Goal: Task Accomplishment & Management: Use online tool/utility

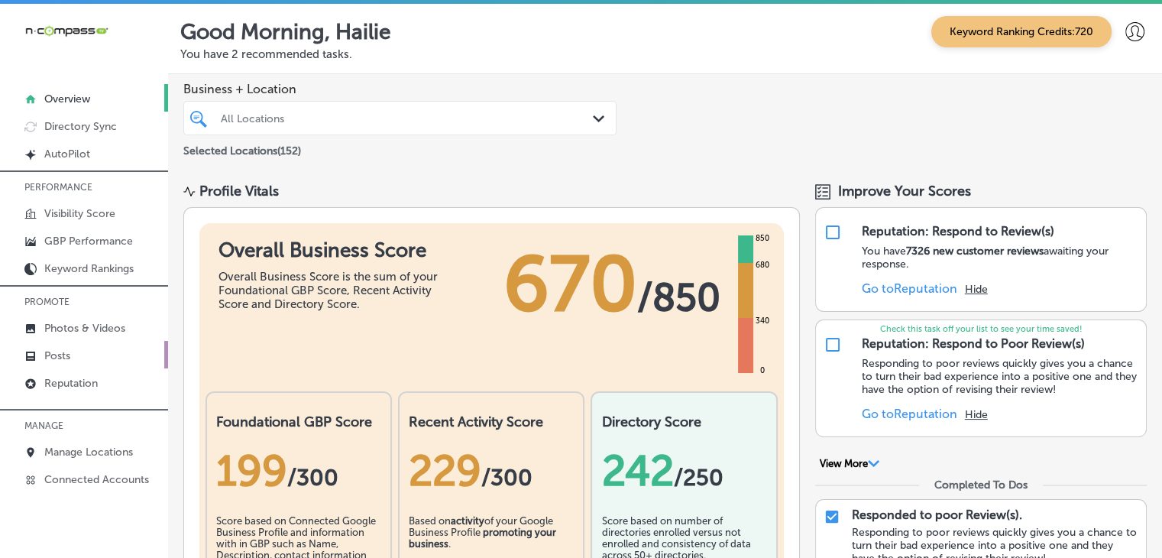
click at [116, 346] on link "Posts" at bounding box center [84, 354] width 168 height 27
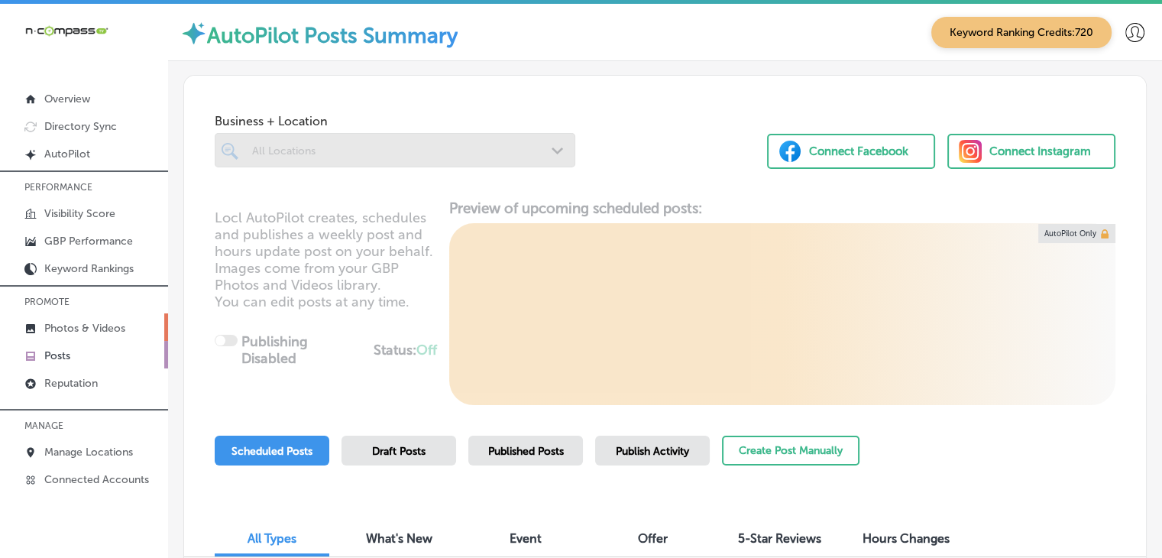
click at [118, 327] on p "Photos & Videos" at bounding box center [84, 328] width 81 height 13
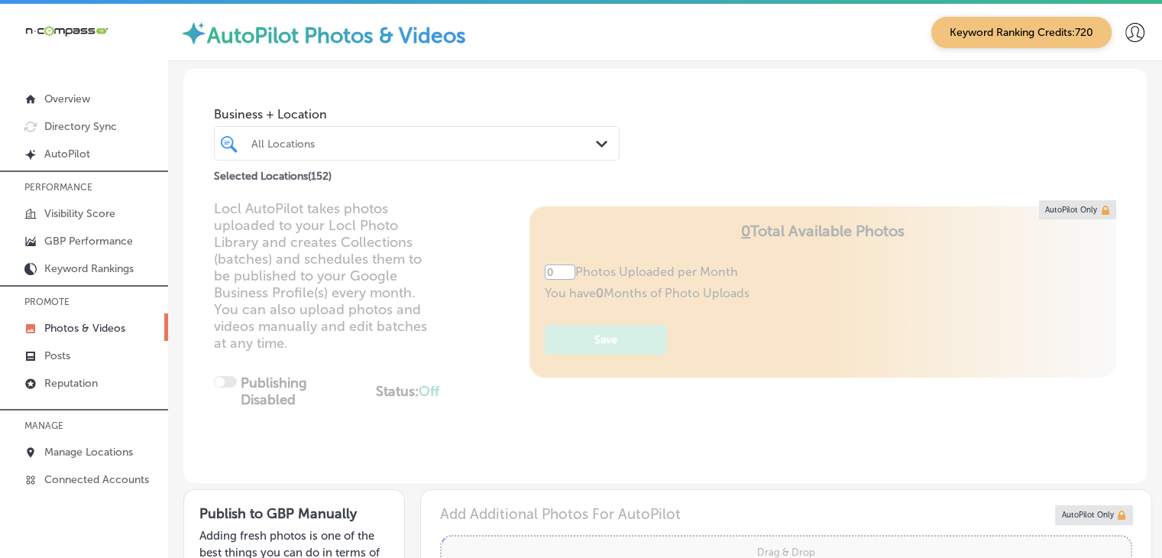
type input "5"
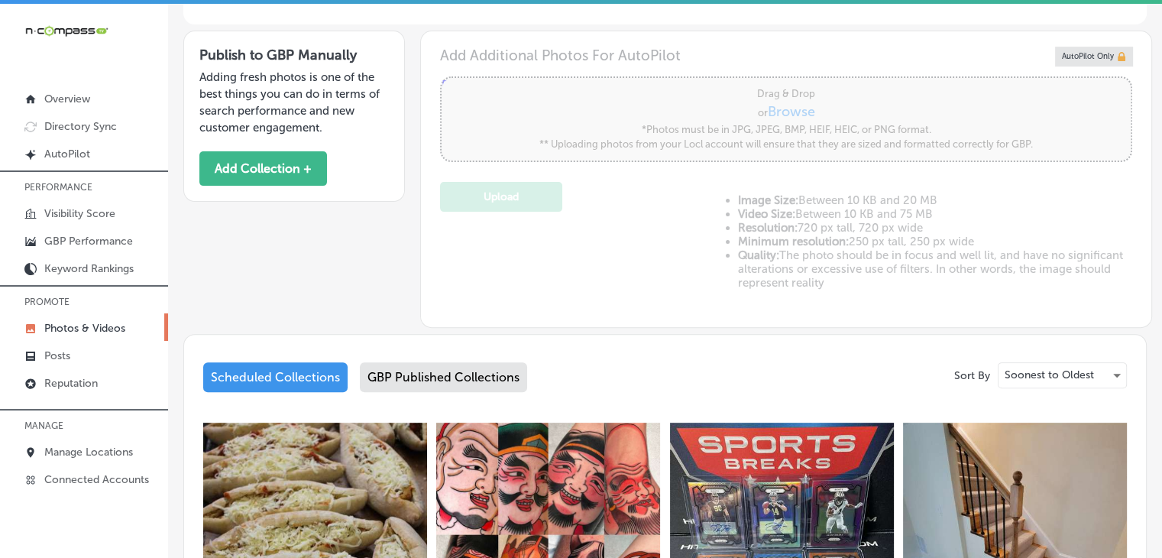
click at [312, 186] on div "Publish to GBP Manually Adding fresh photos is one of the best things you can d…" at bounding box center [293, 116] width 221 height 171
click at [310, 168] on button "Add Collection +" at bounding box center [263, 168] width 128 height 34
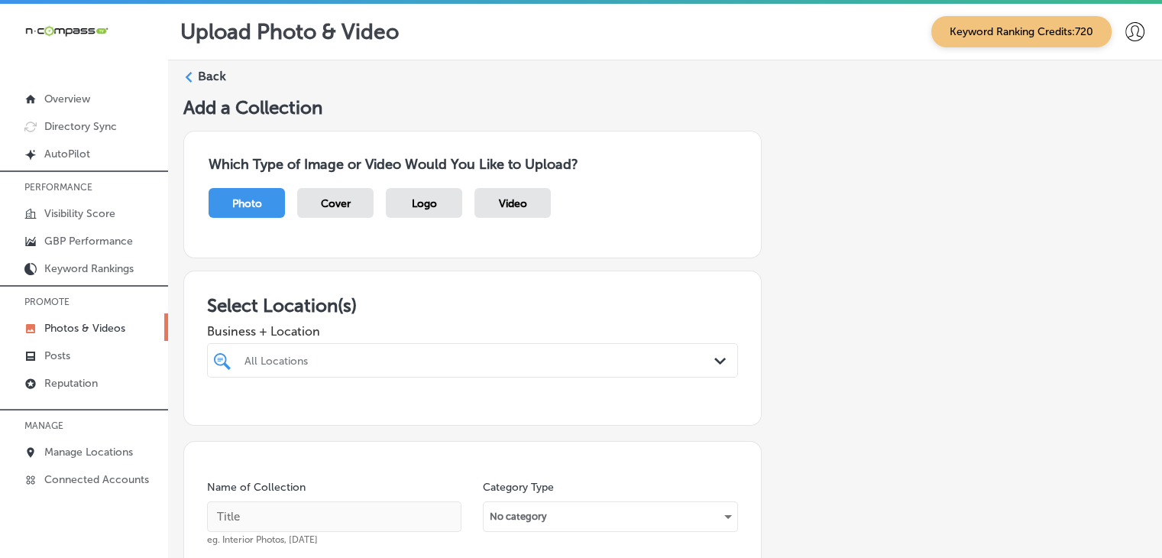
click at [406, 357] on div "All Locations" at bounding box center [472, 360] width 471 height 24
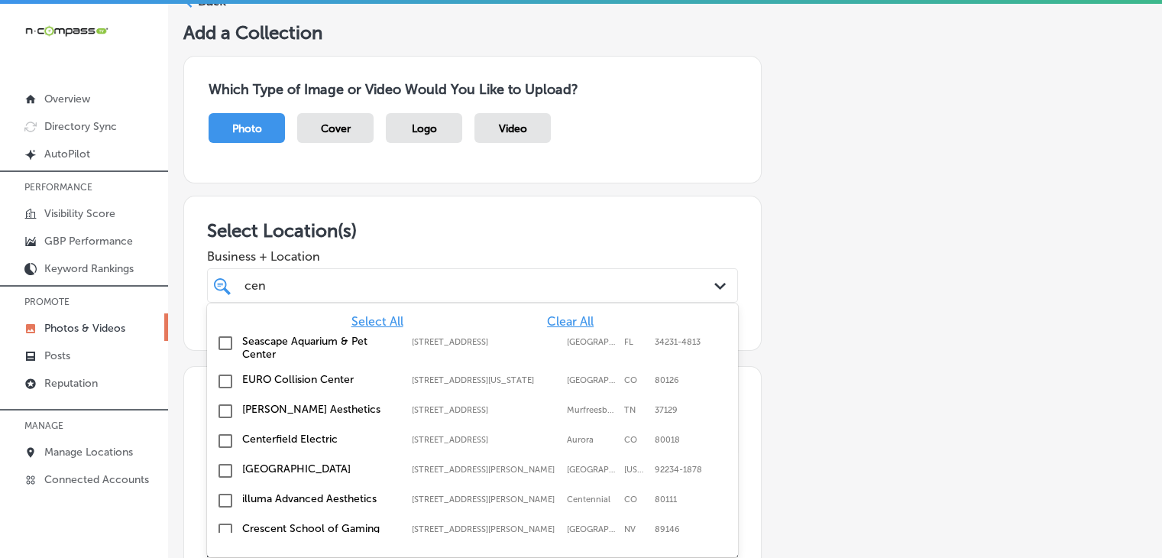
scroll to position [79, 0]
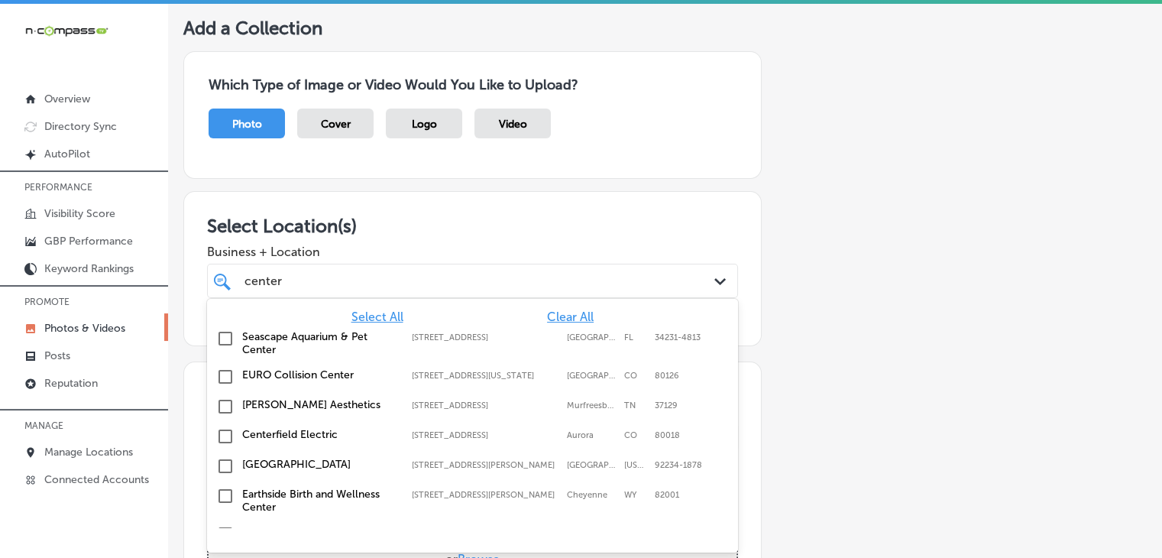
click at [412, 438] on label "[STREET_ADDRESS]" at bounding box center [485, 435] width 147 height 10
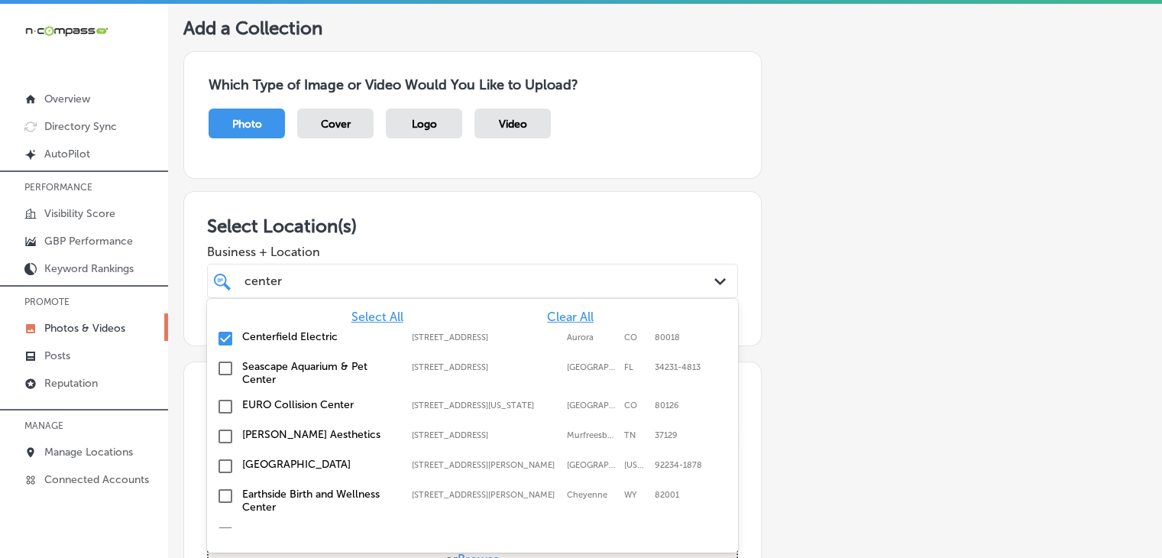
type input "center"
click at [498, 248] on span "Business + Location" at bounding box center [472, 251] width 531 height 15
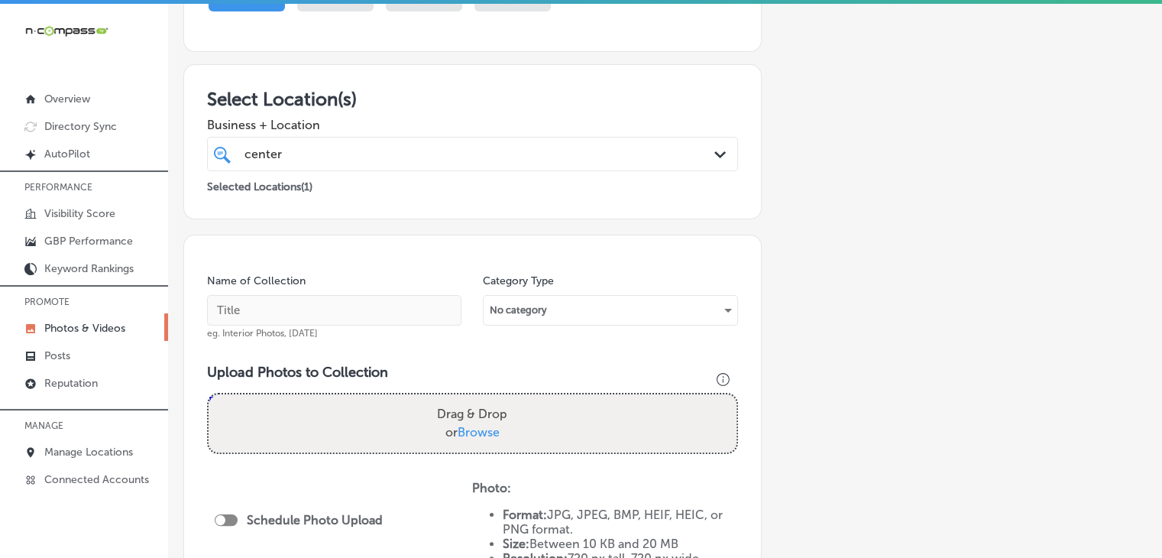
scroll to position [232, 0]
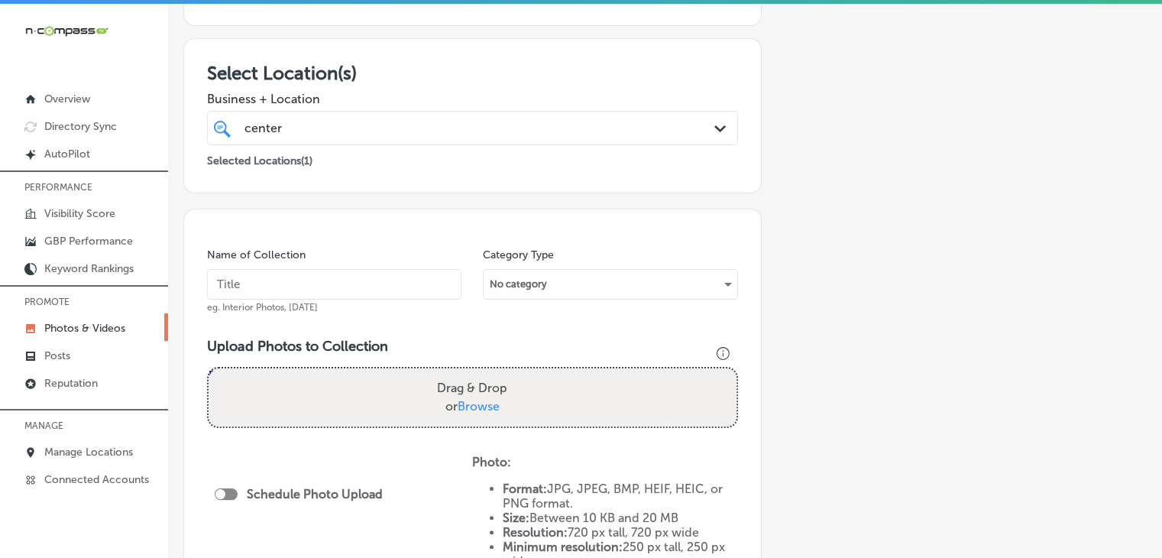
click at [363, 265] on div "Name of Collection eg. Interior Photos, [DATE]" at bounding box center [334, 280] width 254 height 66
click at [363, 273] on input "text" at bounding box center [334, 284] width 254 height 31
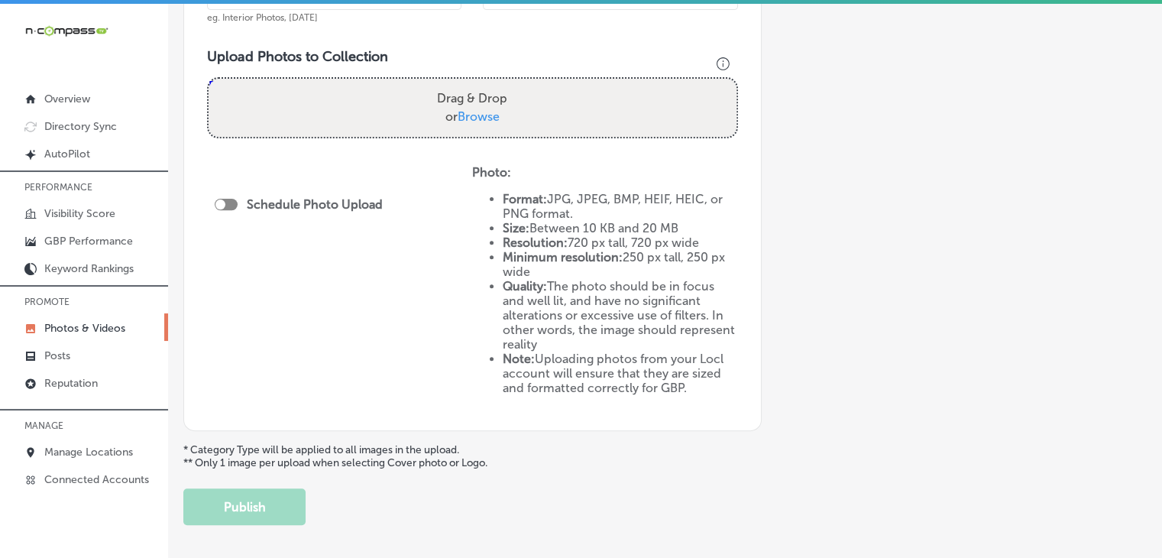
scroll to position [538, 0]
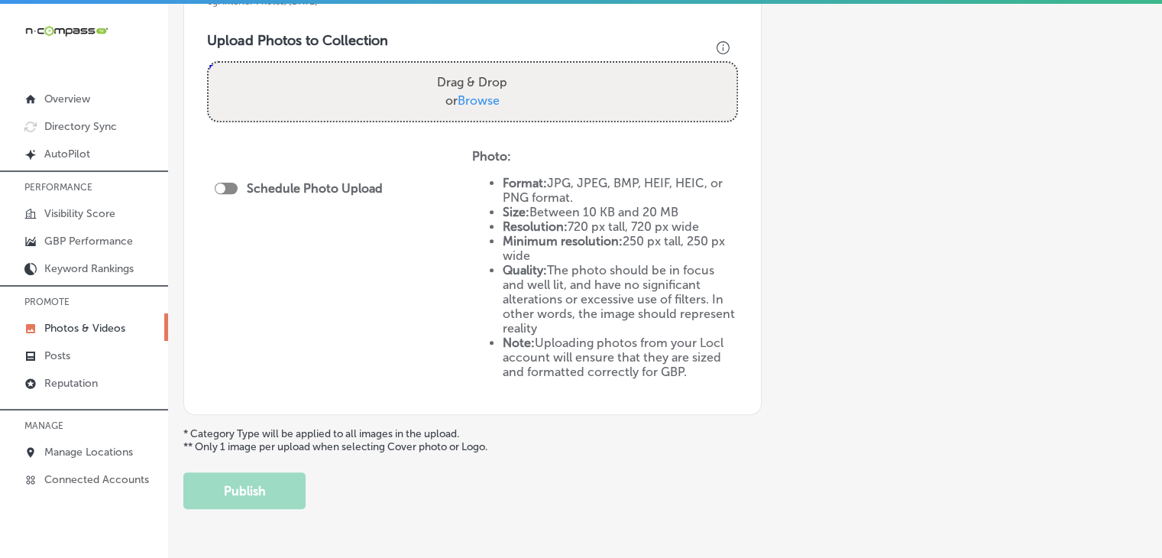
type input "Centerfield Electric, [DATE], Week 1"
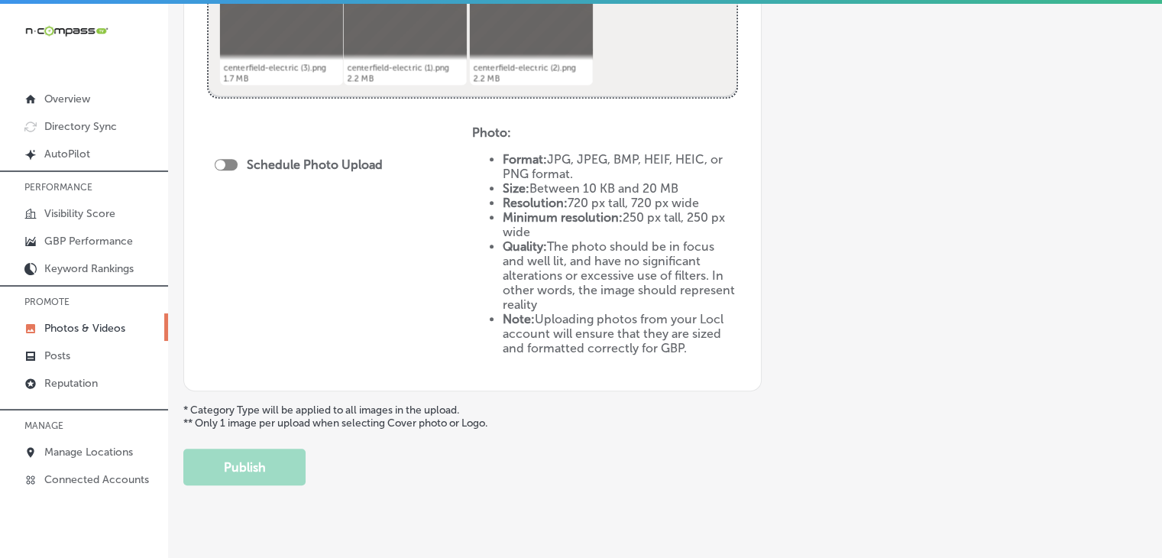
scroll to position [690, 0]
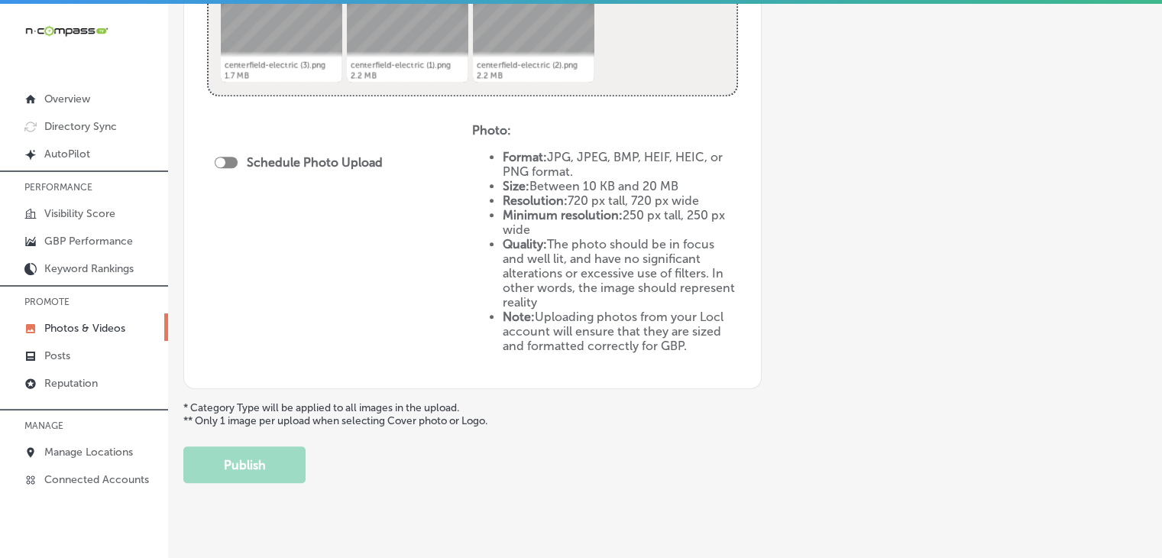
click at [228, 158] on div at bounding box center [226, 162] width 23 height 11
checkbox input "true"
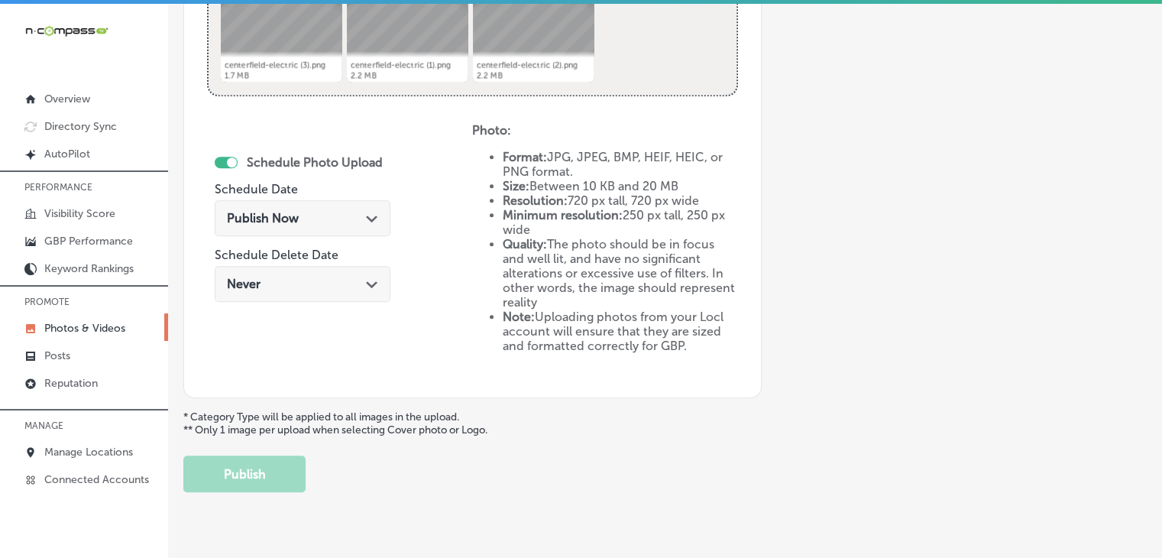
click at [269, 237] on div "Publish Now Path Created with Sketch." at bounding box center [303, 221] width 176 height 51
click at [278, 221] on span "Publish Now" at bounding box center [263, 218] width 72 height 15
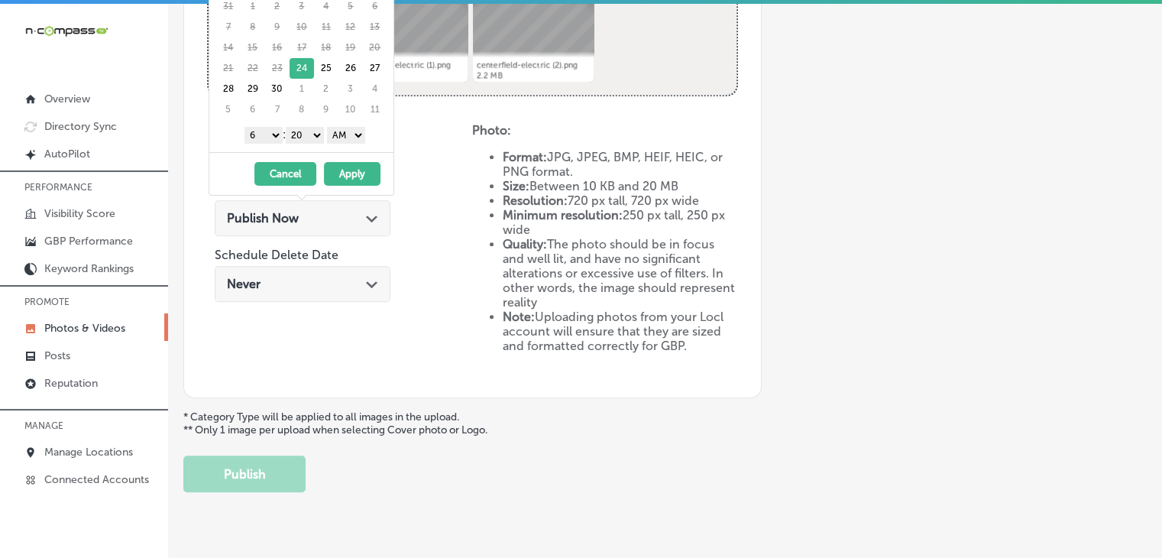
click at [461, 141] on div "Schedule Photo Upload Schedule Date Publish Now Path Created with Sketch. Sched…" at bounding box center [339, 248] width 265 height 251
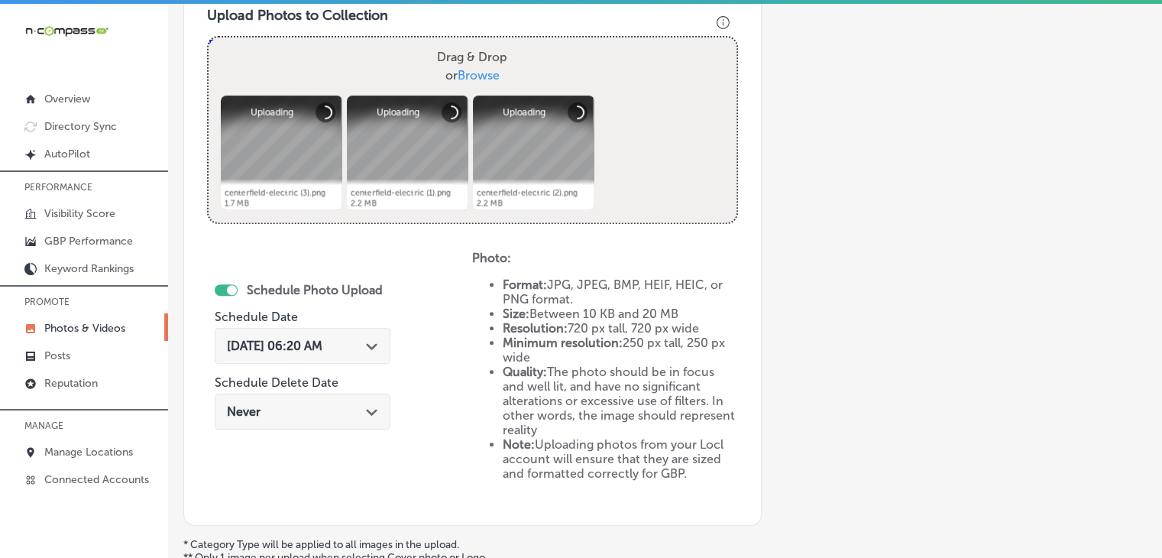
scroll to position [538, 0]
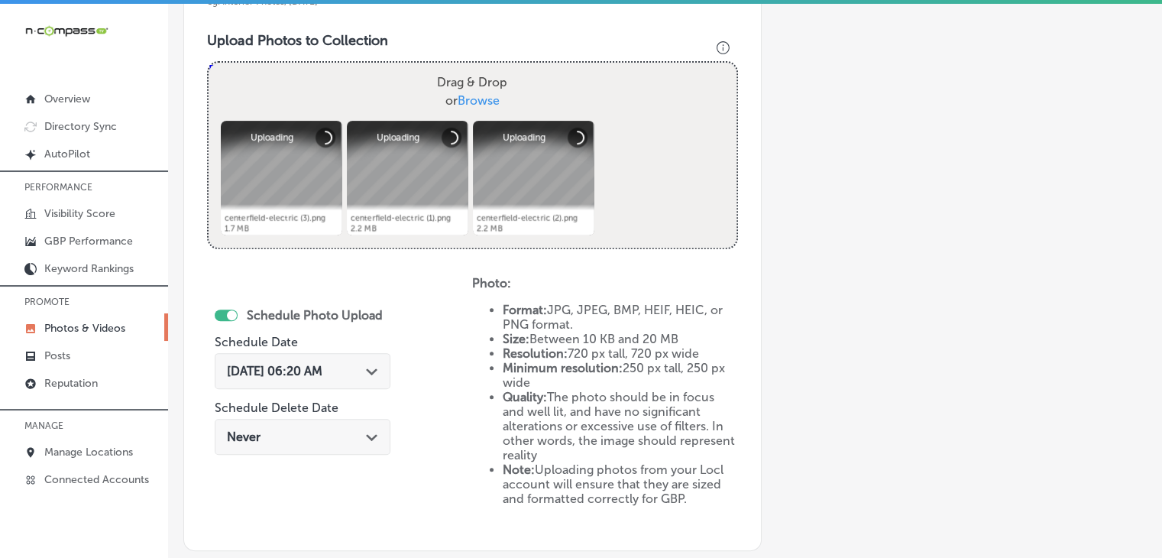
click at [322, 364] on span "[DATE] 06:20 AM" at bounding box center [274, 371] width 95 height 15
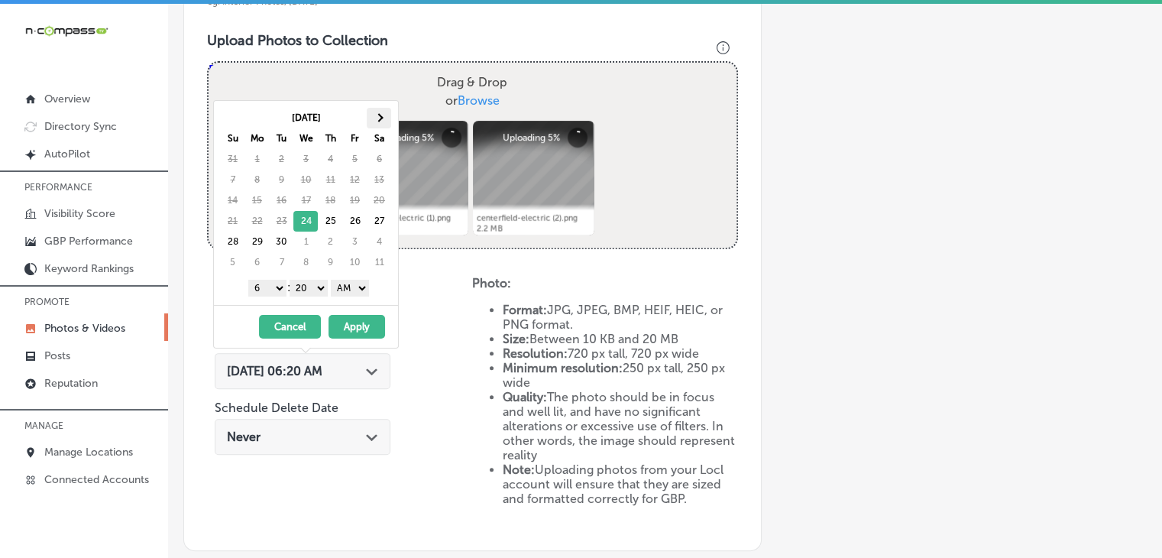
click at [373, 126] on th at bounding box center [379, 118] width 24 height 21
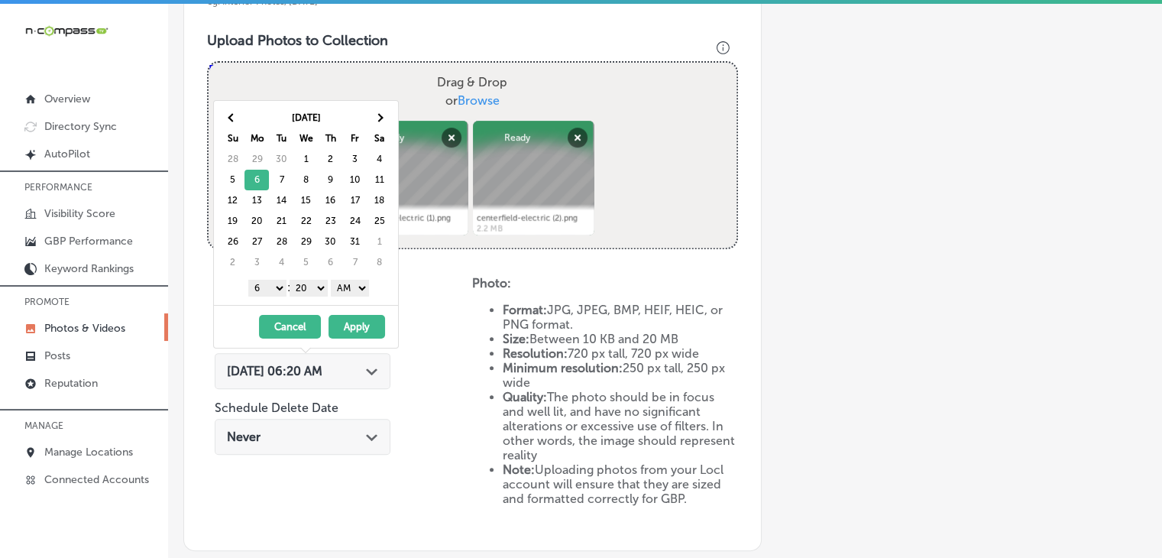
click at [264, 293] on select "1 2 3 4 5 6 7 8 9 10 11 12" at bounding box center [267, 288] width 38 height 17
click at [309, 300] on div "[DATE] Su Mo Tu We Th Fr Sa 28 29 30 1 2 3 4 5 6 7 8 9 10 11 12 13 14 15 16 17 …" at bounding box center [306, 203] width 184 height 204
click at [310, 294] on div "1 2 3 4 5 6 7 8 9 10 11 12 : 00 10 20 30 40 50 AM PM" at bounding box center [309, 287] width 178 height 23
click at [315, 291] on select "00 10 20 30 40 50" at bounding box center [308, 288] width 38 height 17
click at [366, 280] on select "AM PM" at bounding box center [350, 288] width 38 height 17
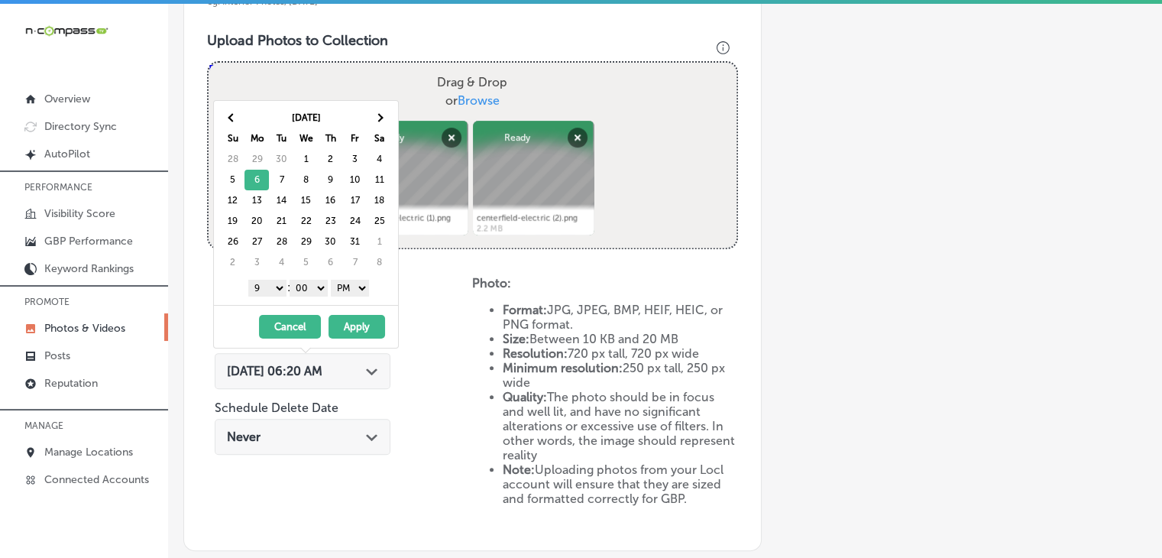
click at [360, 317] on button "Apply" at bounding box center [356, 327] width 57 height 24
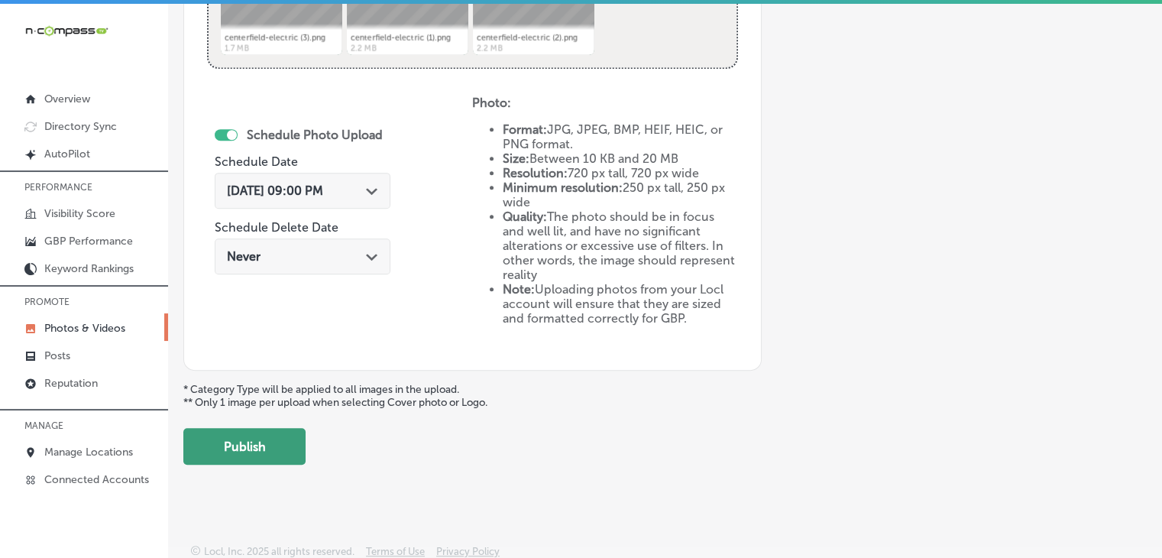
click at [268, 444] on button "Publish" at bounding box center [244, 446] width 122 height 37
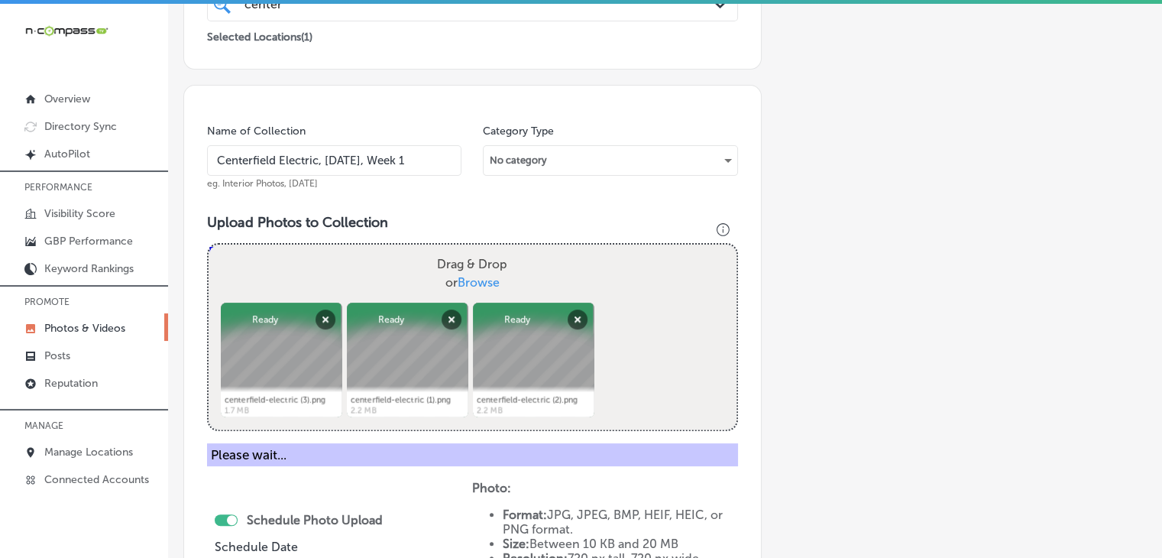
scroll to position [260, 0]
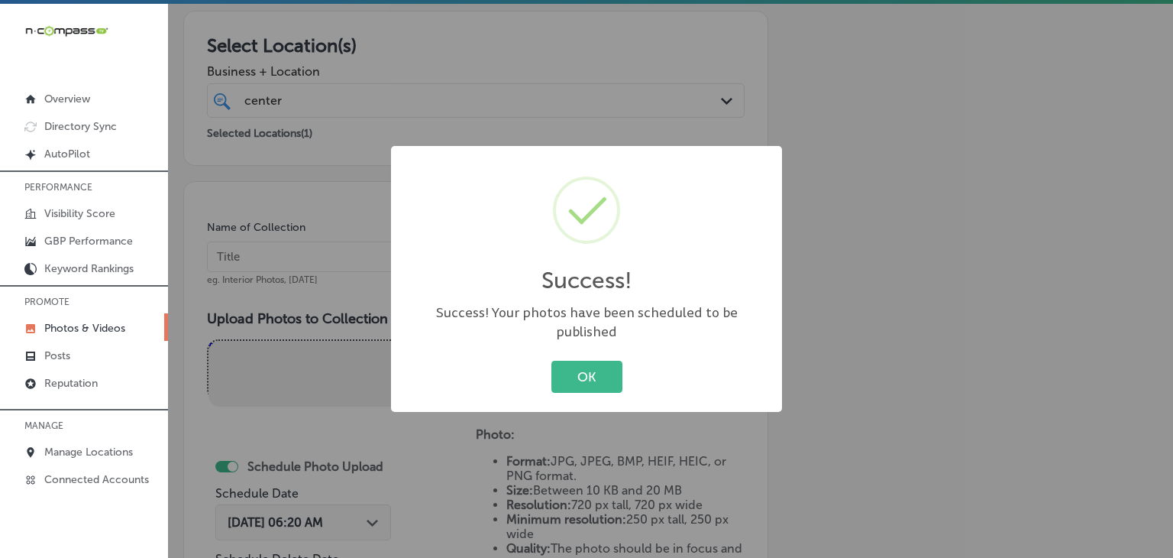
click at [358, 239] on div "Success! × Success! Your photos have been scheduled to be published OK Cancel" at bounding box center [586, 279] width 1173 height 558
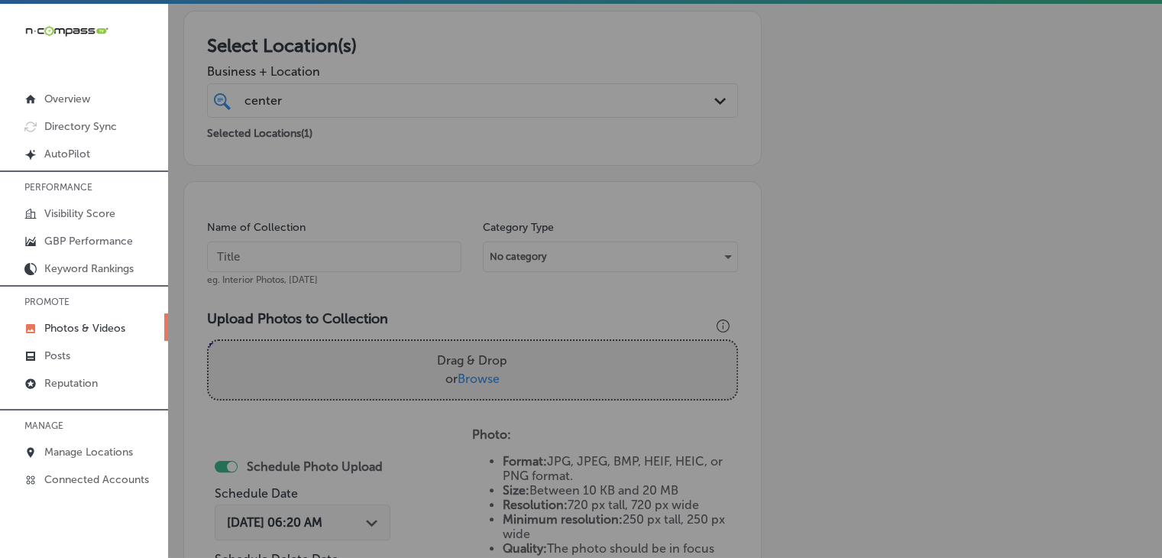
click at [367, 254] on input "text" at bounding box center [334, 256] width 254 height 31
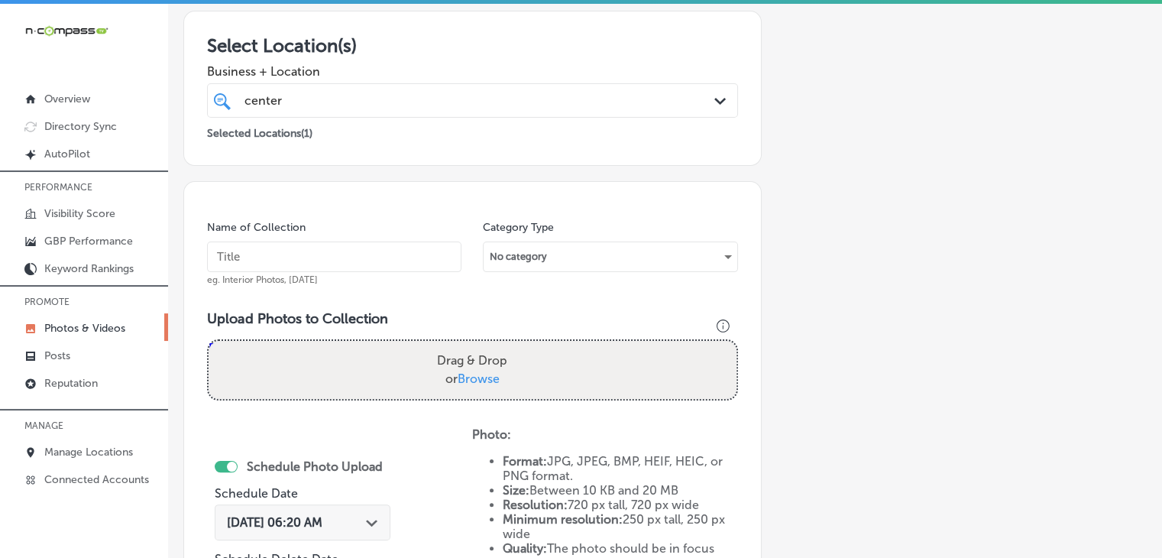
paste input "Centerfield Electric, [DATE], Week"
type input "Centerfield Electric, [DATE], Week 2"
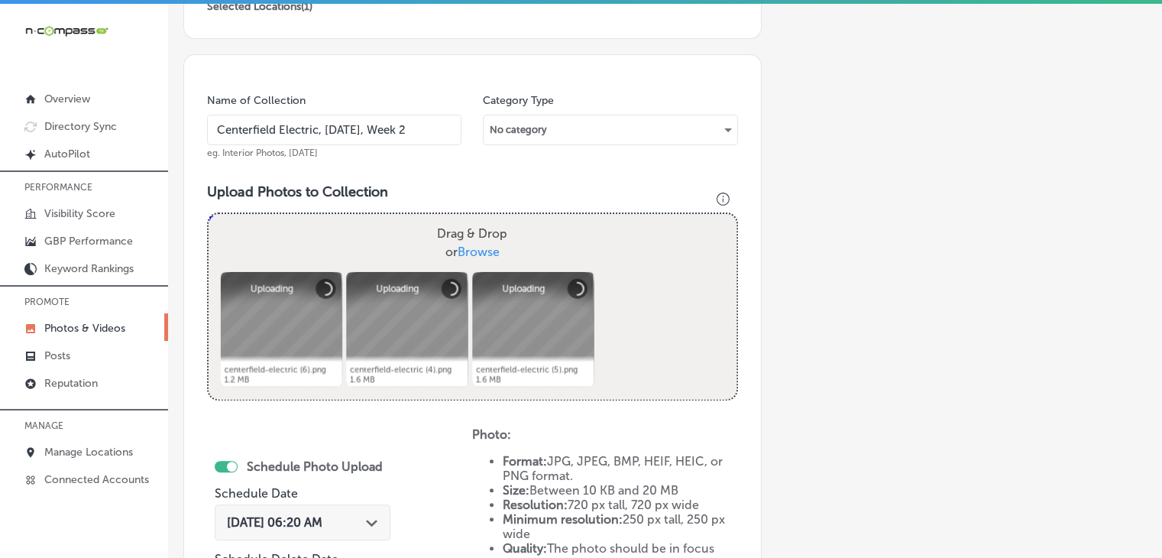
scroll to position [412, 0]
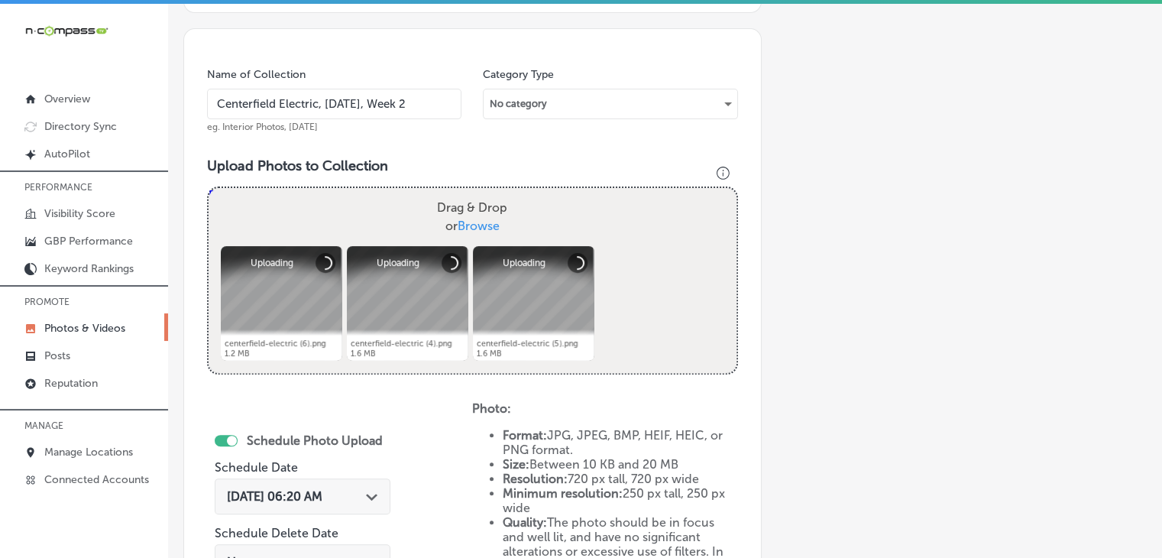
click at [333, 474] on div "[DATE] 06:20 AM Path Created with Sketch." at bounding box center [303, 499] width 176 height 51
click at [333, 478] on div "[DATE] 06:20 AM Path Created with Sketch." at bounding box center [303, 496] width 176 height 36
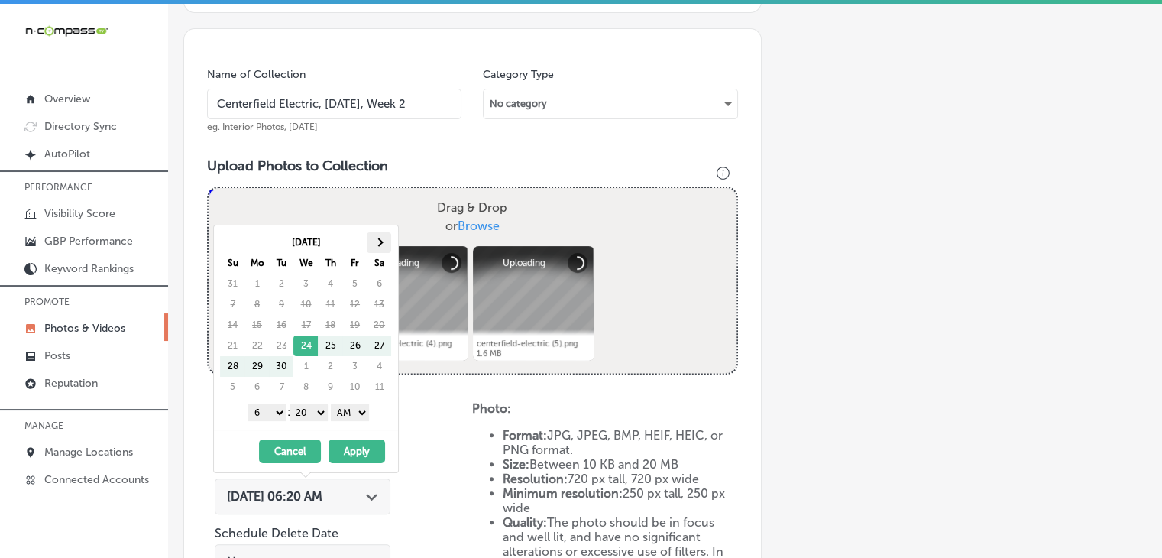
click at [387, 249] on th at bounding box center [379, 242] width 24 height 21
click at [266, 421] on div "1 2 3 4 5 6 7 8 9 10 11 12 : 00 10 20 30 40 50 AM PM" at bounding box center [309, 411] width 178 height 23
click at [270, 406] on select "1 2 3 4 5 6 7 8 9 10 11 12" at bounding box center [267, 412] width 38 height 17
click at [322, 424] on div "[DATE] Su Mo Tu We Th Fr Sa 28 29 30 1 2 3 4 5 6 7 8 9 10 11 12 13 14 15 16 17 …" at bounding box center [306, 327] width 184 height 204
click at [318, 417] on select "00 10 20 30 40 50" at bounding box center [308, 412] width 38 height 17
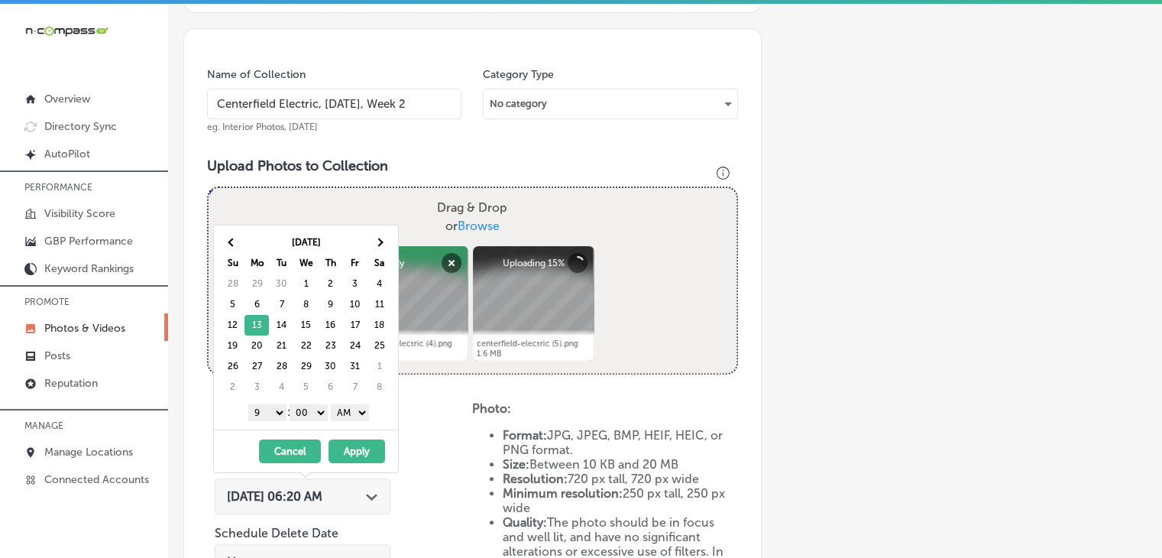
click at [354, 412] on select "AM PM" at bounding box center [350, 412] width 38 height 17
click at [354, 441] on button "Apply" at bounding box center [356, 451] width 57 height 24
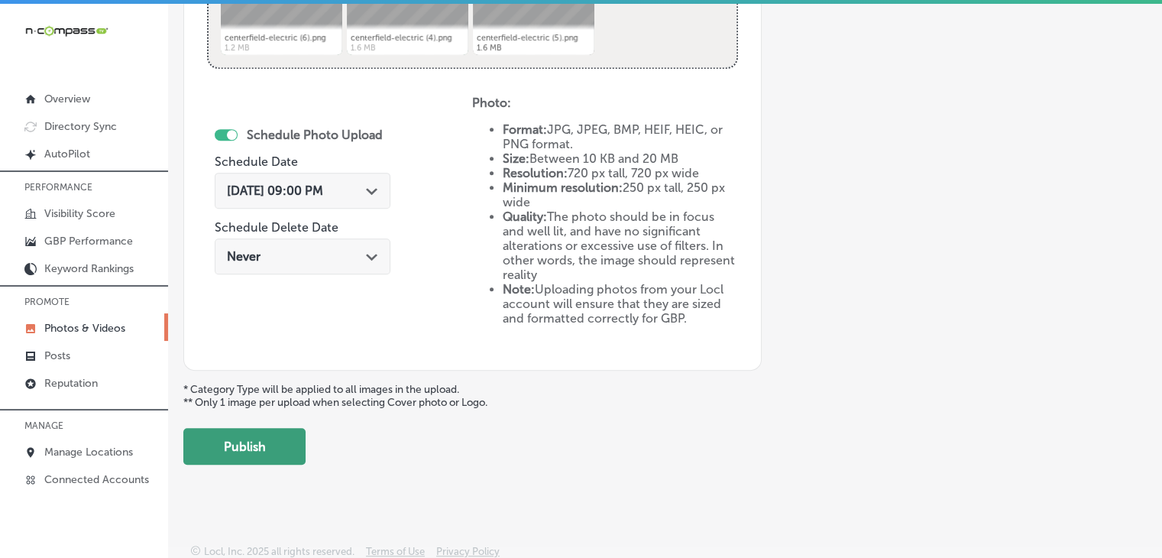
click at [293, 428] on button "Publish" at bounding box center [244, 446] width 122 height 37
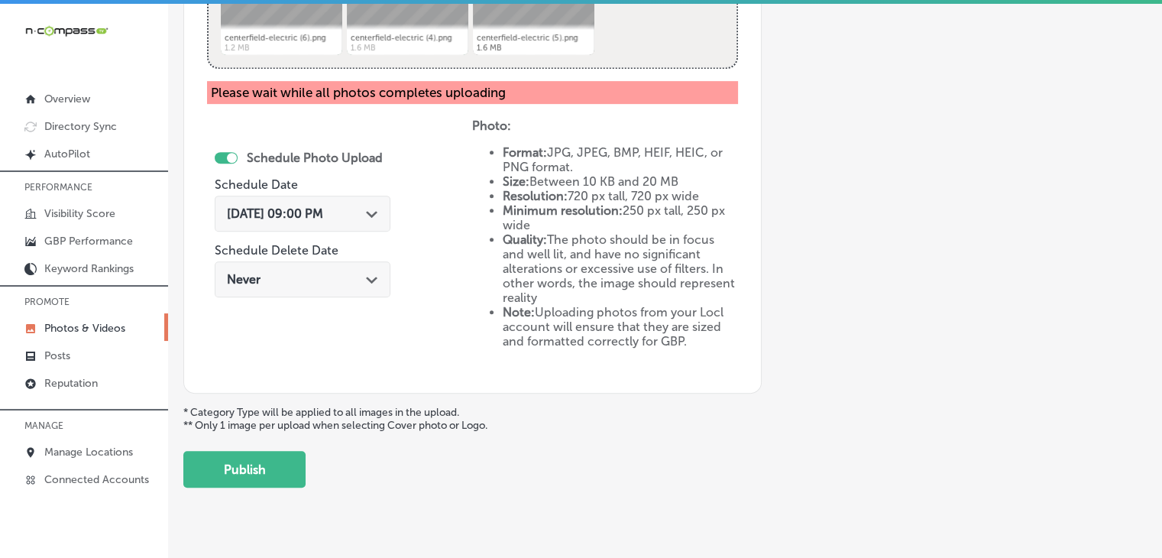
scroll to position [565, 0]
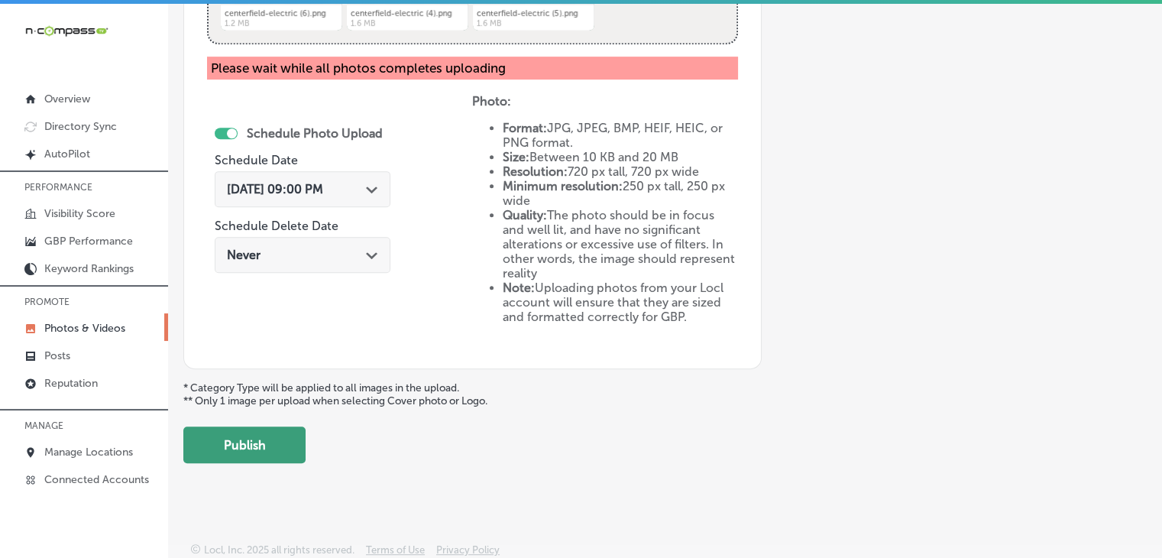
click at [276, 443] on button "Publish" at bounding box center [244, 444] width 122 height 37
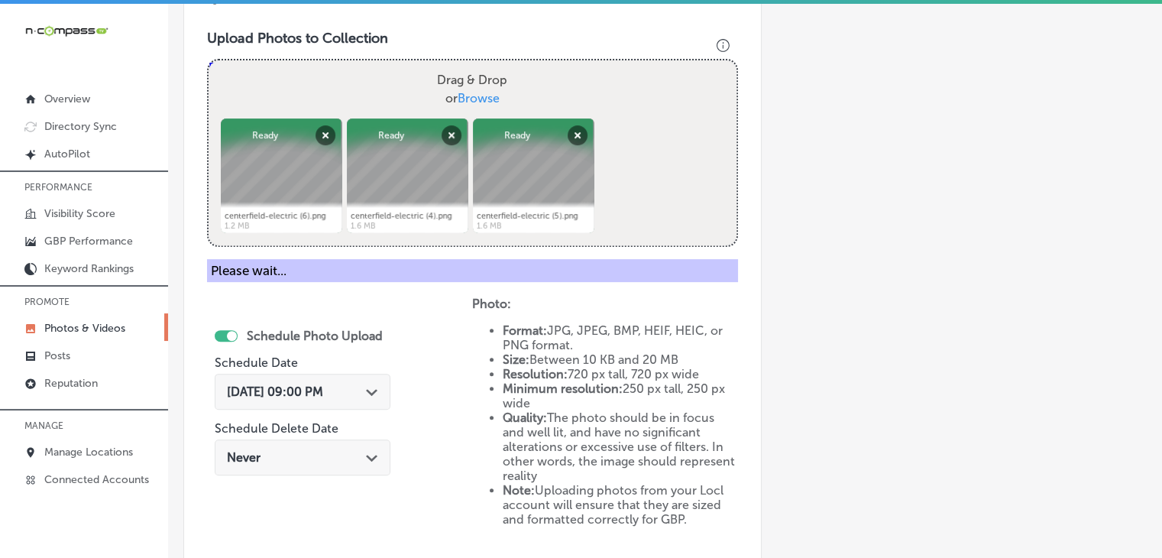
scroll to position [284, 0]
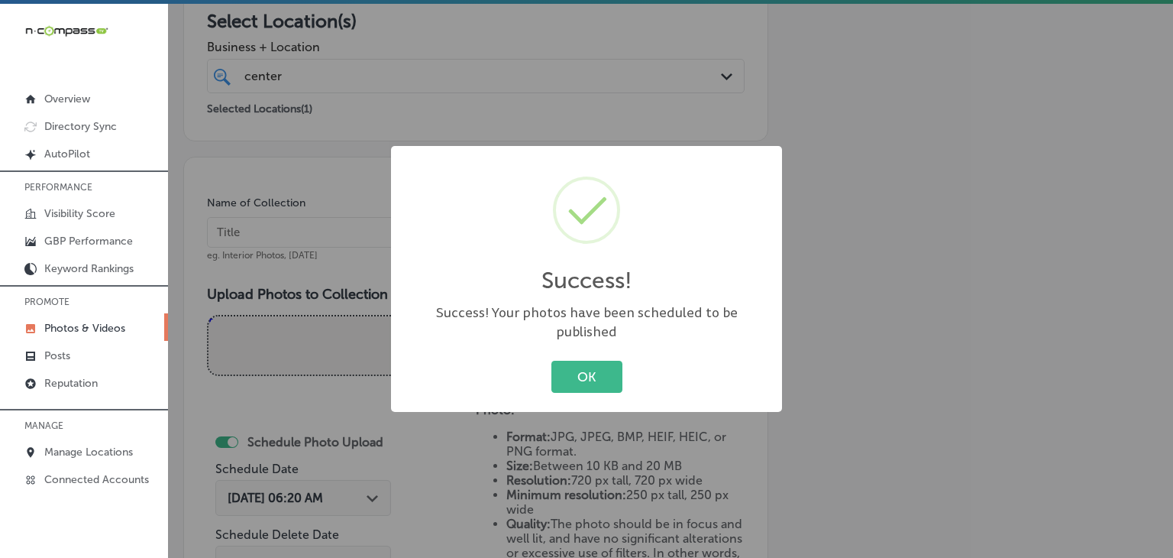
click at [375, 272] on div "Success! × Success! Your photos have been scheduled to be published OK Cancel" at bounding box center [586, 279] width 1173 height 558
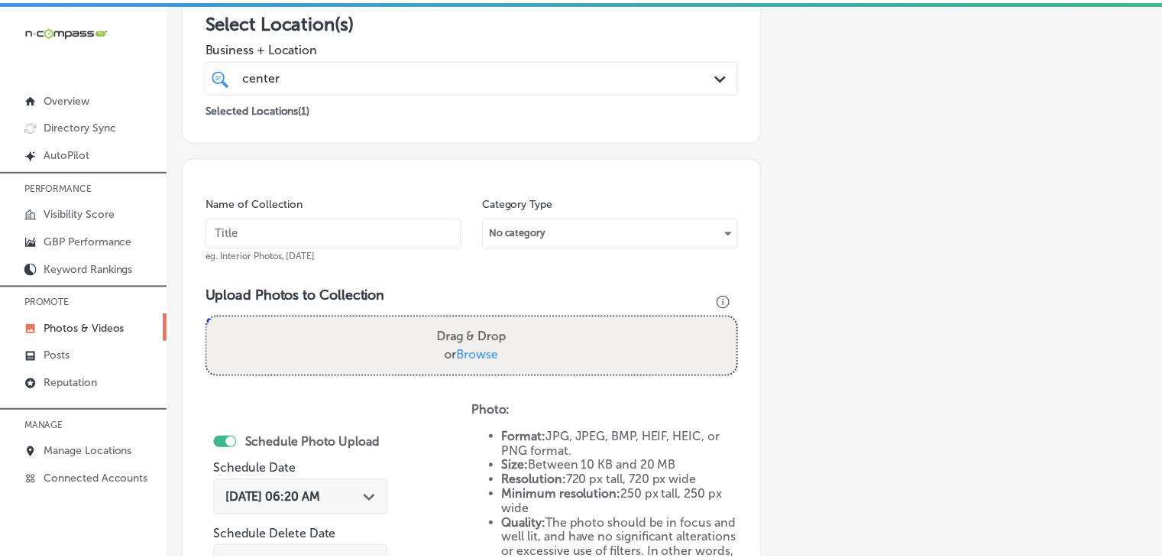
click at [379, 239] on input "text" at bounding box center [336, 232] width 258 height 31
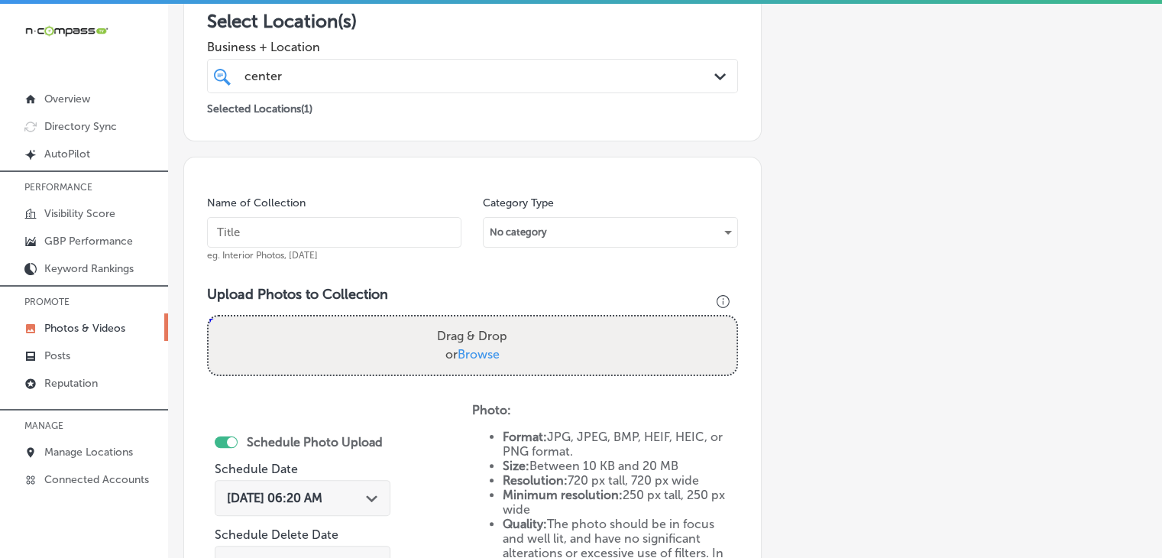
paste input "Centerfield Electric, [DATE], Week"
type input "Centerfield Electric, [DATE], Week 3"
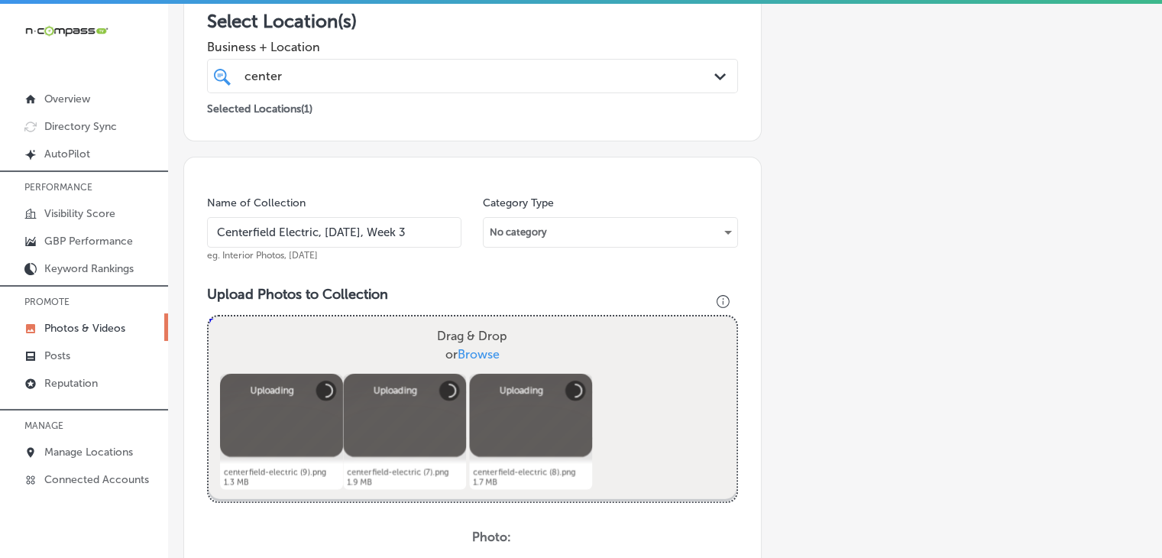
scroll to position [590, 0]
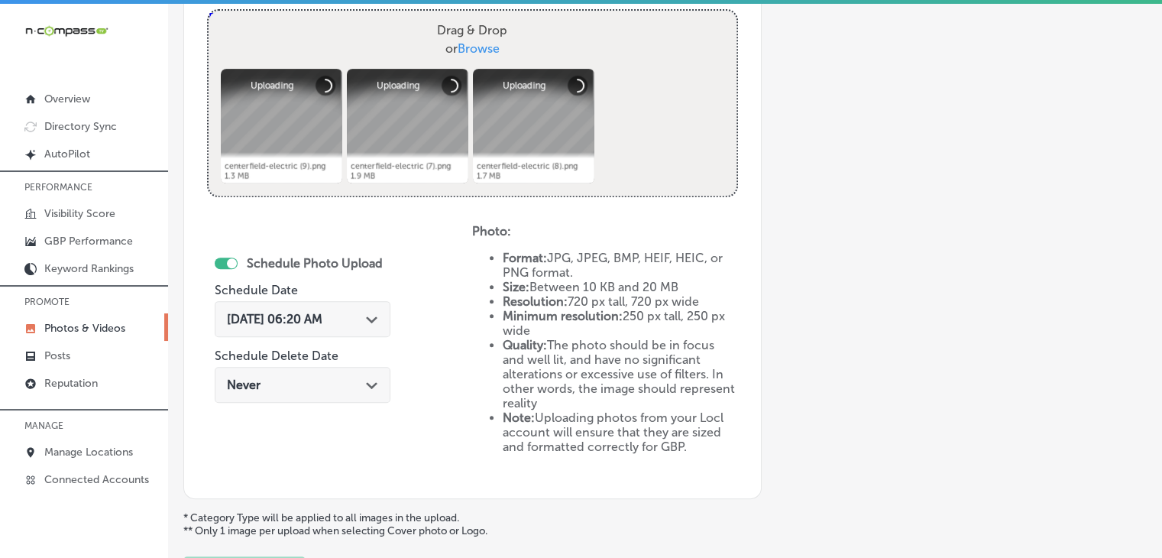
click at [370, 325] on div "[DATE] 06:20 AM Path Created with Sketch." at bounding box center [303, 319] width 176 height 36
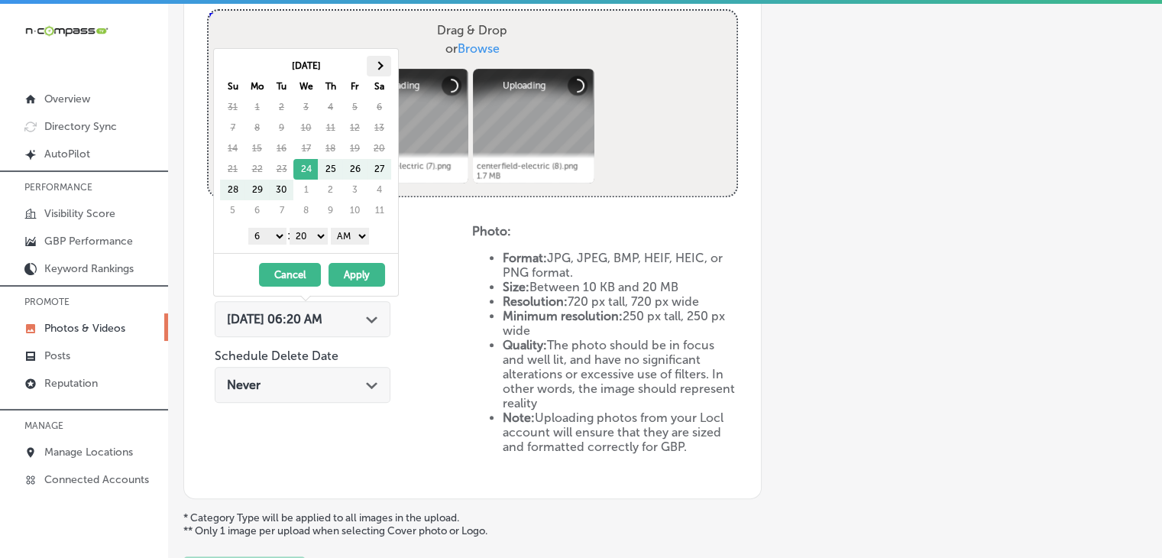
click at [379, 57] on th at bounding box center [379, 66] width 24 height 21
click at [263, 218] on table "[DATE] Su Mo Tu We Th Fr Sa 28 29 30 1 2 3 4 5 6 7 8 9 10 11 12 13 14 15 16 17 …" at bounding box center [306, 138] width 172 height 166
click at [272, 238] on select "1 2 3 4 5 6 7 8 9 10 11 12" at bounding box center [267, 236] width 38 height 17
click at [309, 234] on select "00 10 20 30 40 50" at bounding box center [308, 236] width 38 height 17
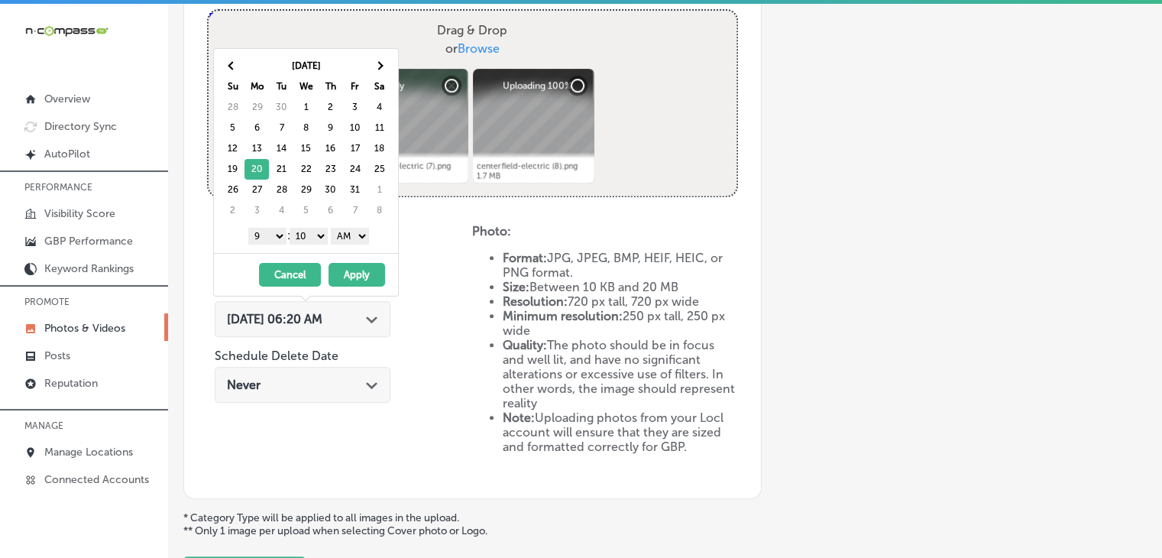
click at [322, 242] on div "1 2 3 4 5 6 7 8 9 10 11 12 : 00 10 20 30 40 50 AM PM" at bounding box center [309, 235] width 178 height 23
click at [322, 245] on div "[DATE] Su Mo Tu We Th Fr Sa 28 29 30 1 2 3 4 5 6 7 8 9 10 11 12 13 14 15 16 17 …" at bounding box center [306, 151] width 184 height 204
click at [322, 238] on select "00 10 20 30 40 50" at bounding box center [308, 236] width 38 height 17
click at [337, 239] on select "AM PM" at bounding box center [350, 236] width 38 height 17
click at [342, 272] on button "Apply" at bounding box center [356, 275] width 57 height 24
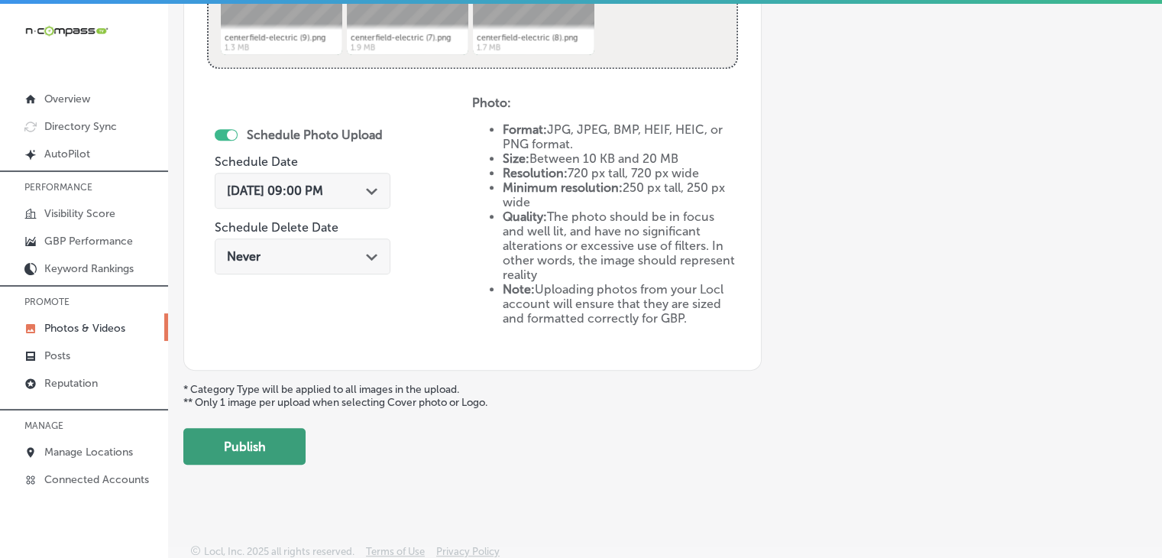
click at [265, 448] on button "Publish" at bounding box center [244, 446] width 122 height 37
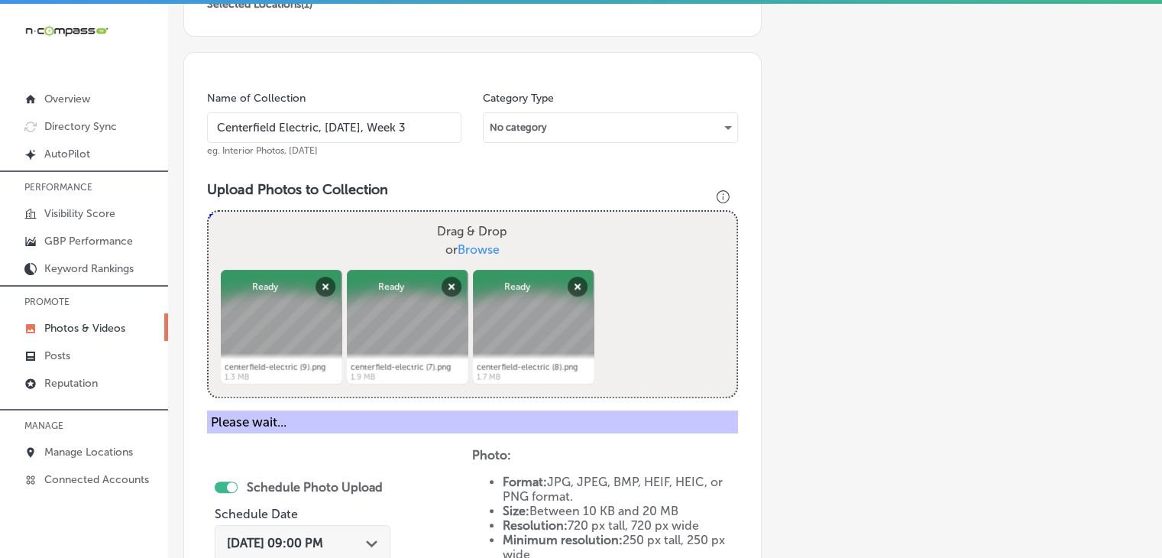
scroll to position [260, 0]
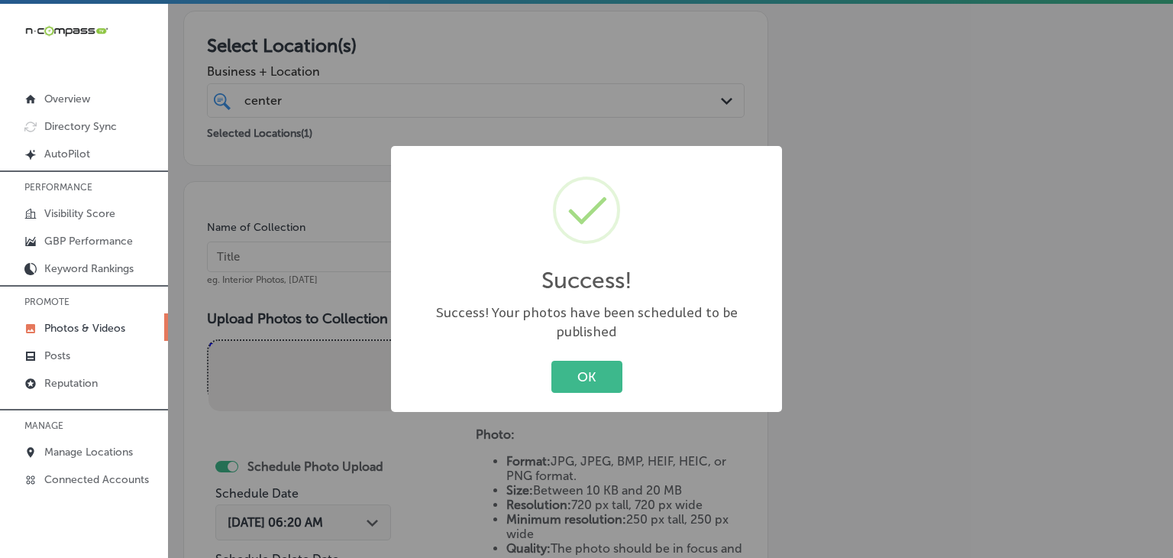
click at [375, 291] on div "Success! × Success! Your photos have been scheduled to be published OK Cancel" at bounding box center [586, 279] width 1173 height 558
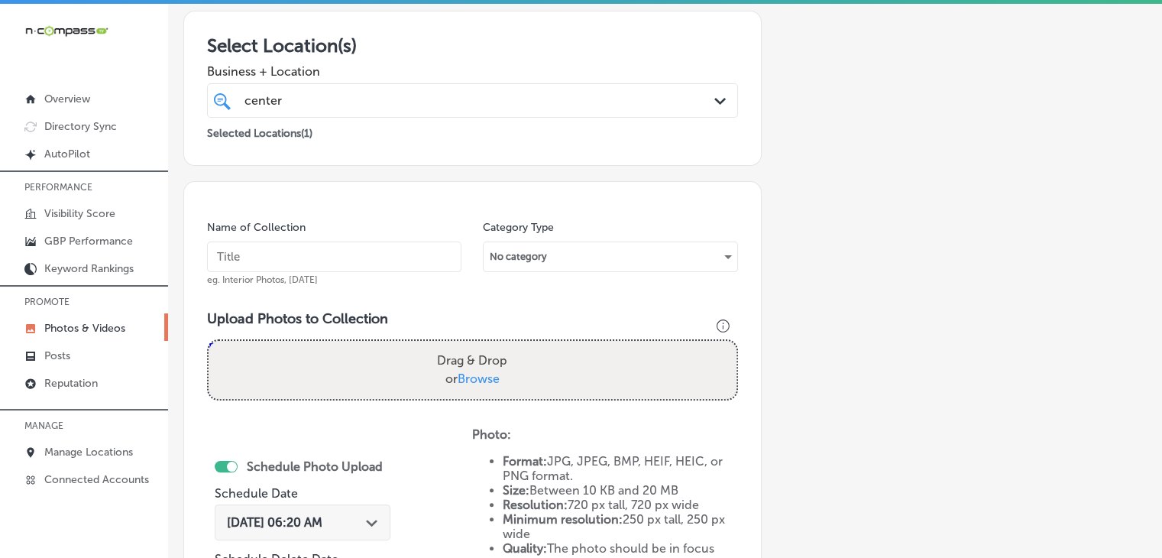
click at [363, 252] on input "text" at bounding box center [334, 256] width 254 height 31
paste input "Centerfield Electric, [DATE], Week"
type input "Centerfield Electric, [DATE], Week 4"
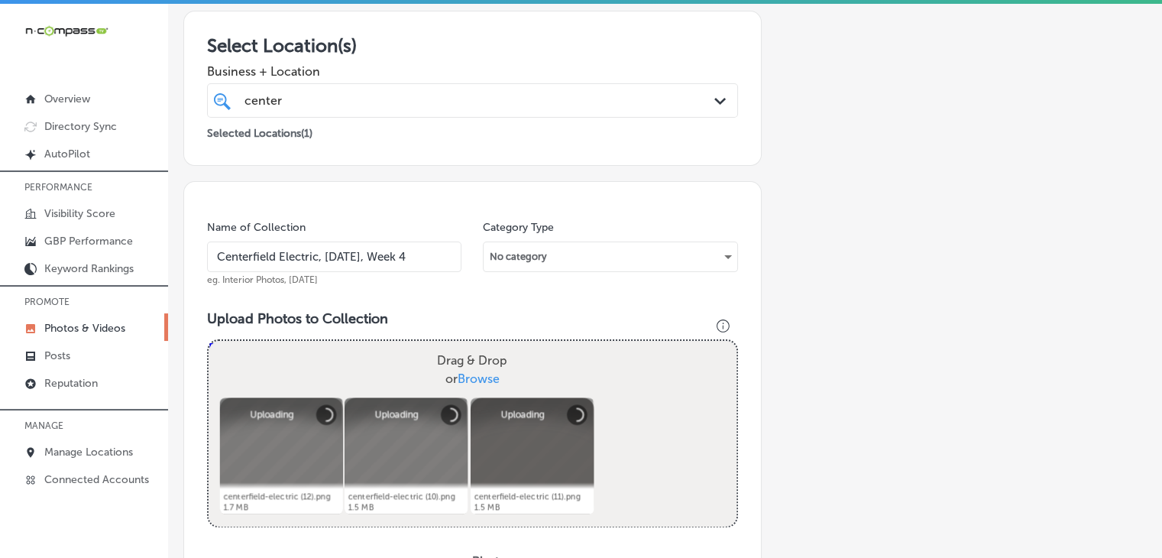
scroll to position [412, 0]
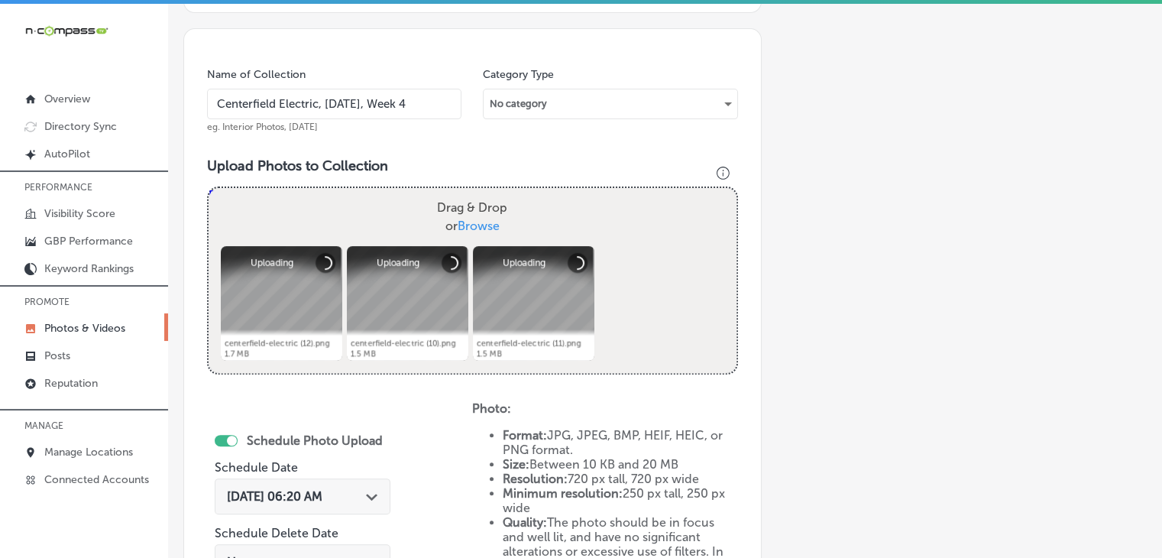
click at [312, 500] on span "[DATE] 06:20 AM" at bounding box center [274, 496] width 95 height 15
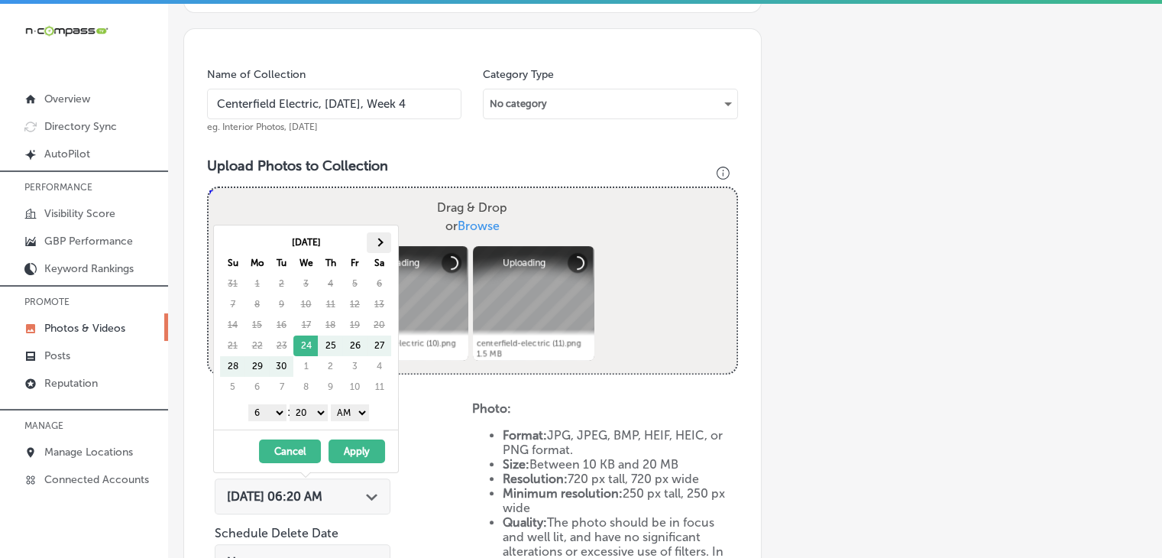
click at [367, 243] on th at bounding box center [379, 242] width 24 height 21
click at [281, 413] on select "1 2 3 4 5 6 7 8 9 10 11 12" at bounding box center [267, 412] width 38 height 17
click at [328, 416] on select "00 10 20 30 40 50" at bounding box center [308, 412] width 38 height 17
click at [344, 411] on select "AM PM" at bounding box center [350, 412] width 38 height 17
click at [334, 404] on select "AM PM" at bounding box center [350, 412] width 38 height 17
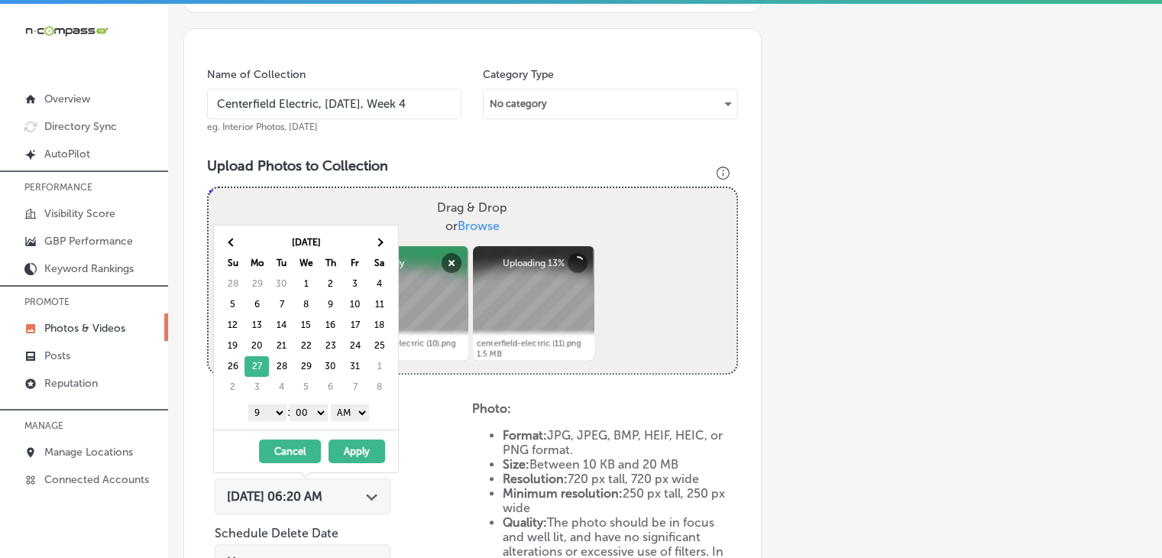
click at [354, 418] on select "AM PM" at bounding box center [350, 412] width 38 height 17
click at [354, 444] on button "Apply" at bounding box center [356, 451] width 57 height 24
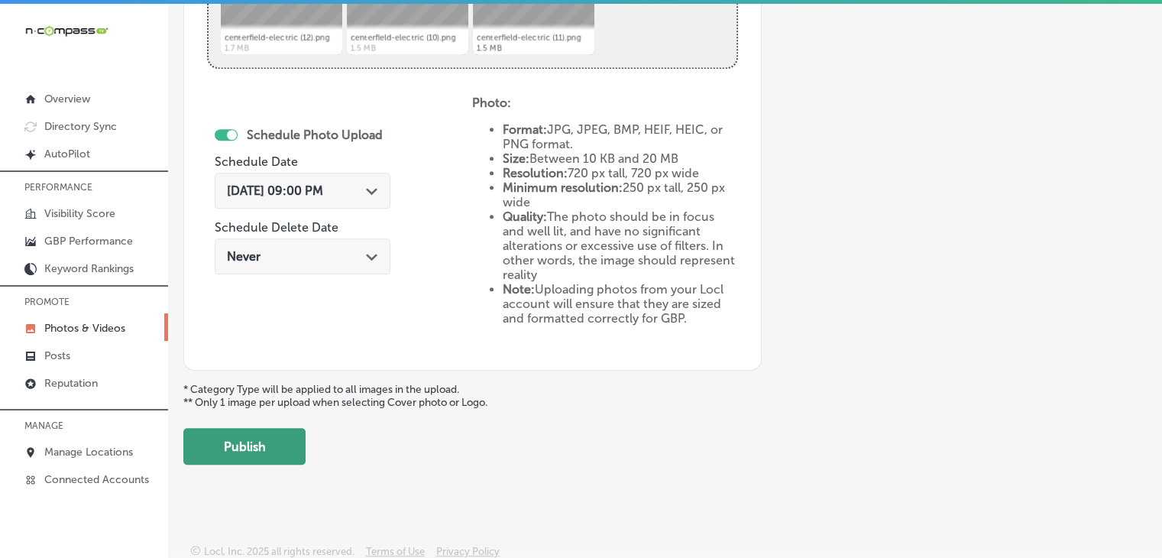
click at [280, 448] on button "Publish" at bounding box center [244, 446] width 122 height 37
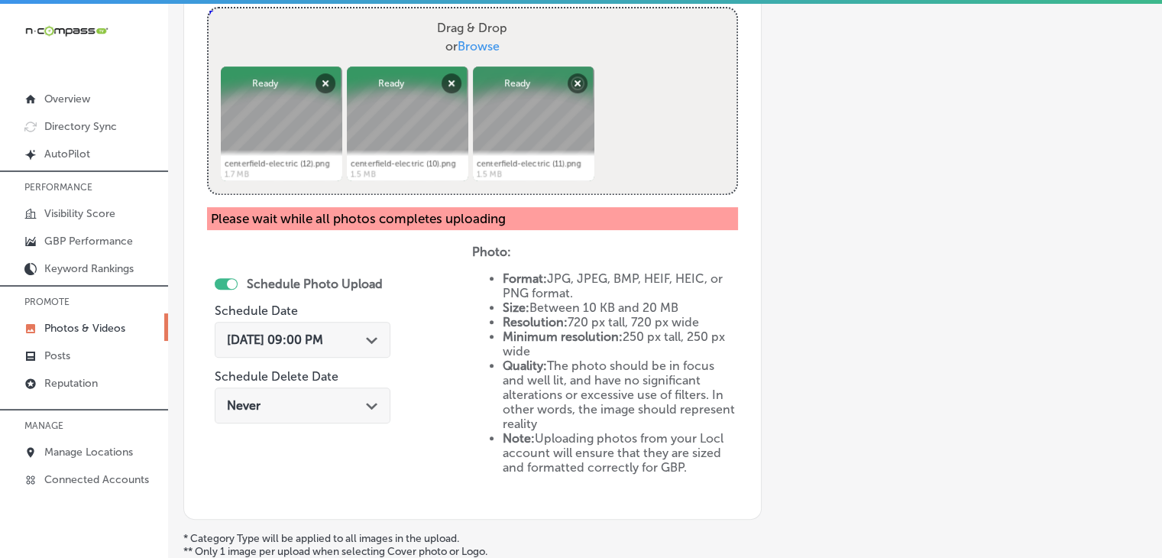
scroll to position [718, 0]
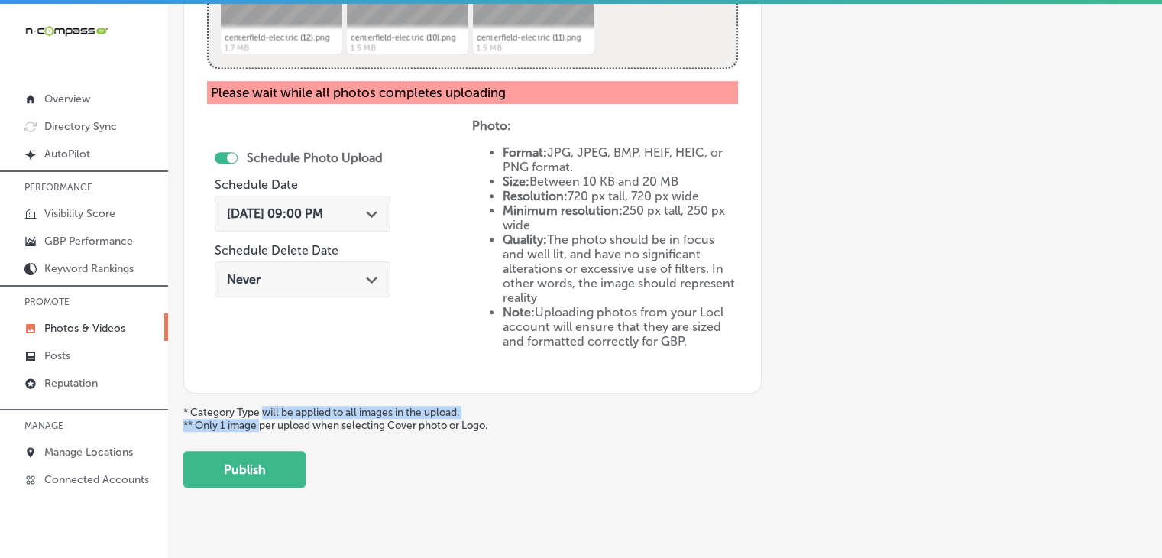
drag, startPoint x: 264, startPoint y: 411, endPoint x: 257, endPoint y: 432, distance: 21.7
click at [260, 422] on p "* Category Type will be applied to all images in the upload. ** Only 1 image pe…" at bounding box center [664, 419] width 963 height 26
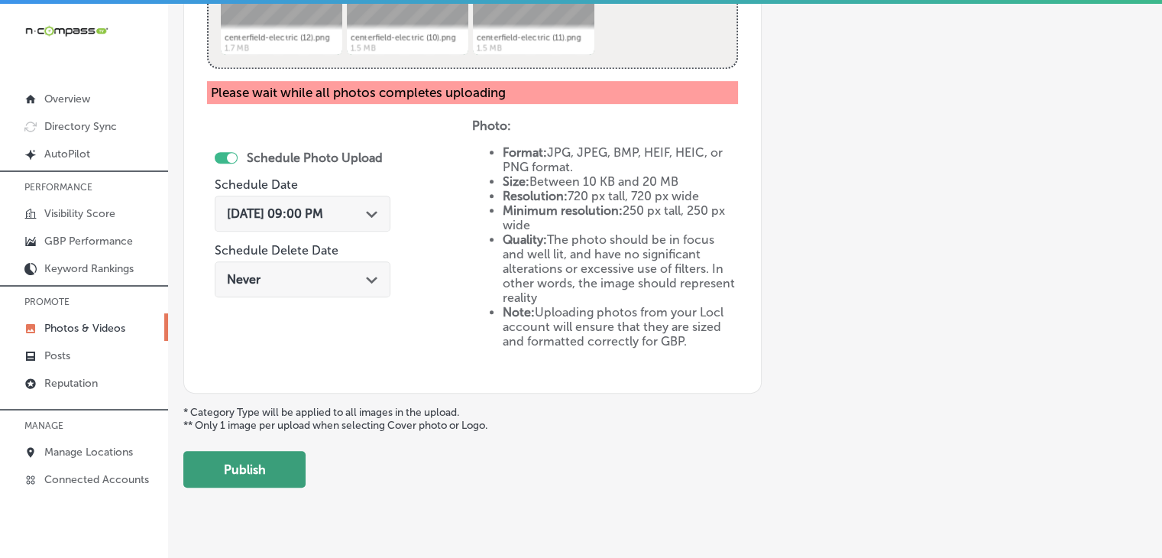
click at [268, 462] on button "Publish" at bounding box center [244, 469] width 122 height 37
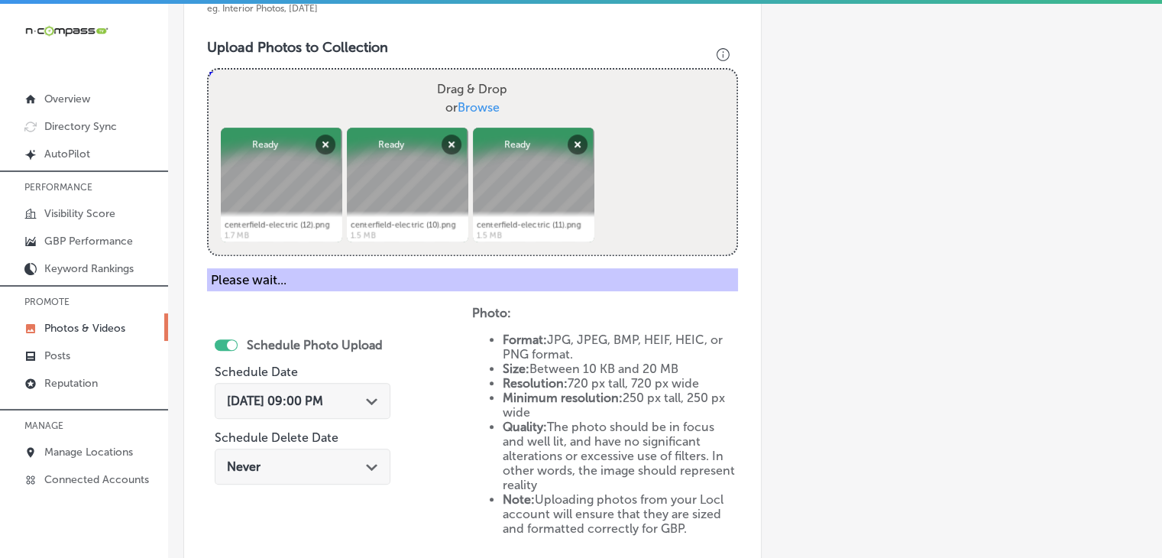
scroll to position [412, 0]
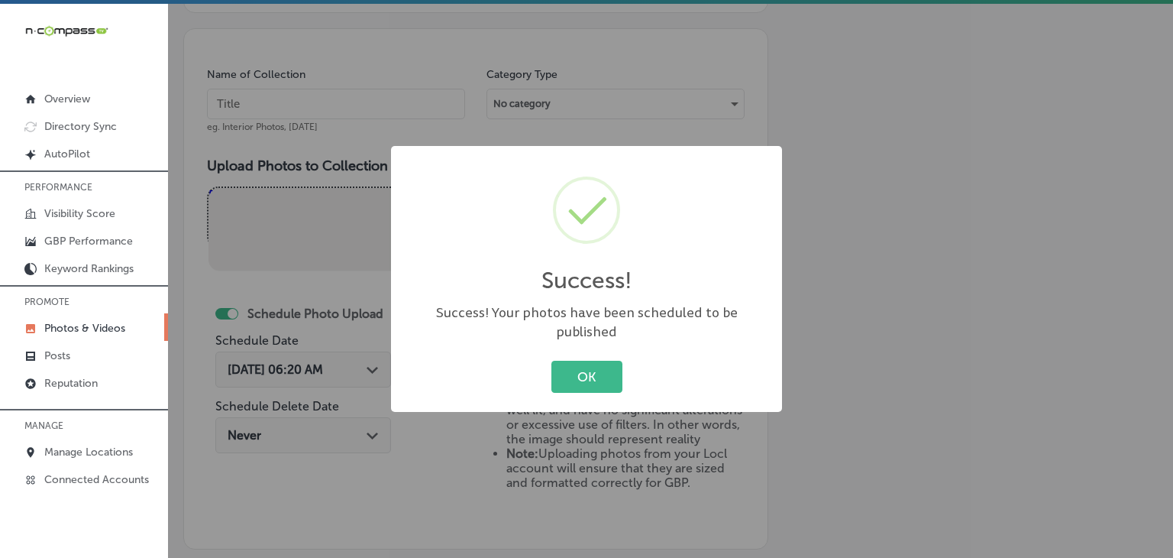
click at [342, 68] on div "Success! × Success! Your photos have been scheduled to be published OK Cancel" at bounding box center [586, 279] width 1173 height 558
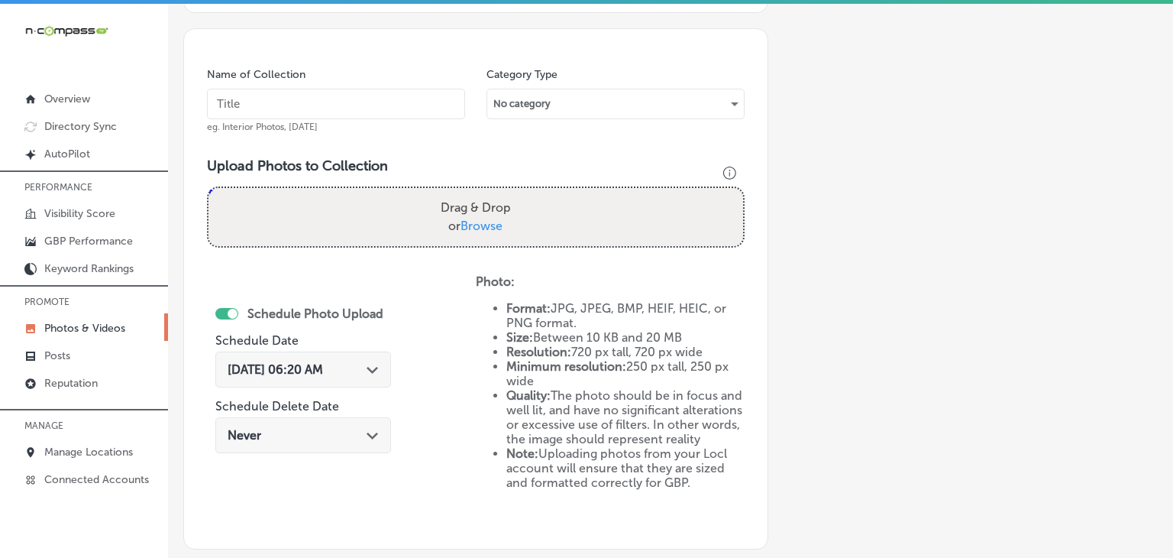
click at [360, 113] on input "text" at bounding box center [336, 104] width 258 height 31
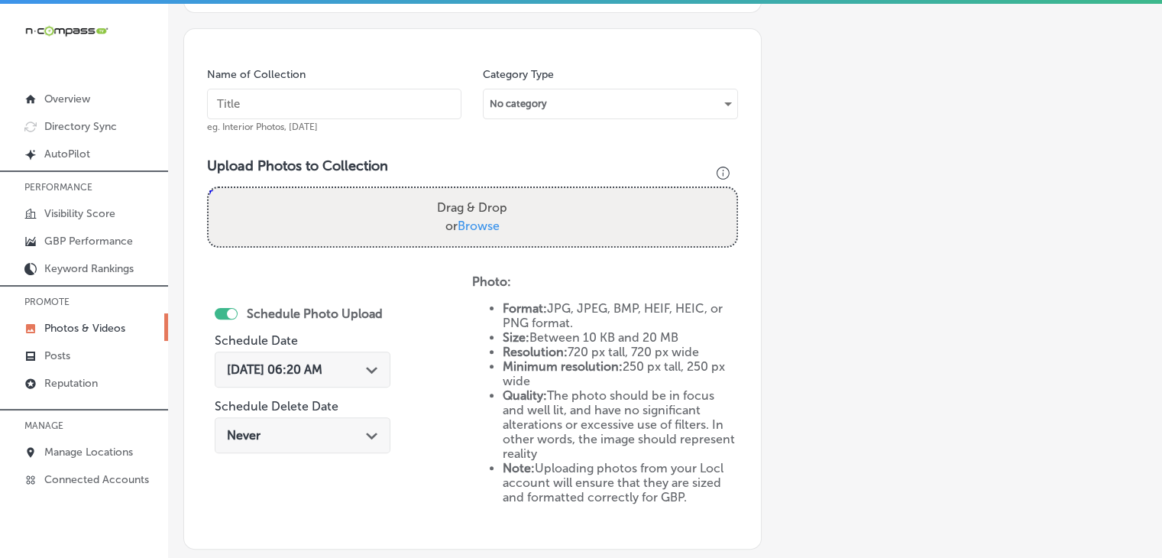
paste input "Centerfield Electric, [DATE], Week"
click at [324, 116] on input "Centerfield Electric, [DATE], Week" at bounding box center [334, 104] width 254 height 31
click at [331, 105] on input "Centerfield Electric, [DATE], Week" at bounding box center [334, 104] width 254 height 31
type input "Centerfield Electric, [DATE], Week 1"
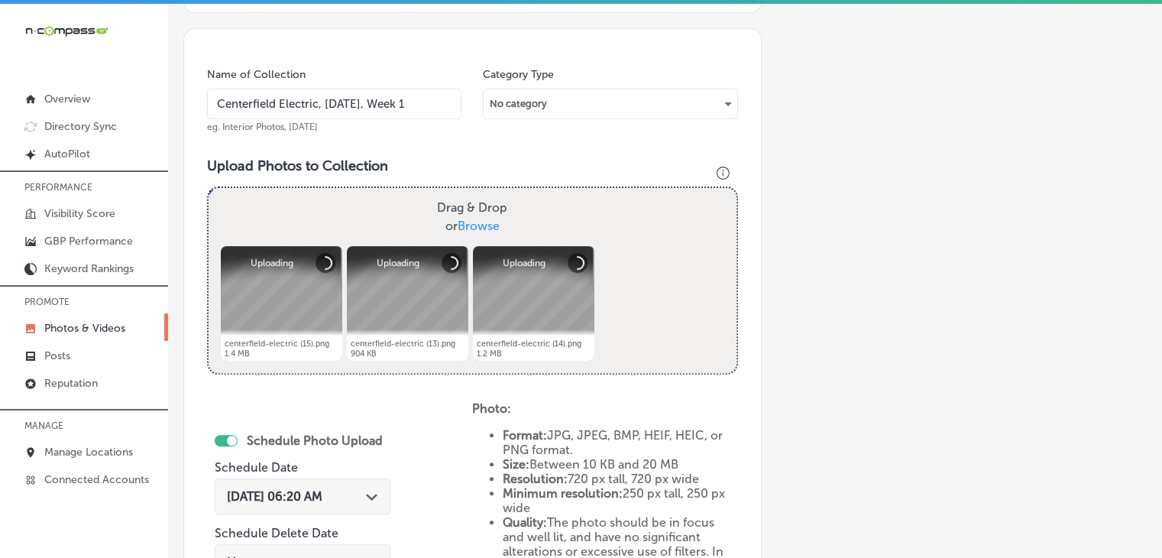
click at [322, 489] on span "[DATE] 06:20 AM" at bounding box center [274, 496] width 95 height 15
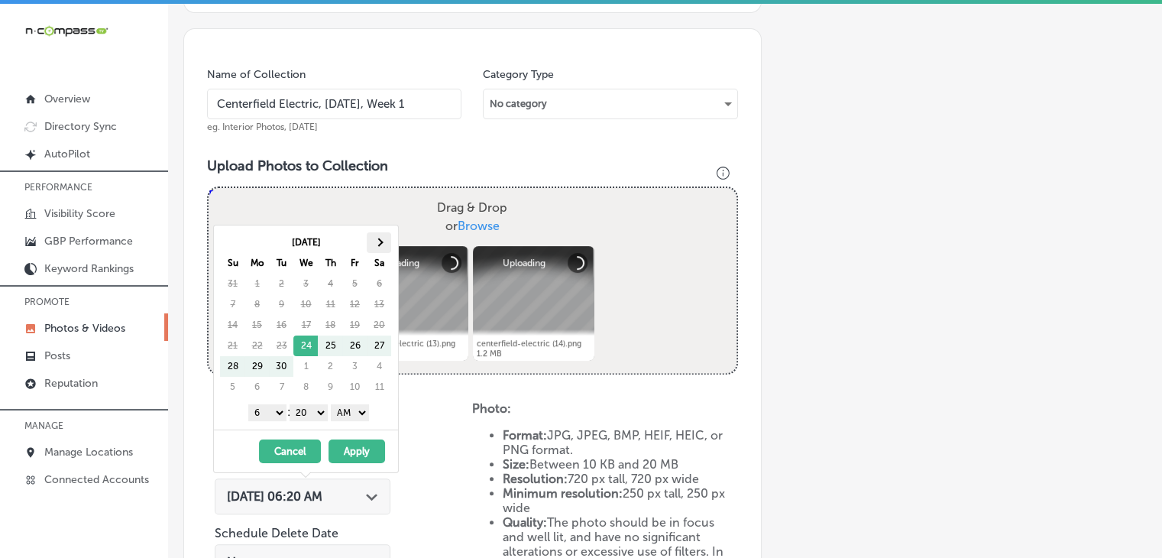
click at [378, 241] on span at bounding box center [379, 242] width 8 height 8
click at [267, 406] on select "1 2 3 4 5 6 7 8 9 10 11 12" at bounding box center [267, 412] width 38 height 17
click at [310, 407] on select "00 10 20 30 40 50" at bounding box center [308, 412] width 38 height 17
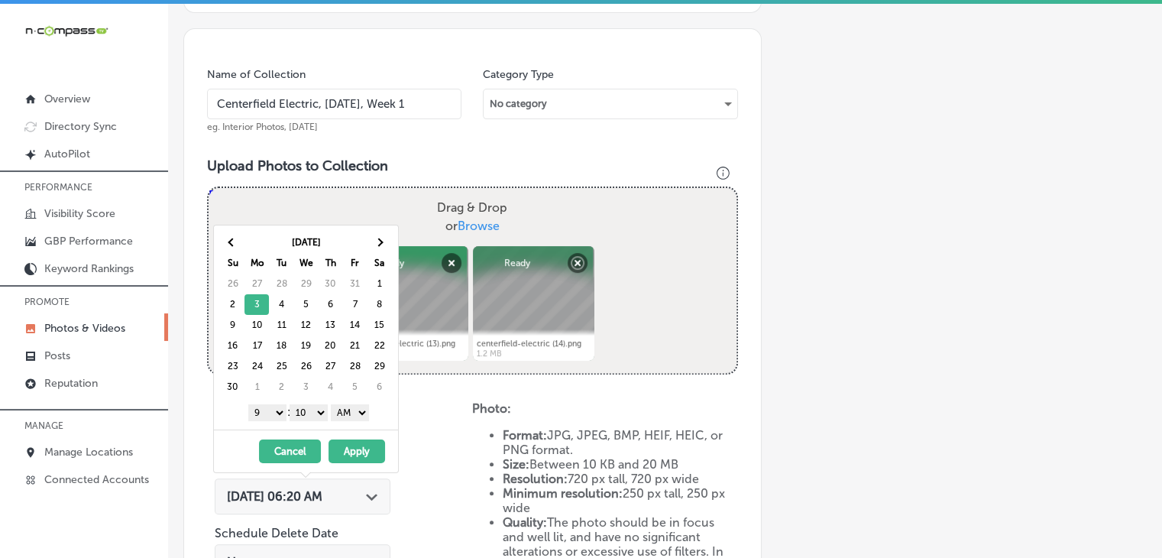
click at [315, 414] on select "00 10 20 30 40 50" at bounding box center [308, 412] width 38 height 17
click at [357, 410] on select "AM PM" at bounding box center [350, 412] width 38 height 17
click at [334, 404] on select "AM PM" at bounding box center [350, 412] width 38 height 17
click at [363, 412] on select "AM PM" at bounding box center [350, 412] width 38 height 17
click at [354, 444] on button "Apply" at bounding box center [356, 451] width 57 height 24
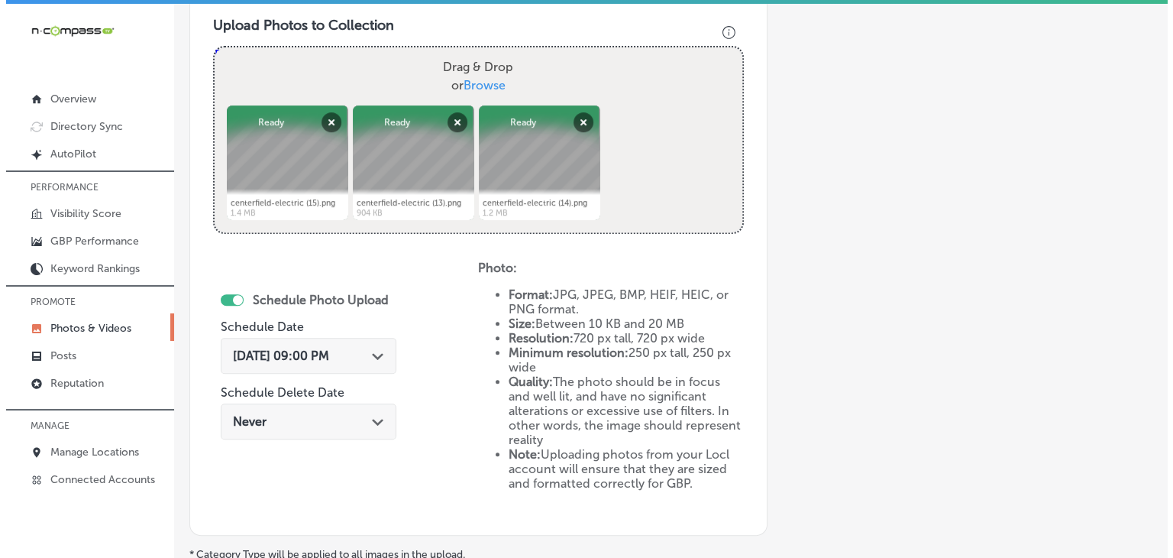
scroll to position [718, 0]
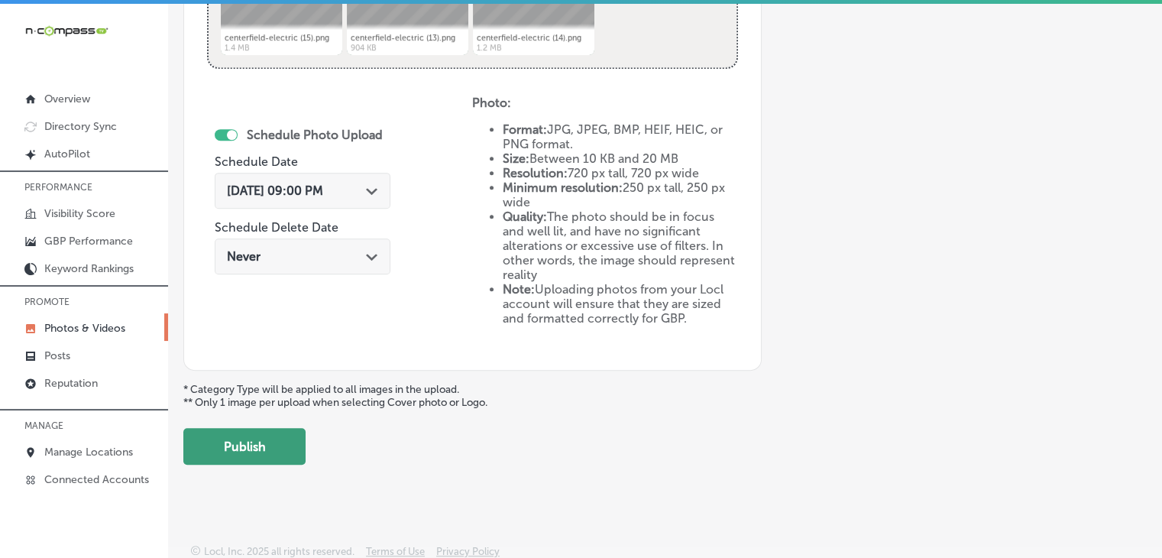
click at [279, 451] on button "Publish" at bounding box center [244, 446] width 122 height 37
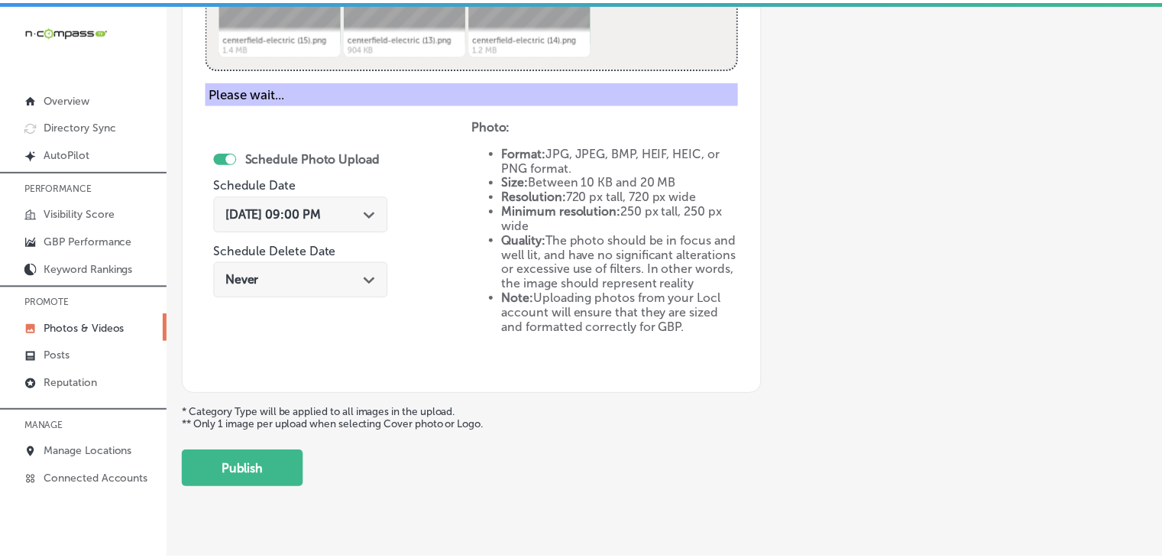
scroll to position [592, 0]
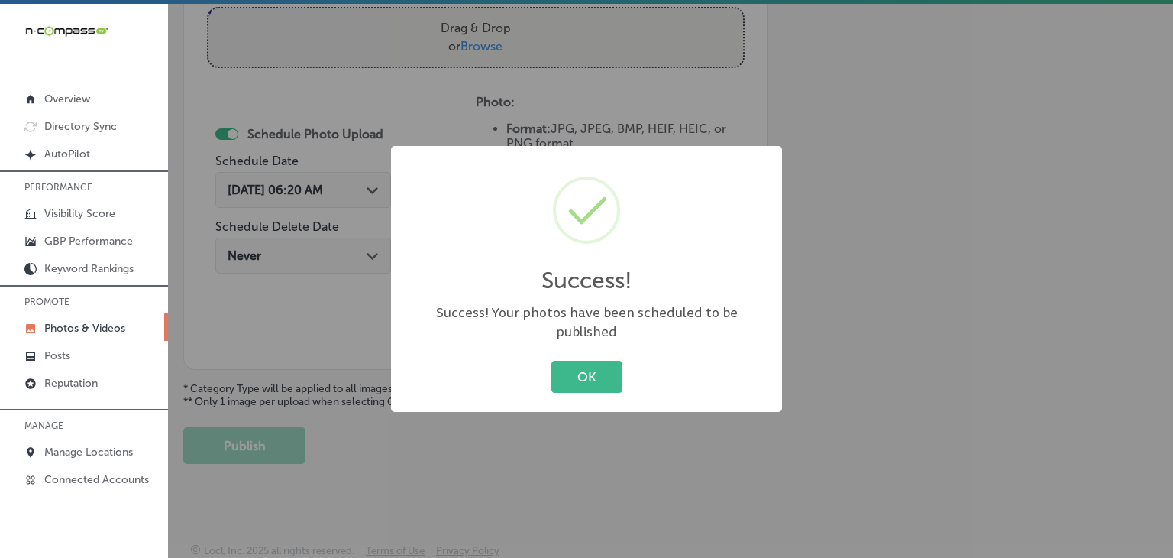
click at [964, 167] on div "Success! × Success! Your photos have been scheduled to be published OK Cancel" at bounding box center [586, 279] width 1173 height 558
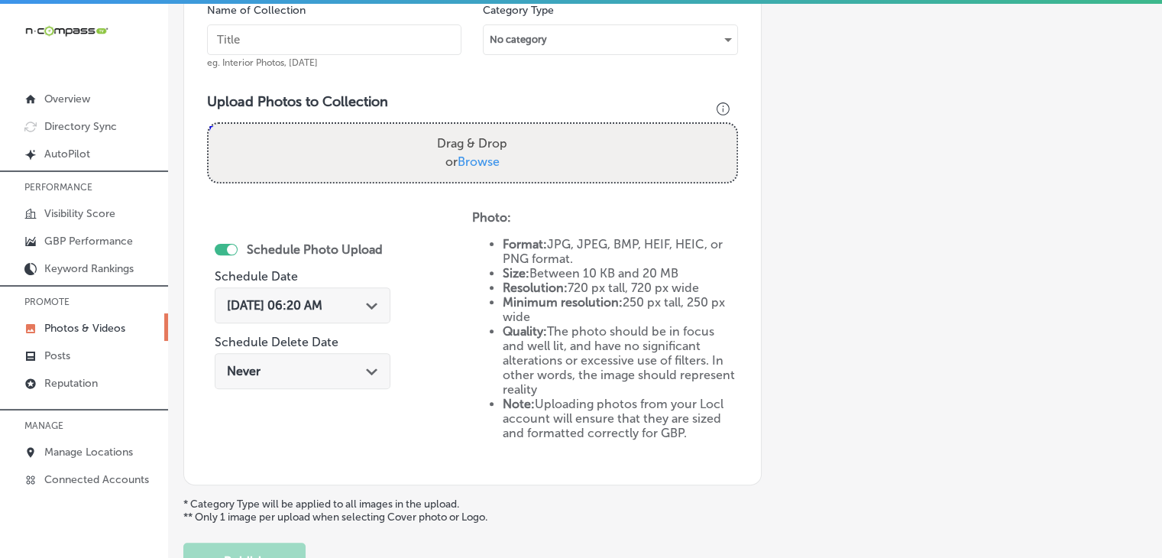
scroll to position [439, 0]
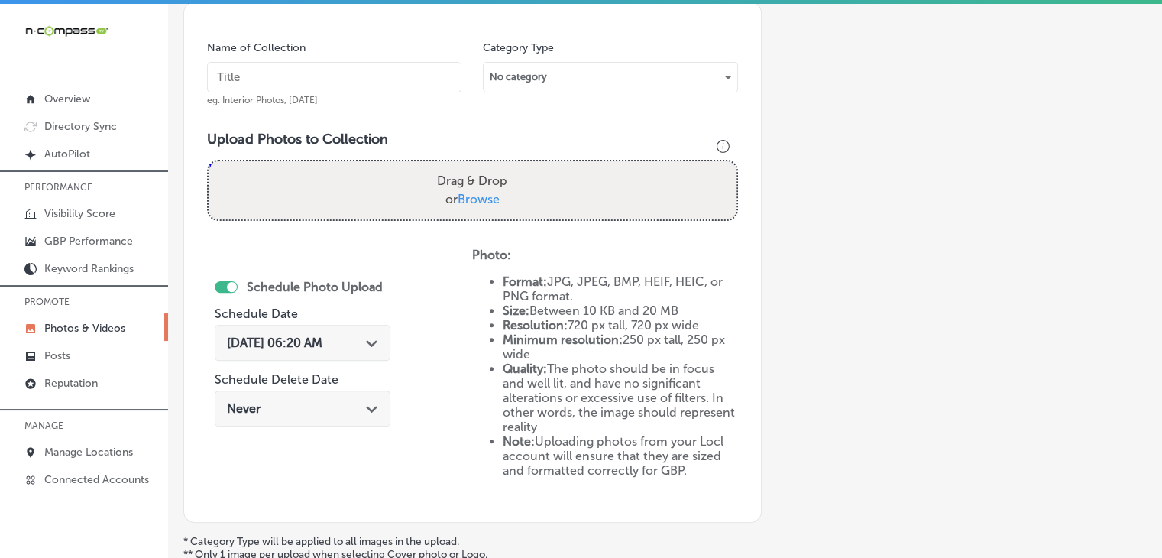
click at [443, 100] on div "Name of Collection eg. Interior Photos, [DATE]" at bounding box center [334, 73] width 254 height 66
click at [440, 92] on div "Name of Collection eg. Interior Photos, [DATE]" at bounding box center [334, 73] width 254 height 66
click at [437, 77] on input "text" at bounding box center [334, 77] width 254 height 31
paste input "Centerfield Electric, [DATE], Week"
type input "Centerfield Electric, [DATE], Week 2"
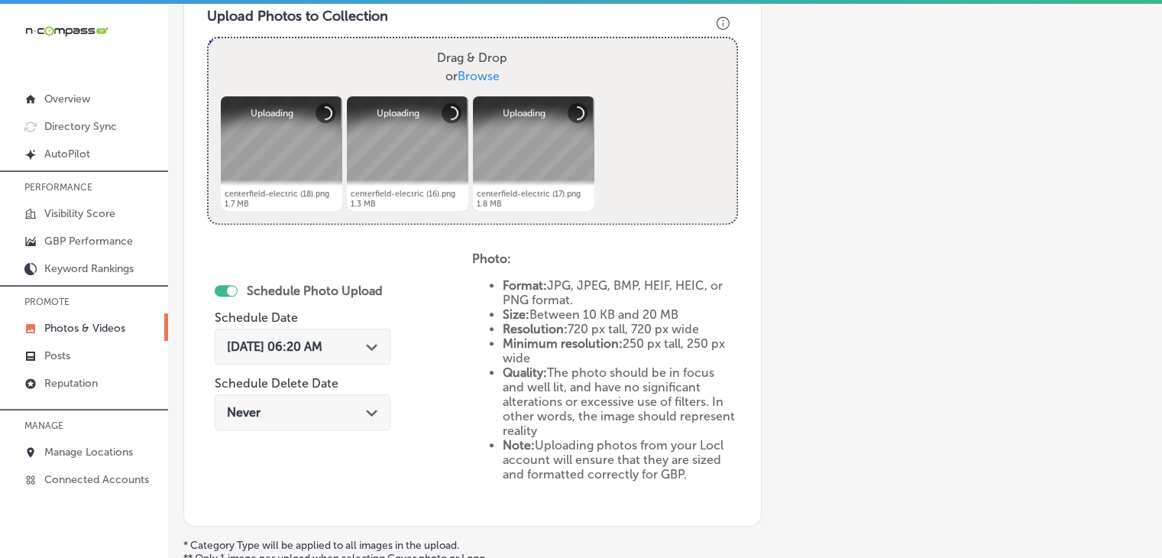
scroll to position [592, 0]
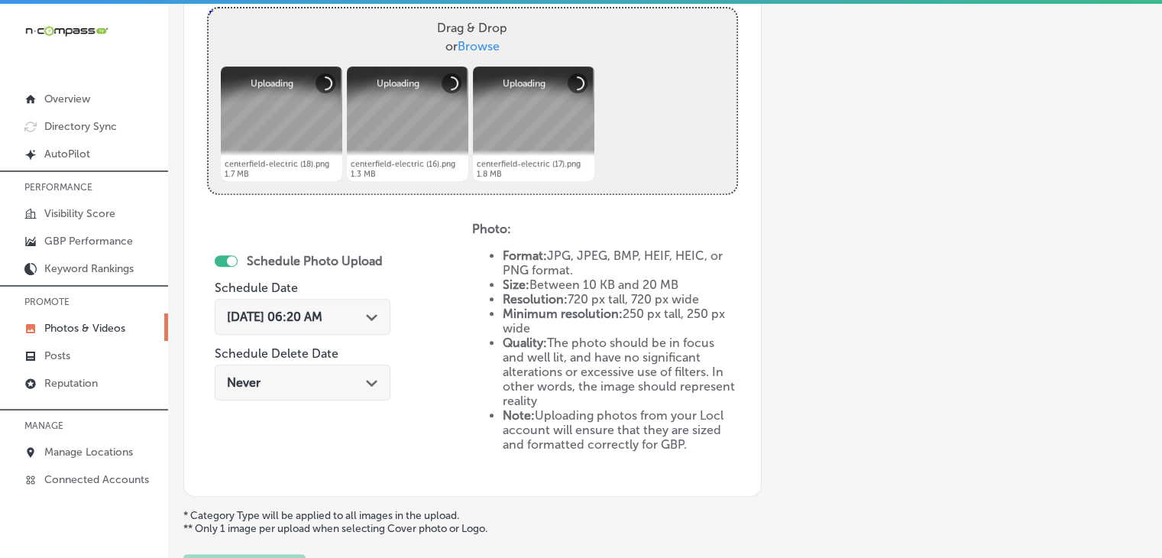
click at [370, 287] on div "Schedule Photo Upload Schedule Date [DATE] 06:20 AM Path Created with Sketch. S…" at bounding box center [303, 329] width 176 height 166
click at [367, 325] on div "[DATE] 06:20 AM Path Created with Sketch." at bounding box center [303, 317] width 176 height 36
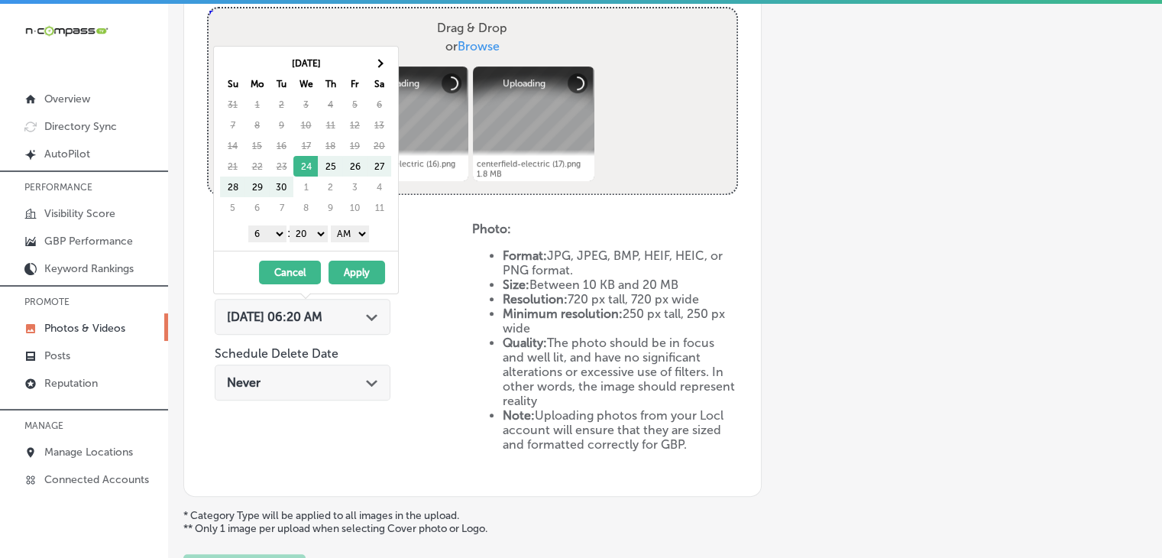
click at [393, 60] on div "[DATE] Su Mo Tu We Th Fr Sa 31 1 2 3 4 5 6 7 8 9 10 11 12 13 14 15 16 17 18 19 …" at bounding box center [309, 136] width 178 height 166
click at [387, 63] on th at bounding box center [379, 63] width 24 height 21
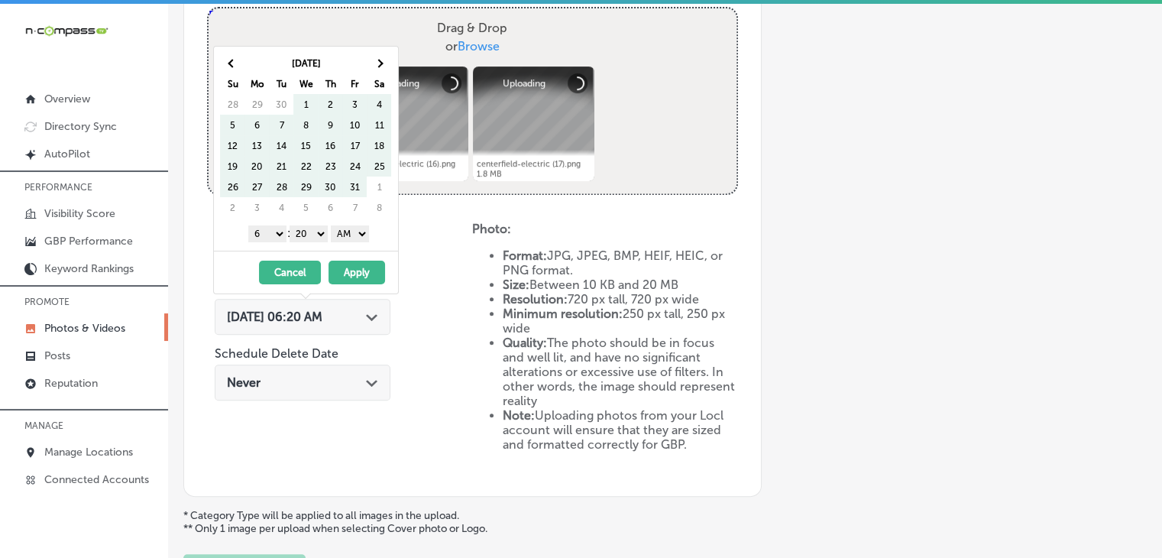
click at [387, 63] on th at bounding box center [379, 63] width 24 height 21
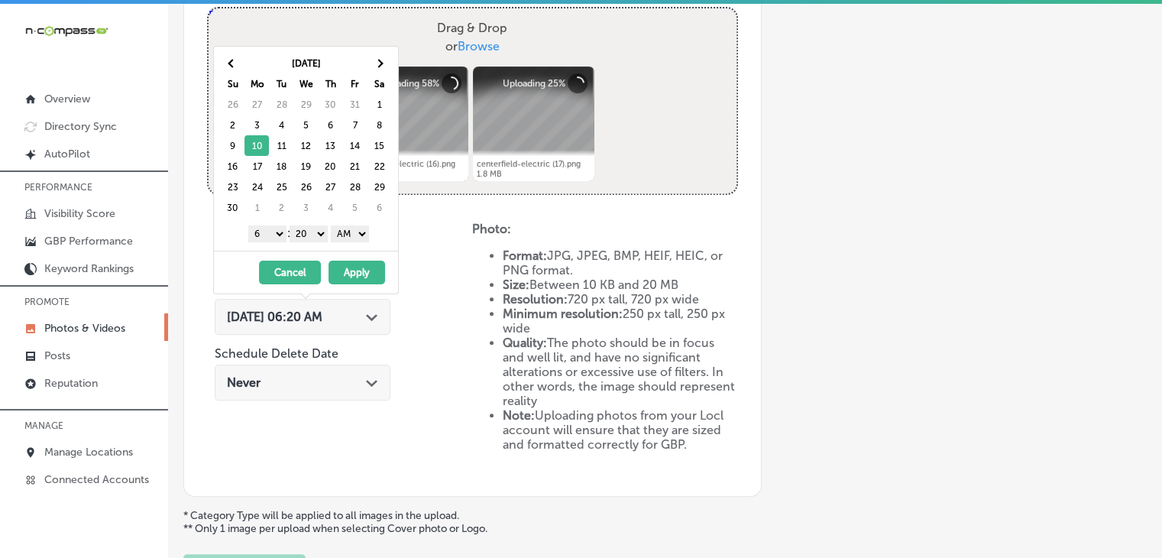
click at [272, 236] on select "1 2 3 4 5 6 7 8 9 10 11 12" at bounding box center [267, 233] width 38 height 17
click at [309, 238] on select "00 10 20 30 40 50" at bounding box center [308, 233] width 38 height 17
drag, startPoint x: 342, startPoint y: 229, endPoint x: 343, endPoint y: 237, distance: 7.7
click at [342, 229] on select "AM PM" at bounding box center [350, 233] width 38 height 17
click at [351, 268] on button "Apply" at bounding box center [356, 272] width 57 height 24
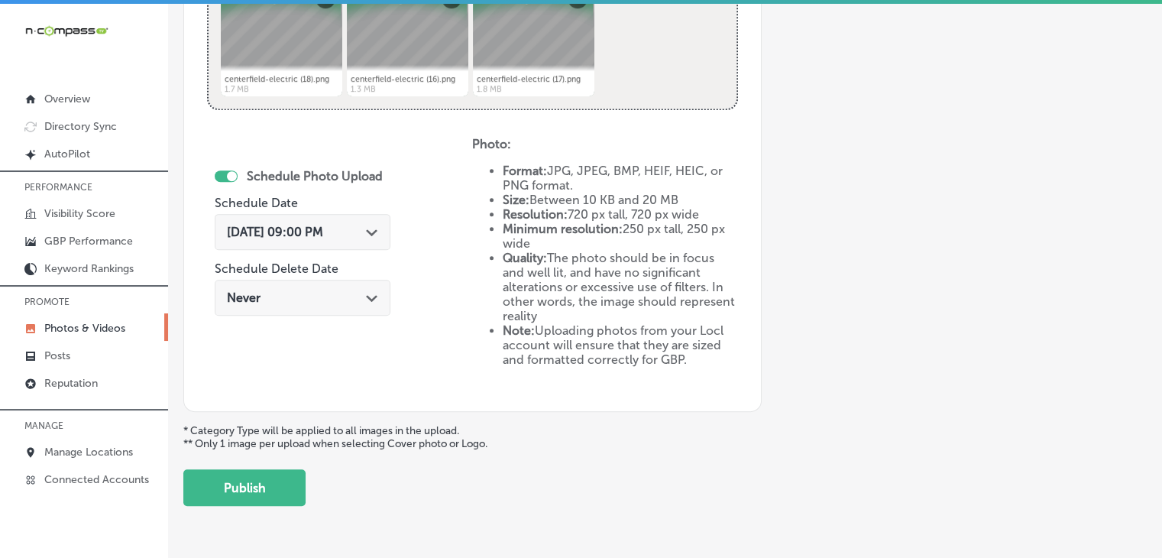
scroll to position [718, 0]
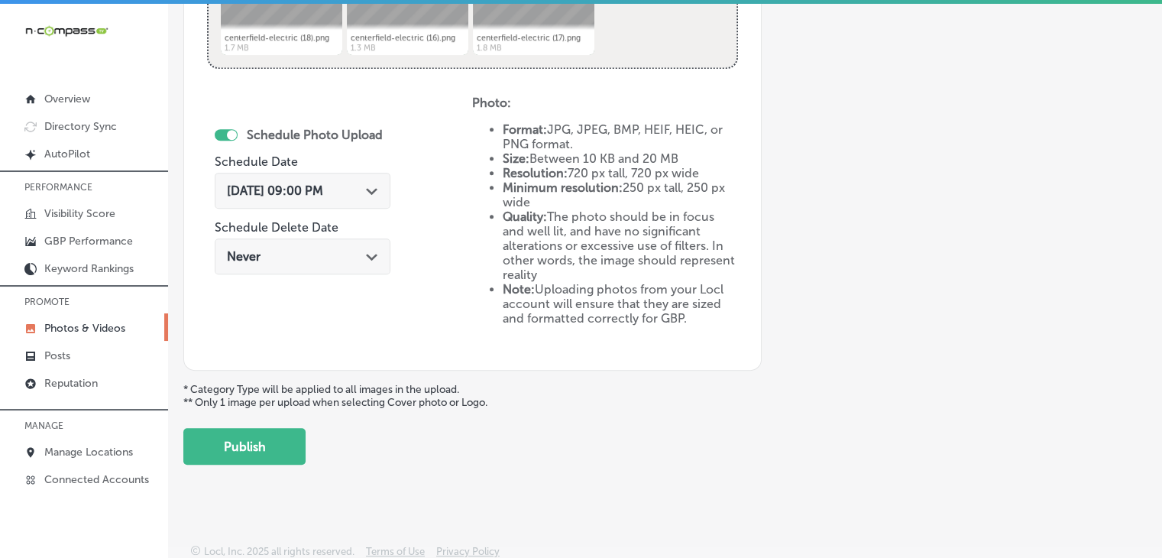
click at [247, 477] on div "Upload Photo & Video Keyword Ranking Credits: 720 Back Add a Collection Which T…" at bounding box center [665, 283] width 994 height 558
click at [262, 449] on button "Publish" at bounding box center [244, 446] width 122 height 37
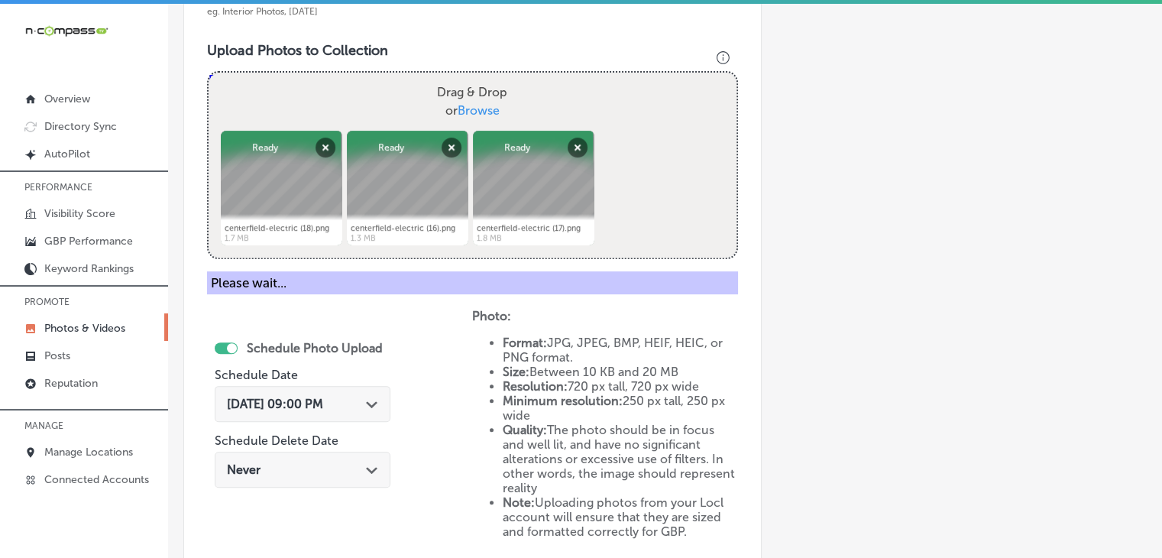
scroll to position [412, 0]
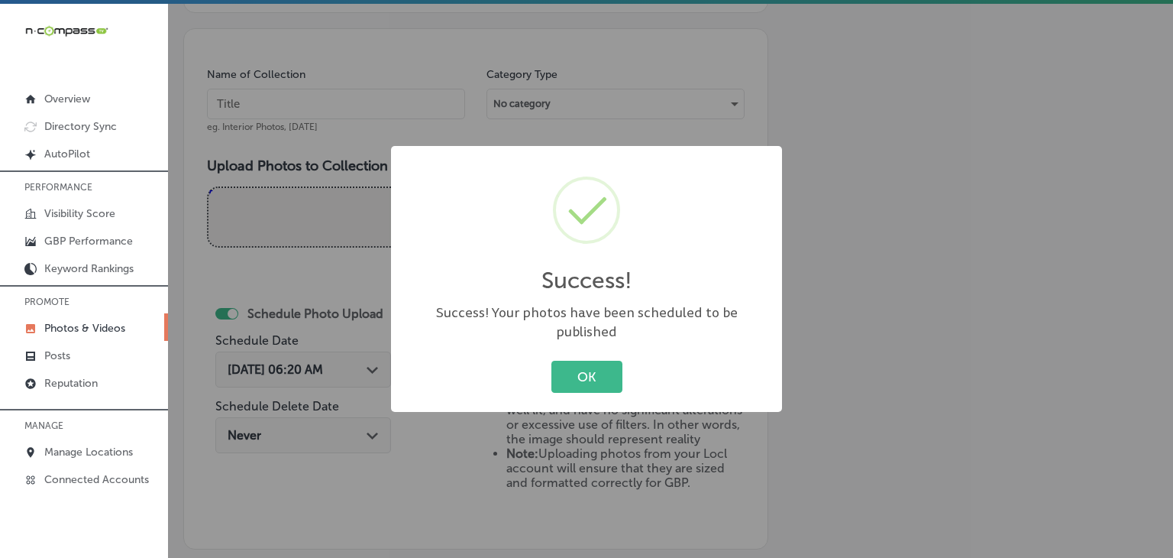
click at [458, 70] on div "Success! × Success! Your photos have been scheduled to be published OK Cancel" at bounding box center [586, 279] width 1173 height 558
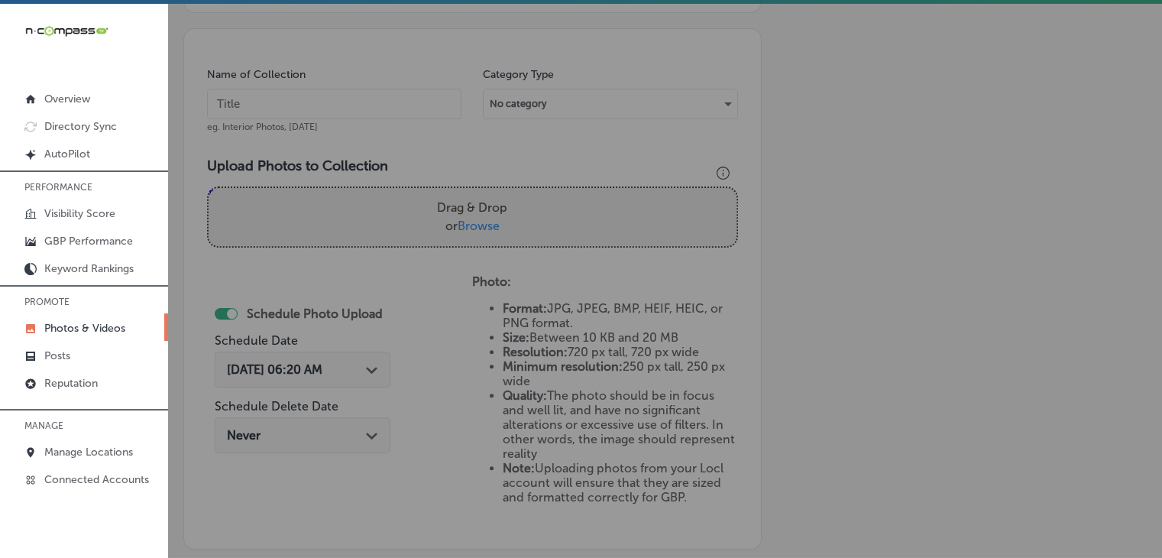
click at [409, 114] on input "text" at bounding box center [334, 104] width 254 height 31
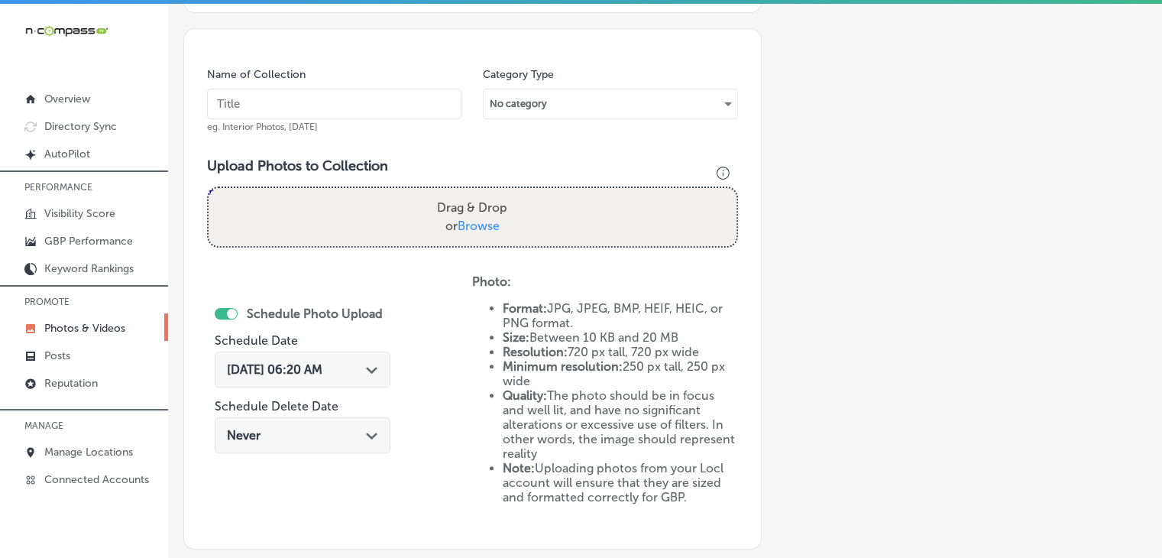
paste input "Centerfield Electric, [DATE], Week"
type input "Centerfield Electric, [DATE], Week 3"
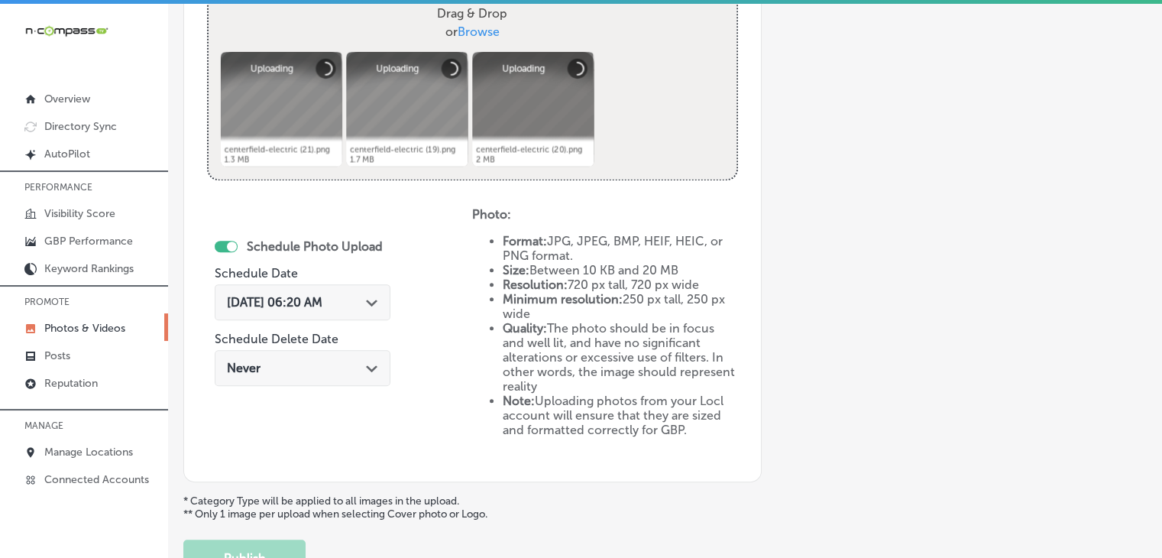
scroll to position [718, 0]
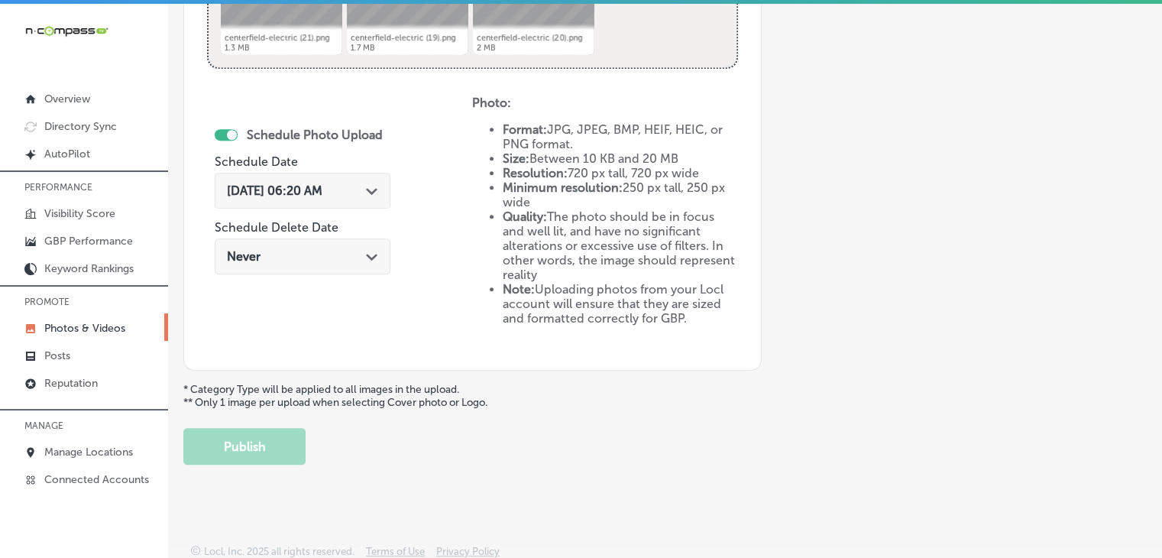
click at [307, 183] on span "[DATE] 06:20 AM" at bounding box center [274, 190] width 95 height 15
click at [489, 200] on ul "Format: JPG, JPEG, BMP, HEIF, HEIC, or PNG format. Size: Between 10 KB and 20 M…" at bounding box center [604, 223] width 265 height 203
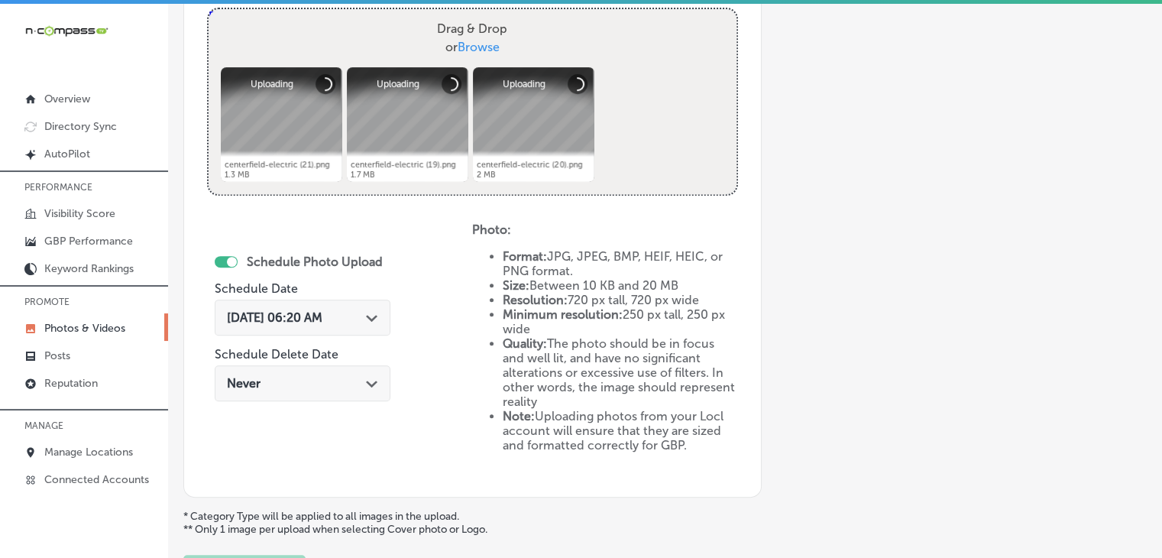
scroll to position [565, 0]
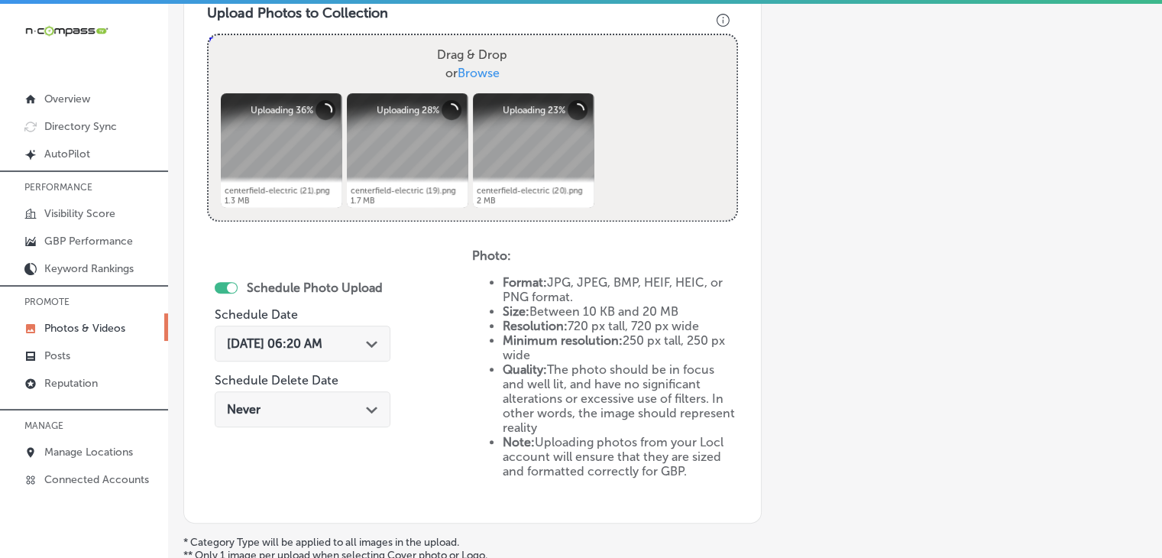
click at [316, 344] on span "[DATE] 06:20 AM" at bounding box center [274, 343] width 95 height 15
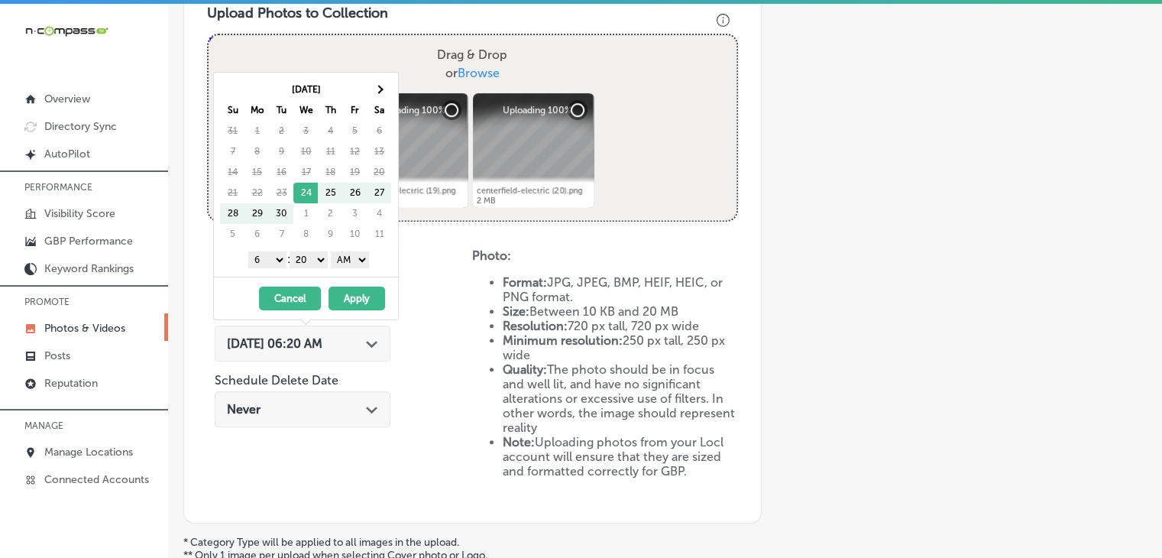
click at [366, 89] on th "[DATE]" at bounding box center [305, 89] width 122 height 21
click at [367, 89] on th at bounding box center [379, 89] width 24 height 21
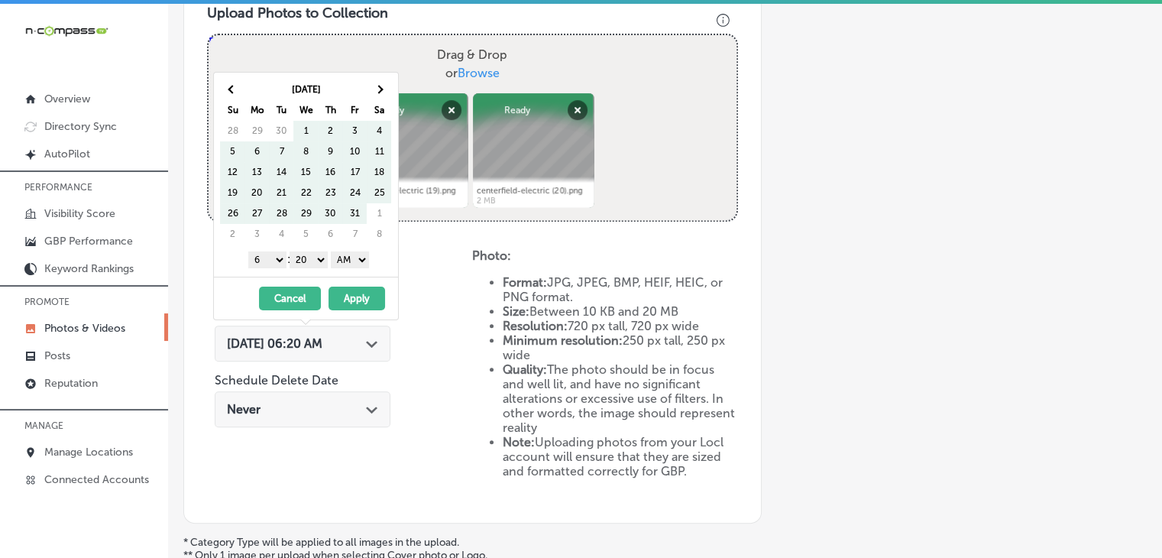
click at [367, 89] on th at bounding box center [379, 89] width 24 height 21
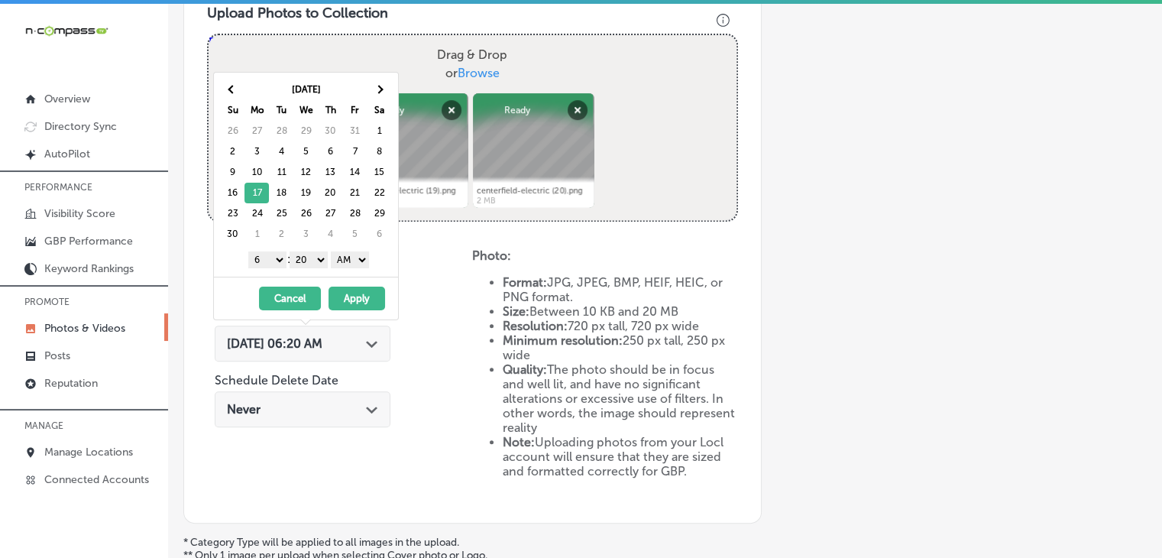
click at [262, 261] on select "1 2 3 4 5 6 7 8 9 10 11 12" at bounding box center [267, 259] width 38 height 17
click at [300, 263] on select "00 10 20 30 40 50" at bounding box center [308, 259] width 38 height 17
click at [360, 260] on select "AM PM" at bounding box center [350, 259] width 38 height 17
click at [334, 251] on select "AM PM" at bounding box center [350, 259] width 38 height 17
click at [363, 261] on select "AM PM" at bounding box center [350, 259] width 38 height 17
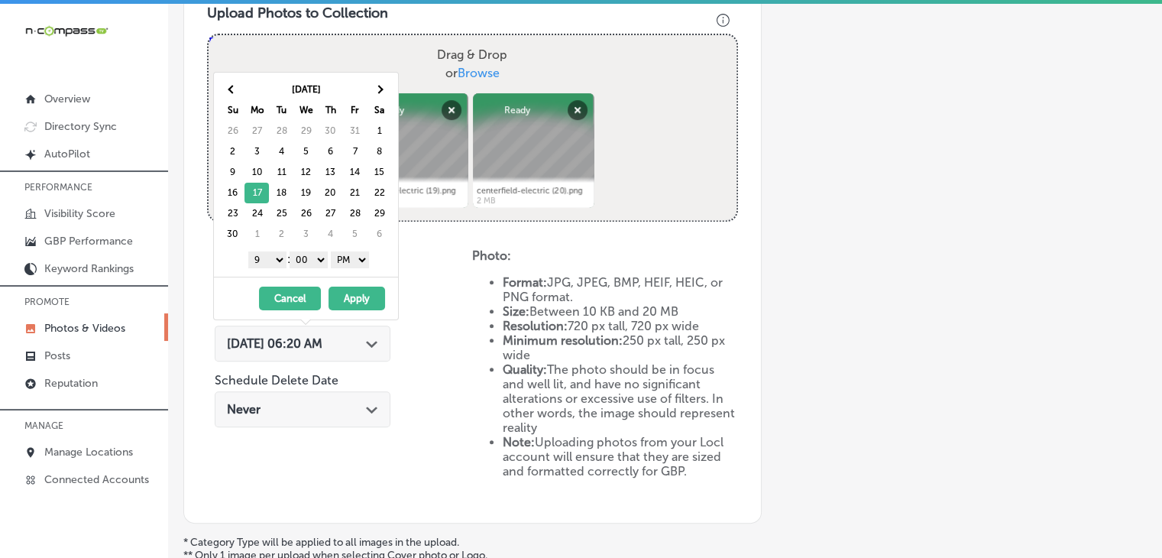
click at [355, 295] on button "Apply" at bounding box center [356, 298] width 57 height 24
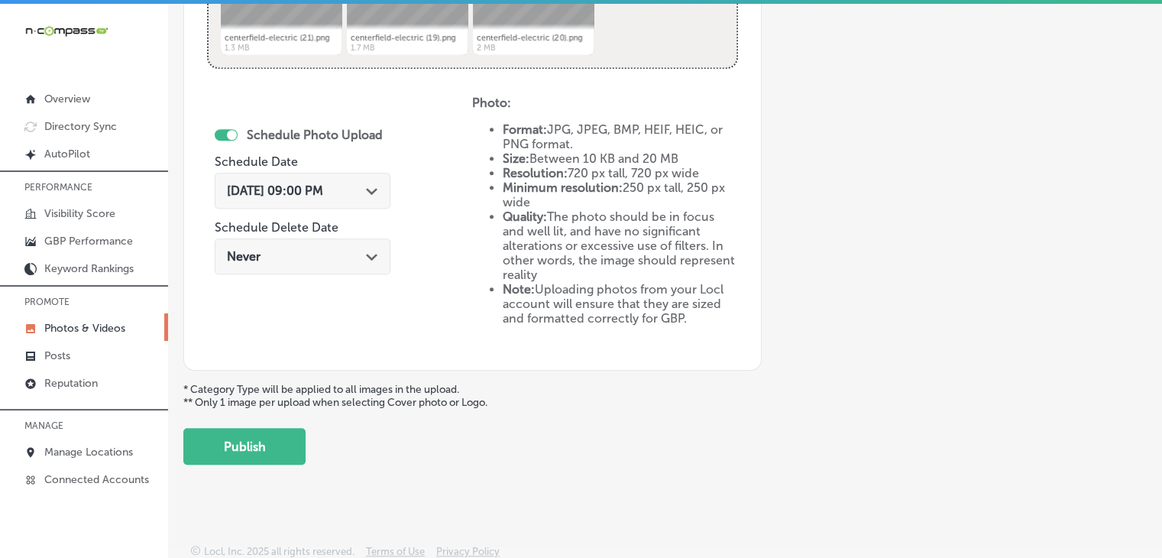
click at [299, 438] on button "Publish" at bounding box center [244, 446] width 122 height 37
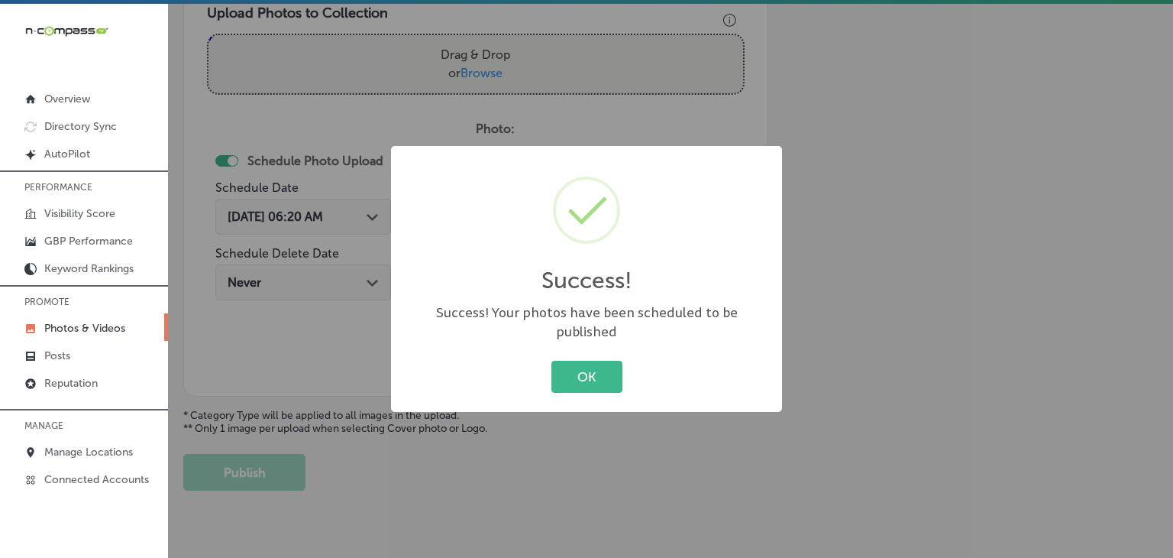
click at [425, 131] on div "Success! × Success! Your photos have been scheduled to be published OK Cancel" at bounding box center [586, 279] width 1173 height 558
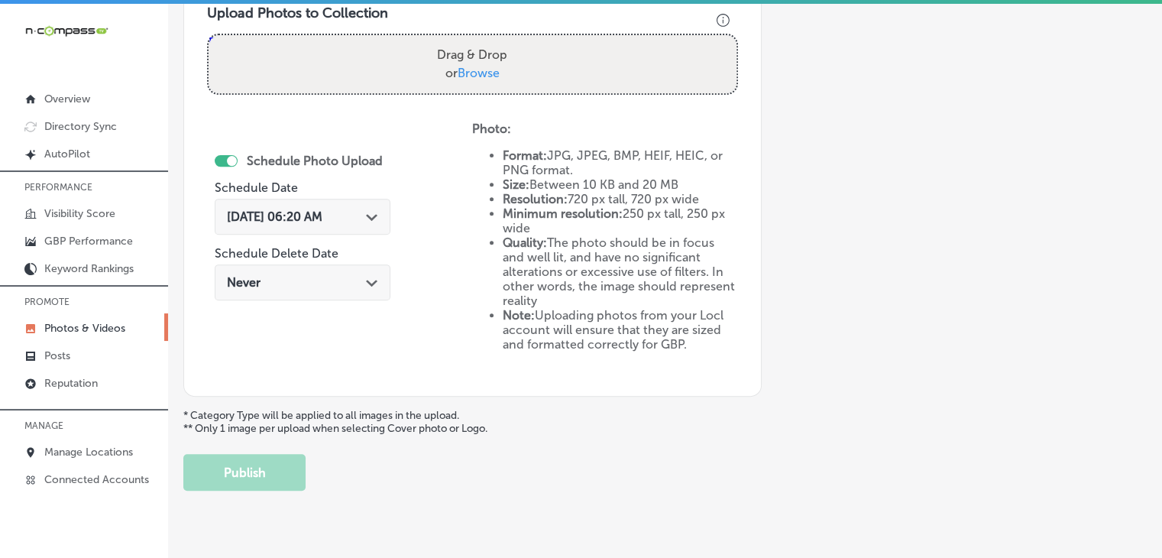
scroll to position [412, 0]
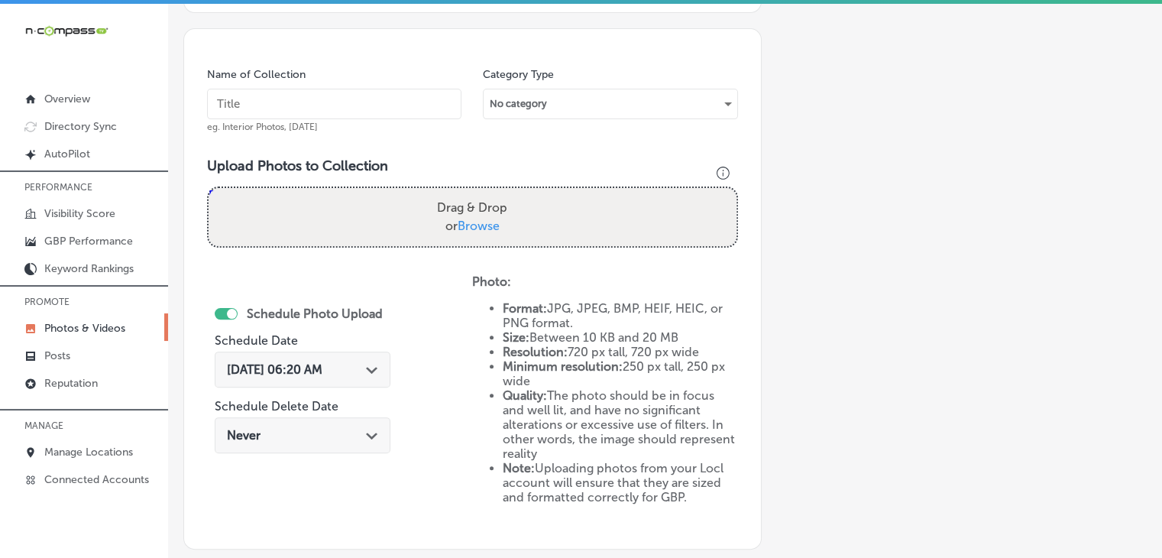
click at [422, 115] on input "text" at bounding box center [334, 104] width 254 height 31
paste input "Centerfield Electric, [DATE], Week"
type input "Centerfield Electric, [DATE], Week 4"
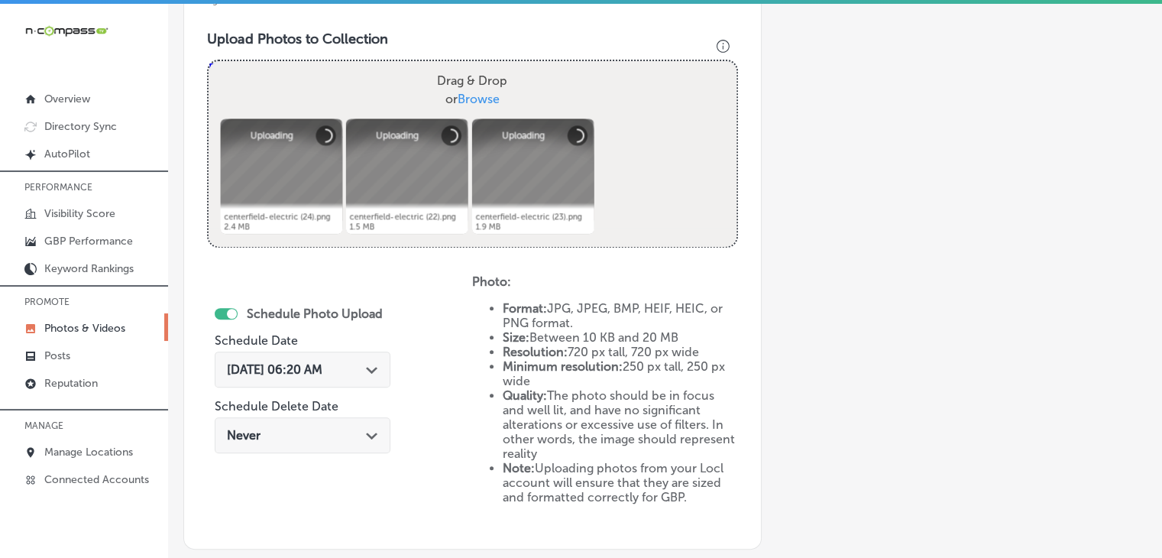
scroll to position [565, 0]
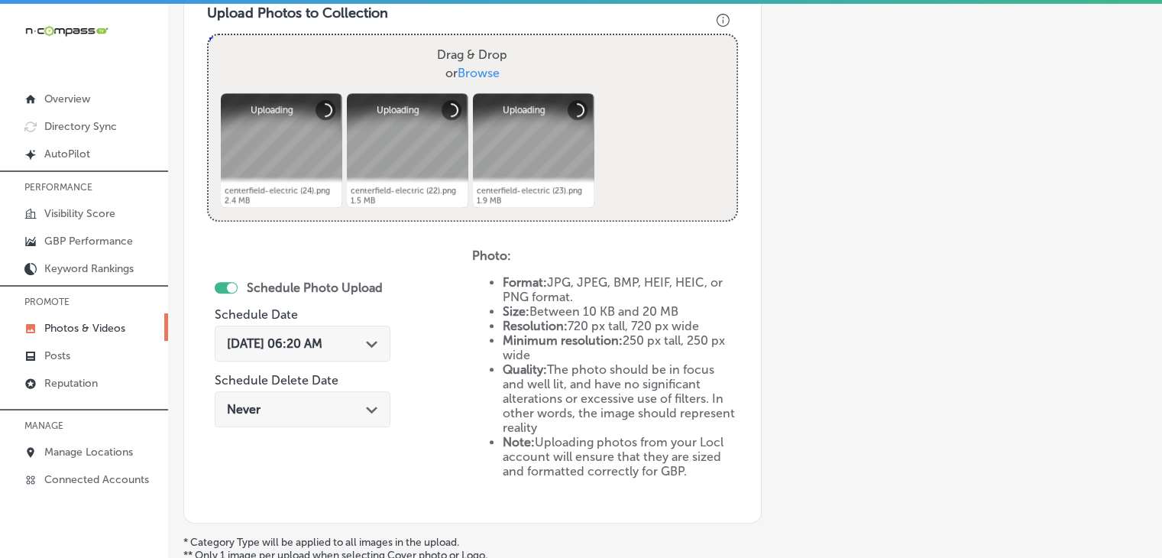
click at [376, 344] on icon "Path Created with Sketch." at bounding box center [371, 344] width 11 height 7
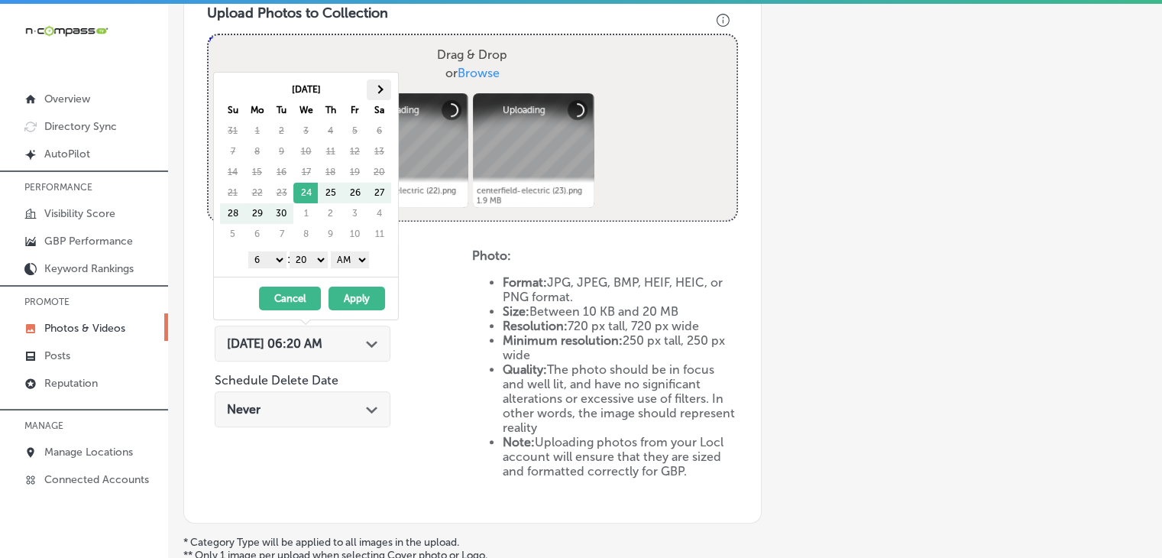
click at [385, 86] on th at bounding box center [379, 89] width 24 height 21
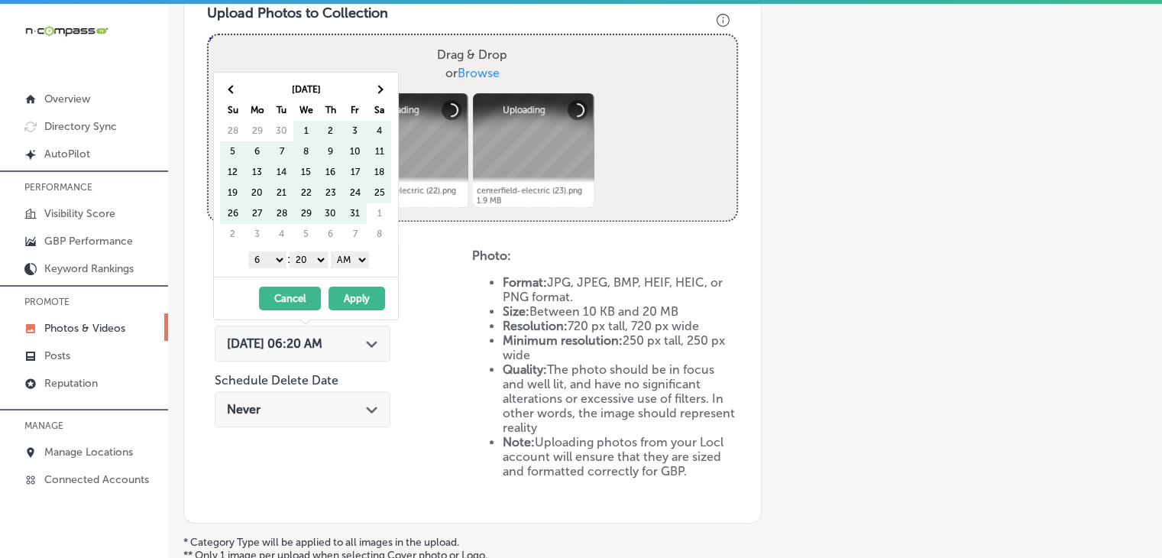
click at [385, 86] on th at bounding box center [379, 89] width 24 height 21
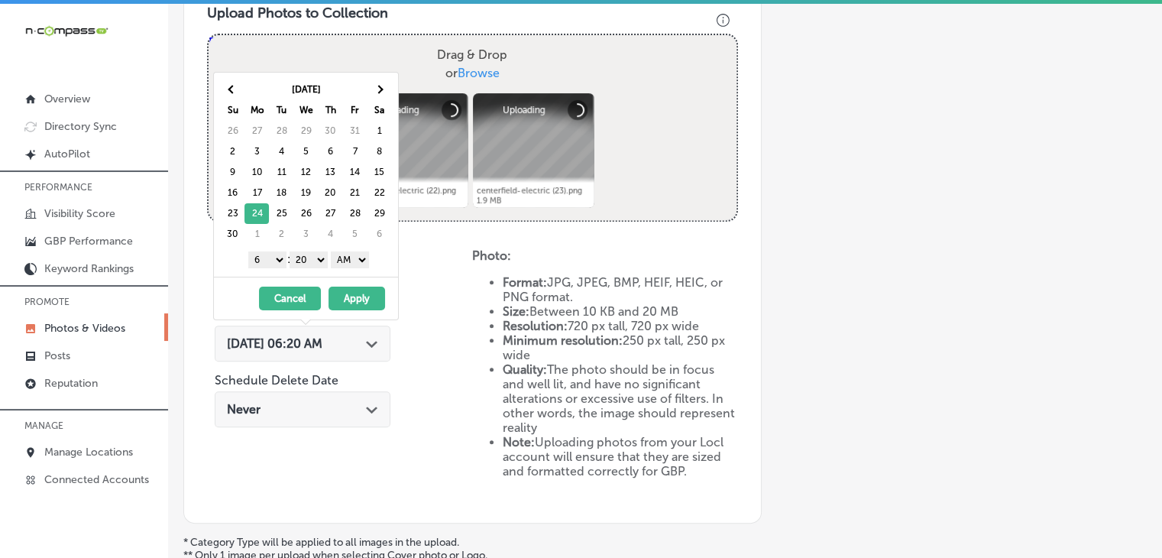
click at [255, 262] on select "1 2 3 4 5 6 7 8 9 10 11 12" at bounding box center [267, 259] width 38 height 17
drag, startPoint x: 263, startPoint y: 250, endPoint x: 267, endPoint y: 264, distance: 14.8
click at [263, 251] on select "1 2 3 4 5 6 7 8 9 10 11 12" at bounding box center [267, 259] width 38 height 17
click at [327, 260] on select "00 10 20 30 40 50" at bounding box center [308, 259] width 38 height 17
click at [343, 259] on select "AM PM" at bounding box center [350, 259] width 38 height 17
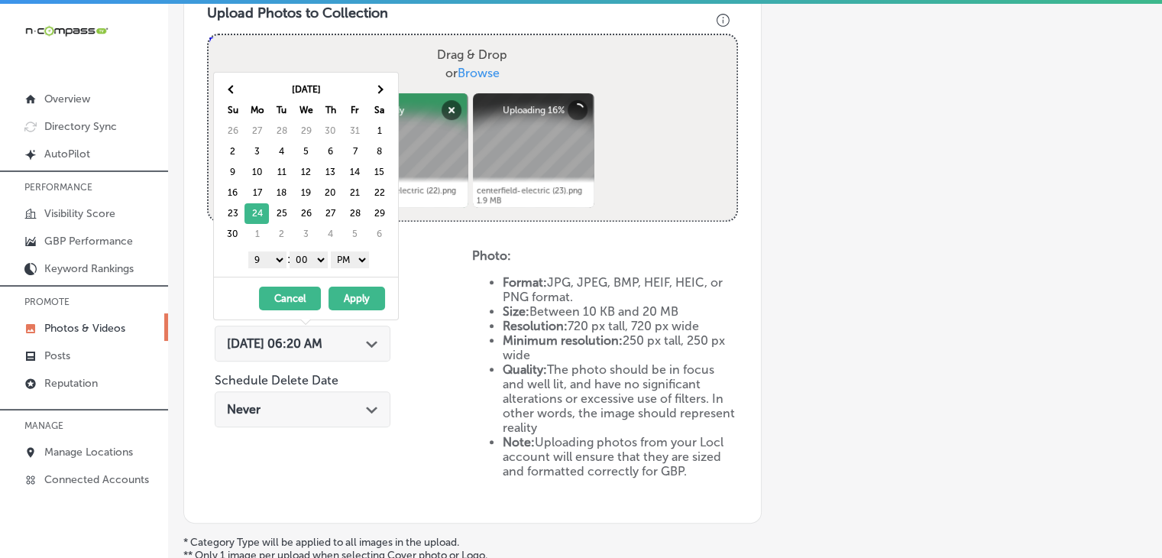
click at [338, 289] on button "Apply" at bounding box center [356, 298] width 57 height 24
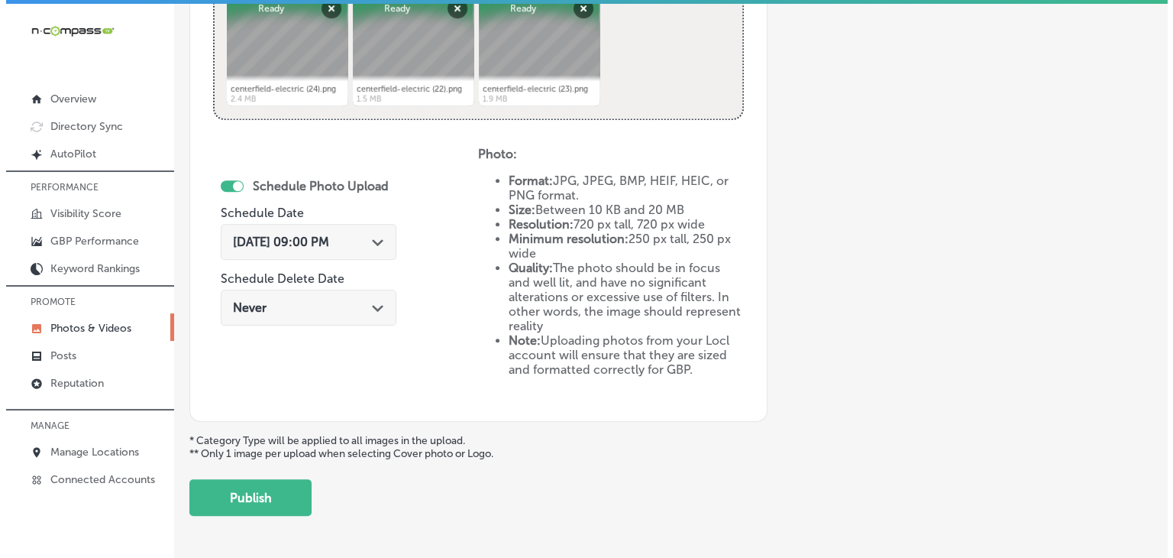
scroll to position [718, 0]
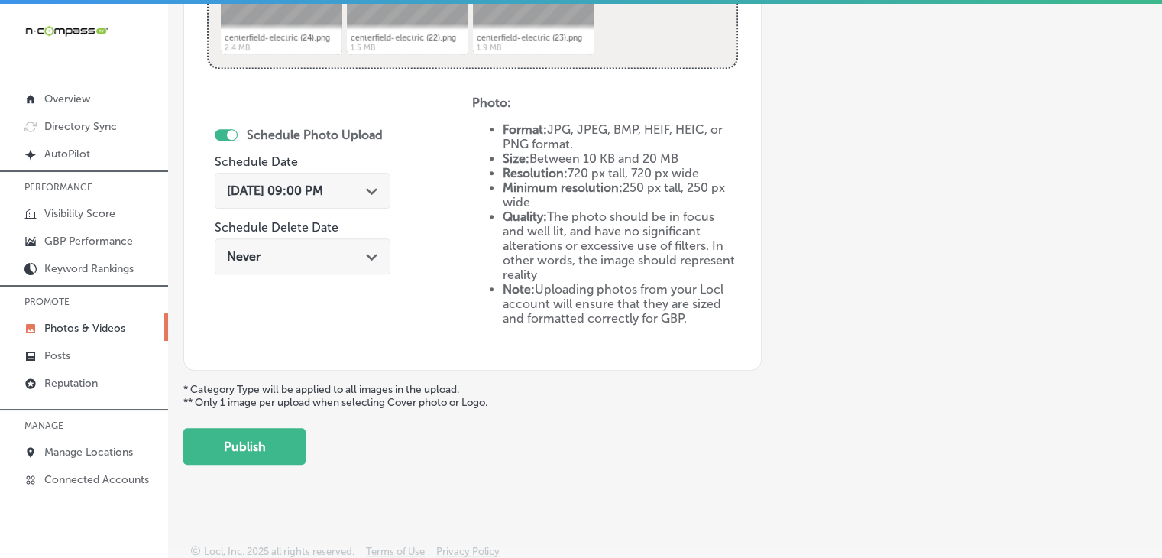
click at [273, 428] on button "Publish" at bounding box center [244, 446] width 122 height 37
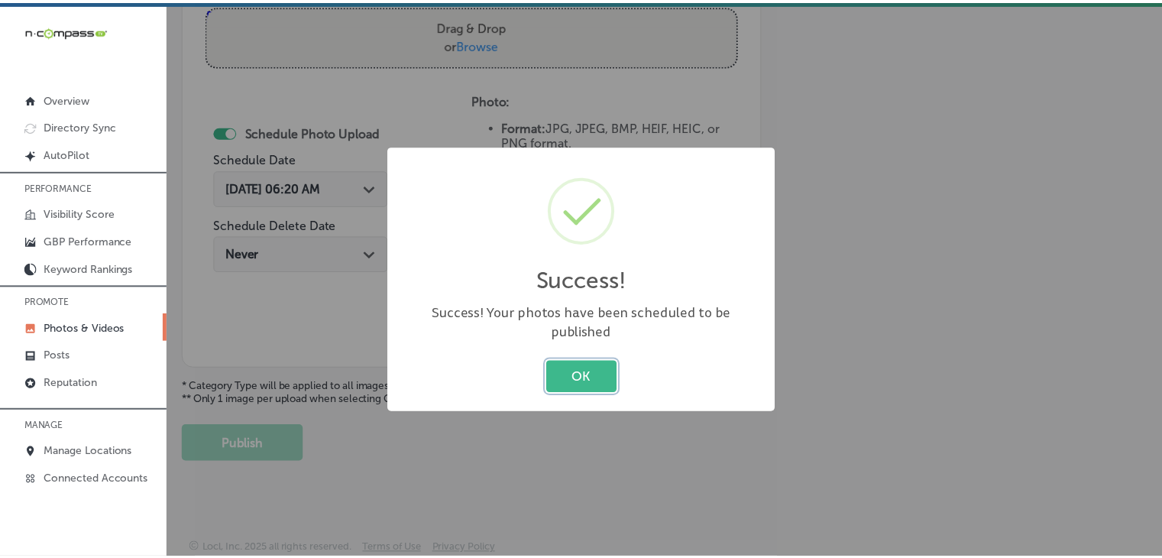
scroll to position [592, 0]
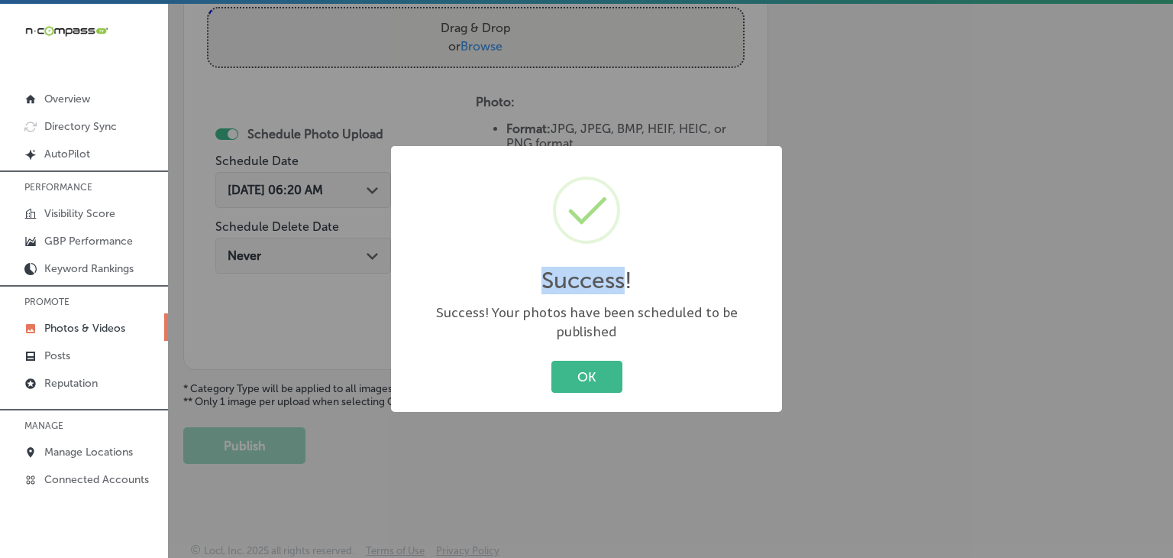
click at [238, 104] on div "Success! × Success! Your photos have been scheduled to be published OK Cancel" at bounding box center [586, 279] width 1173 height 558
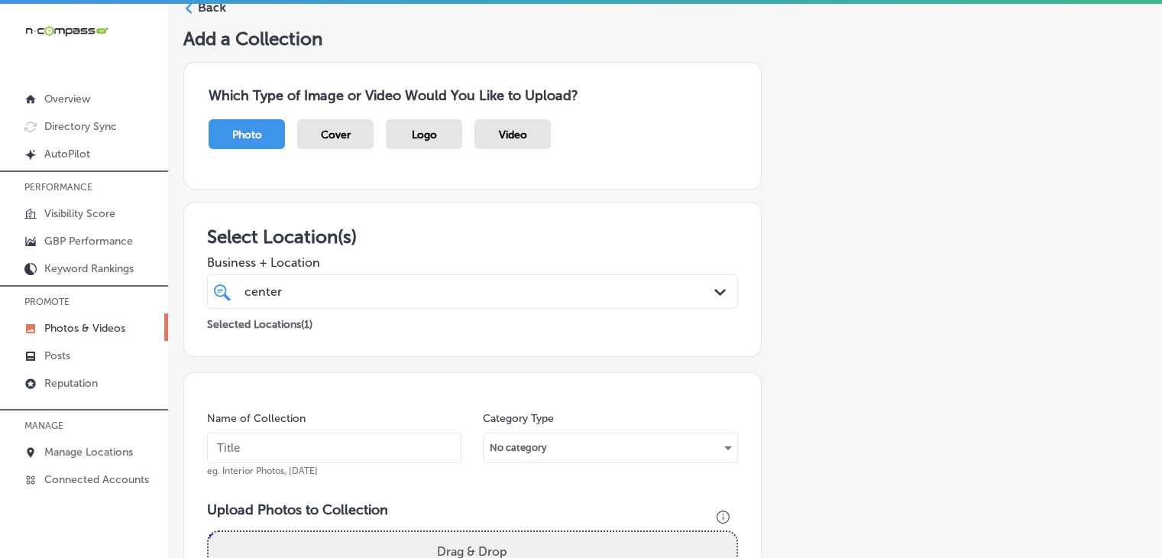
scroll to position [0, 0]
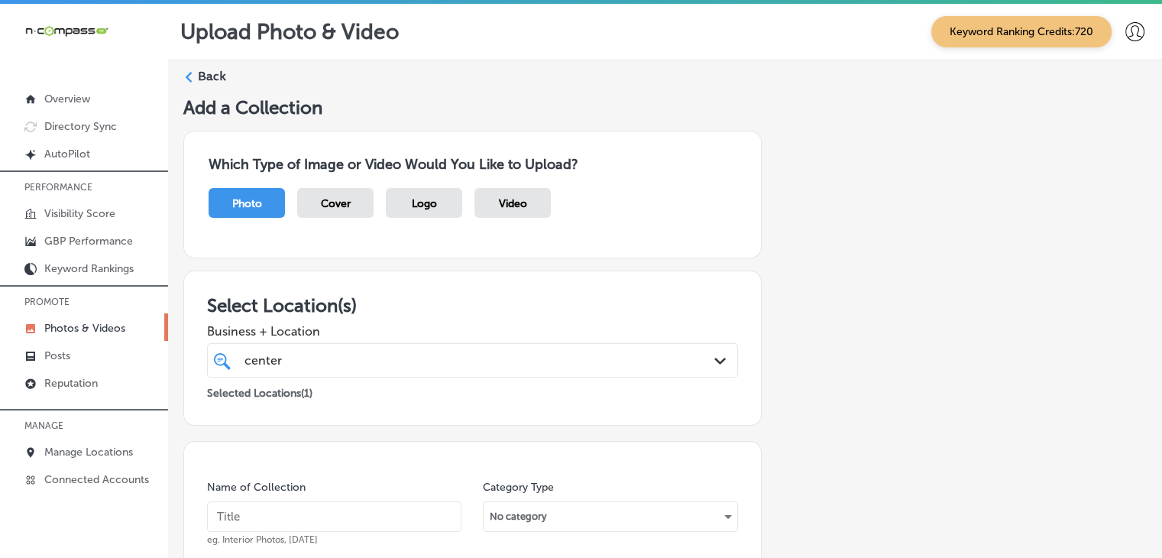
click at [398, 344] on div "center center Path Created with Sketch." at bounding box center [472, 360] width 531 height 34
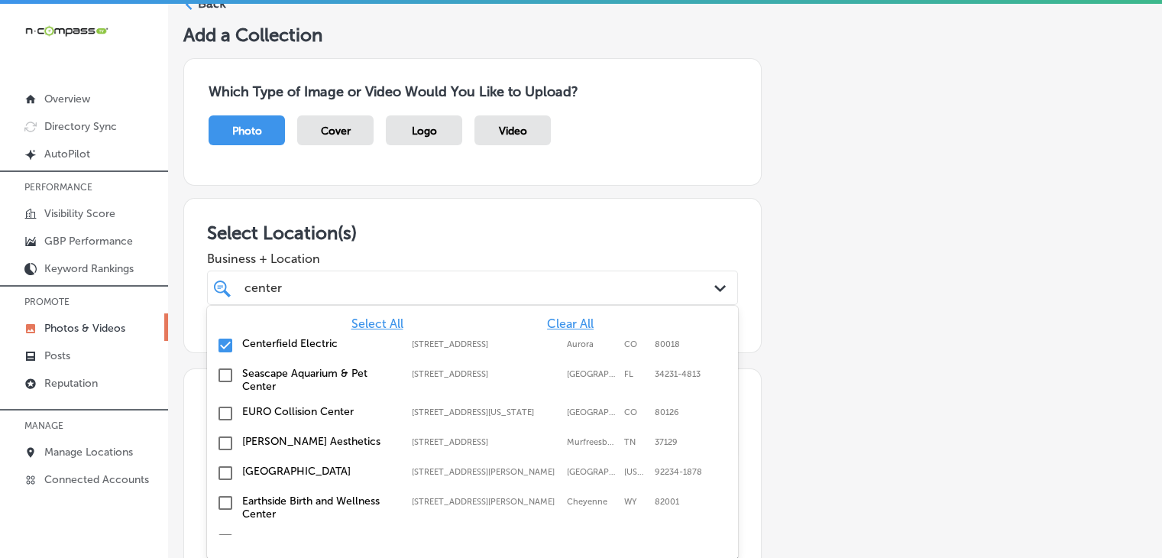
scroll to position [79, 0]
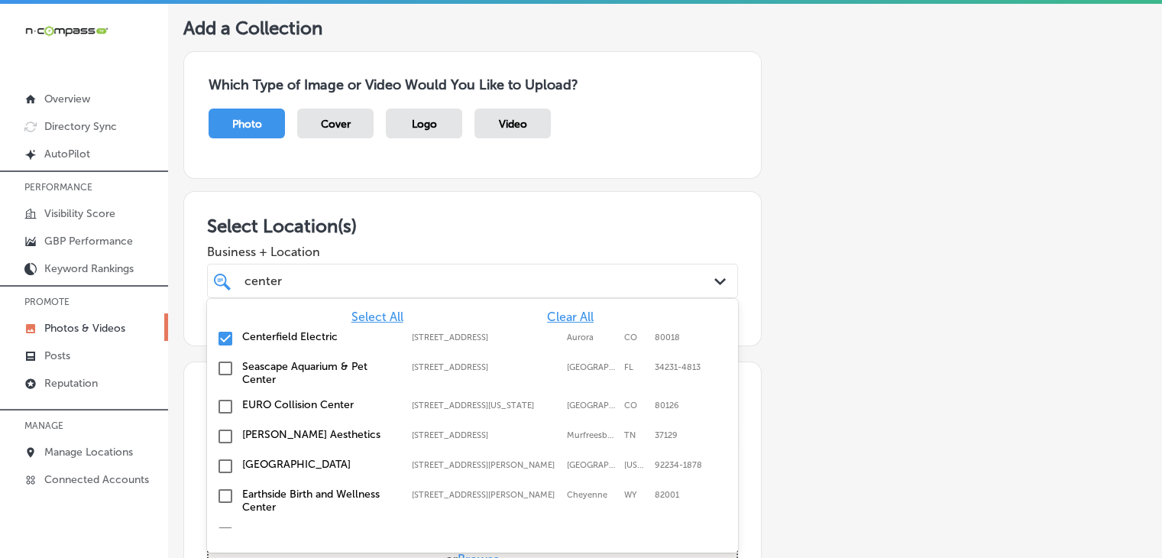
click at [583, 324] on div "Centerfield Electric [STREET_ADDRESS][GEOGRAPHIC_DATA][STREET_ADDRESS]" at bounding box center [472, 339] width 531 height 30
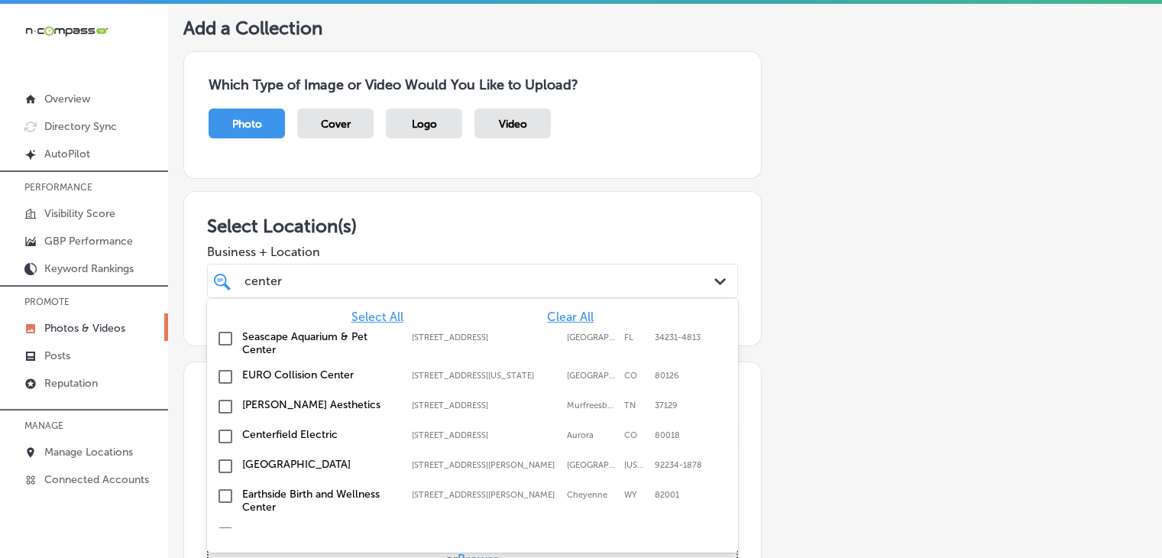
click at [574, 315] on span "Clear All" at bounding box center [570, 316] width 47 height 15
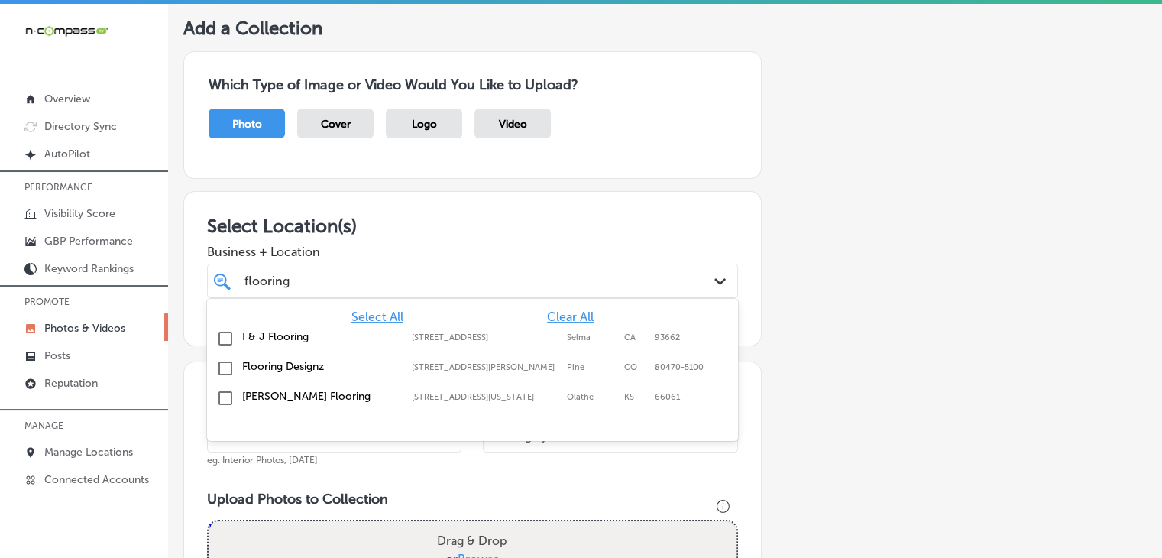
click at [567, 333] on label "Selma" at bounding box center [592, 337] width 50 height 10
type input "flooring"
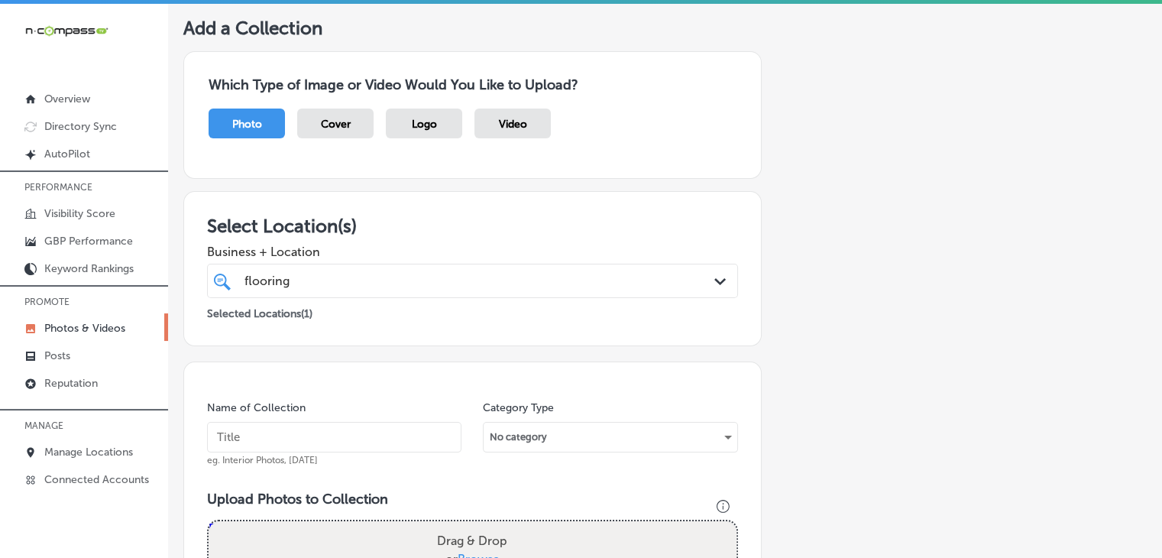
click at [590, 188] on div "Which Type of Image or Video Would You Like to Upload? Photo Cover Logo Video" at bounding box center [664, 115] width 963 height 152
click at [388, 439] on input "text" at bounding box center [334, 437] width 254 height 31
type input "U"
type input "I&J Flooring, [DATE], Week 1"
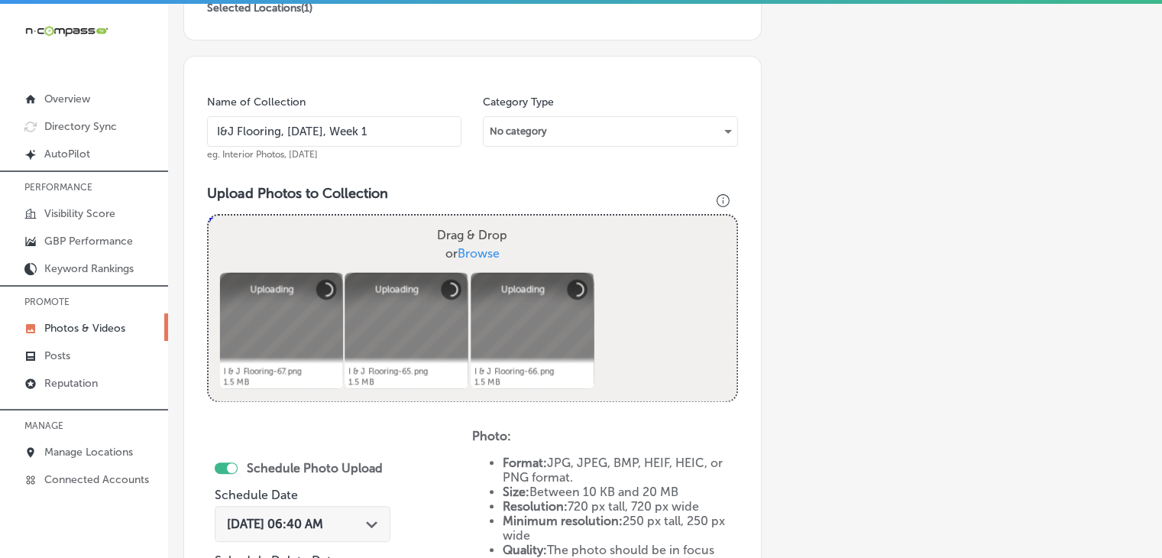
scroll to position [538, 0]
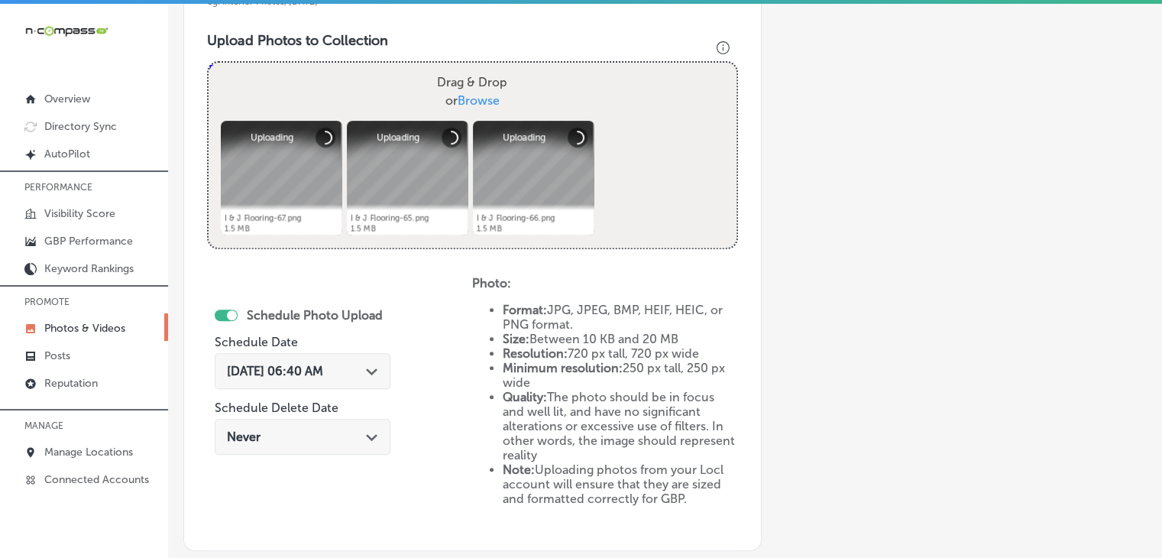
click at [369, 369] on div "[DATE] 06:40 AM Path Created with Sketch." at bounding box center [302, 371] width 151 height 15
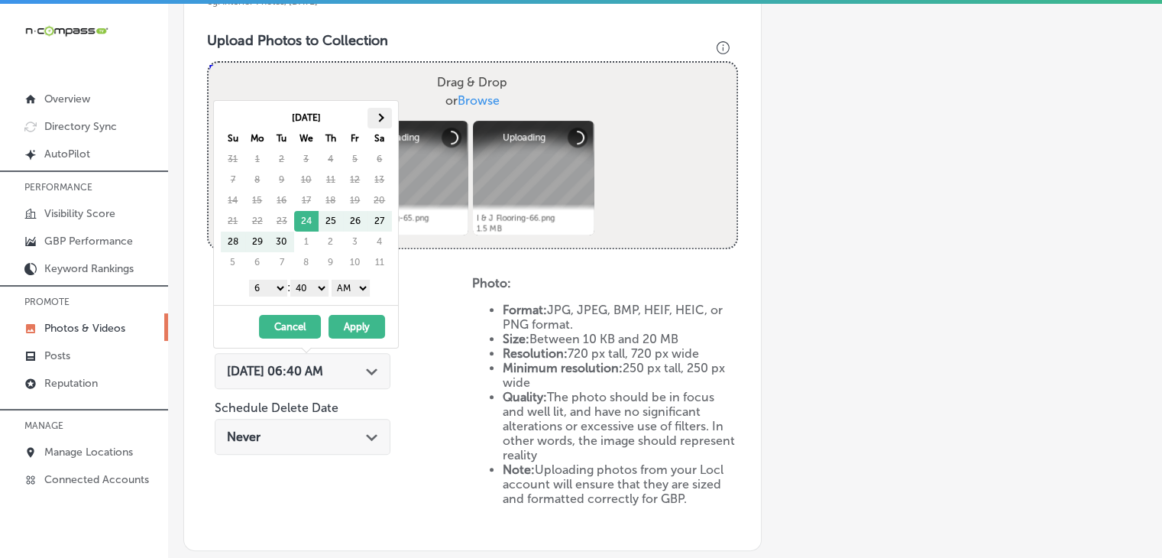
click at [367, 115] on th at bounding box center [379, 118] width 24 height 21
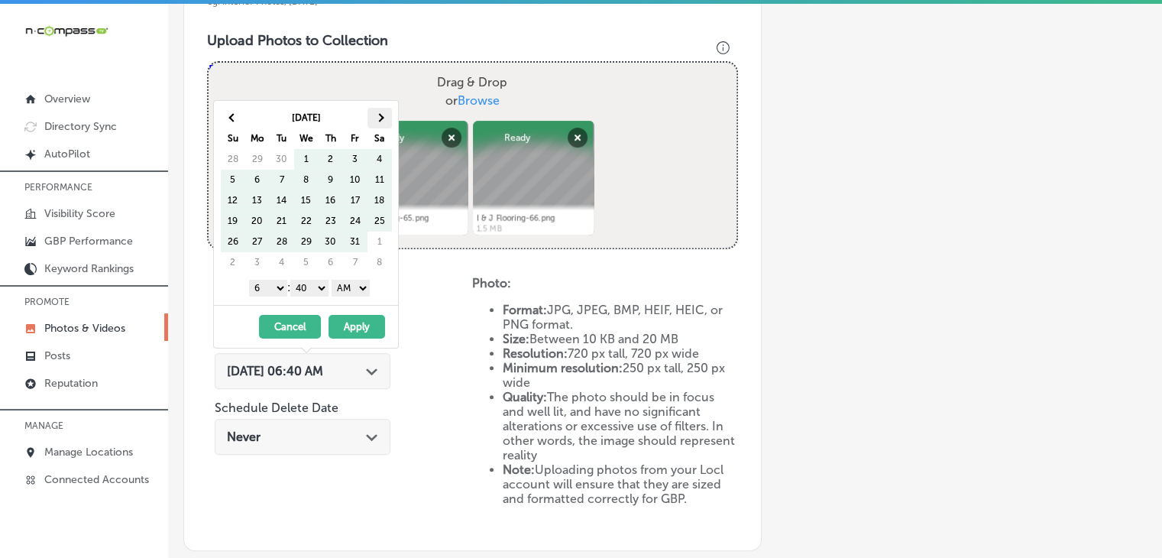
click at [380, 115] on span at bounding box center [379, 117] width 8 height 8
click at [238, 115] on th at bounding box center [233, 118] width 24 height 21
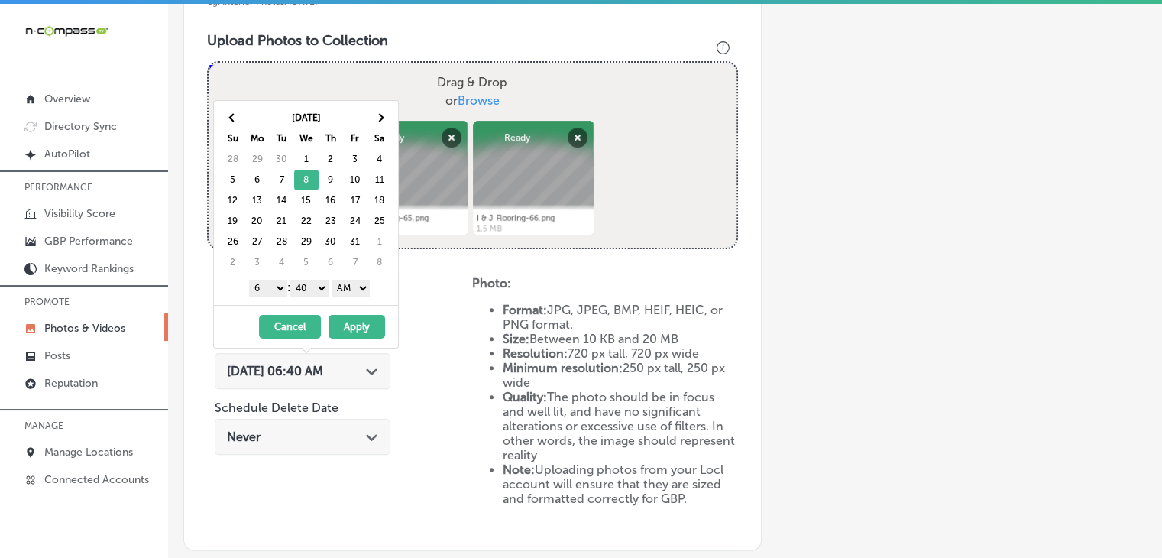
drag, startPoint x: 270, startPoint y: 282, endPoint x: 269, endPoint y: 291, distance: 9.3
click at [270, 282] on select "1 2 3 4 5 6 7 8 9 10 11 12" at bounding box center [268, 288] width 38 height 17
drag, startPoint x: 302, startPoint y: 287, endPoint x: 308, endPoint y: 293, distance: 8.1
click at [302, 287] on select "00 10 20 30 40 50" at bounding box center [309, 288] width 38 height 17
click at [337, 292] on select "AM PM" at bounding box center [350, 288] width 38 height 17
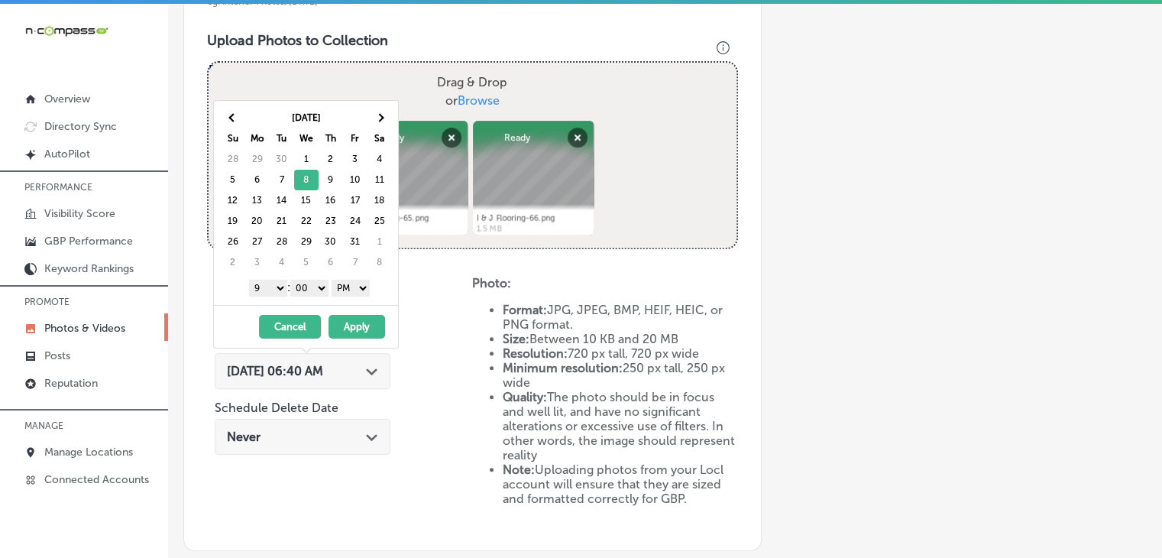
click at [345, 319] on button "Apply" at bounding box center [356, 327] width 57 height 24
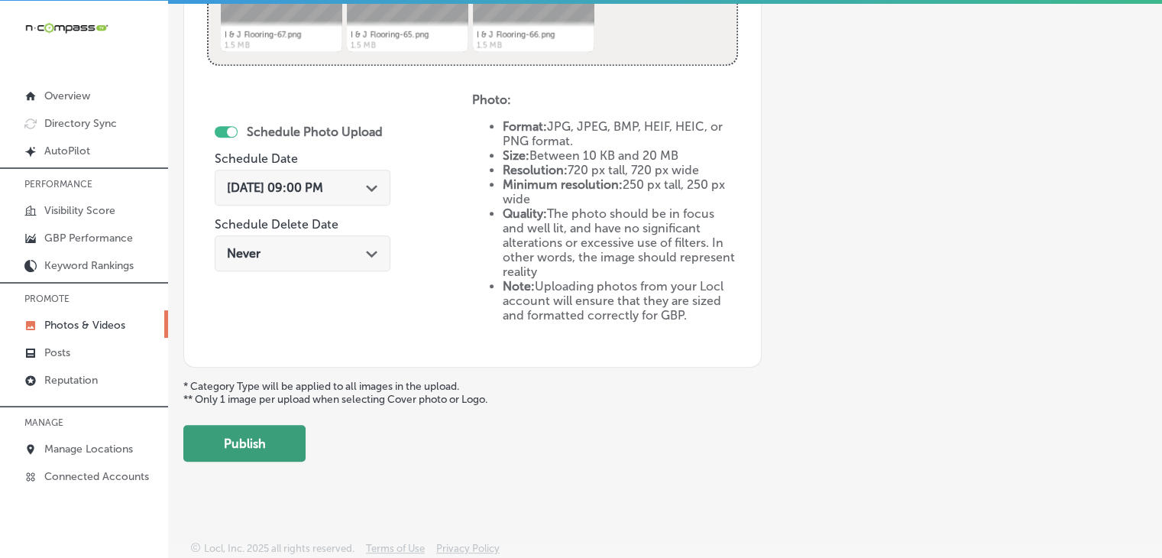
scroll to position [3, 0]
click at [269, 439] on button "Publish" at bounding box center [244, 443] width 122 height 37
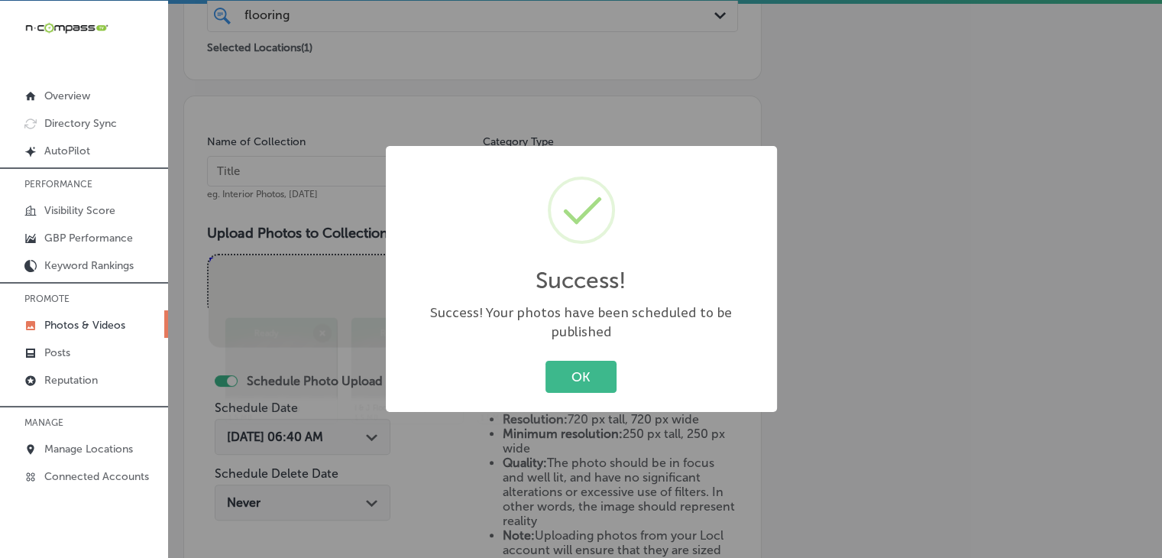
scroll to position [284, 0]
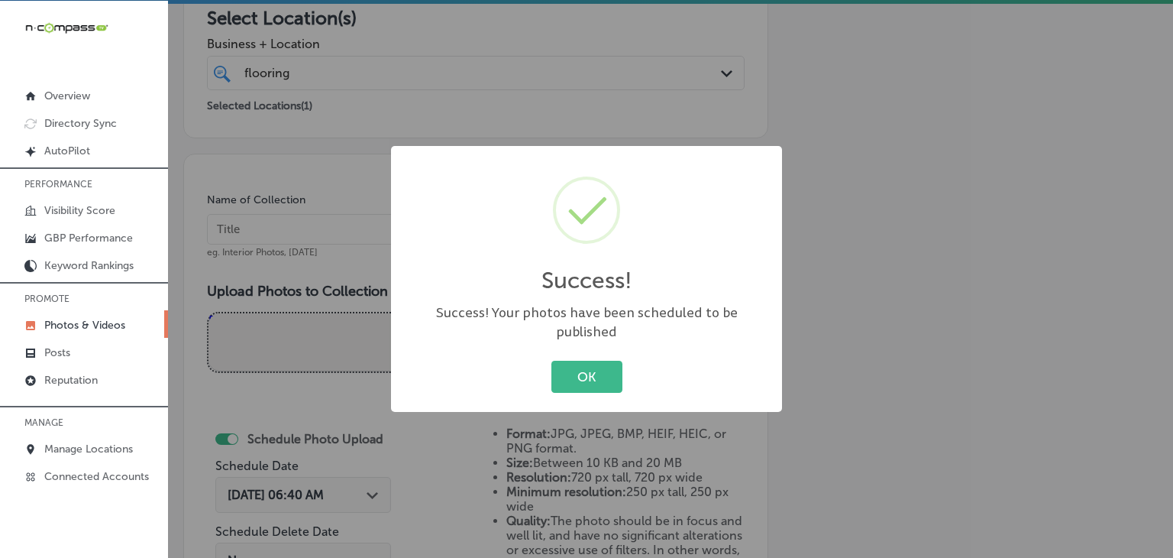
click at [380, 241] on div "Success! × Success! Your photos have been scheduled to be published OK Cancel" at bounding box center [586, 279] width 1173 height 558
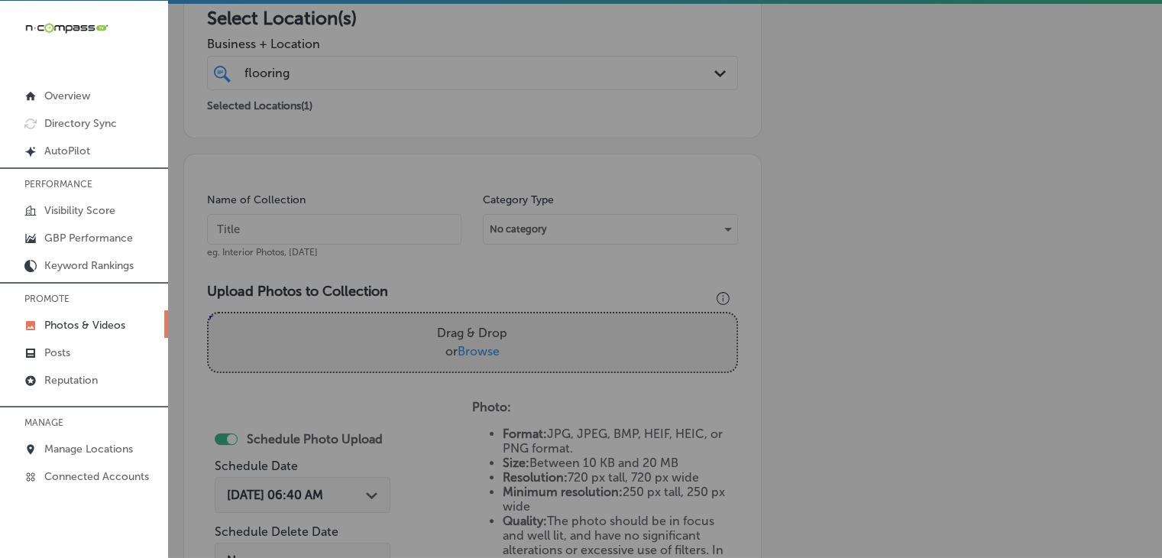
click at [368, 255] on div "Name of Collection eg. Interior Photos, [DATE]" at bounding box center [334, 225] width 254 height 66
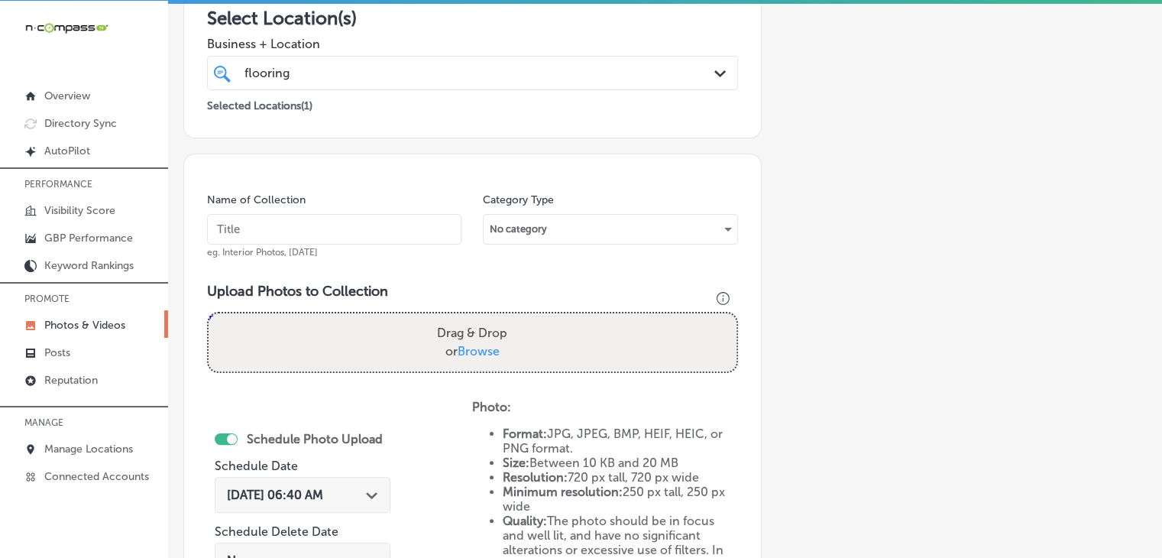
click at [385, 228] on input "text" at bounding box center [334, 229] width 254 height 31
paste input "I&J Flooring, [DATE], Week"
type input "I&J Flooring, [DATE], Week 2"
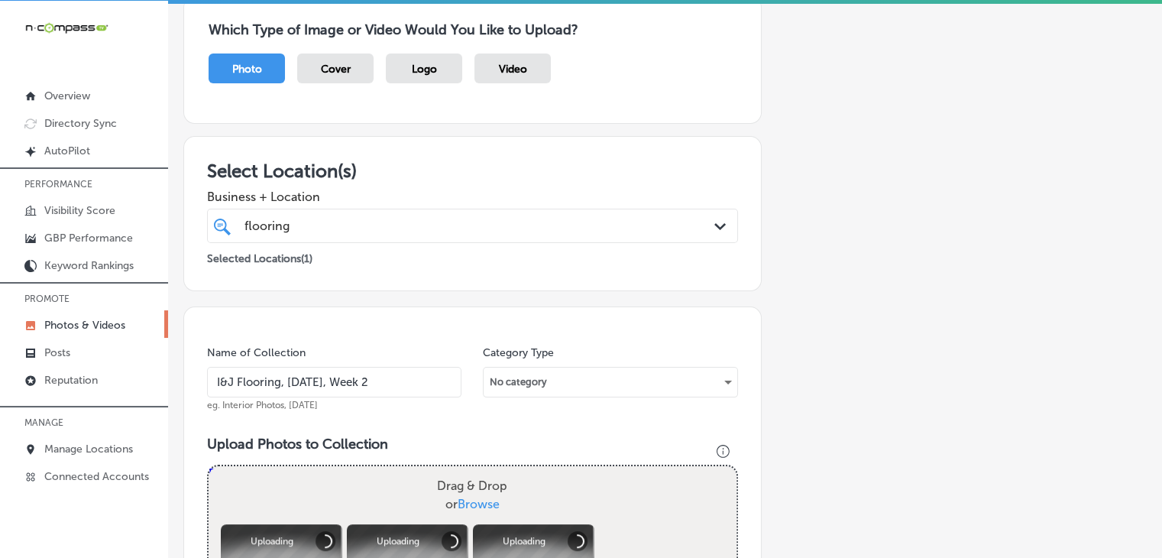
scroll to position [590, 0]
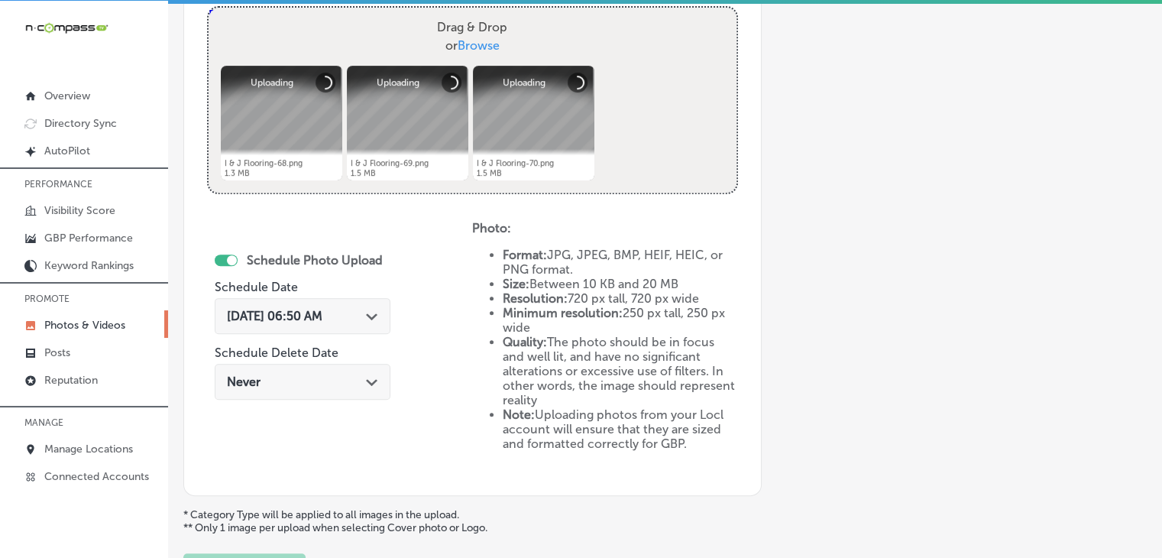
click at [322, 314] on span "[DATE] 06:50 AM" at bounding box center [274, 316] width 95 height 15
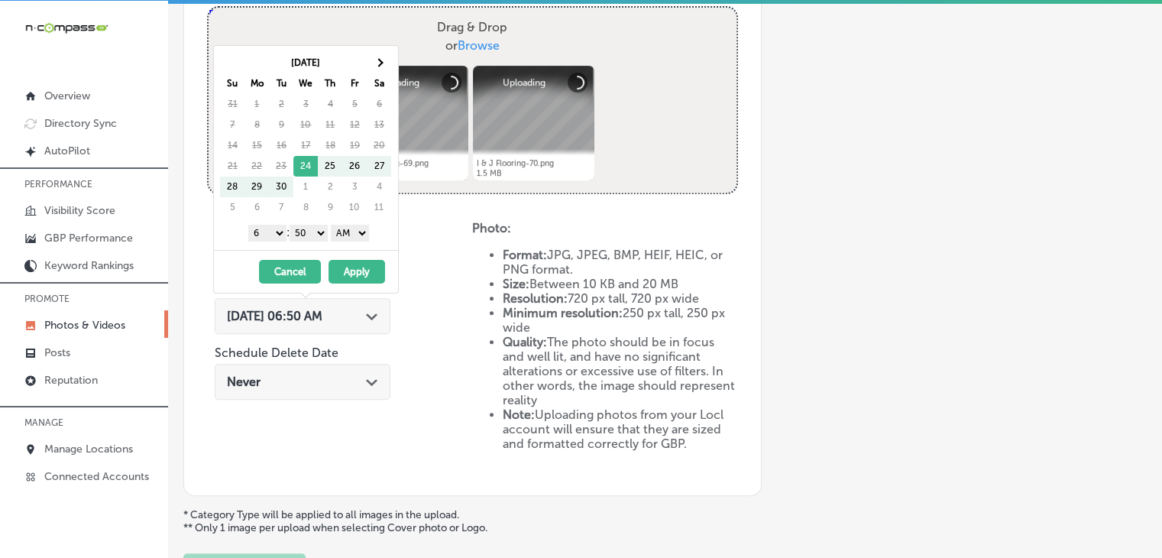
click at [395, 64] on div "[DATE] Su Mo Tu We Th Fr Sa 31 1 2 3 4 5 6 7 8 9 10 11 12 13 14 15 16 17 18 19 …" at bounding box center [309, 135] width 178 height 166
click at [390, 64] on th at bounding box center [379, 63] width 24 height 21
click at [256, 228] on select "1 2 3 4 5 6 7 8 9 10 11 12" at bounding box center [267, 233] width 38 height 17
click at [313, 227] on select "00 10 20 30 40 50" at bounding box center [308, 233] width 38 height 17
click at [354, 225] on select "AM PM" at bounding box center [350, 233] width 38 height 17
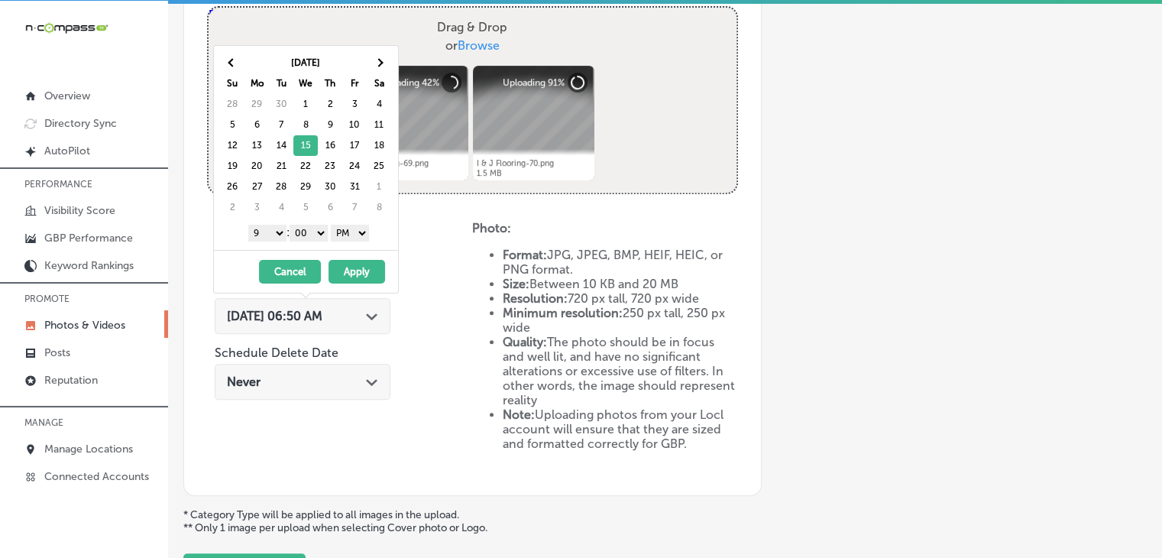
click at [349, 271] on button "Apply" at bounding box center [356, 272] width 57 height 24
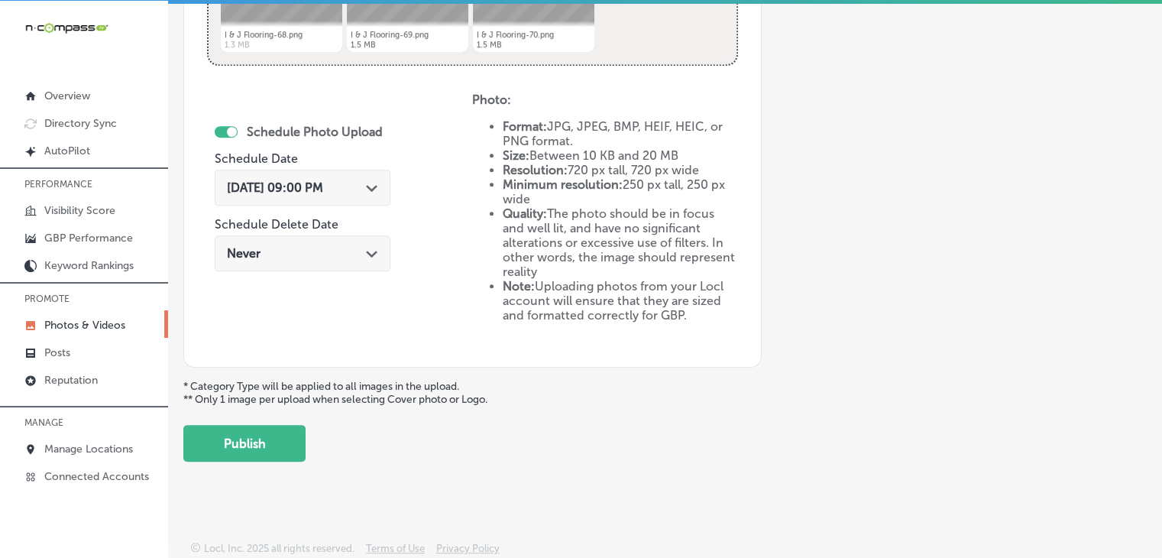
scroll to position [565, 0]
click at [271, 451] on button "Publish" at bounding box center [244, 443] width 122 height 37
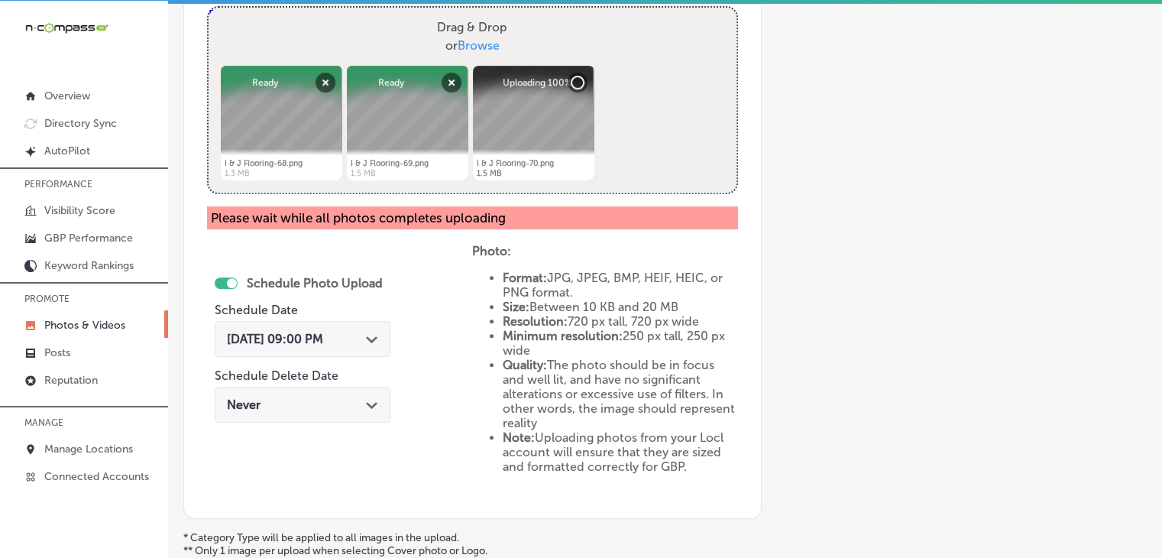
scroll to position [742, 0]
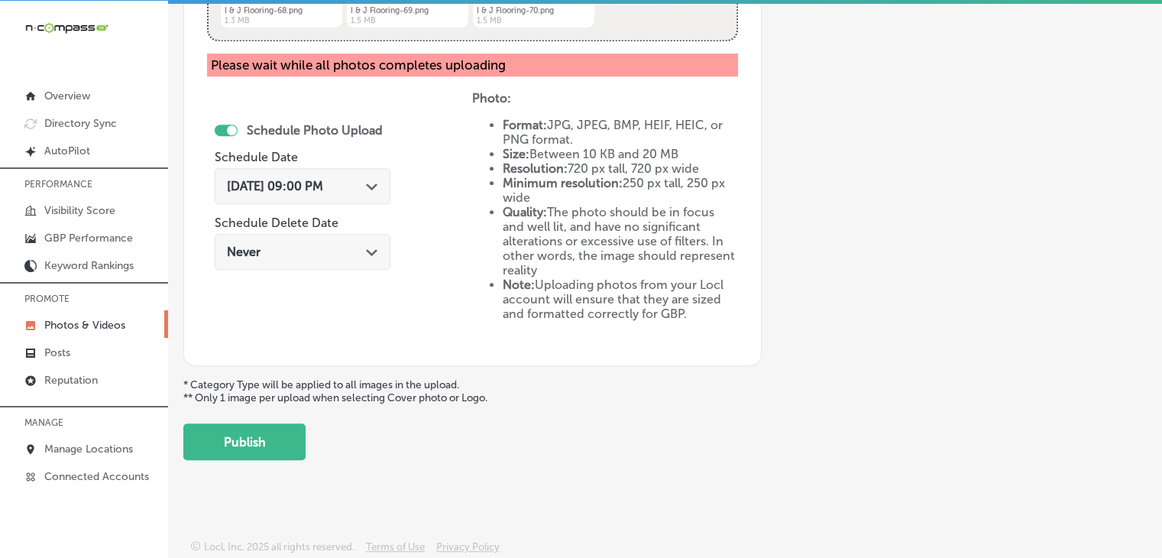
click at [278, 438] on button "Publish" at bounding box center [244, 441] width 122 height 37
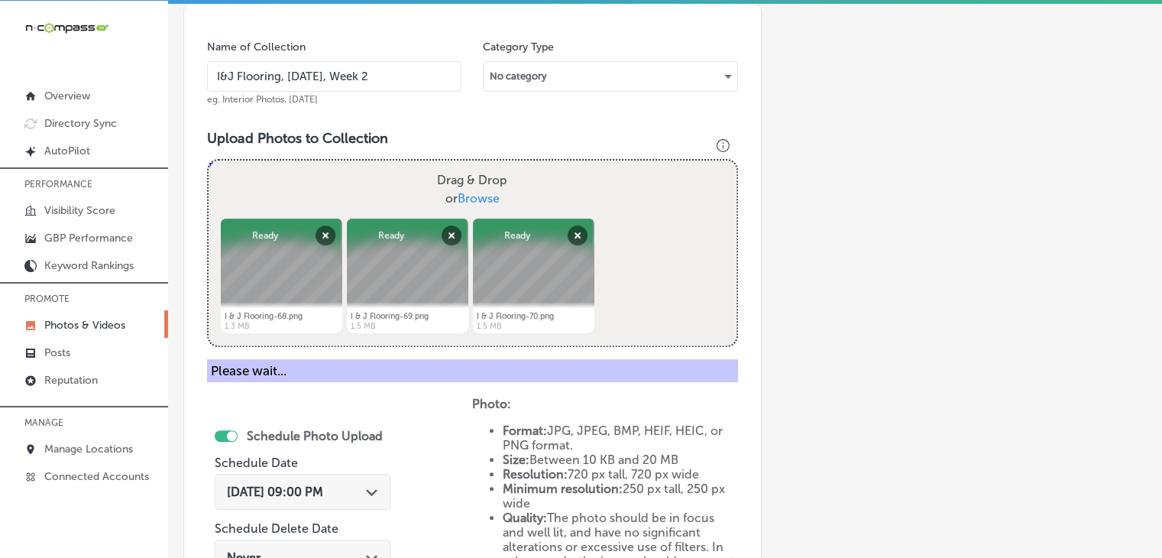
scroll to position [284, 0]
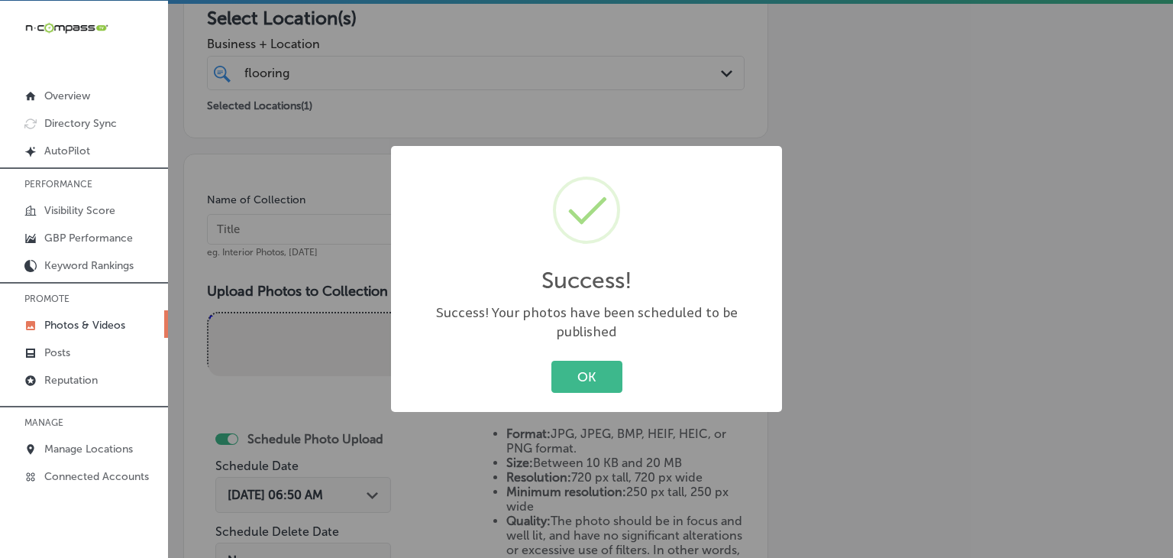
click at [347, 234] on div "Success! × Success! Your photos have been scheduled to be published OK Cancel" at bounding box center [586, 279] width 1173 height 558
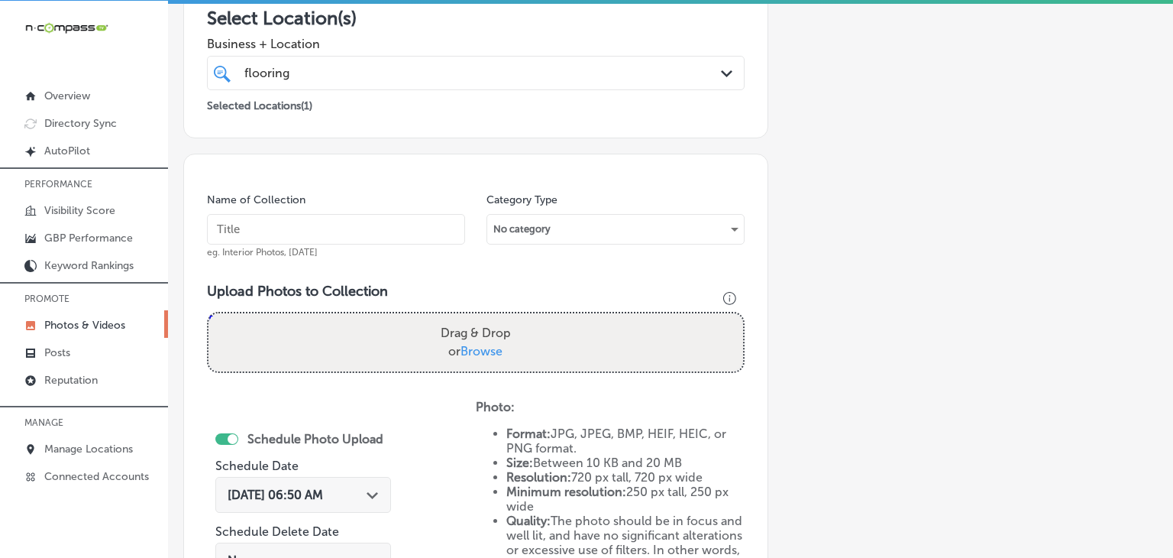
click at [348, 227] on input "text" at bounding box center [336, 229] width 258 height 31
paste input "I&J Flooring, [DATE], Week"
type input "I&J Flooring, [DATE], Week 3"
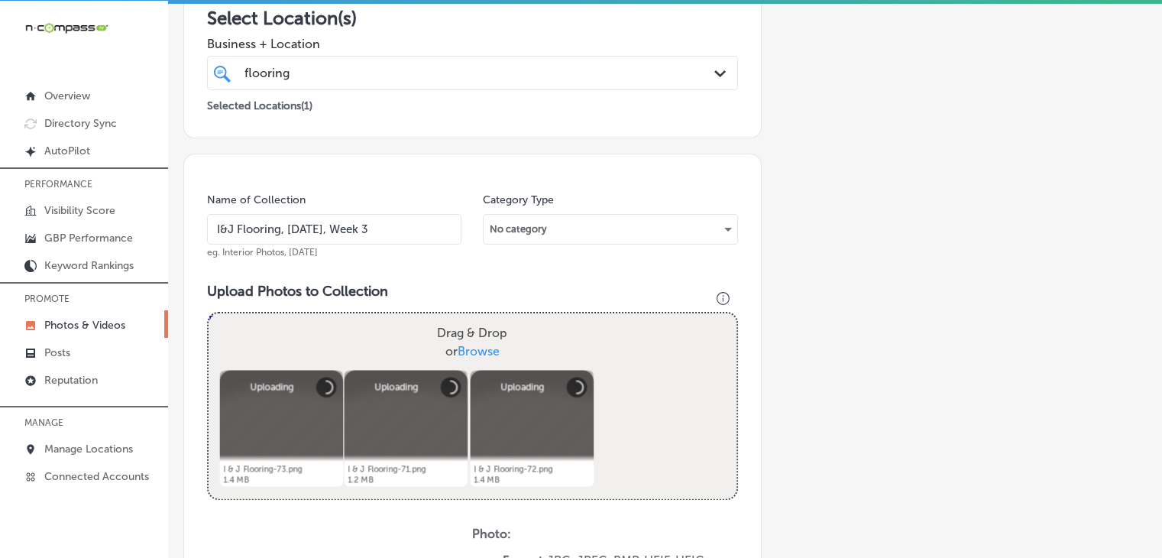
scroll to position [437, 0]
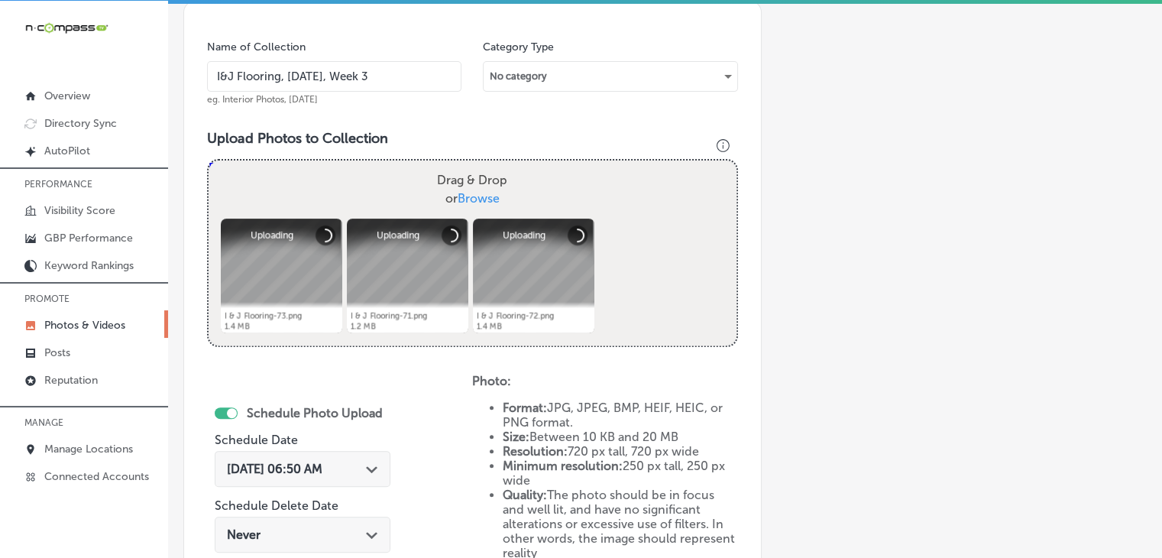
click at [357, 457] on div "[DATE] 06:50 AM Path Created with Sketch." at bounding box center [303, 469] width 176 height 36
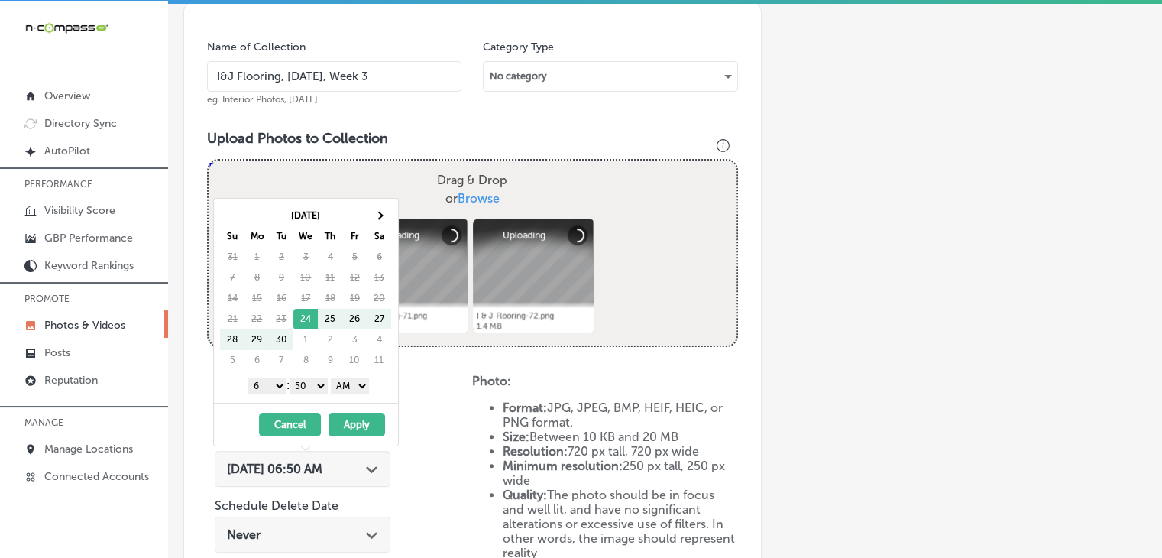
click at [376, 226] on th "Sa" at bounding box center [379, 236] width 24 height 21
click at [376, 223] on th at bounding box center [379, 215] width 24 height 21
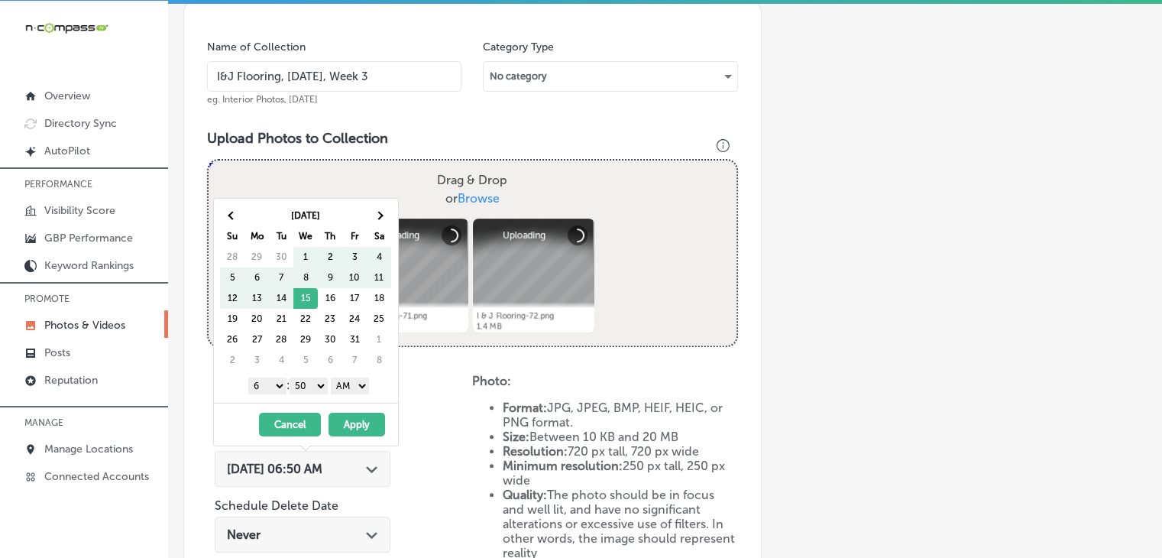
click at [376, 223] on th at bounding box center [379, 215] width 24 height 21
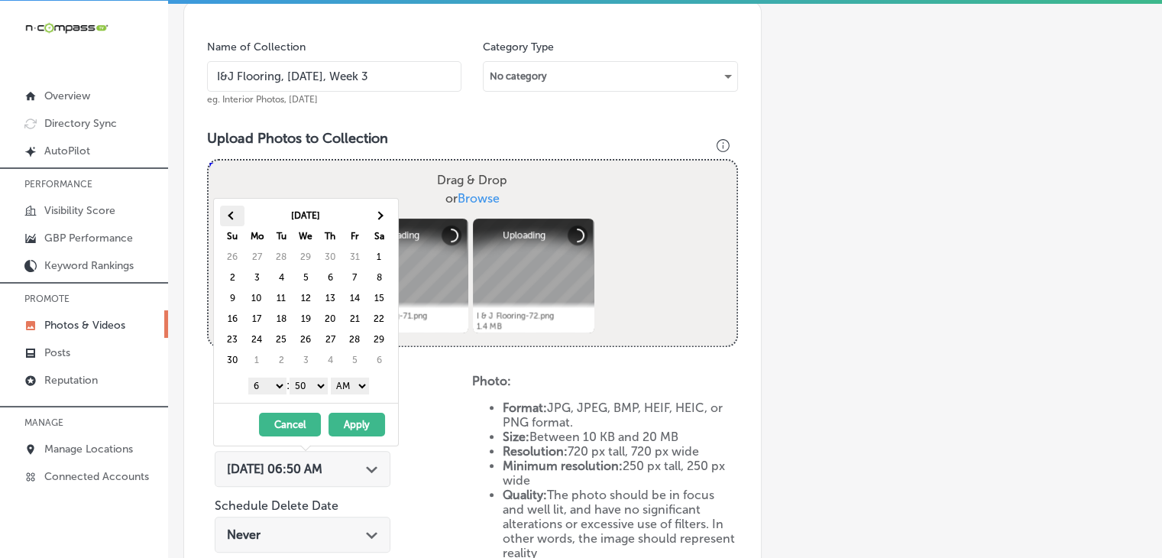
click at [227, 221] on th at bounding box center [232, 215] width 24 height 21
click at [272, 374] on div "1 2 3 4 5 6 7 8 9 10 11 12 : 00 10 20 30 40 50 AM PM" at bounding box center [309, 384] width 178 height 23
click at [270, 389] on select "1 2 3 4 5 6 7 8 9 10 11 12" at bounding box center [267, 385] width 38 height 17
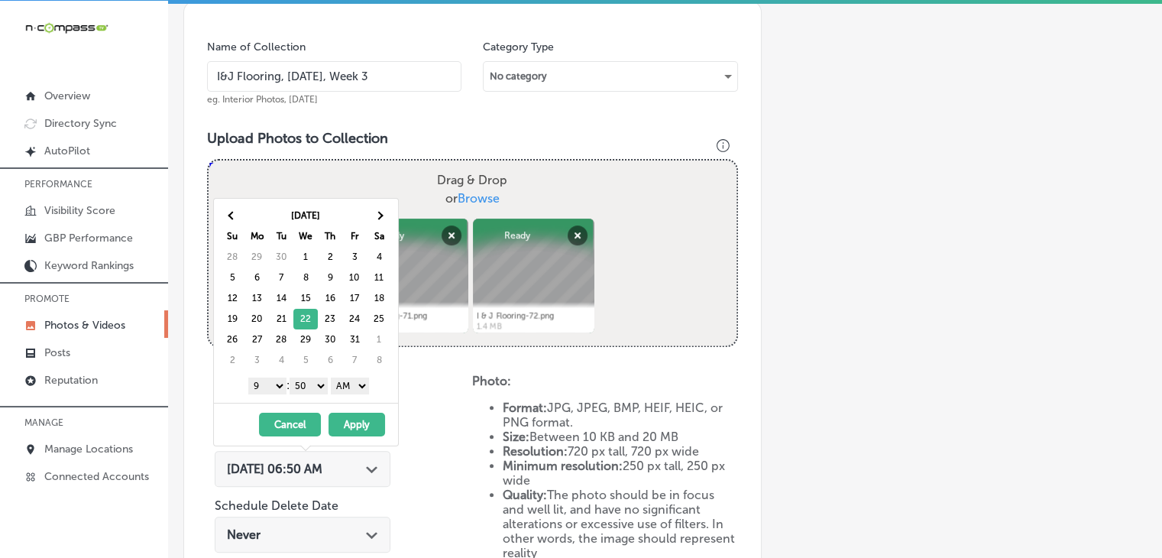
click at [320, 379] on select "00 10 20 30 40 50" at bounding box center [308, 385] width 38 height 17
drag, startPoint x: 338, startPoint y: 392, endPoint x: 348, endPoint y: 389, distance: 11.1
click at [348, 389] on select "AM PM" at bounding box center [350, 385] width 38 height 17
click at [343, 413] on button "Apply" at bounding box center [356, 424] width 57 height 24
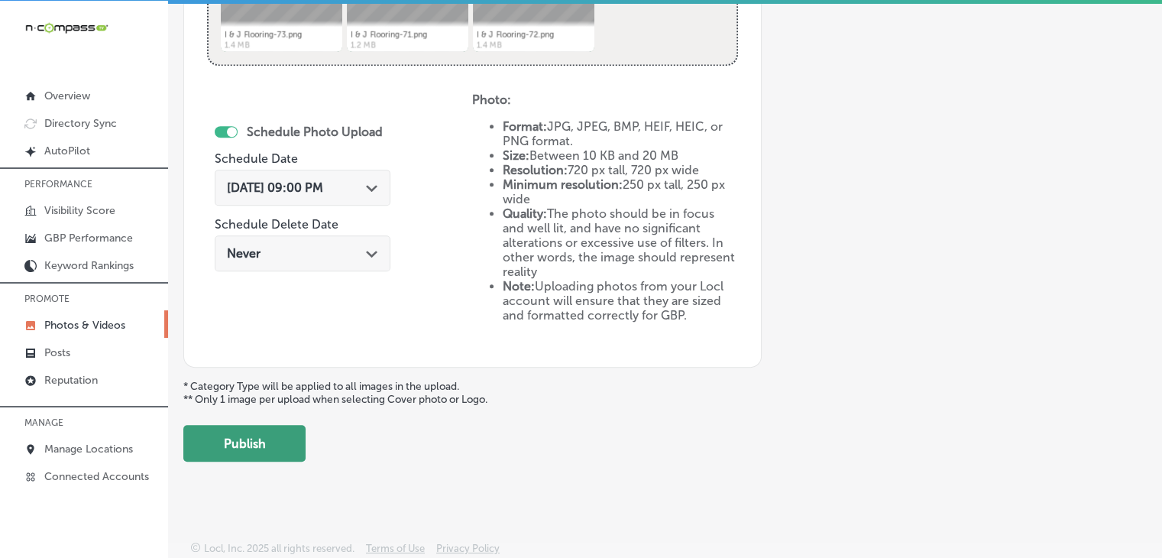
click at [266, 431] on button "Publish" at bounding box center [244, 443] width 122 height 37
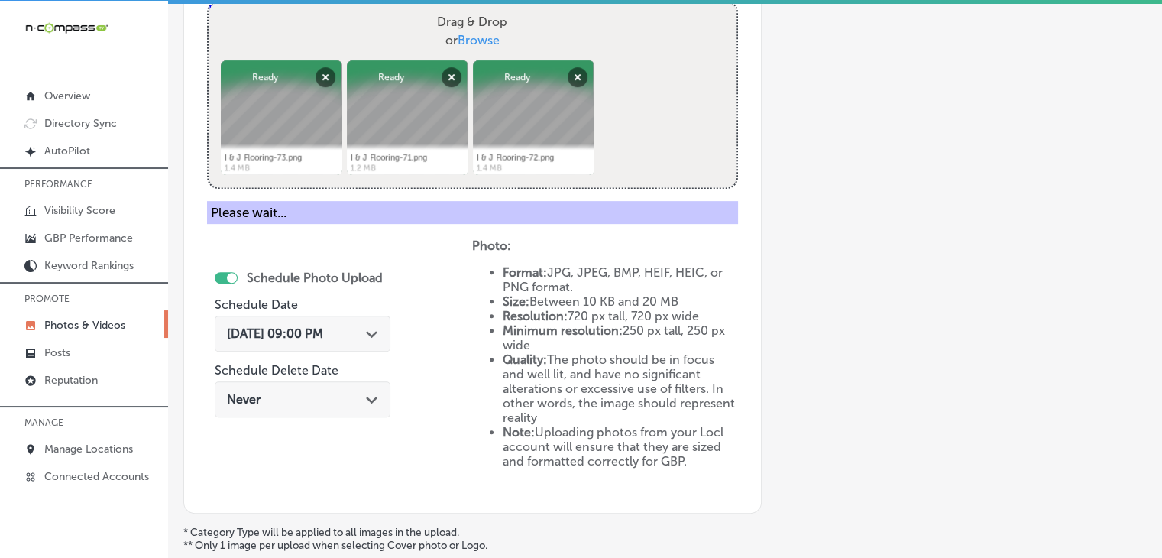
scroll to position [412, 0]
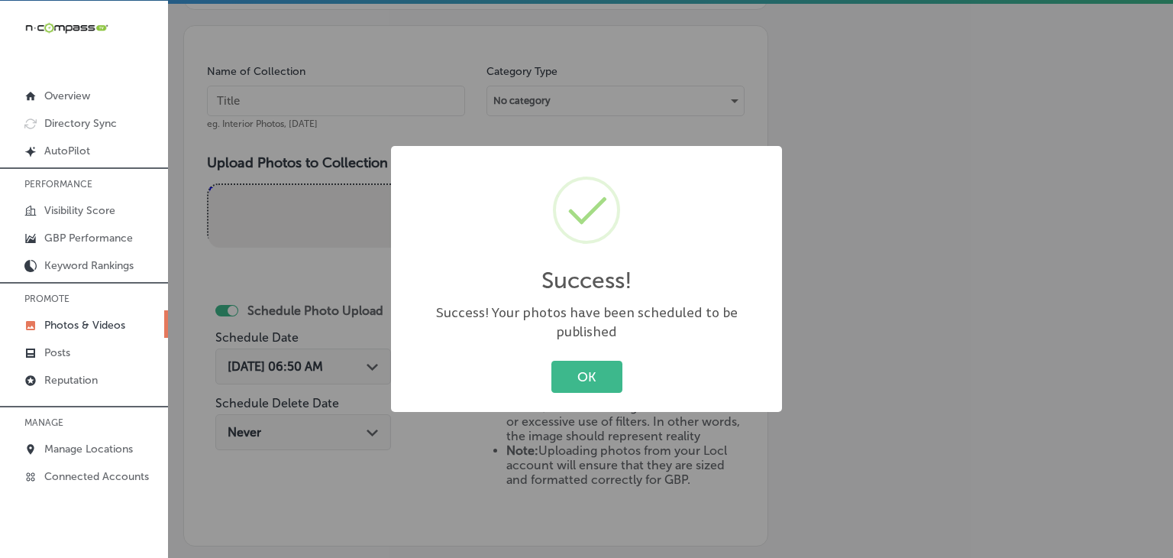
click at [312, 128] on div "Success! × Success! Your photos have been scheduled to be published OK Cancel" at bounding box center [586, 279] width 1173 height 558
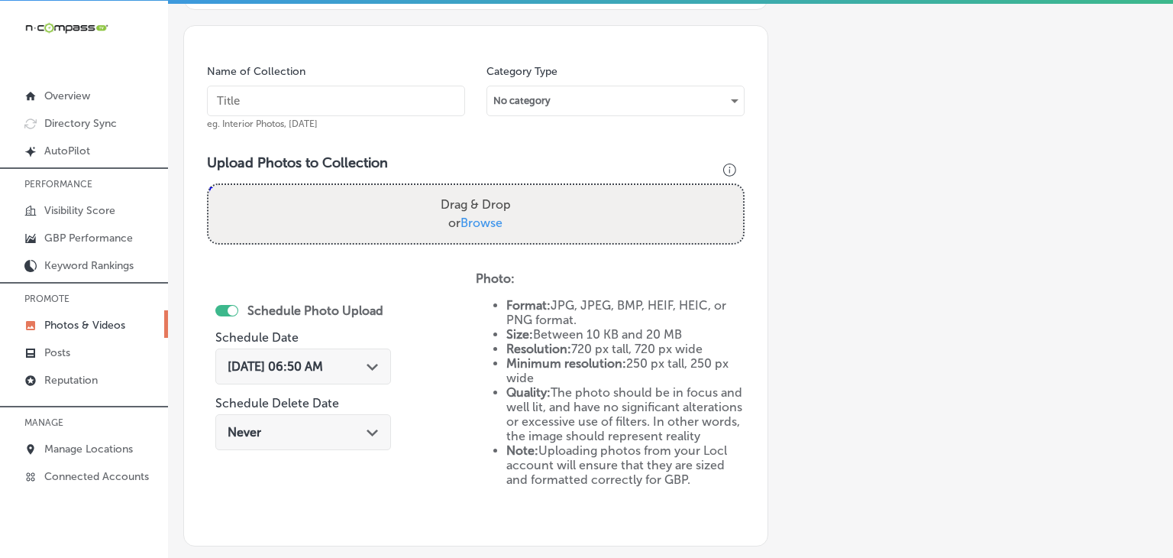
click at [315, 108] on input "text" at bounding box center [336, 101] width 258 height 31
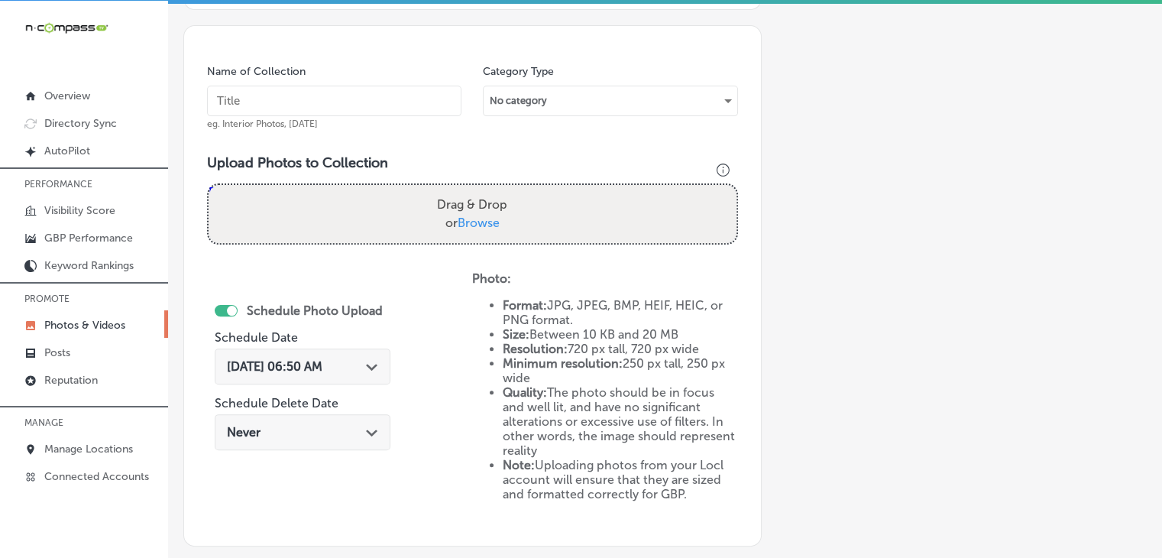
paste input "I&J Flooring, [DATE], Week"
type input "I&J Flooring, [DATE], Week 4"
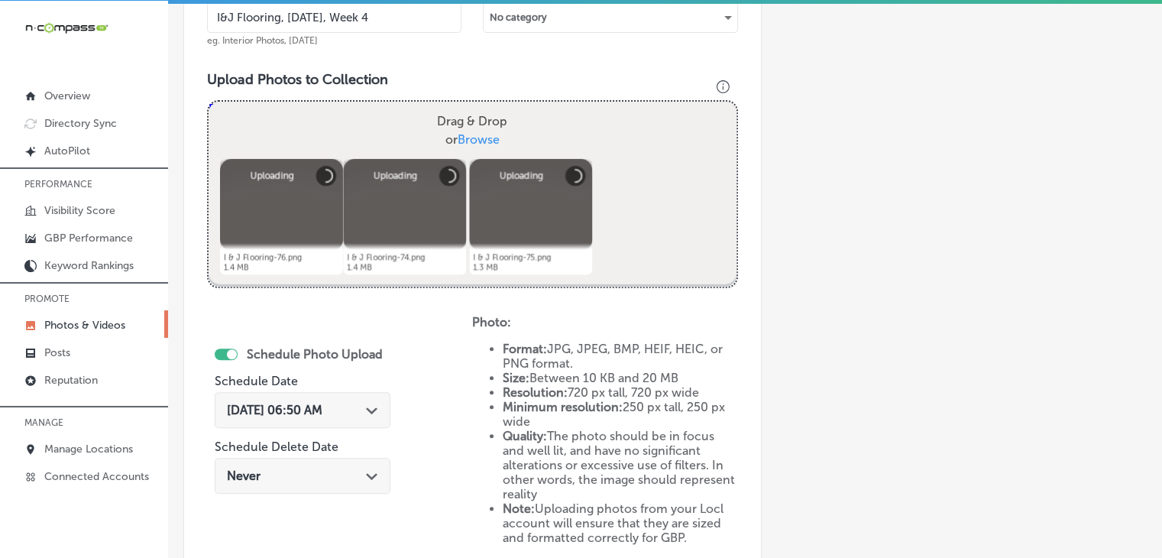
scroll to position [565, 0]
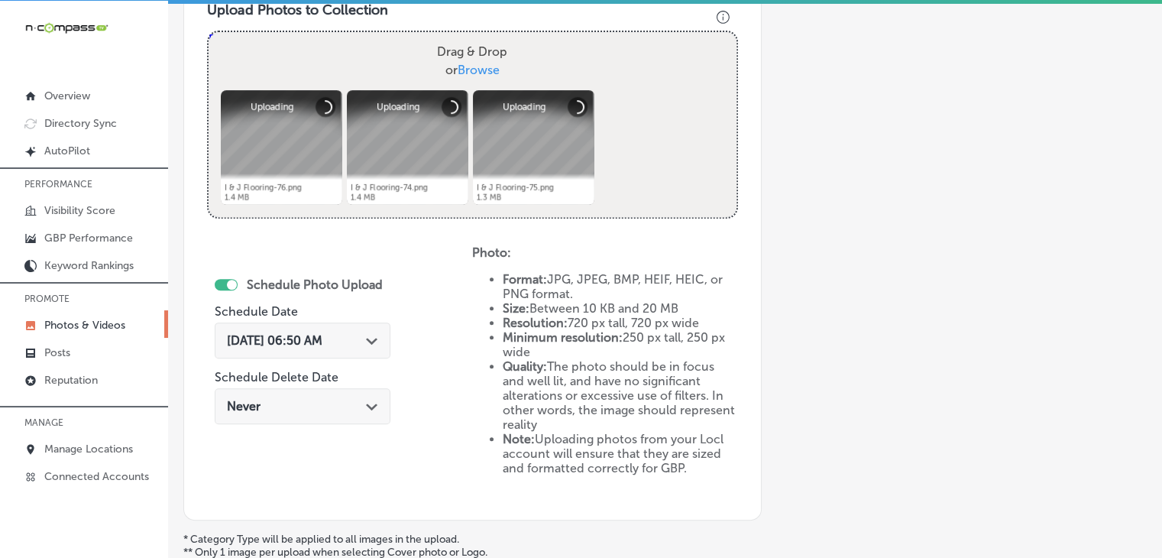
click at [318, 339] on span "[DATE] 06:50 AM" at bounding box center [274, 340] width 95 height 15
drag, startPoint x: 318, startPoint y: 339, endPoint x: 324, endPoint y: 299, distance: 40.1
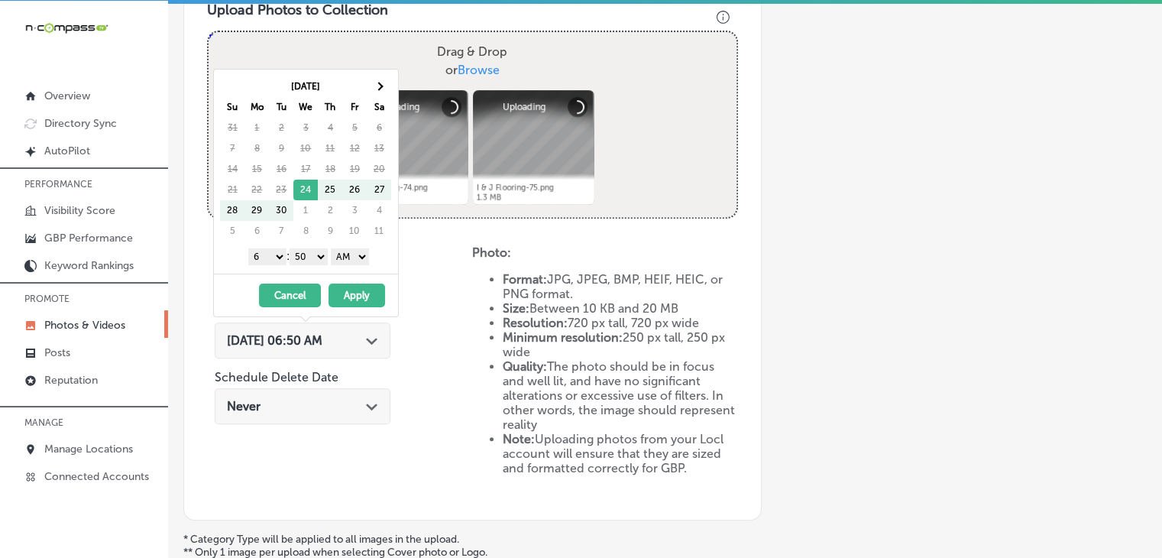
scroll to position [0, 0]
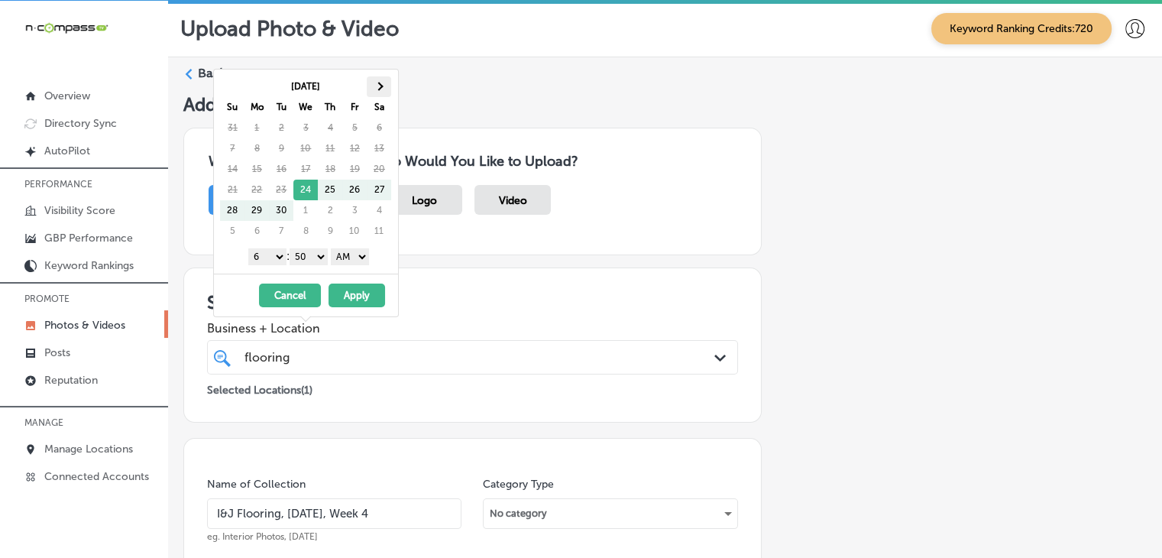
click at [383, 89] on th at bounding box center [379, 86] width 24 height 21
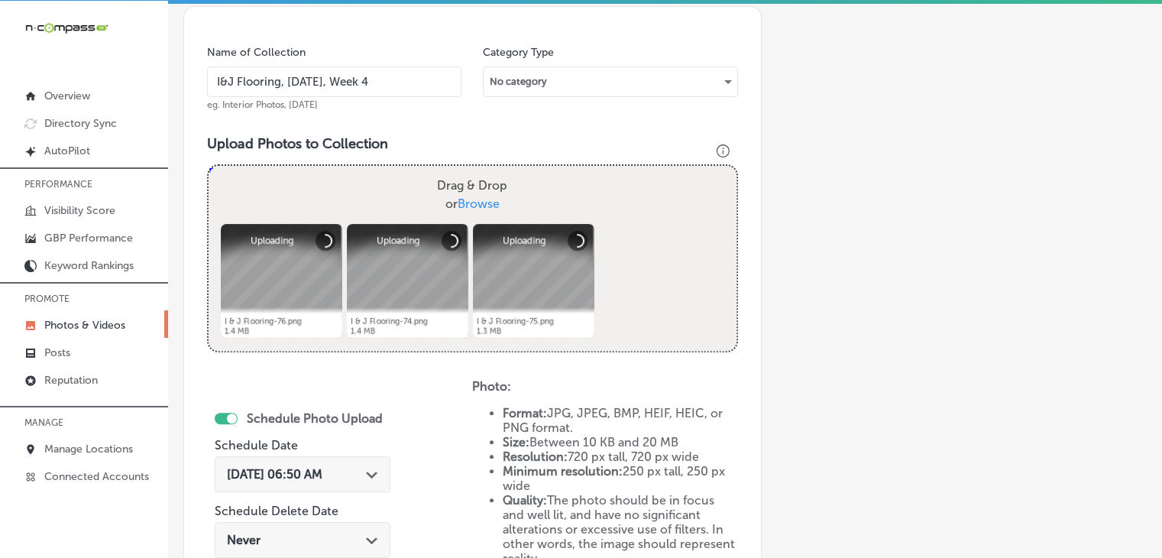
scroll to position [458, 0]
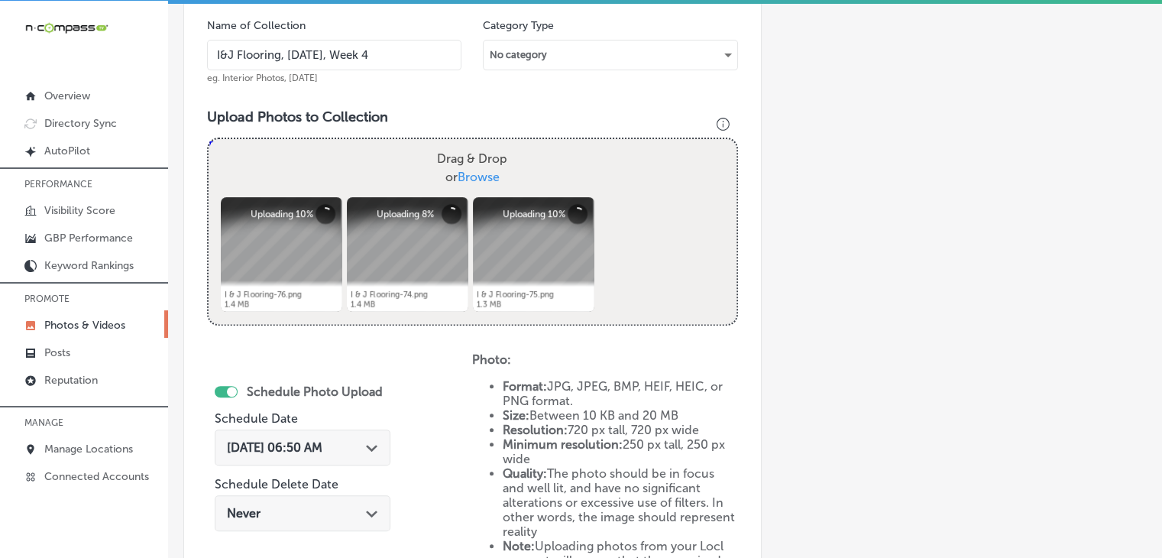
click at [367, 435] on div "[DATE] 06:50 AM Path Created with Sketch." at bounding box center [303, 447] width 176 height 36
click at [322, 440] on span "[DATE] 06:50 AM" at bounding box center [274, 447] width 95 height 15
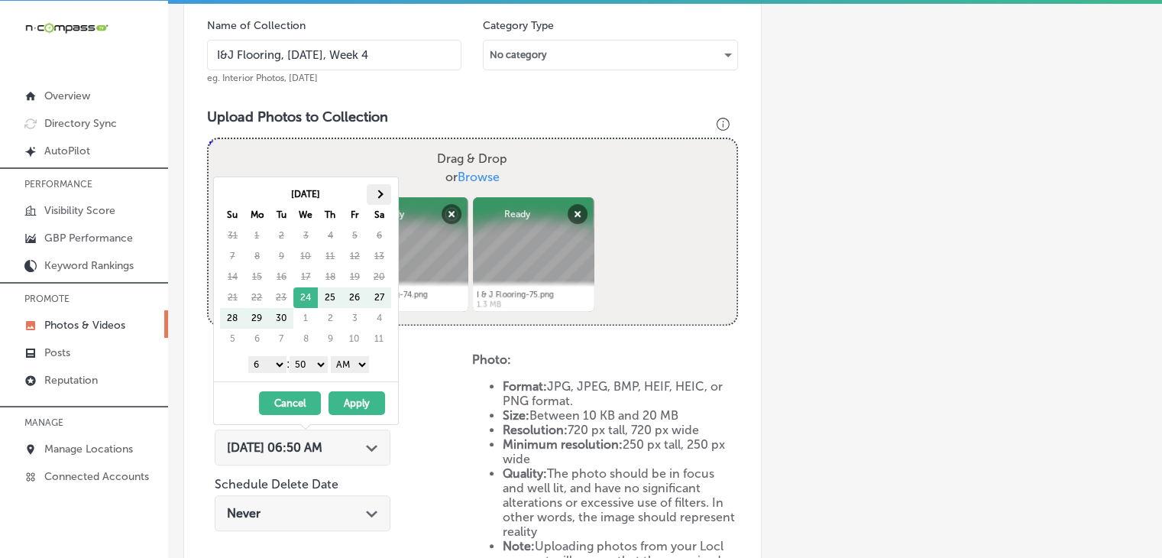
click at [370, 201] on th at bounding box center [379, 194] width 24 height 21
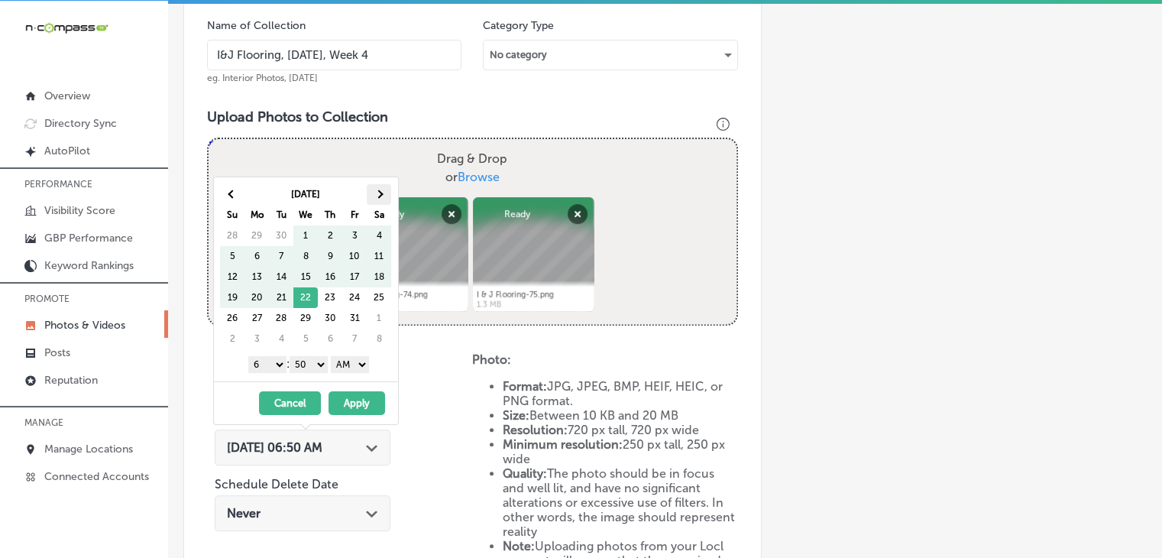
click at [370, 205] on th "Sa" at bounding box center [379, 215] width 24 height 21
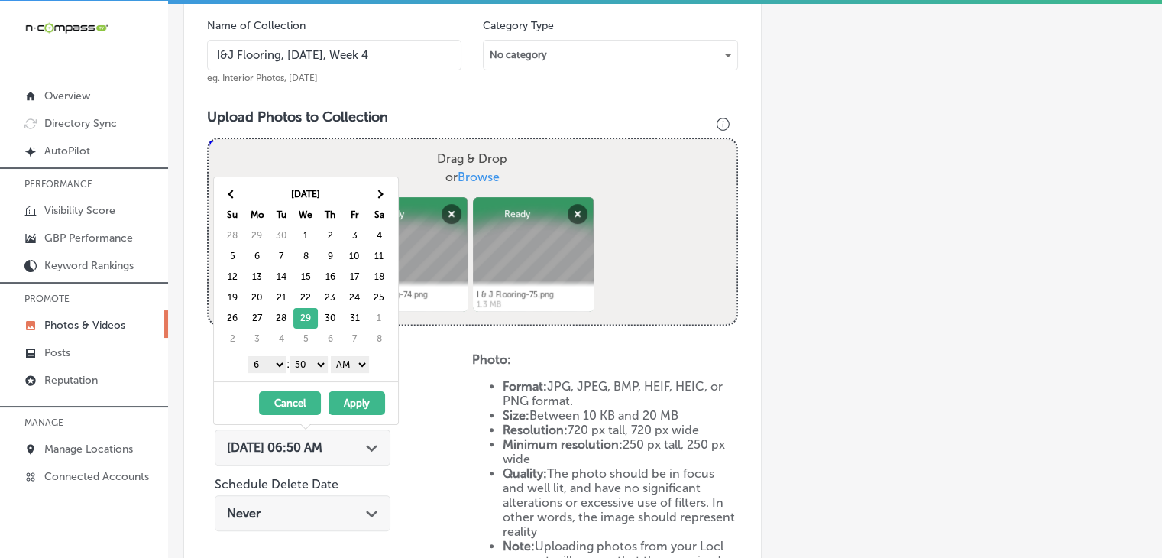
click at [265, 362] on select "1 2 3 4 5 6 7 8 9 10 11 12" at bounding box center [267, 364] width 38 height 17
click at [315, 362] on select "00 10 20 30 40 50" at bounding box center [308, 364] width 38 height 17
click at [353, 367] on select "AM PM" at bounding box center [350, 364] width 38 height 17
click at [353, 391] on button "Apply" at bounding box center [356, 403] width 57 height 24
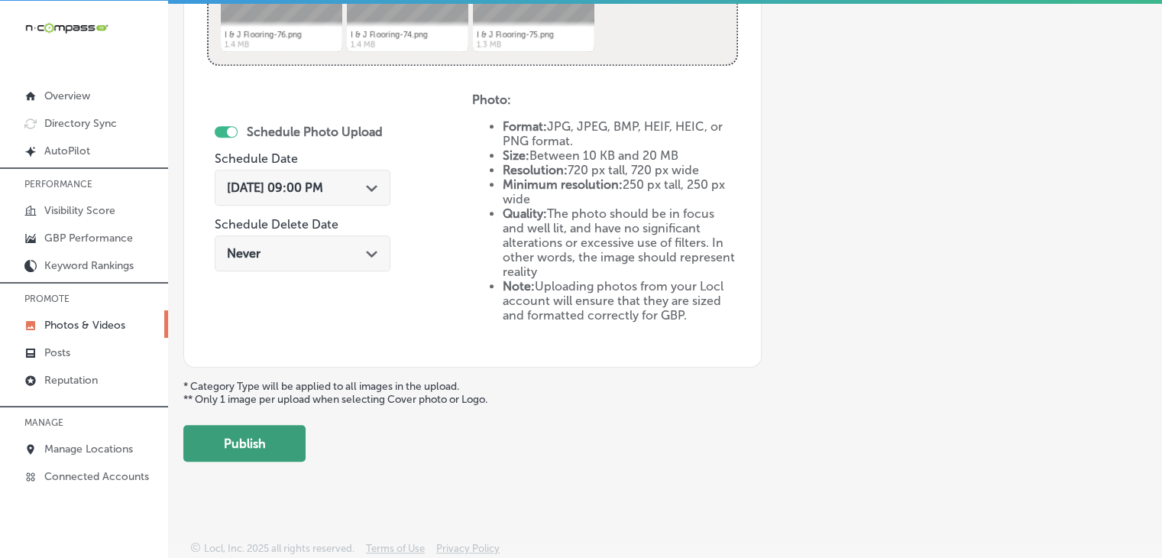
click at [253, 428] on button "Publish" at bounding box center [244, 443] width 122 height 37
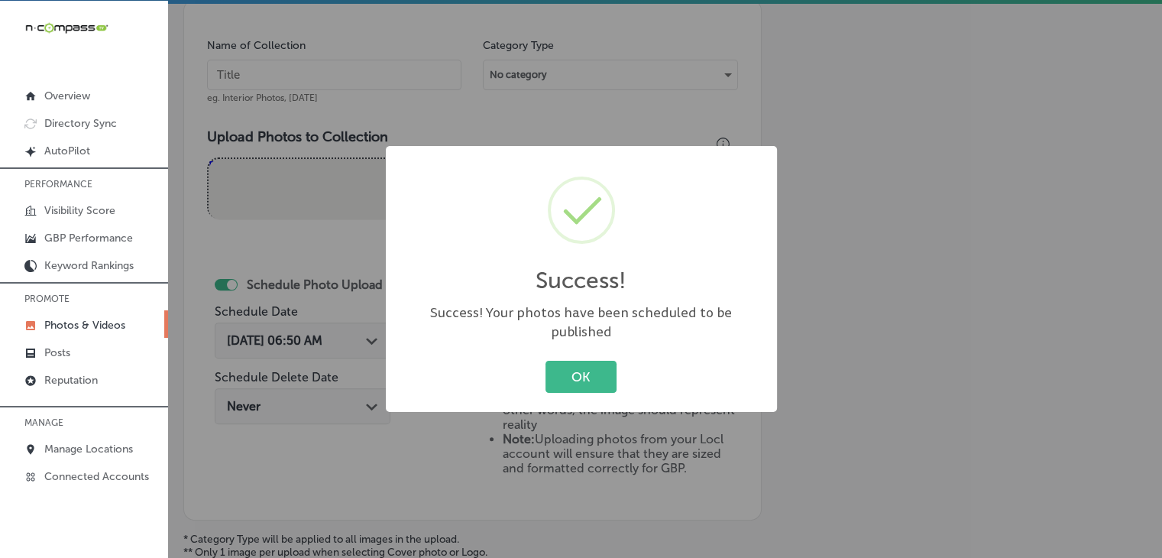
scroll to position [412, 0]
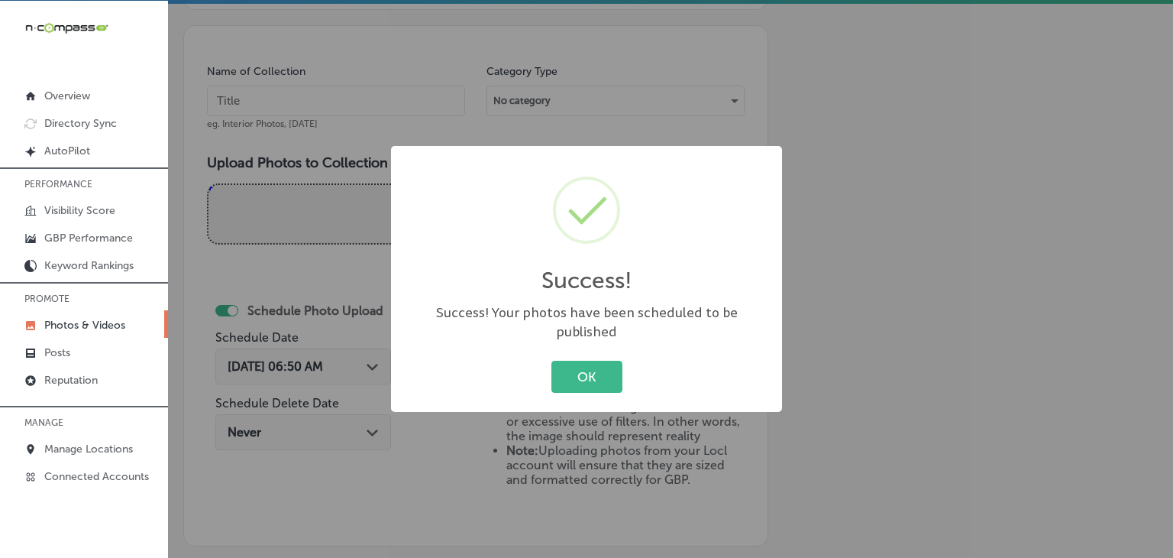
click at [338, 192] on div "Success! × Success! Your photos have been scheduled to be published OK Cancel" at bounding box center [586, 279] width 1173 height 558
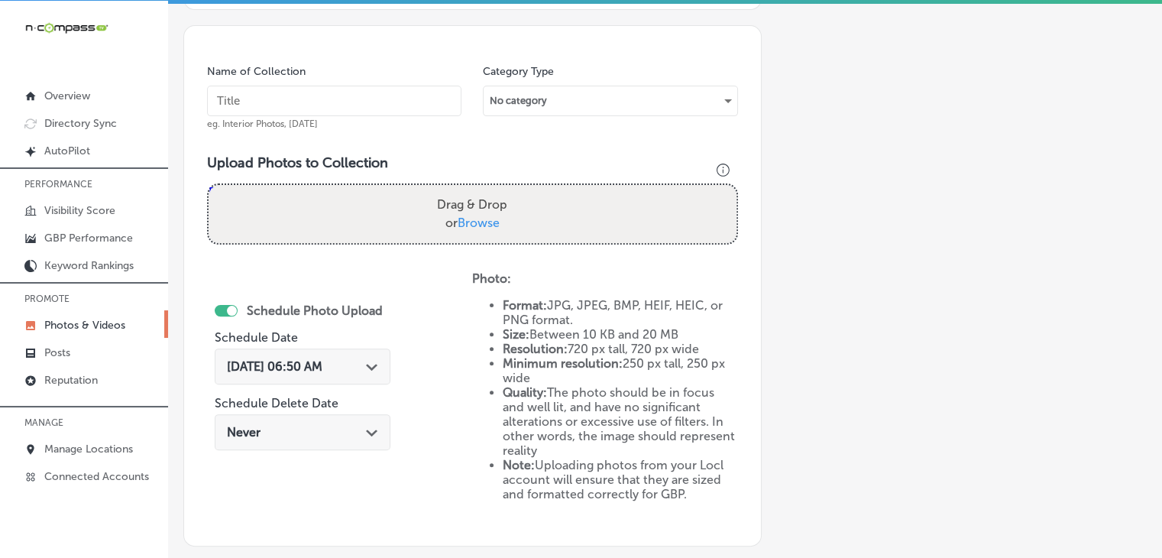
click at [335, 76] on div "Name of Collection eg. Interior Photos, [DATE]" at bounding box center [334, 97] width 254 height 66
click at [344, 89] on input "text" at bounding box center [334, 101] width 254 height 31
paste input "I&J Flooring, [DATE], Week"
click at [299, 99] on input "I&J Flooring, [DATE], Week" at bounding box center [334, 101] width 254 height 31
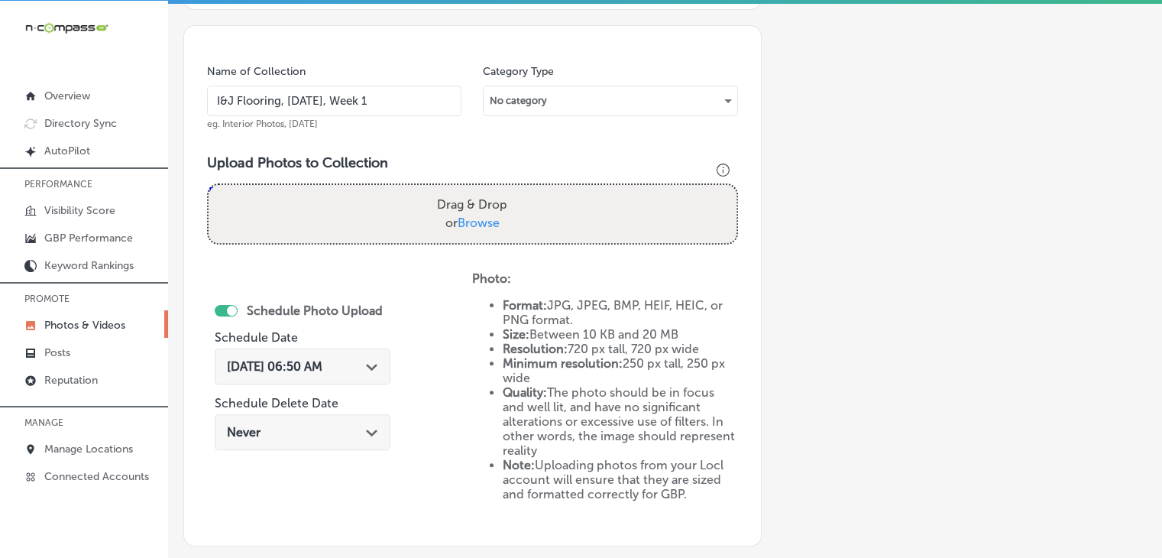
type input "I&J Flooring, [DATE], Week 1"
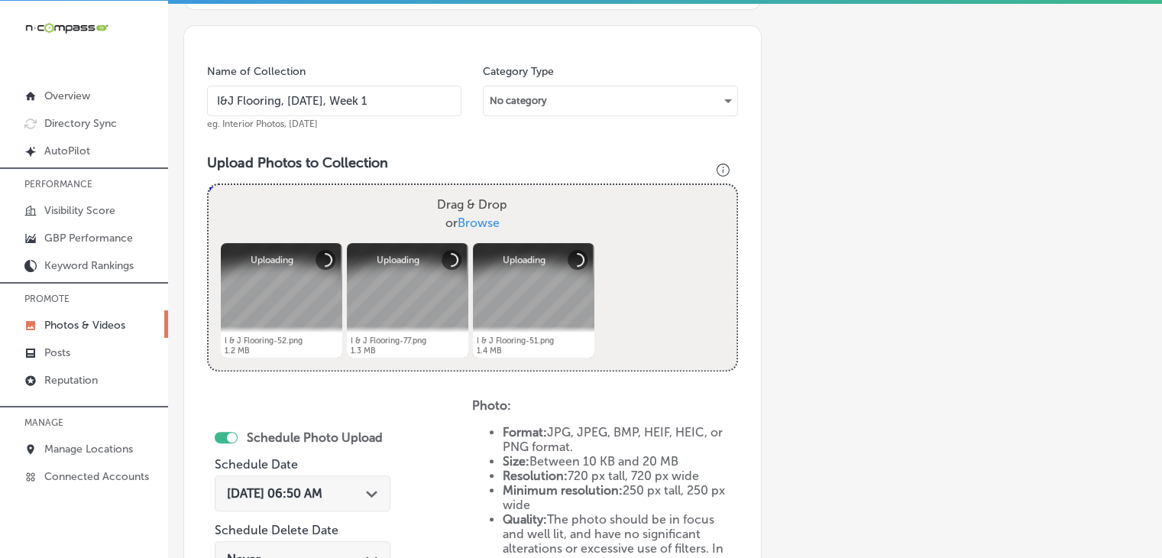
click at [322, 486] on span "[DATE] 06:50 AM" at bounding box center [274, 493] width 95 height 15
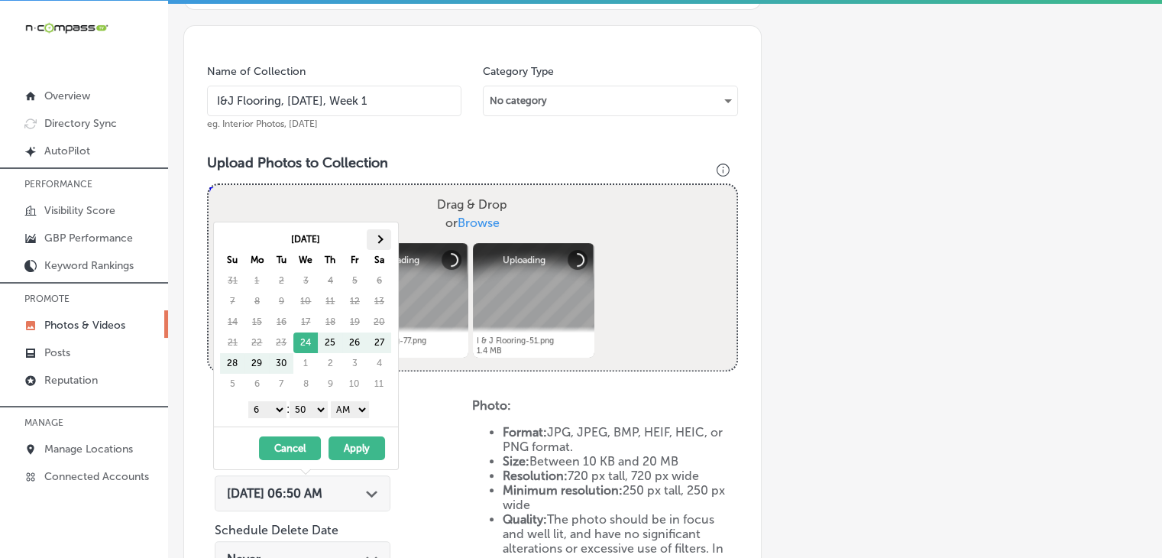
click at [370, 245] on th at bounding box center [379, 239] width 24 height 21
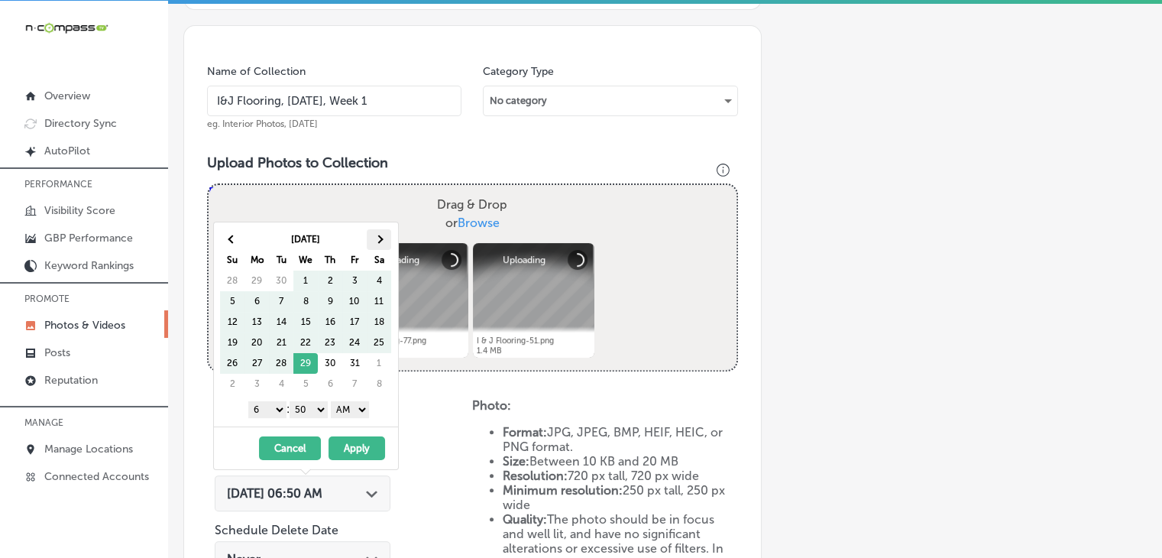
click at [370, 243] on th at bounding box center [379, 239] width 24 height 21
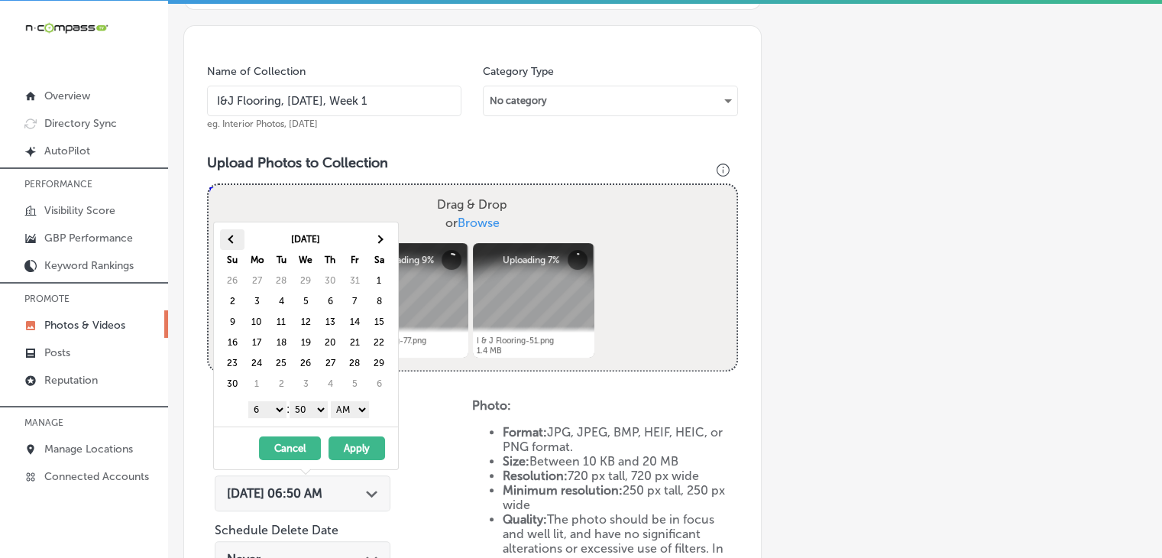
click at [225, 241] on th at bounding box center [232, 239] width 24 height 21
click at [275, 410] on select "1 2 3 4 5 6 7 8 9 10 11 12" at bounding box center [267, 409] width 38 height 17
click at [321, 415] on select "00 10 20 30 40 50" at bounding box center [308, 409] width 38 height 17
drag, startPoint x: 321, startPoint y: 416, endPoint x: 347, endPoint y: 409, distance: 27.1
click at [347, 409] on select "AM PM" at bounding box center [350, 409] width 38 height 17
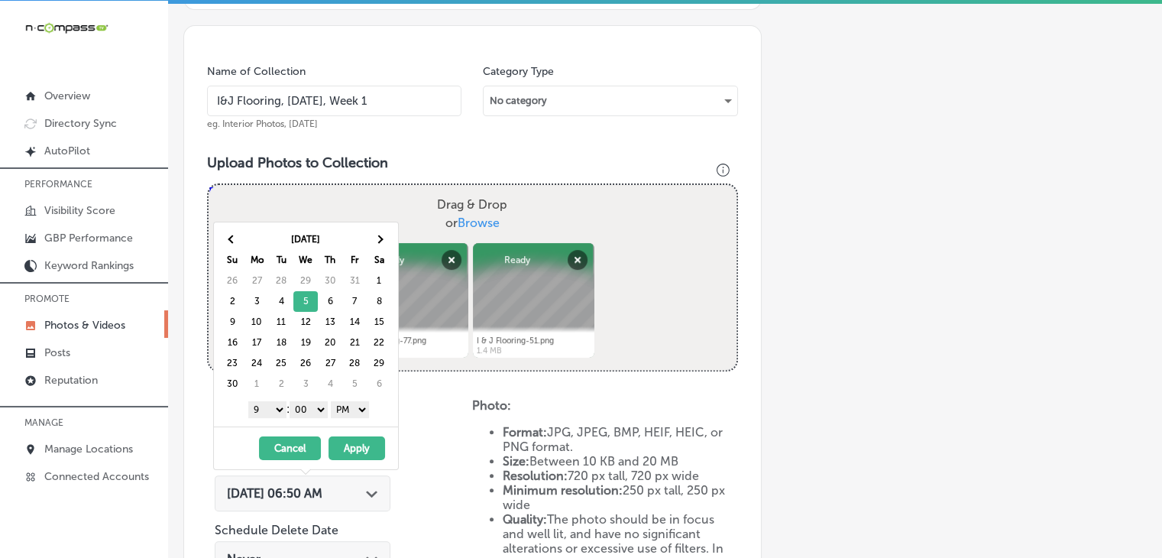
click at [361, 451] on button "Apply" at bounding box center [356, 448] width 57 height 24
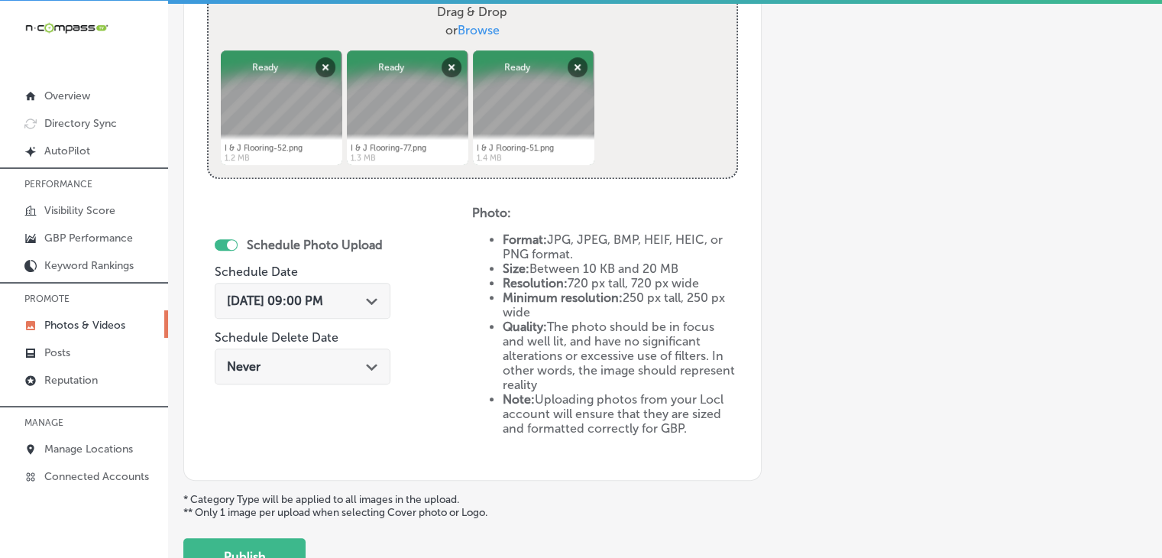
scroll to position [718, 0]
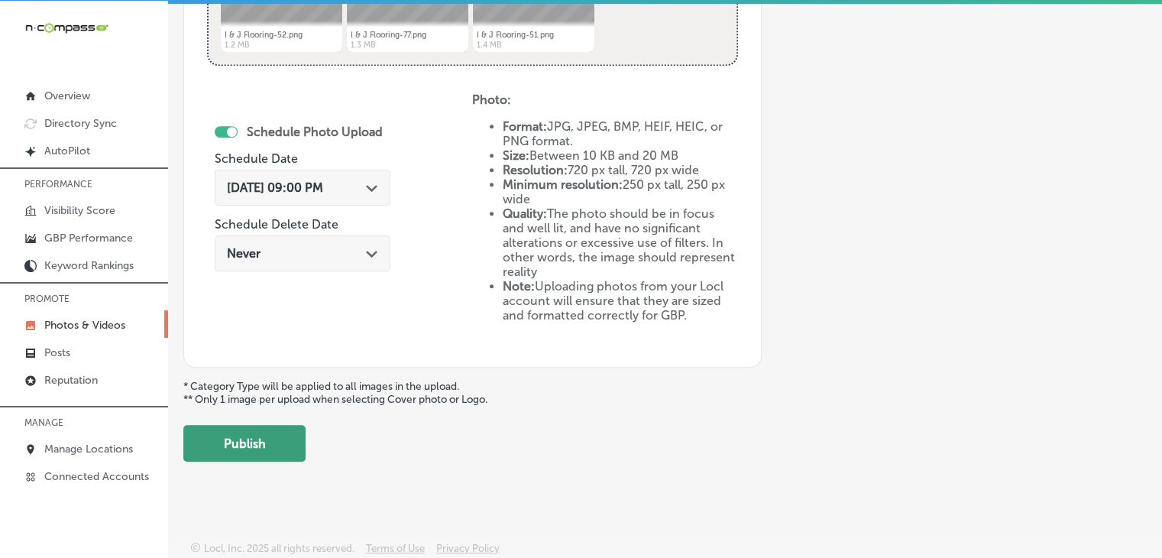
click at [254, 451] on button "Publish" at bounding box center [244, 443] width 122 height 37
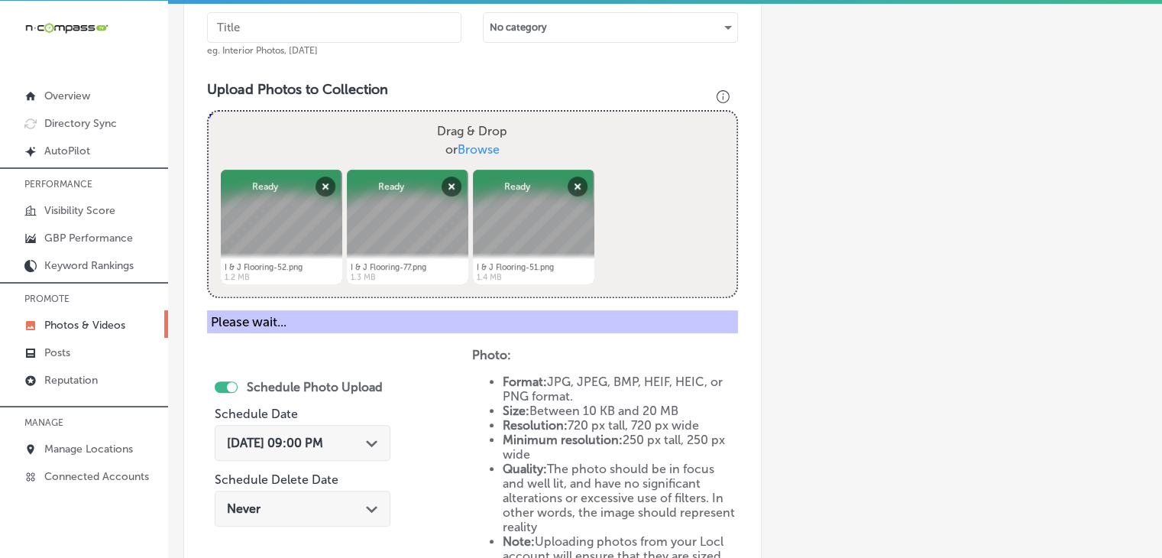
scroll to position [260, 0]
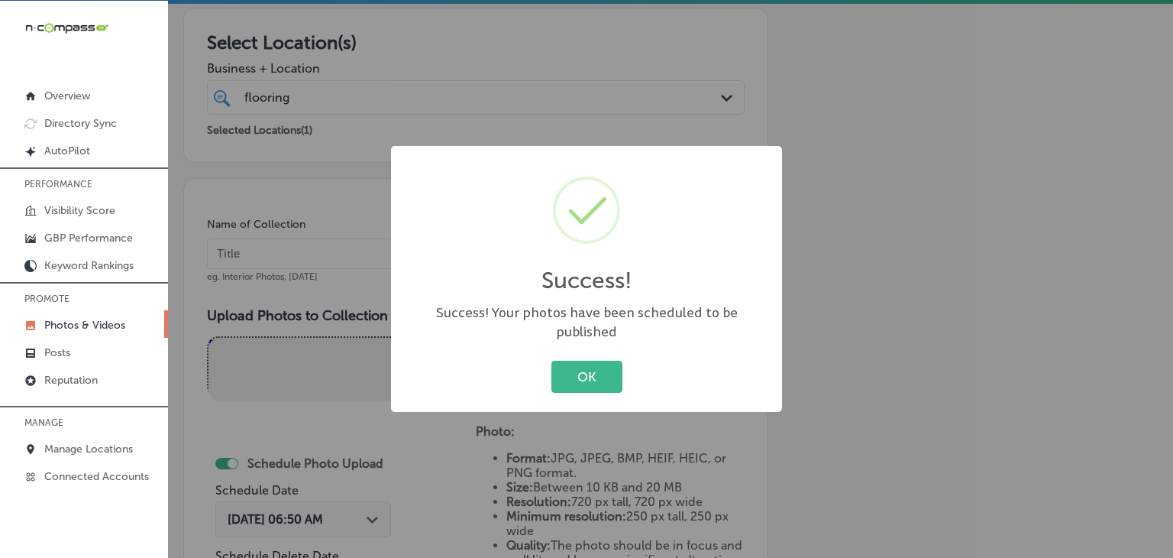
click at [391, 299] on div "Success! × Success! Your photos have been scheduled to be published OK Cancel" at bounding box center [586, 279] width 391 height 266
click at [345, 258] on div "Success! × Success! Your photos have been scheduled to be published OK Cancel" at bounding box center [586, 279] width 1173 height 558
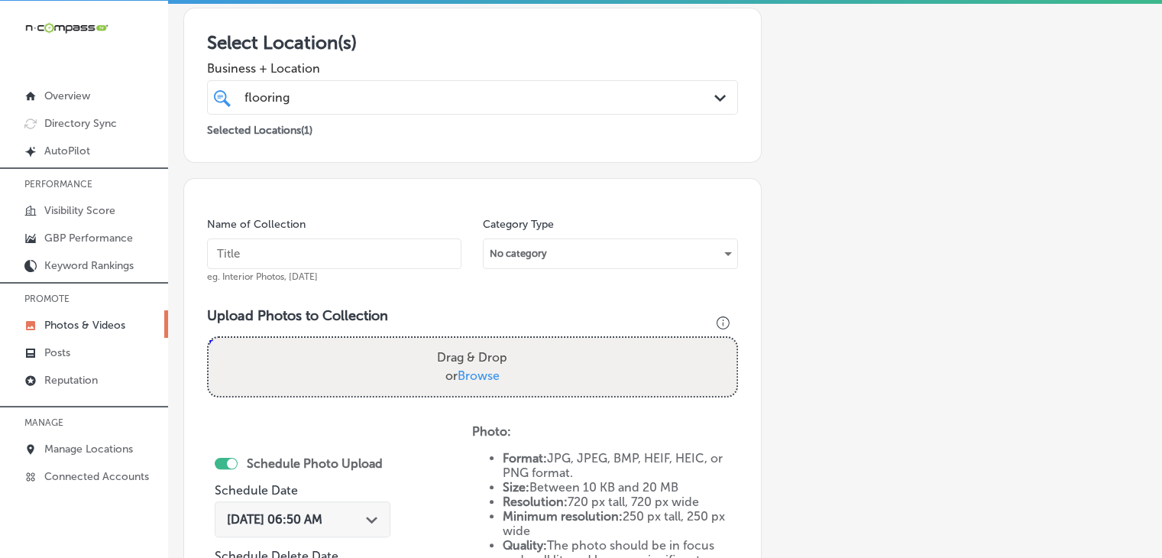
click at [345, 253] on input "text" at bounding box center [334, 253] width 254 height 31
paste input "I&J Flooring, [DATE], Week"
type input "I&J Flooring, [DATE], Week 2"
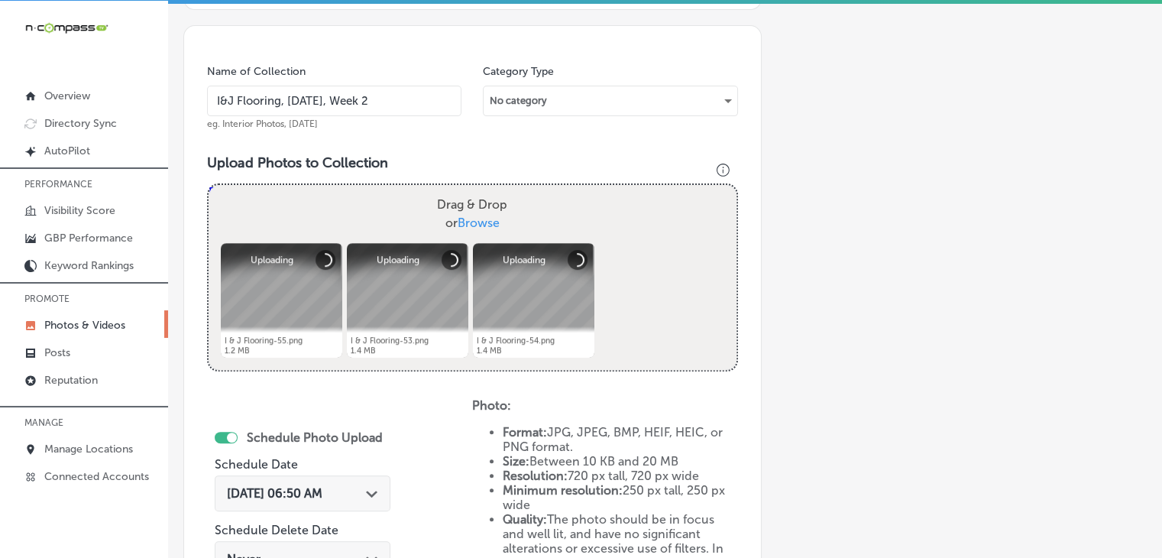
scroll to position [565, 0]
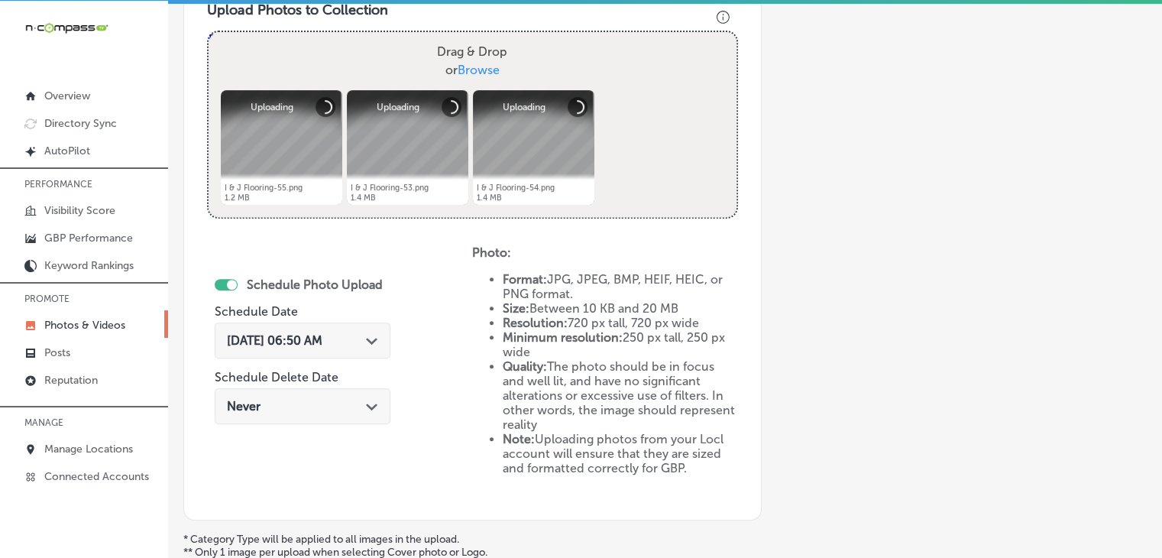
click at [337, 346] on div "[DATE] 06:50 AM Path Created with Sketch." at bounding box center [303, 340] width 176 height 36
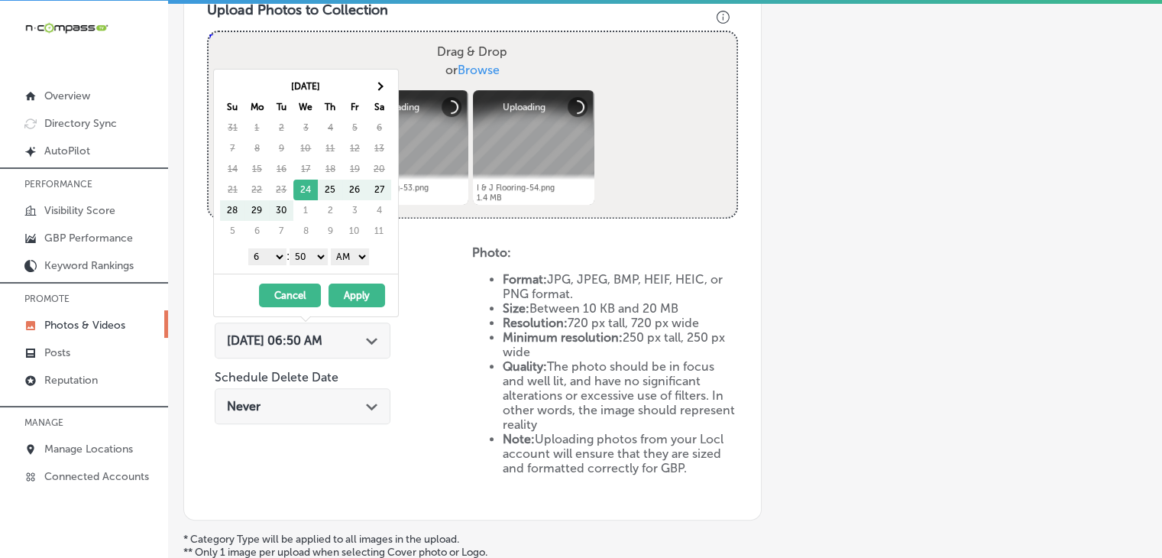
click at [365, 102] on th "Fr" at bounding box center [354, 107] width 24 height 21
click at [366, 95] on table "[DATE] Su Mo Tu We Th Fr Sa 31 1 2 3 4 5 6 7 8 9 10 11 12 13 14 15 16 17 18 19 …" at bounding box center [306, 159] width 172 height 166
click at [367, 92] on th at bounding box center [379, 86] width 24 height 21
click at [248, 254] on select "1 2 3 4 5 6 7 8 9 10 11 12" at bounding box center [267, 256] width 38 height 17
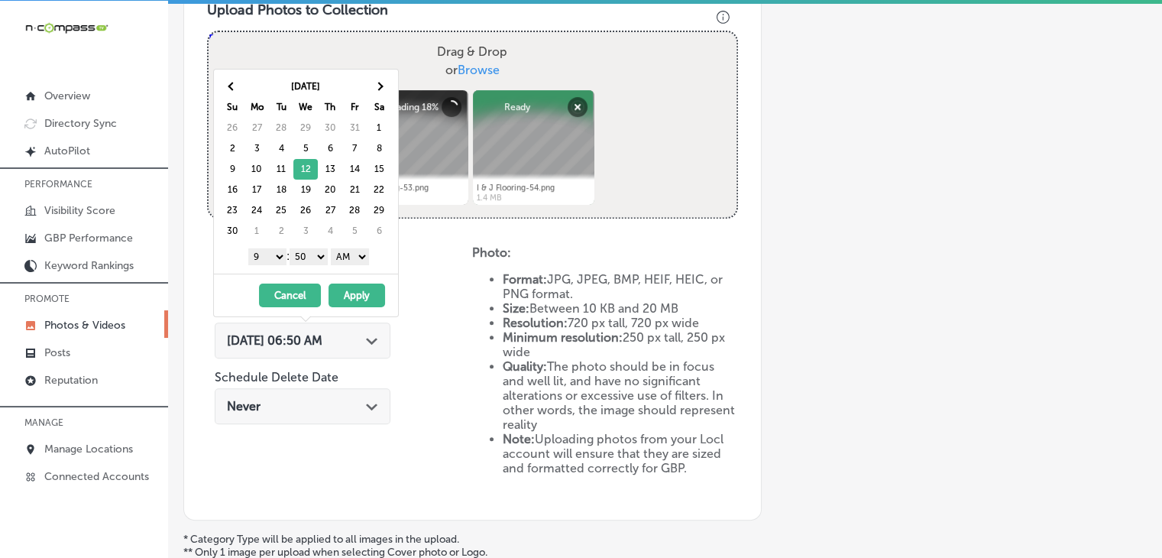
drag, startPoint x: 315, startPoint y: 263, endPoint x: 314, endPoint y: 254, distance: 9.2
click at [314, 263] on div "1 2 3 4 5 6 7 8 9 10 11 12 : 00 10 20 30 40 50 AM PM" at bounding box center [309, 255] width 178 height 23
click at [314, 254] on select "00 10 20 30 40 50" at bounding box center [308, 256] width 38 height 17
click at [361, 258] on select "AM PM" at bounding box center [350, 256] width 38 height 17
click at [357, 284] on button "Apply" at bounding box center [356, 295] width 57 height 24
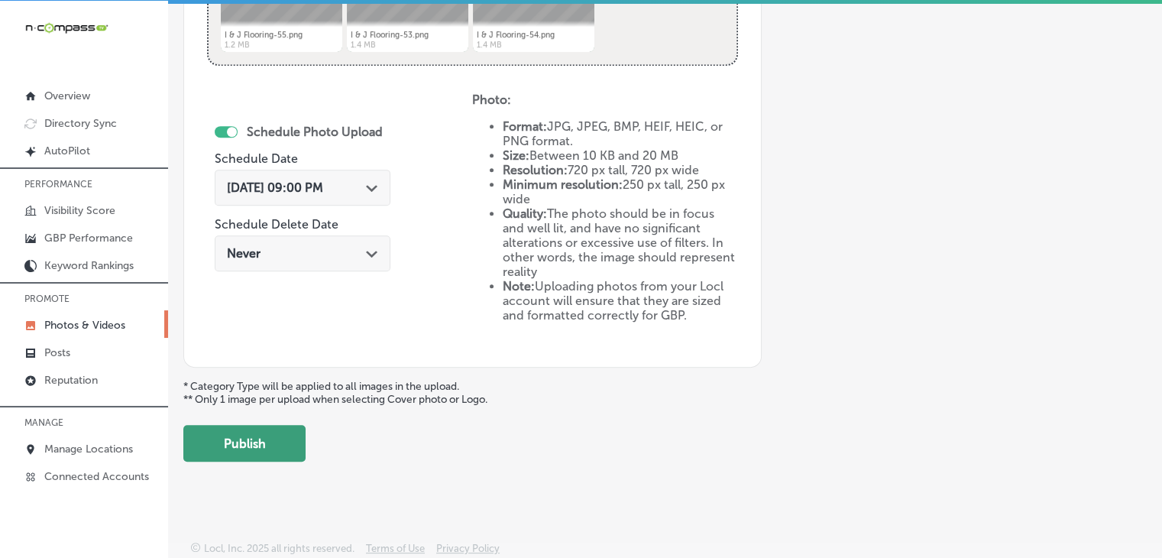
click at [278, 437] on button "Publish" at bounding box center [244, 443] width 122 height 37
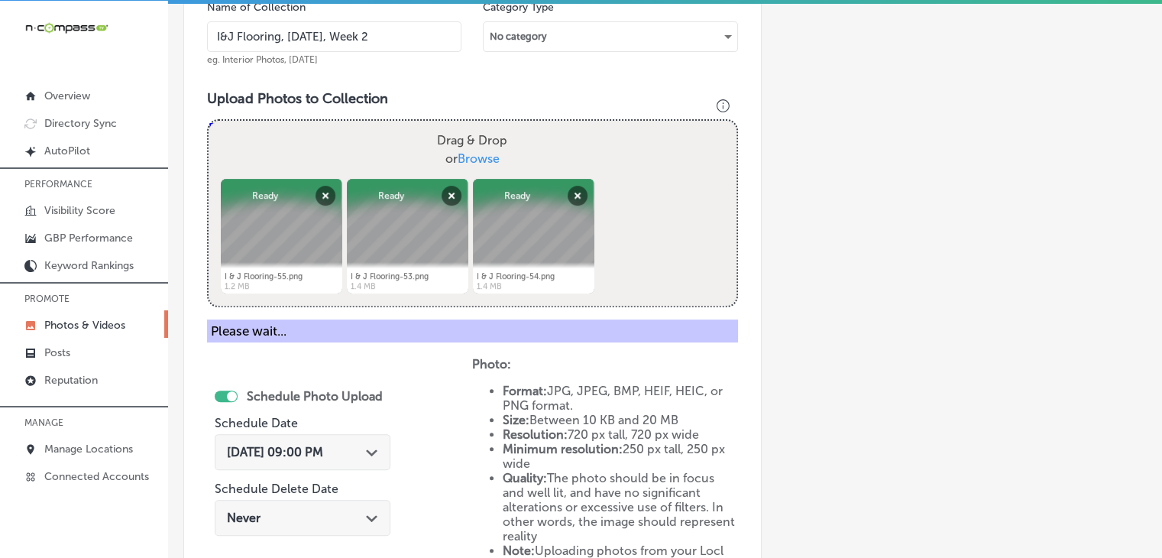
scroll to position [412, 0]
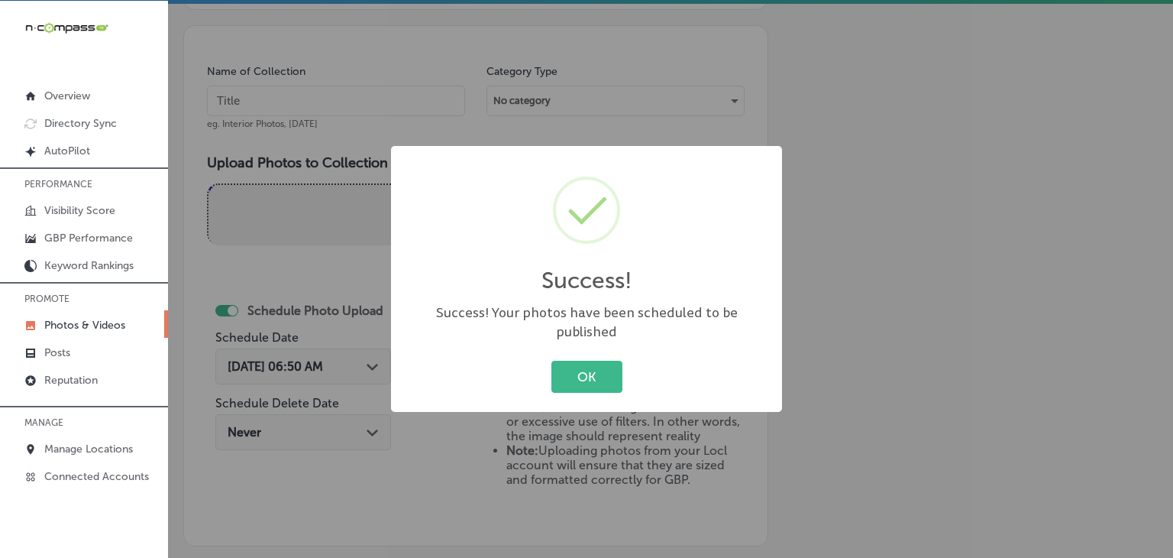
click at [357, 113] on div "Success! × Success! Your photos have been scheduled to be published OK Cancel" at bounding box center [586, 279] width 1173 height 558
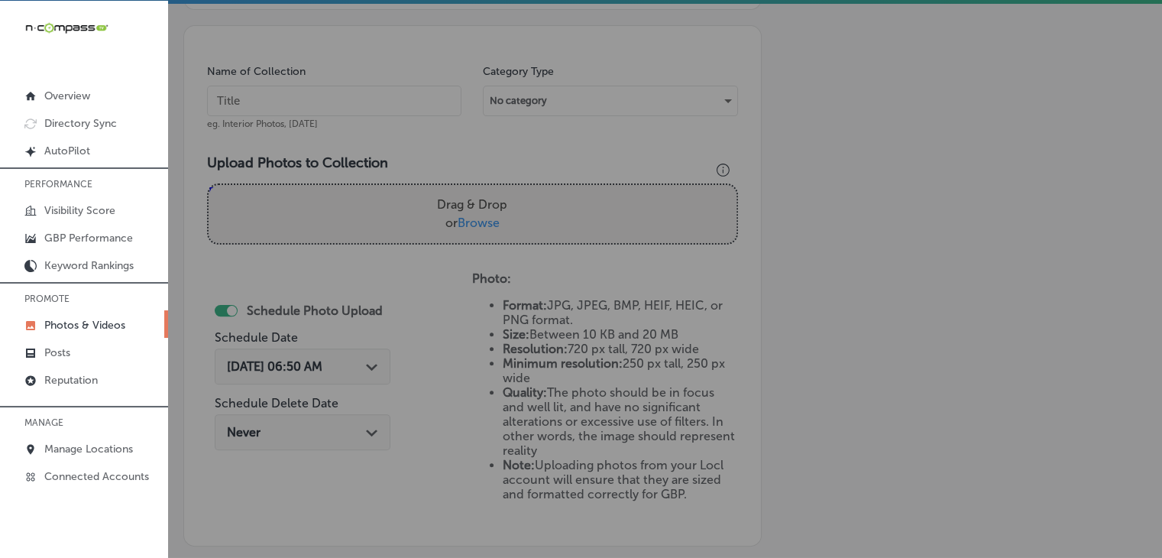
click at [357, 105] on input "text" at bounding box center [334, 101] width 254 height 31
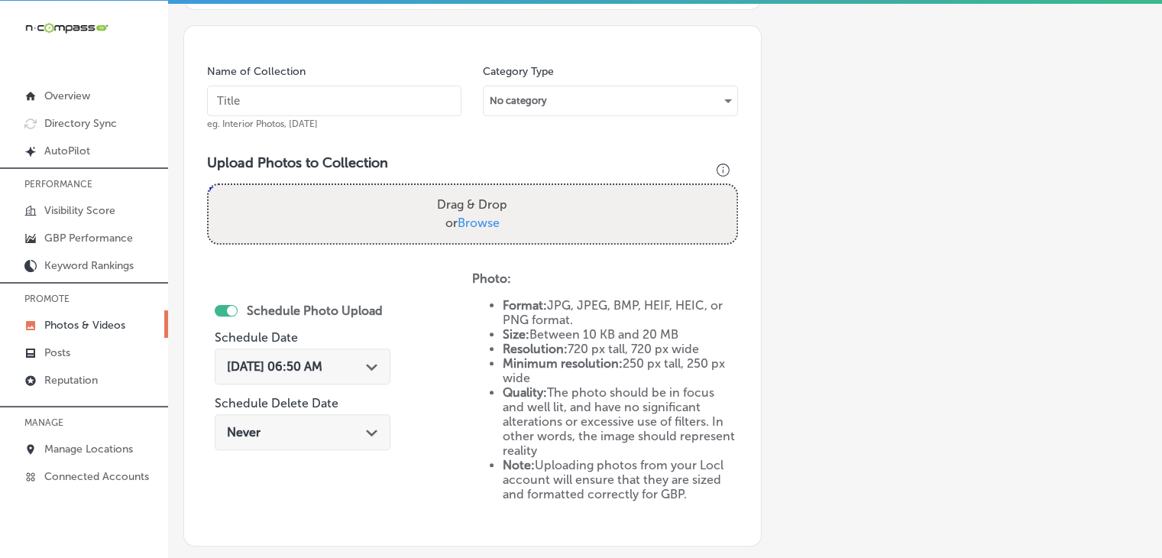
paste input "I&J Flooring, [DATE], Week"
type input "I&J Flooring, [DATE], Week 3"
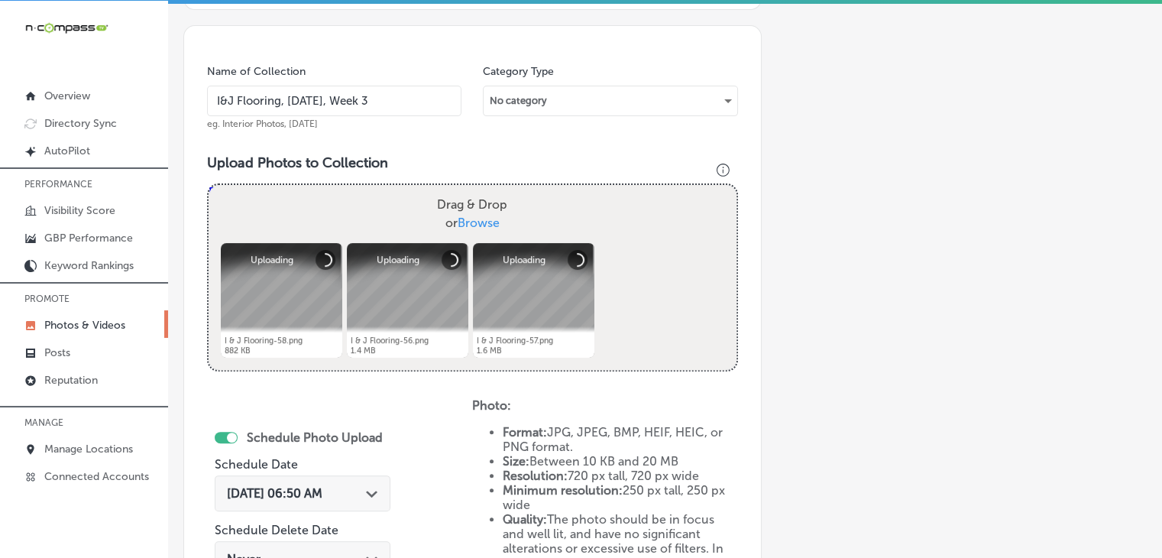
click at [364, 487] on div "[DATE] 06:50 AM Path Created with Sketch." at bounding box center [302, 493] width 151 height 15
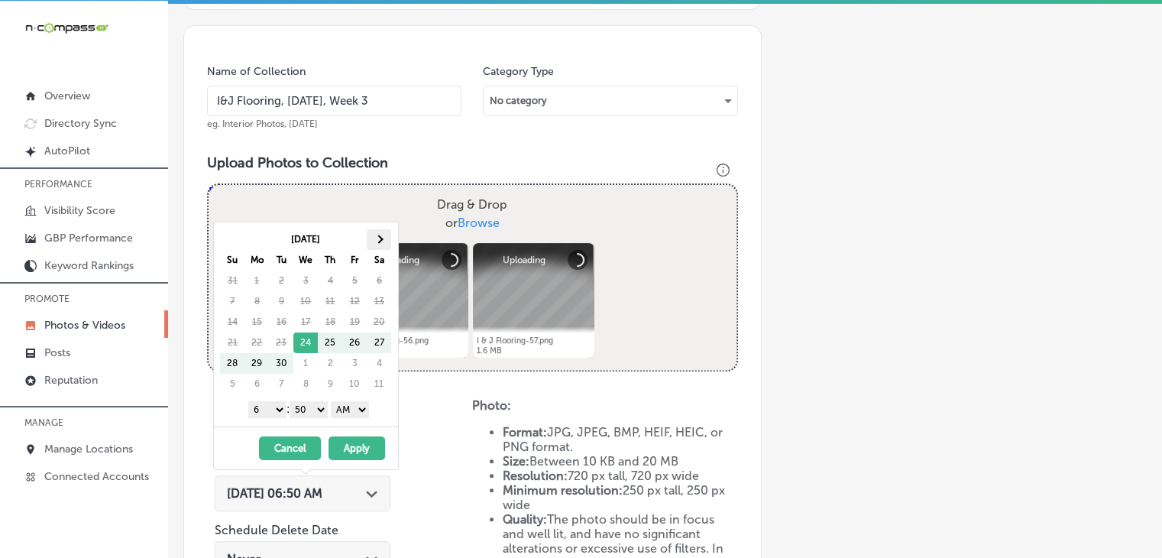
click at [376, 239] on span at bounding box center [379, 239] width 8 height 8
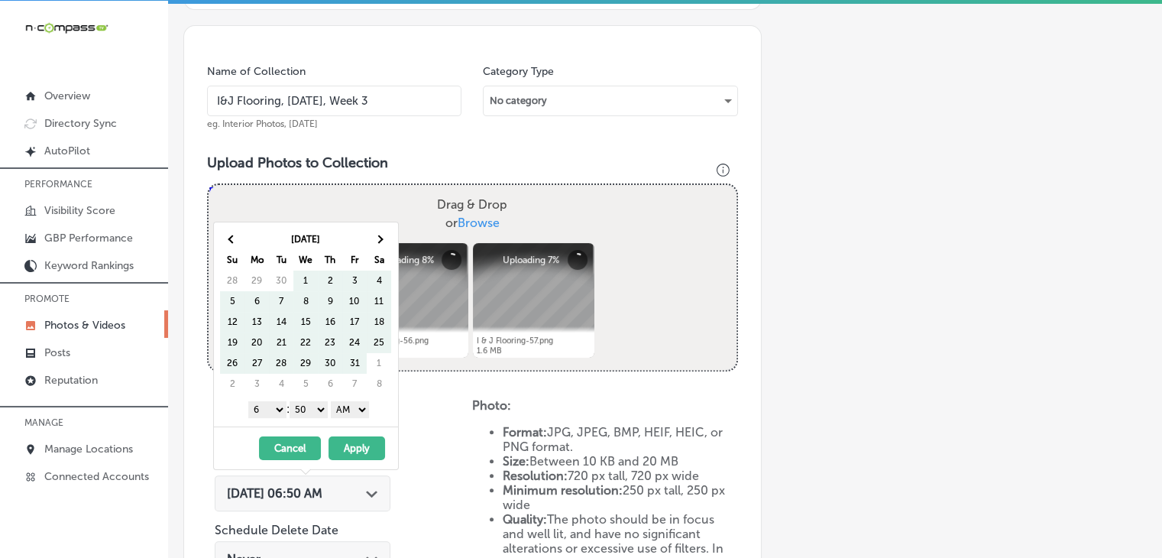
click at [376, 239] on span at bounding box center [379, 239] width 8 height 8
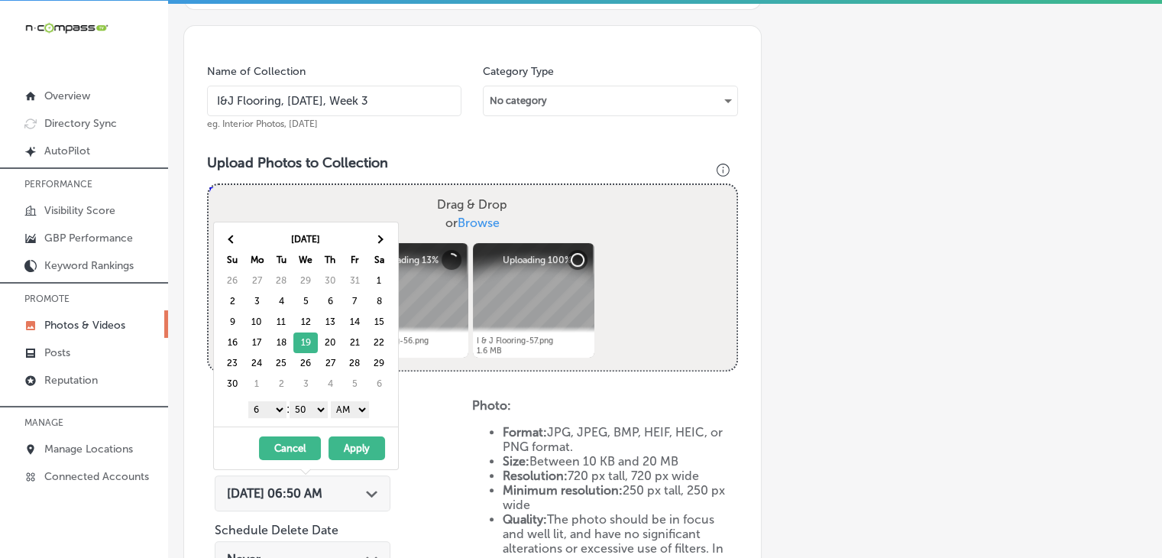
click at [275, 412] on select "1 2 3 4 5 6 7 8 9 10 11 12" at bounding box center [267, 409] width 38 height 17
drag, startPoint x: 327, startPoint y: 404, endPoint x: 317, endPoint y: 404, distance: 9.9
click at [323, 404] on select "00 10 20 30 40 50" at bounding box center [308, 409] width 38 height 17
click at [317, 406] on select "00 10 20 30 40 50" at bounding box center [308, 409] width 38 height 17
click at [318, 415] on div "1 2 3 4 5 6 7 8 9 10 11 12 : 00 10 20 30 40 50 AM PM" at bounding box center [309, 408] width 178 height 23
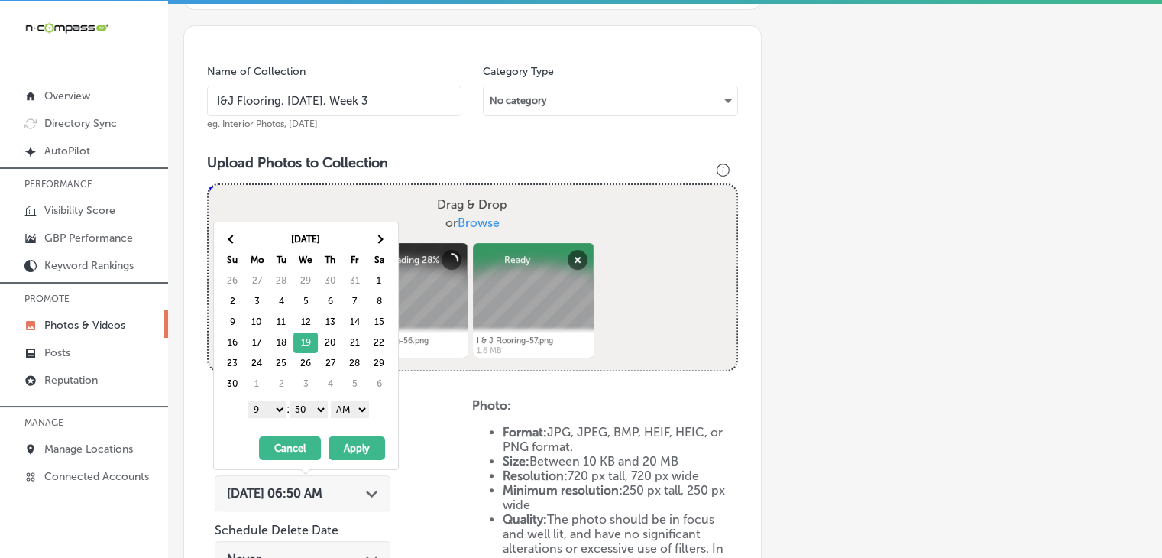
click at [318, 406] on select "00 10 20 30 40 50" at bounding box center [308, 409] width 38 height 17
click at [363, 406] on select "AM PM" at bounding box center [350, 409] width 38 height 17
click at [334, 401] on select "AM PM" at bounding box center [350, 409] width 38 height 17
click at [355, 433] on div "[DATE] - [DATE] Cancel Apply" at bounding box center [306, 447] width 184 height 43
click at [361, 404] on select "AM PM" at bounding box center [350, 409] width 38 height 17
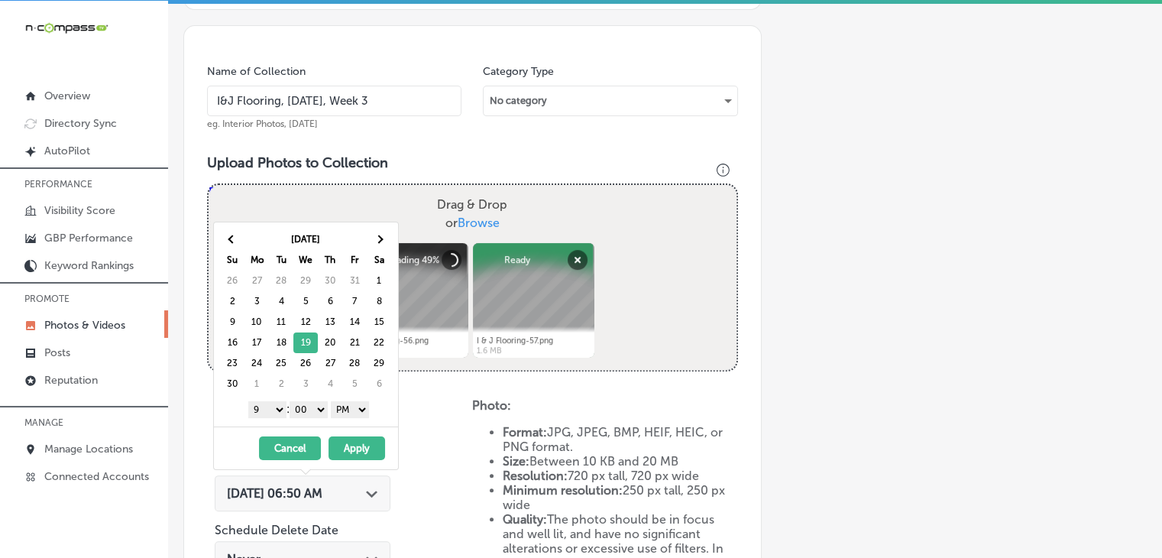
click at [349, 439] on button "Apply" at bounding box center [356, 448] width 57 height 24
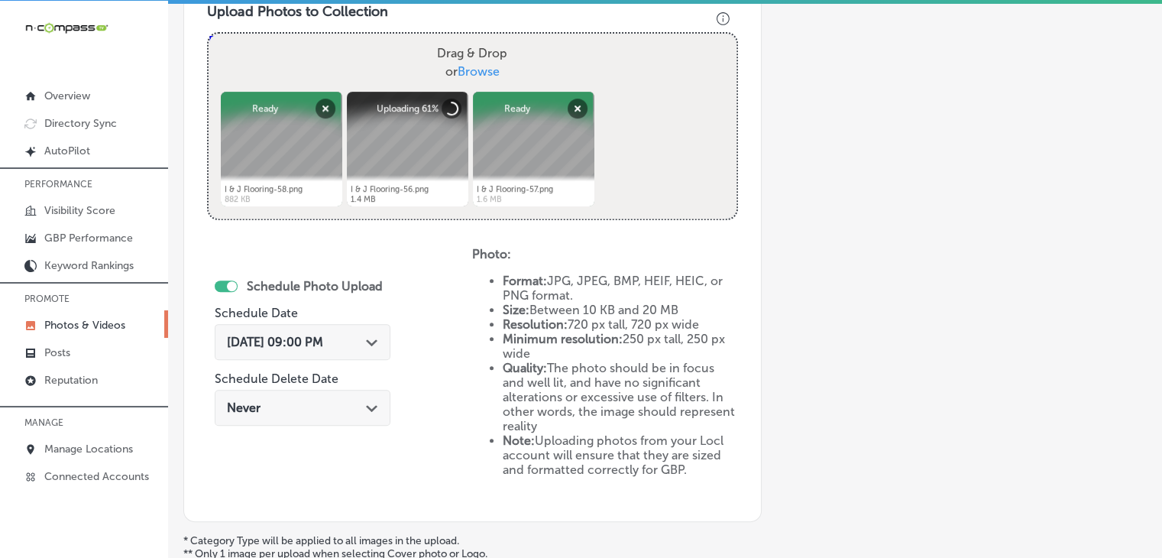
scroll to position [565, 0]
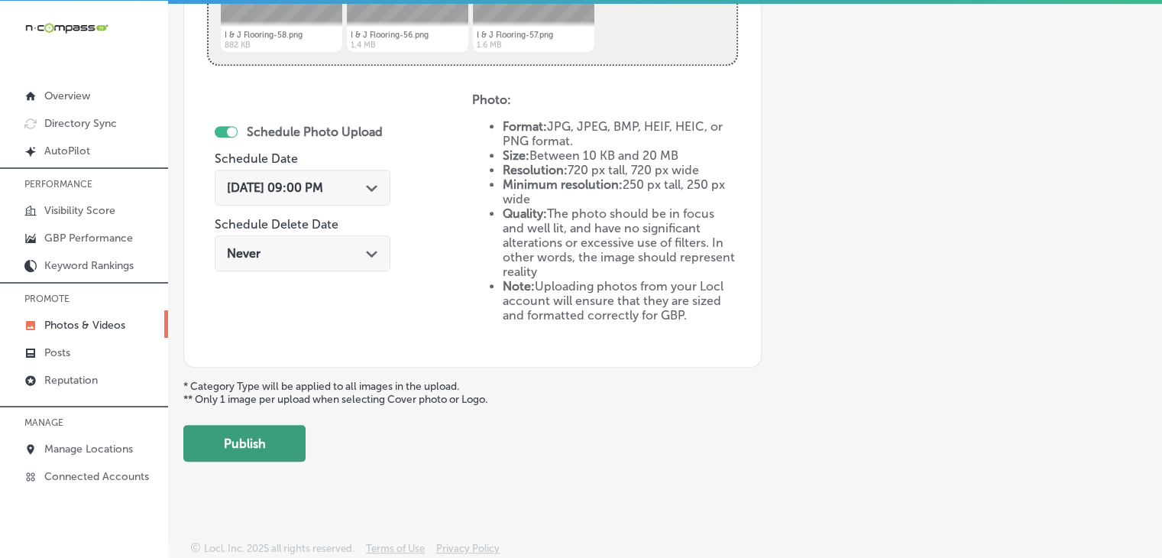
click at [194, 447] on button "Publish" at bounding box center [244, 443] width 122 height 37
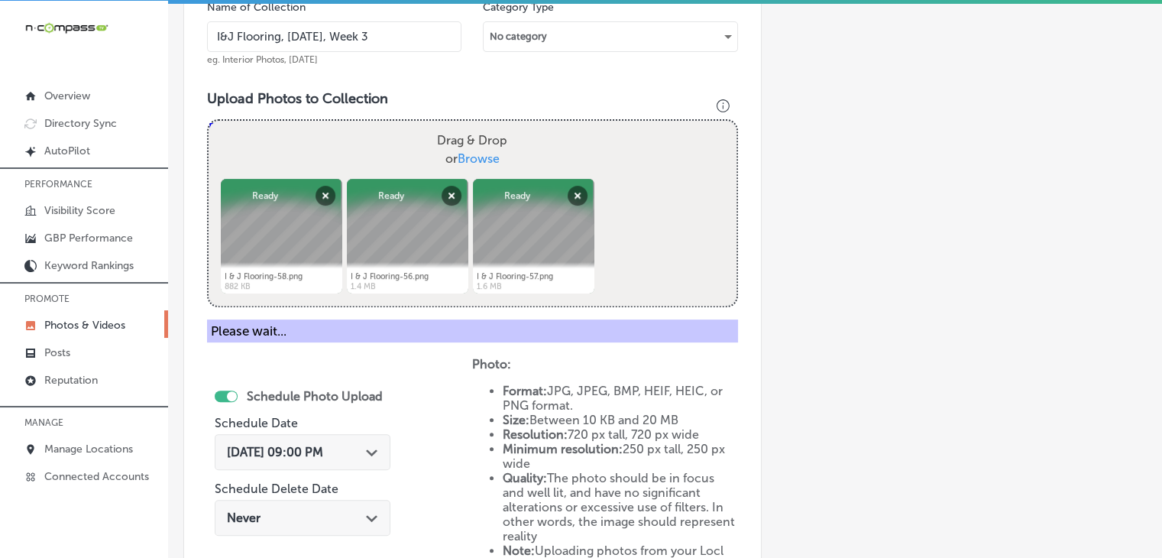
scroll to position [412, 0]
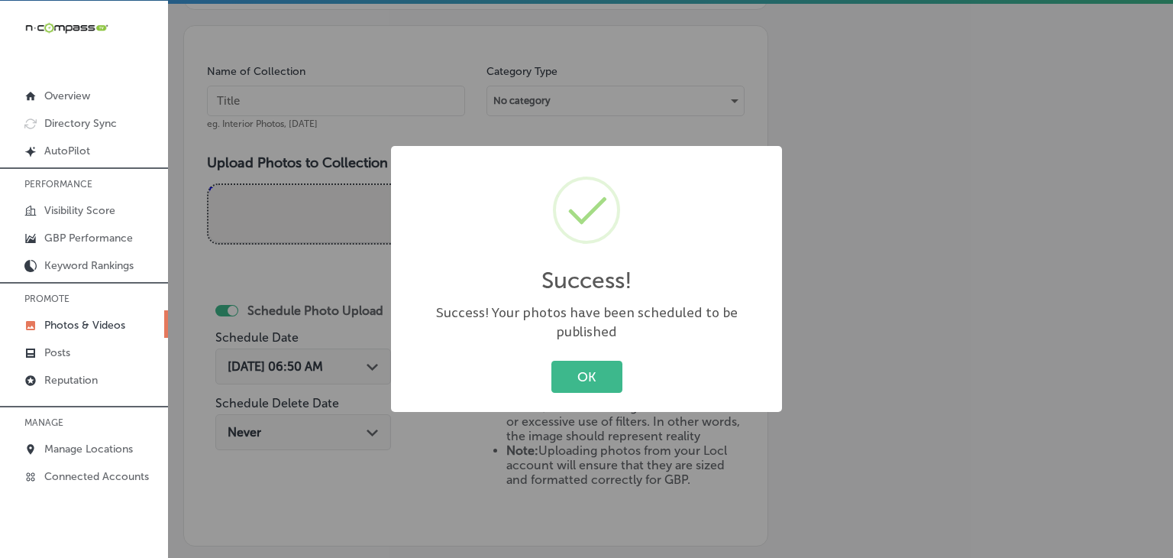
drag, startPoint x: 367, startPoint y: 82, endPoint x: 373, endPoint y: 95, distance: 15.4
click at [367, 82] on div "Success! × Success! Your photos have been scheduled to be published OK Cancel" at bounding box center [586, 279] width 1173 height 558
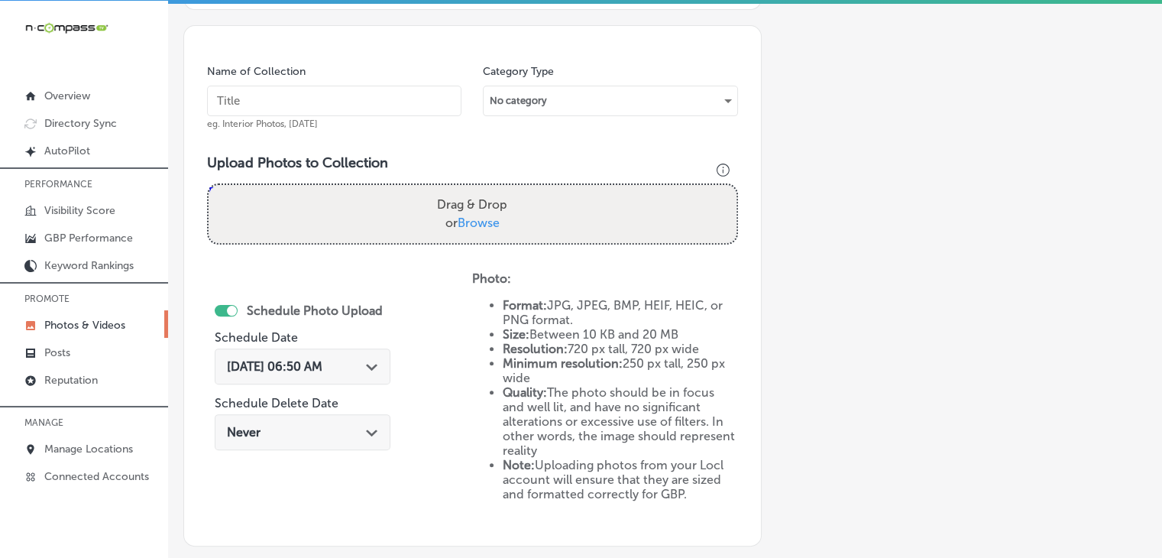
click at [373, 95] on input "text" at bounding box center [334, 101] width 254 height 31
paste input "I&J Flooring, [DATE], Week"
type input "I&J Flooring, [DATE], Week 4"
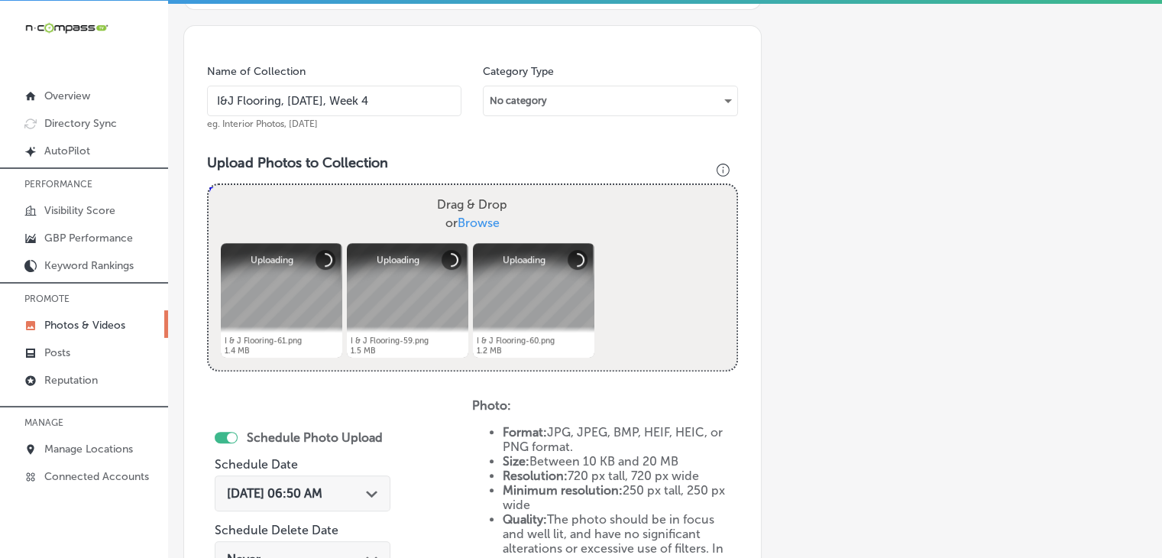
click at [322, 490] on span "[DATE] 06:50 AM" at bounding box center [274, 493] width 95 height 15
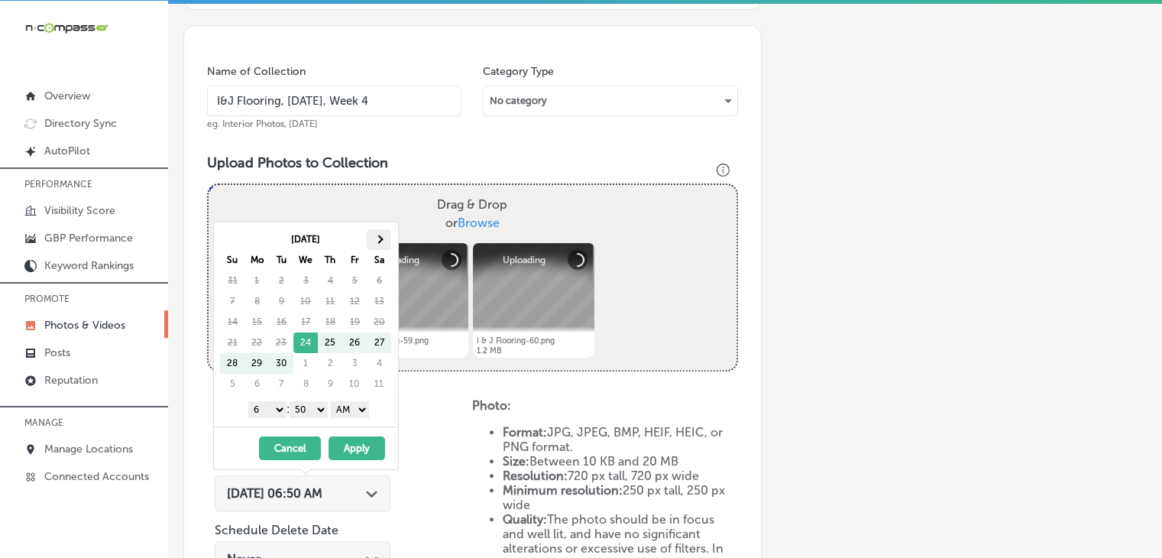
click at [371, 237] on th at bounding box center [379, 239] width 24 height 21
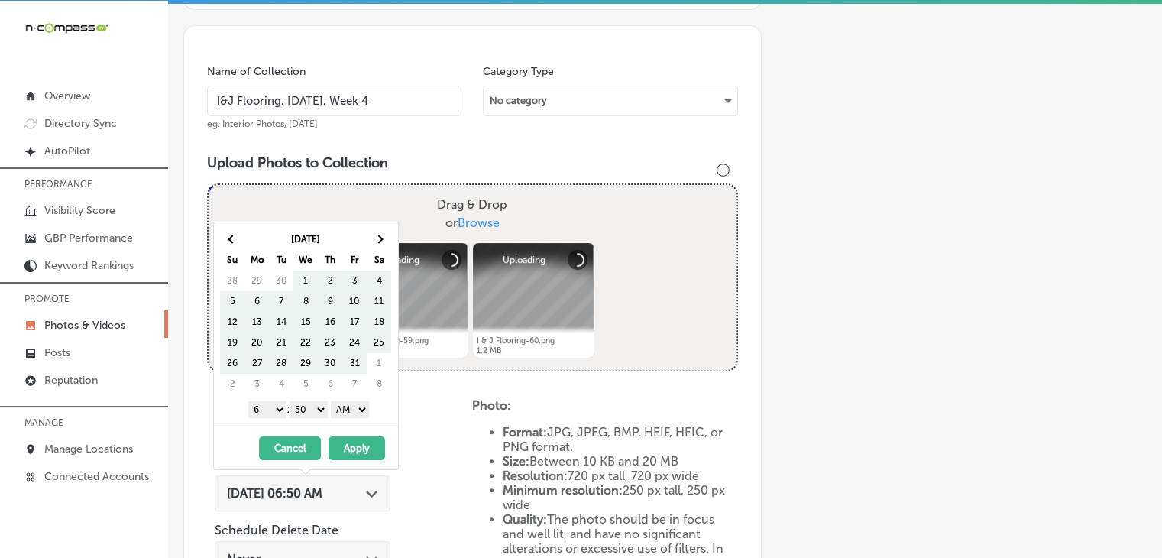
click at [371, 237] on th at bounding box center [379, 239] width 24 height 21
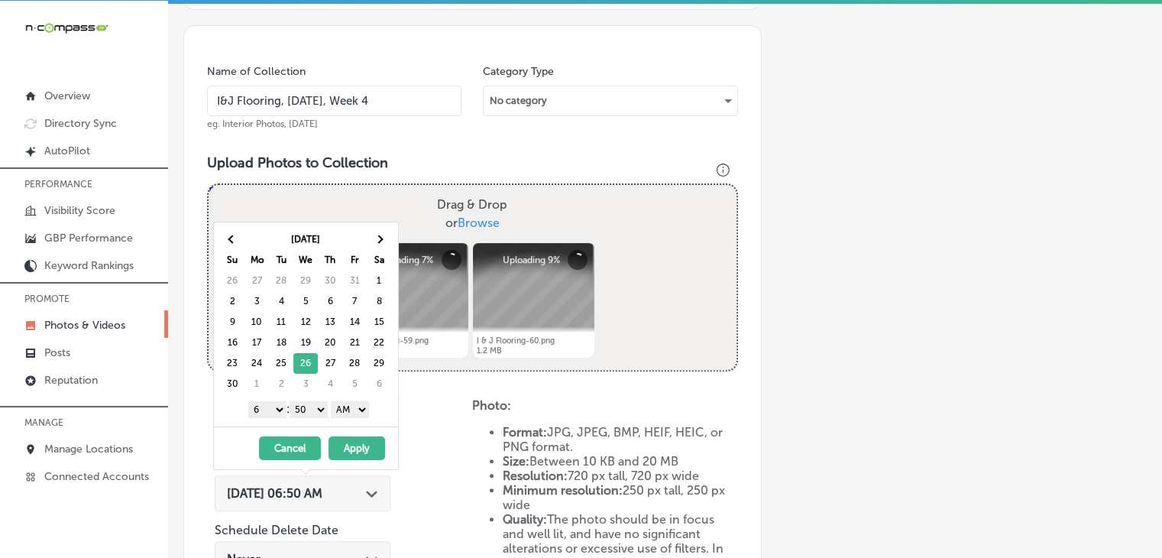
click at [251, 406] on select "1 2 3 4 5 6 7 8 9 10 11 12" at bounding box center [267, 409] width 38 height 17
click at [309, 408] on select "00 10 20 30 40 50" at bounding box center [308, 409] width 38 height 17
click at [351, 406] on select "AM PM" at bounding box center [350, 409] width 38 height 17
click at [351, 441] on button "Apply" at bounding box center [356, 448] width 57 height 24
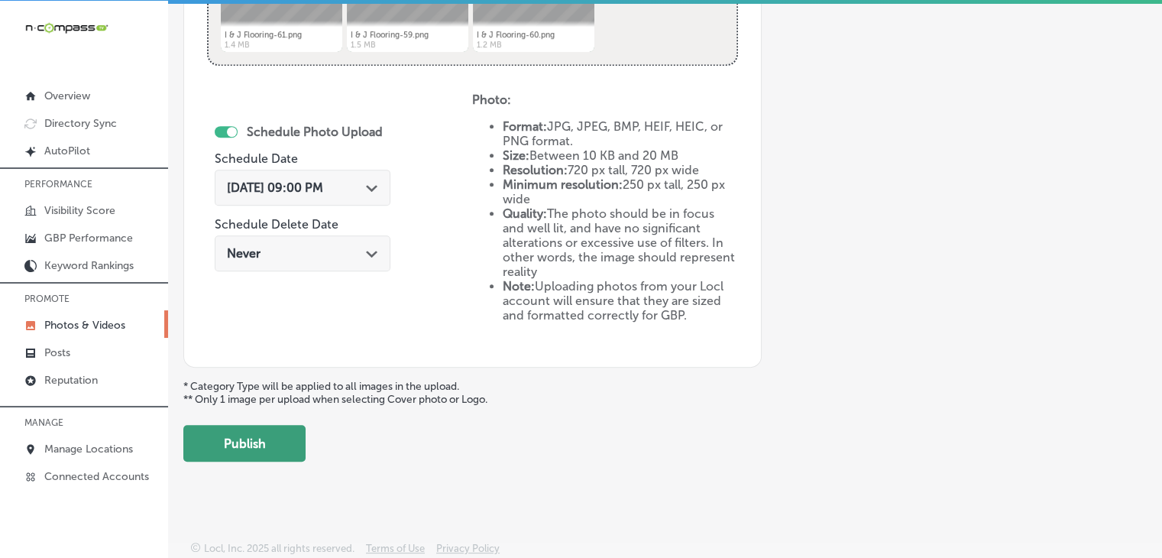
click at [290, 447] on button "Publish" at bounding box center [244, 443] width 122 height 37
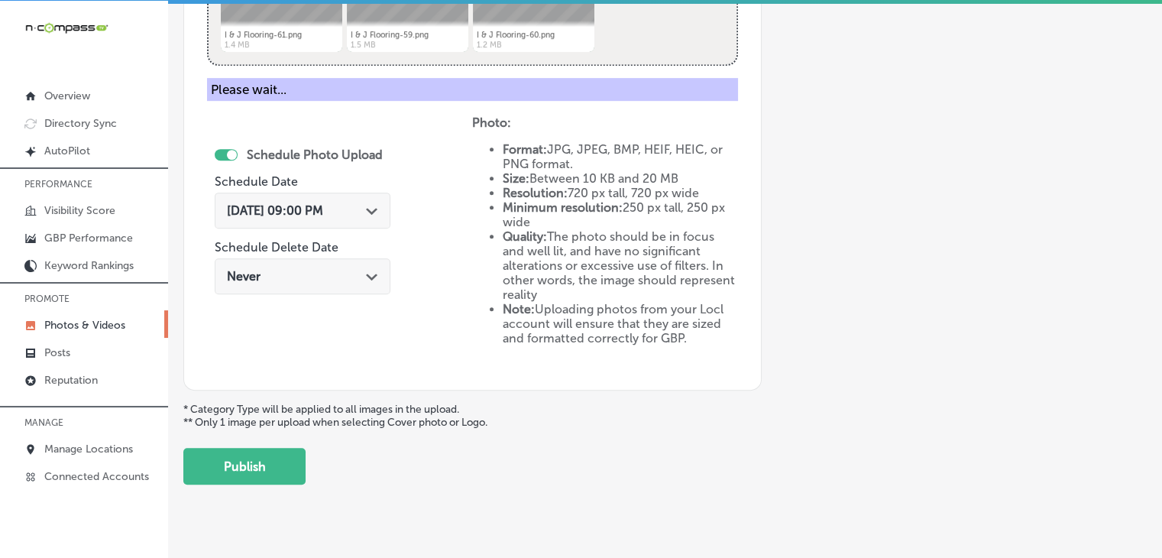
scroll to position [437, 0]
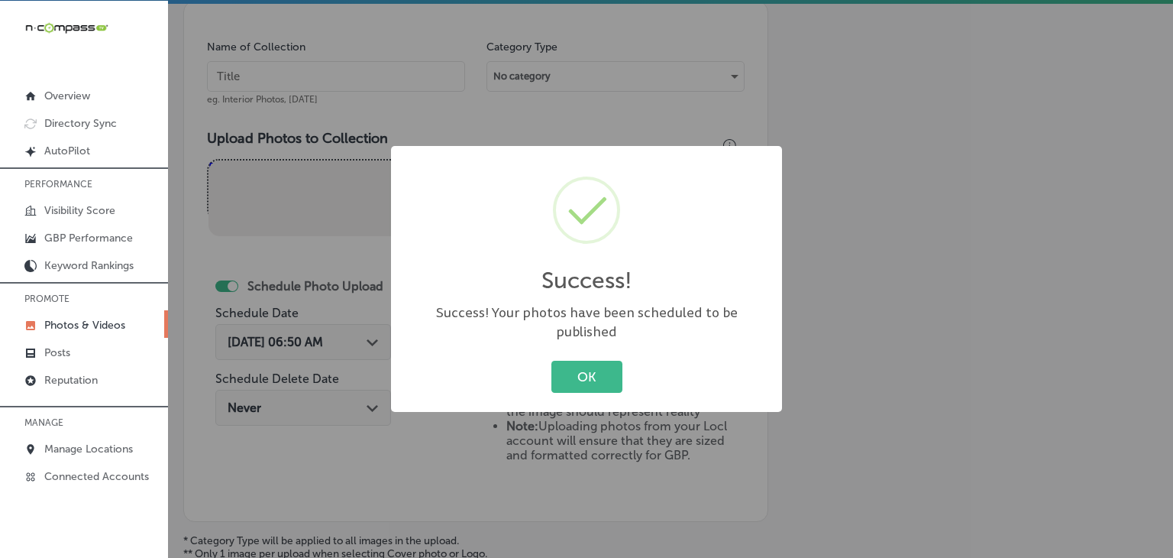
click at [363, 108] on div "Success! × Success! Your photos have been scheduled to be published OK Cancel" at bounding box center [586, 279] width 1173 height 558
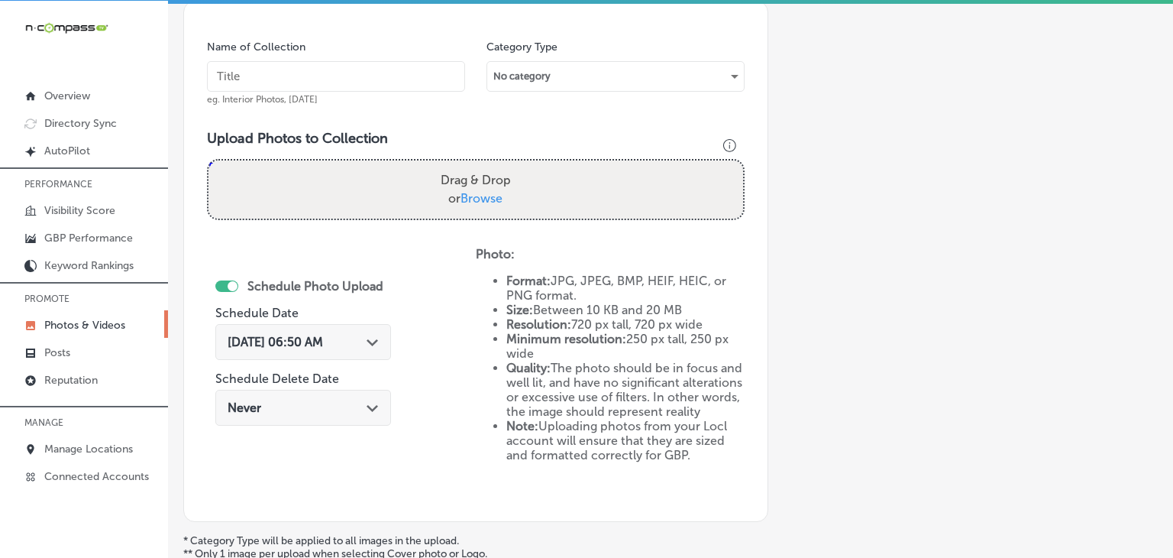
click at [367, 81] on input "text" at bounding box center [336, 76] width 258 height 31
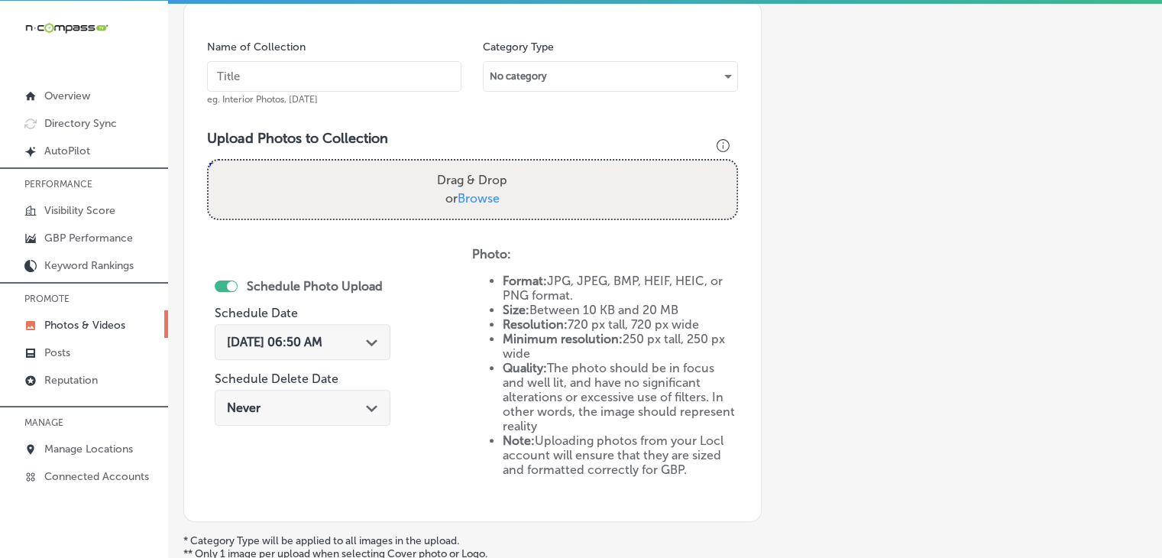
paste input "I&J Flooring, [DATE], Week"
click at [289, 75] on input "I&J Flooring, [DATE], Week" at bounding box center [334, 76] width 254 height 31
type input "I&J Flooring, [DATE], Week 1"
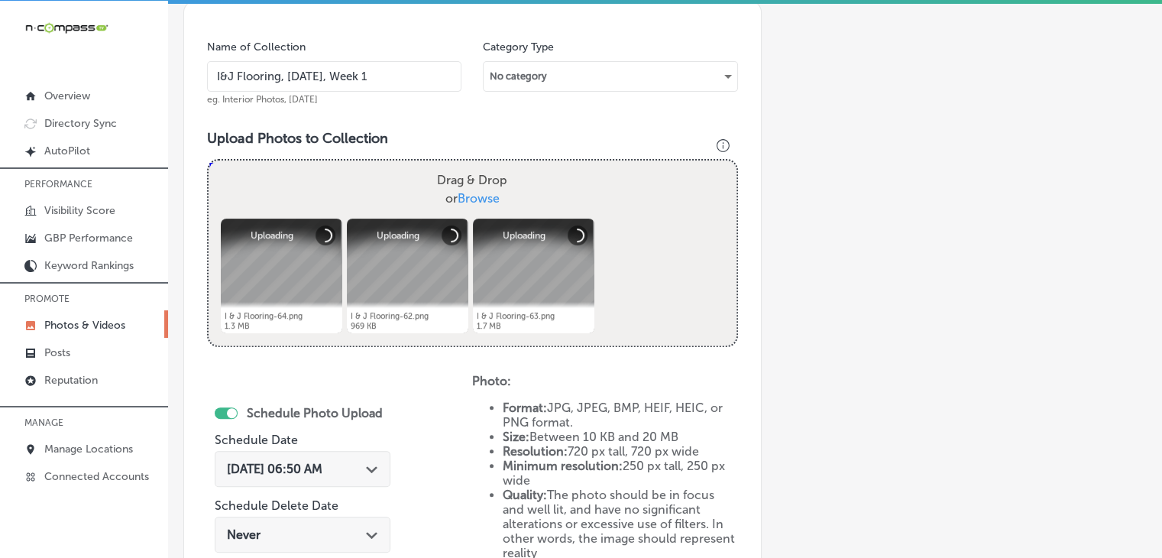
click at [322, 471] on span "[DATE] 06:50 AM" at bounding box center [274, 468] width 95 height 15
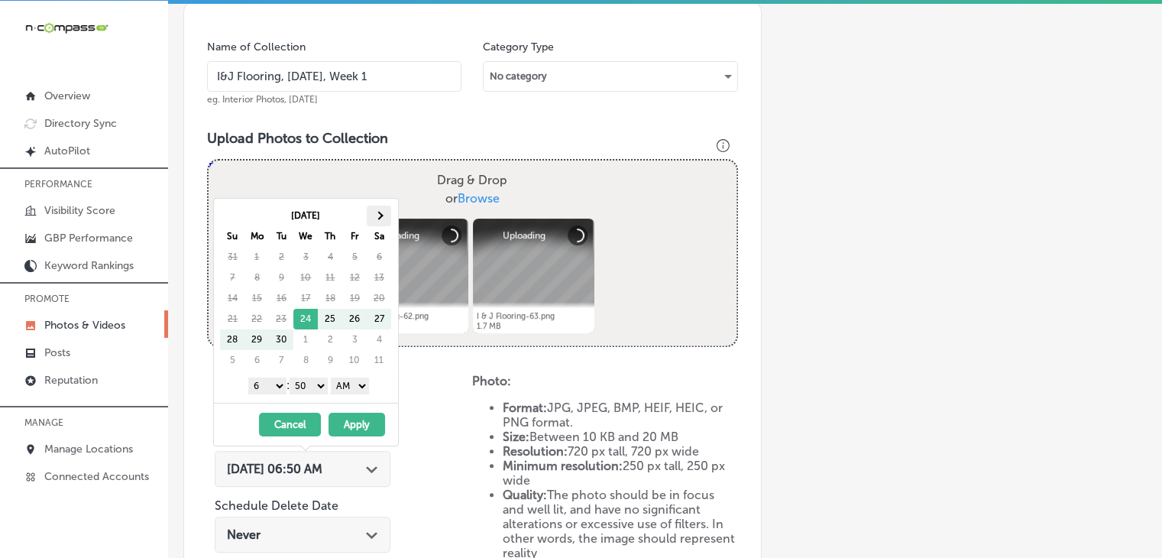
click at [370, 211] on th at bounding box center [379, 215] width 24 height 21
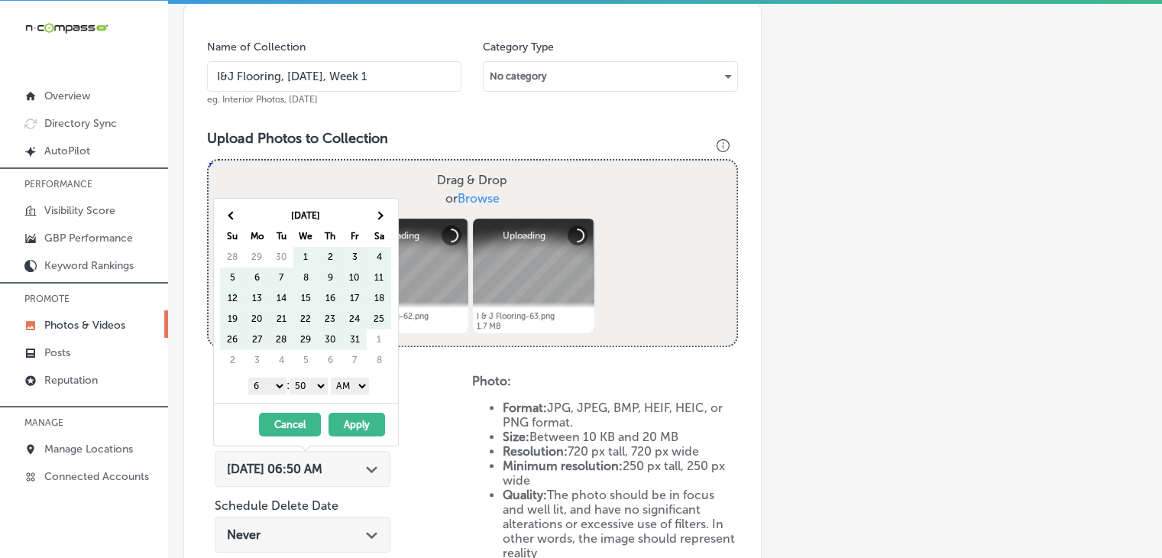
click at [370, 211] on th at bounding box center [379, 215] width 24 height 21
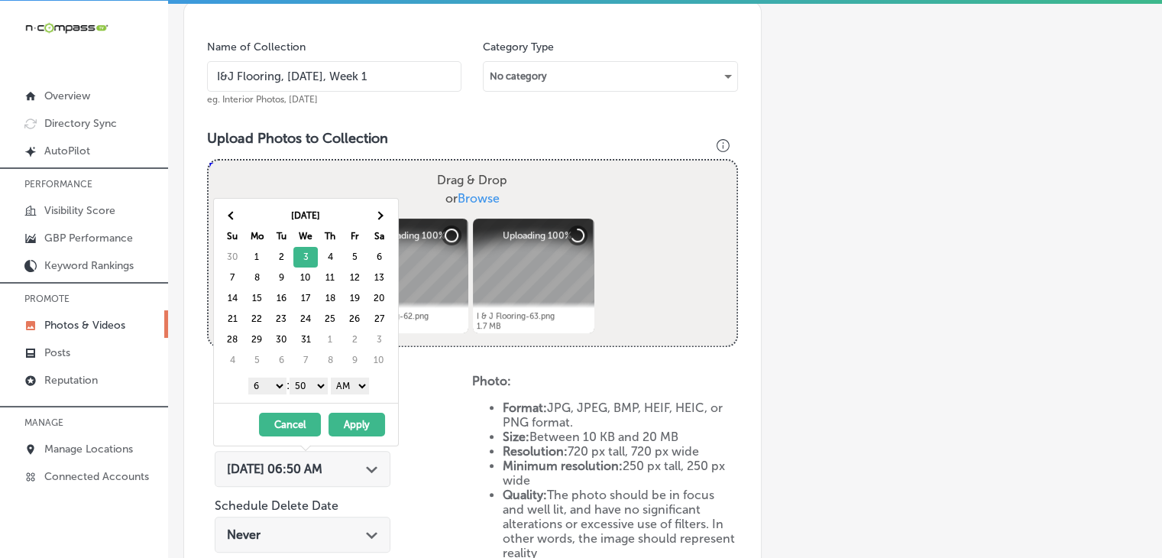
click at [260, 387] on select "1 2 3 4 5 6 7 8 9 10 11 12" at bounding box center [267, 385] width 38 height 17
click at [299, 389] on select "00 10 20 30 40 50" at bounding box center [308, 385] width 38 height 17
click at [368, 386] on select "AM PM" at bounding box center [350, 385] width 38 height 17
click at [354, 418] on button "Apply" at bounding box center [356, 424] width 57 height 24
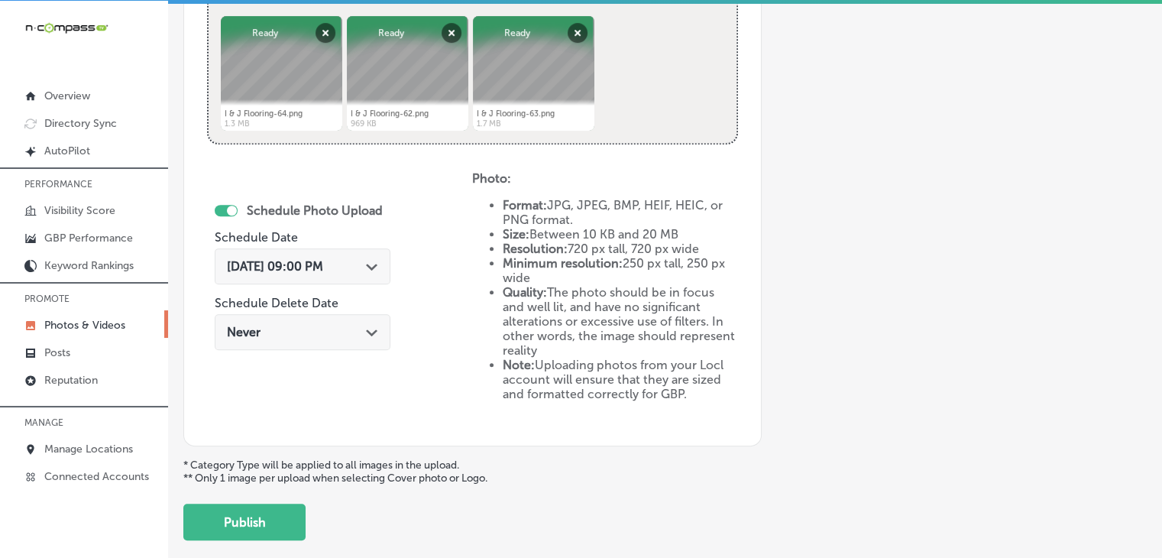
scroll to position [718, 0]
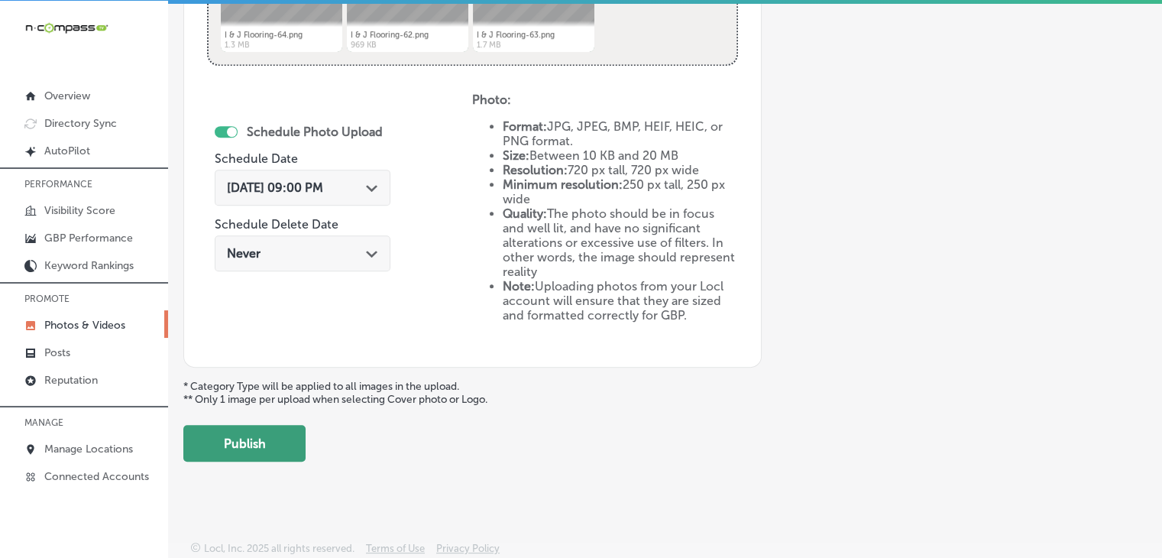
click at [250, 432] on button "Publish" at bounding box center [244, 443] width 122 height 37
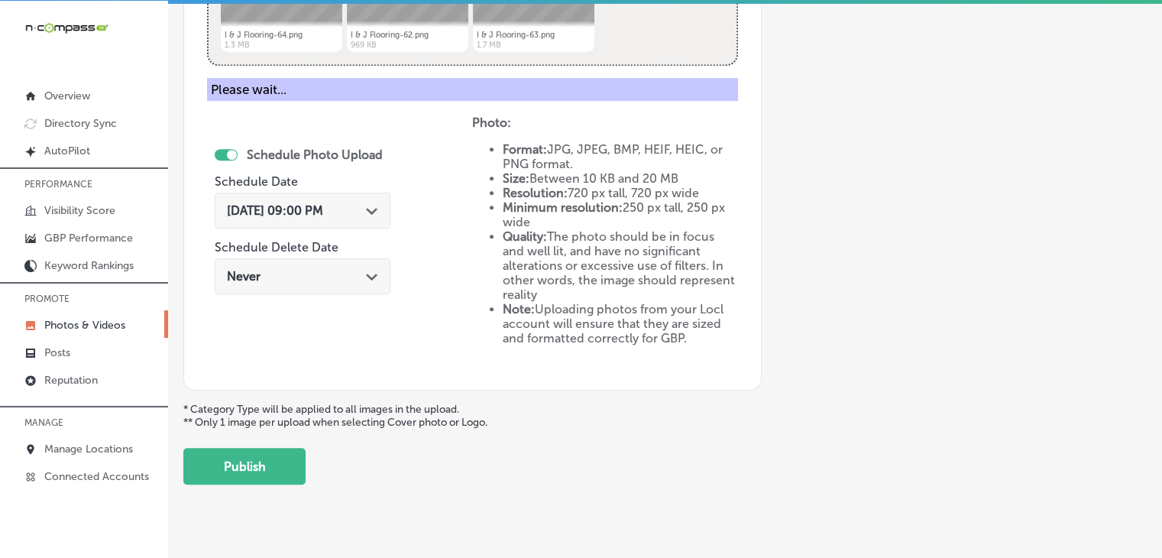
scroll to position [592, 0]
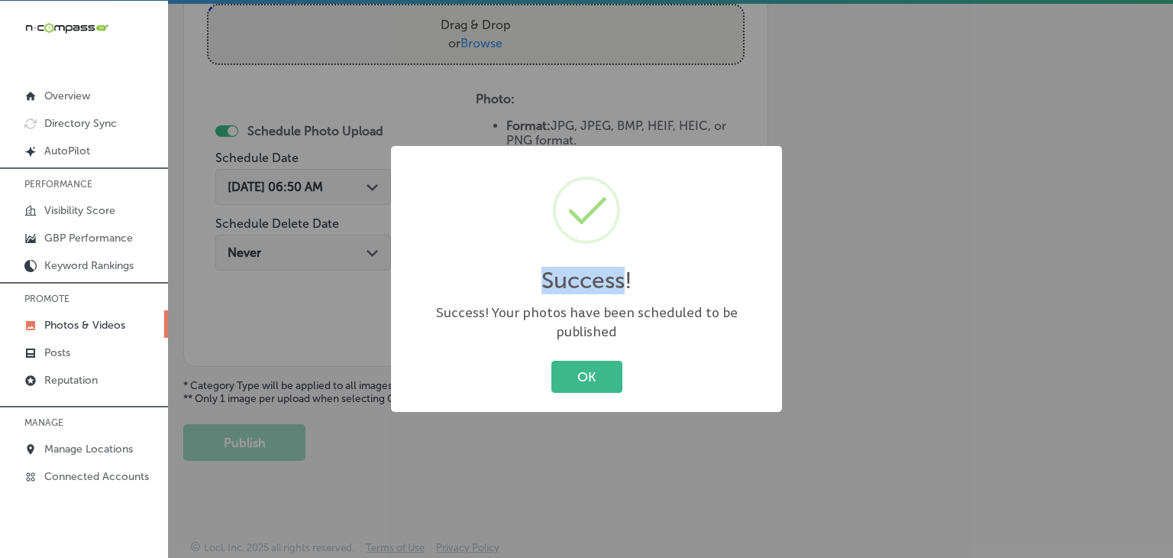
click at [496, 191] on div "Success! ×" at bounding box center [586, 232] width 360 height 142
click at [693, 141] on div "Success! × Success! Your photos have been scheduled to be published OK Cancel" at bounding box center [586, 279] width 1173 height 558
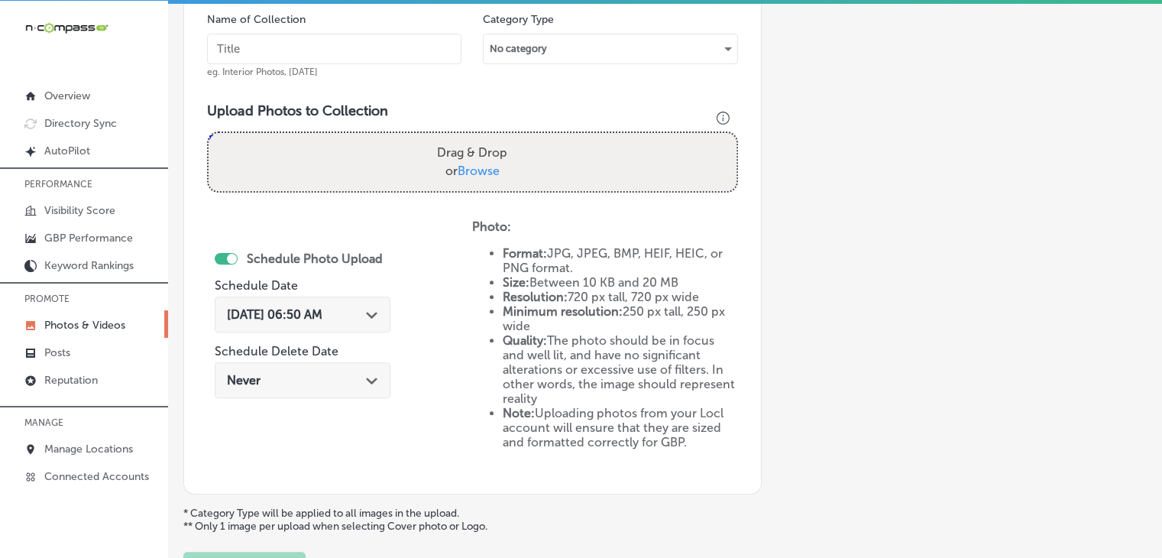
scroll to position [439, 0]
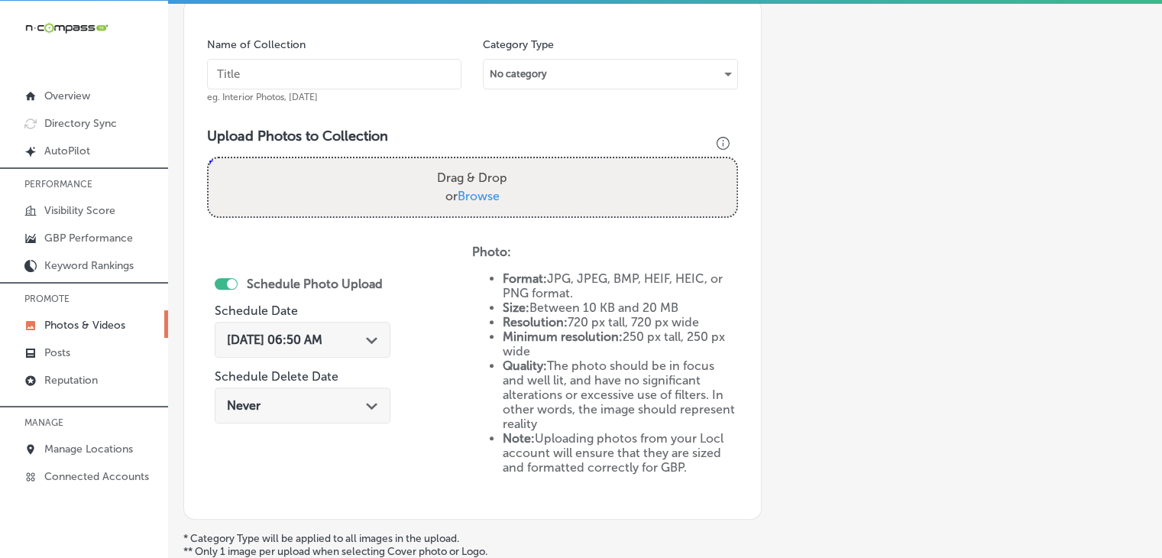
click at [351, 86] on input "text" at bounding box center [334, 74] width 254 height 31
paste input "I&J Flooring, [DATE], Week"
type input "I&J Flooring, [DATE], Week 2"
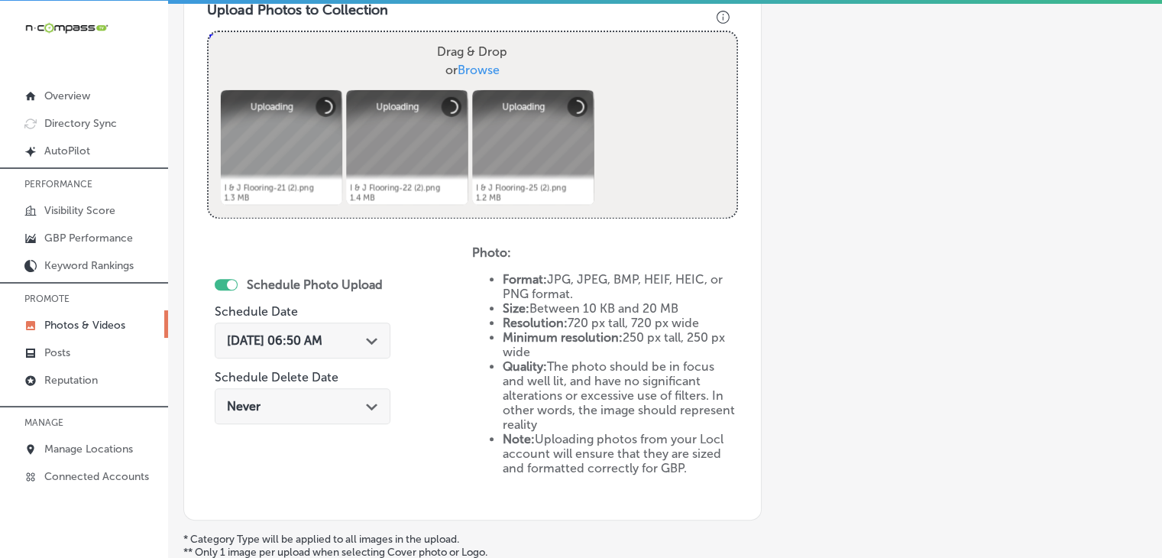
scroll to position [592, 0]
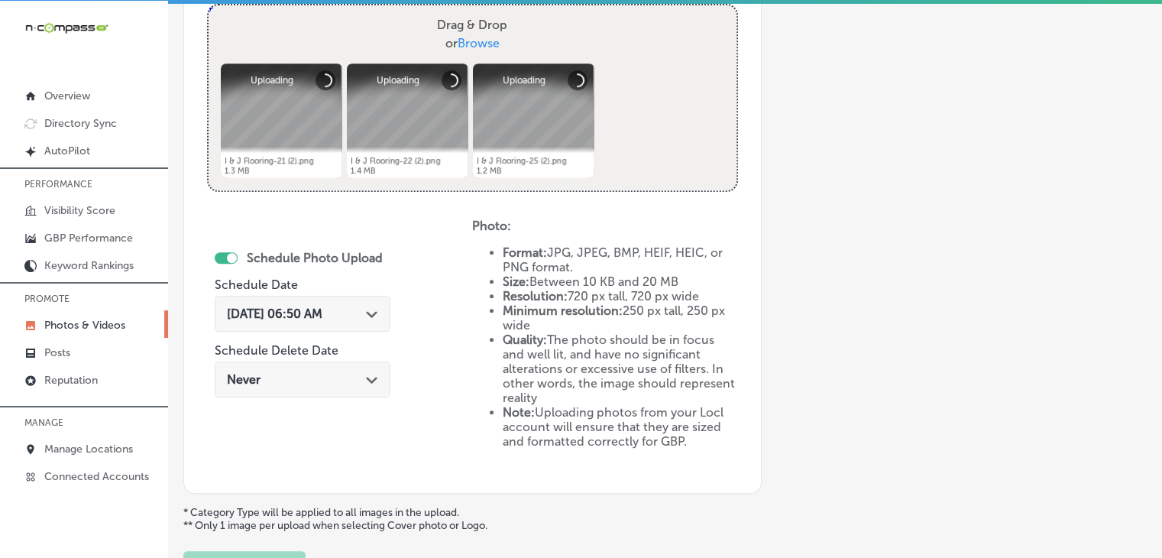
click at [322, 315] on span "[DATE] 06:50 AM" at bounding box center [274, 313] width 95 height 15
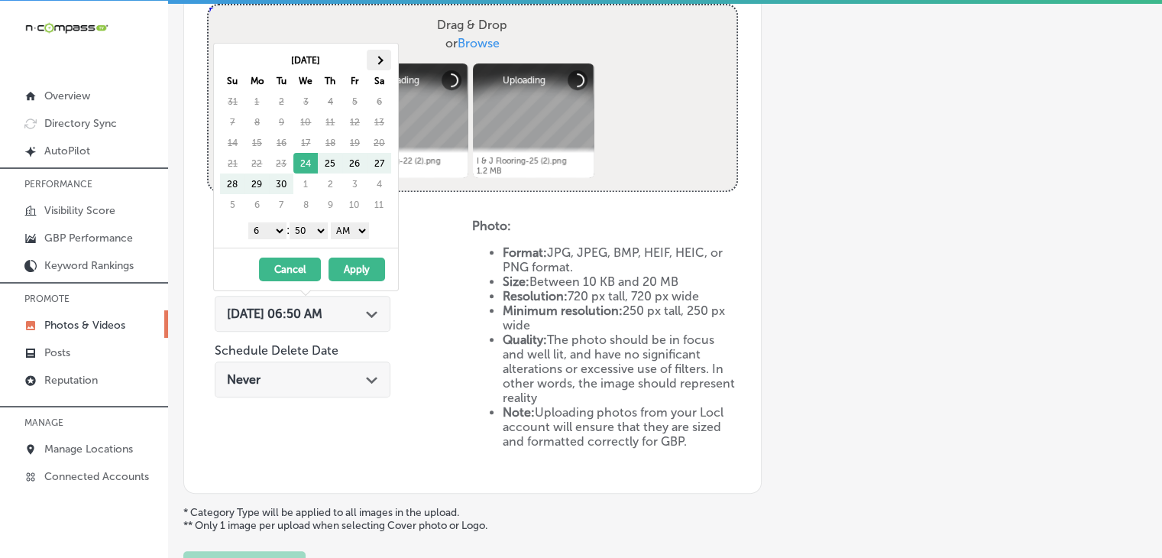
click at [386, 57] on th at bounding box center [379, 60] width 24 height 21
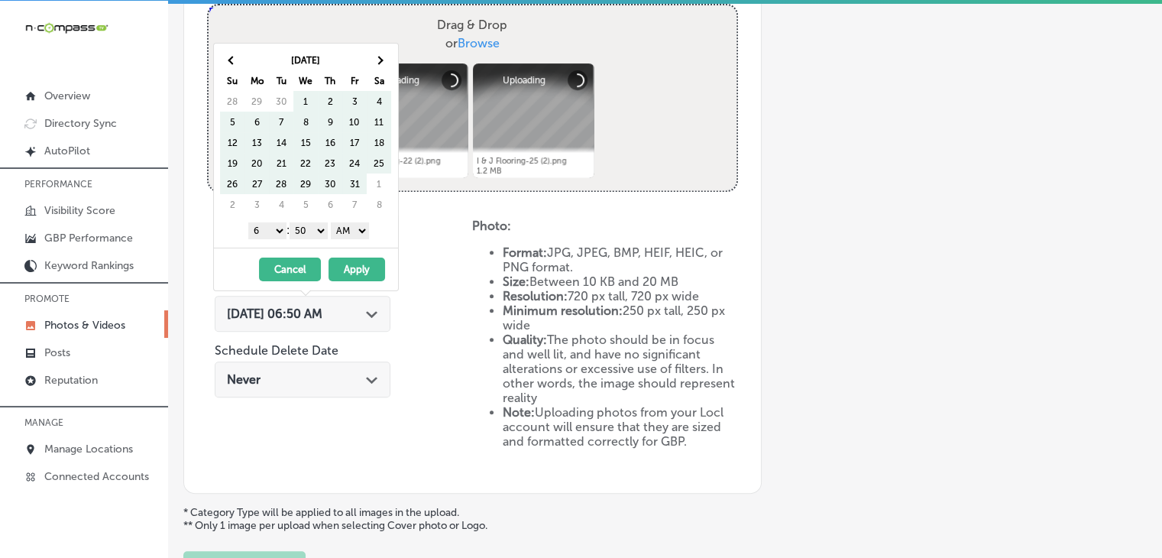
click at [386, 57] on th at bounding box center [379, 60] width 24 height 21
click at [386, 65] on th at bounding box center [379, 60] width 24 height 21
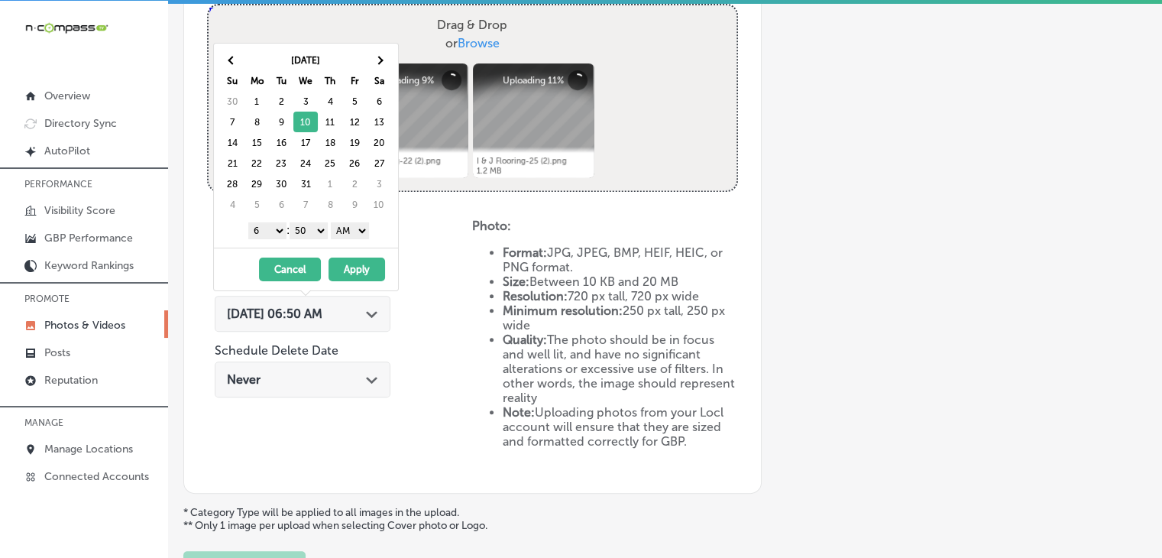
click at [260, 228] on select "1 2 3 4 5 6 7 8 9 10 11 12" at bounding box center [267, 230] width 38 height 17
click at [324, 240] on div "[DATE] Su Mo Tu We Th Fr Sa 30 1 2 3 4 5 6 7 8 9 10 11 12 13 14 15 16 17 18 19 …" at bounding box center [306, 146] width 184 height 204
click at [317, 225] on select "00 10 20 30 40 50" at bounding box center [308, 230] width 38 height 17
click at [357, 234] on select "AM PM" at bounding box center [350, 230] width 38 height 17
click at [364, 263] on button "Apply" at bounding box center [356, 269] width 57 height 24
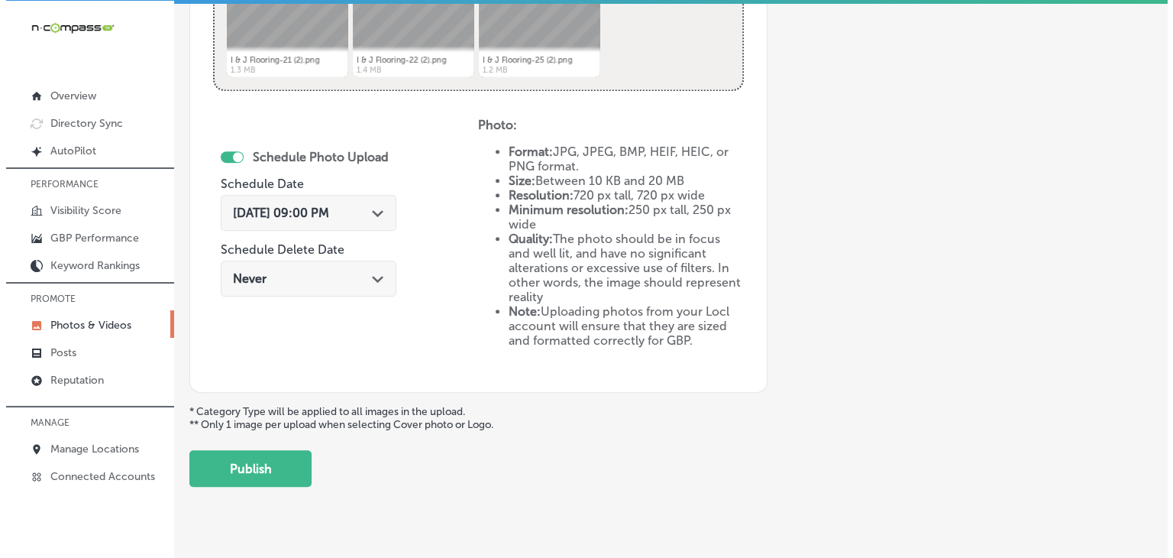
scroll to position [718, 0]
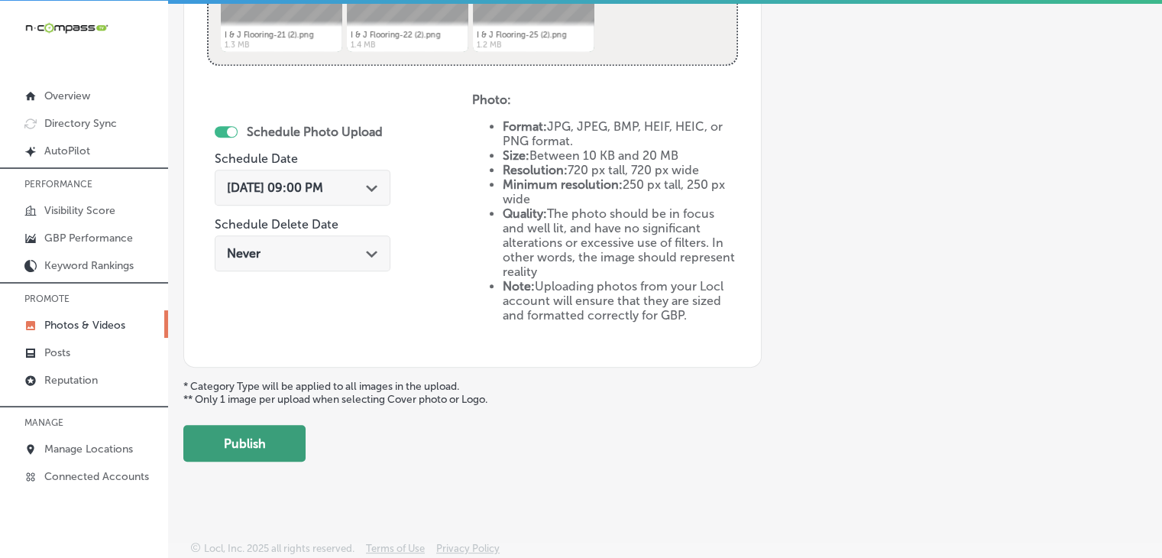
click at [260, 434] on button "Publish" at bounding box center [244, 443] width 122 height 37
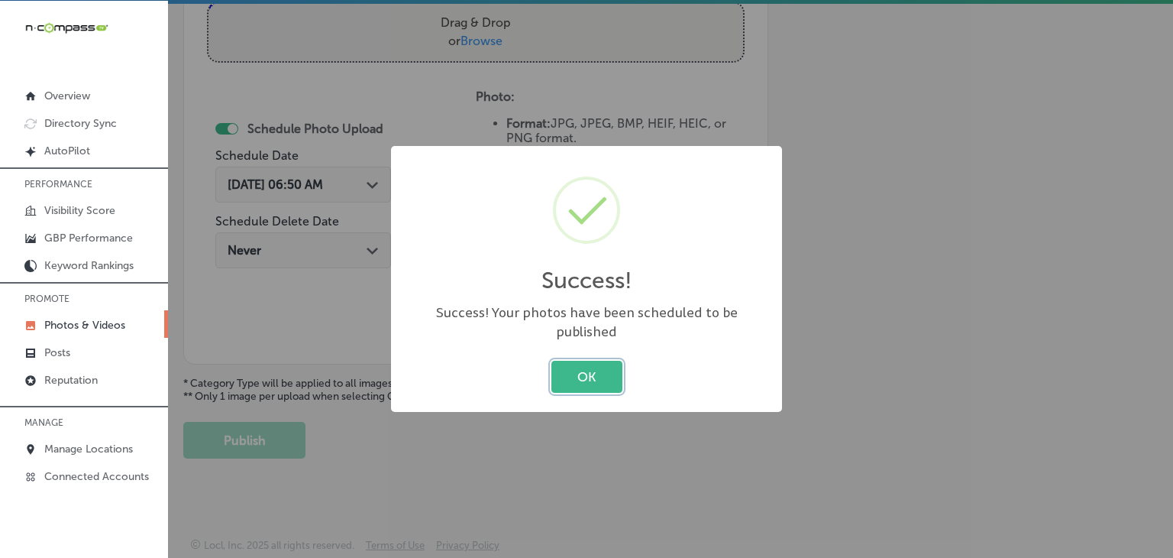
scroll to position [592, 0]
